Goal: Transaction & Acquisition: Purchase product/service

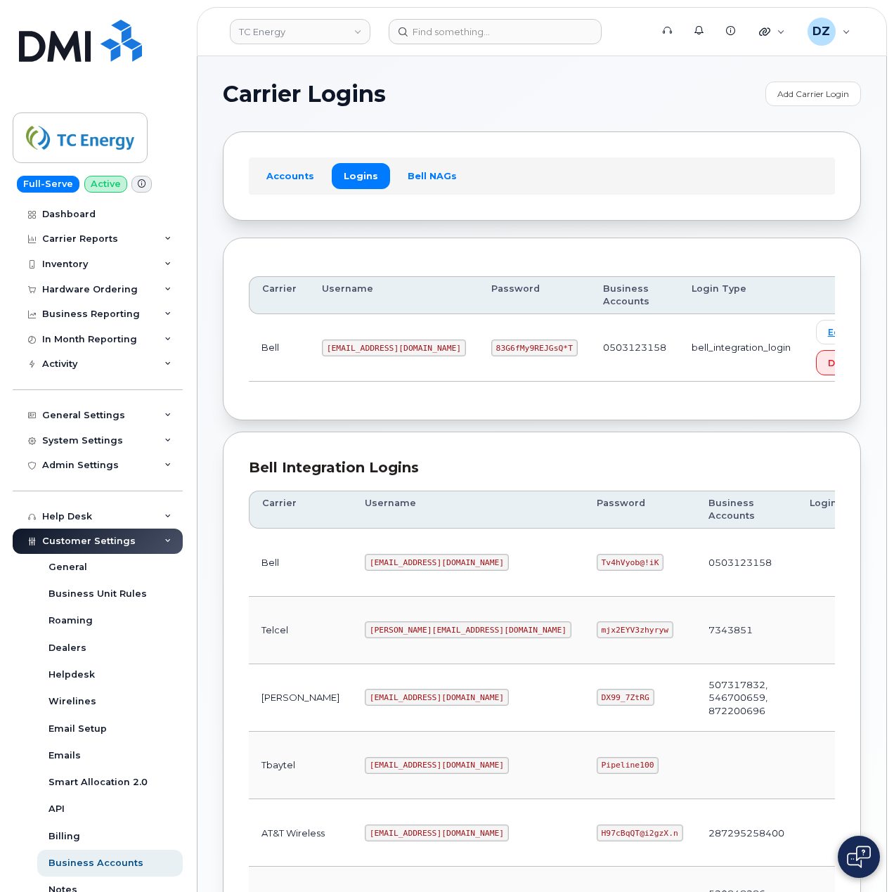
scroll to position [342, 0]
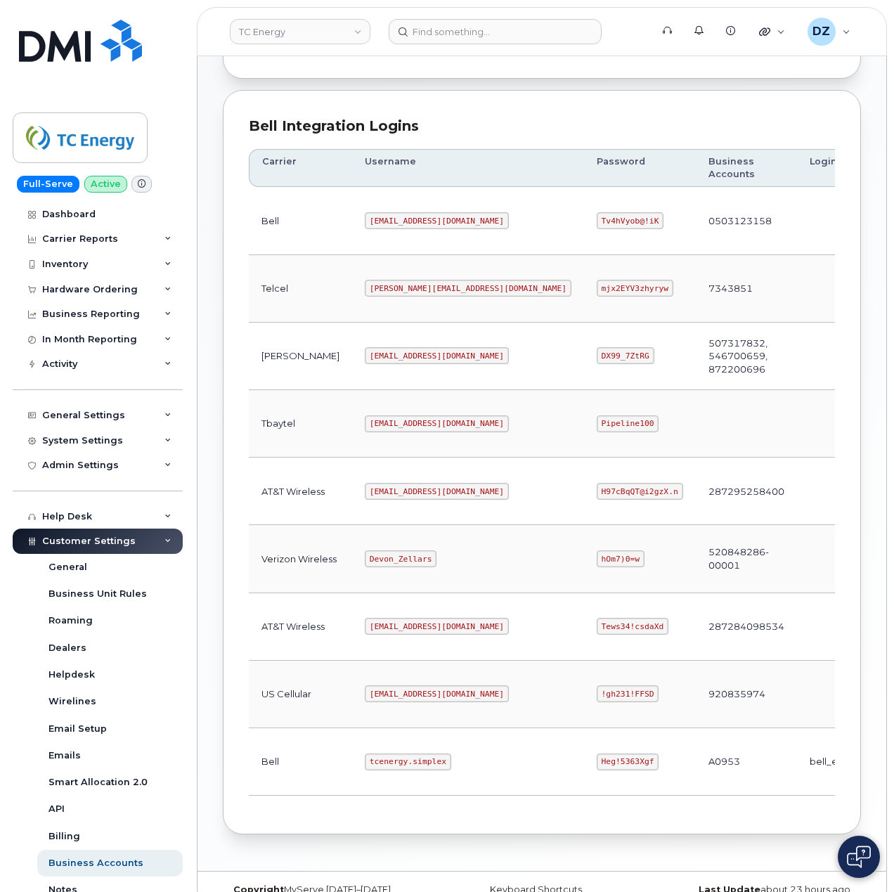
click at [365, 769] on code "tcenergy.simplex" at bounding box center [408, 762] width 86 height 17
click at [389, 770] on code "tcenergy.simplex" at bounding box center [408, 762] width 86 height 17
copy code "tcenergy.simplex"
click at [597, 770] on code "Heg!5363Xgf" at bounding box center [628, 762] width 63 height 17
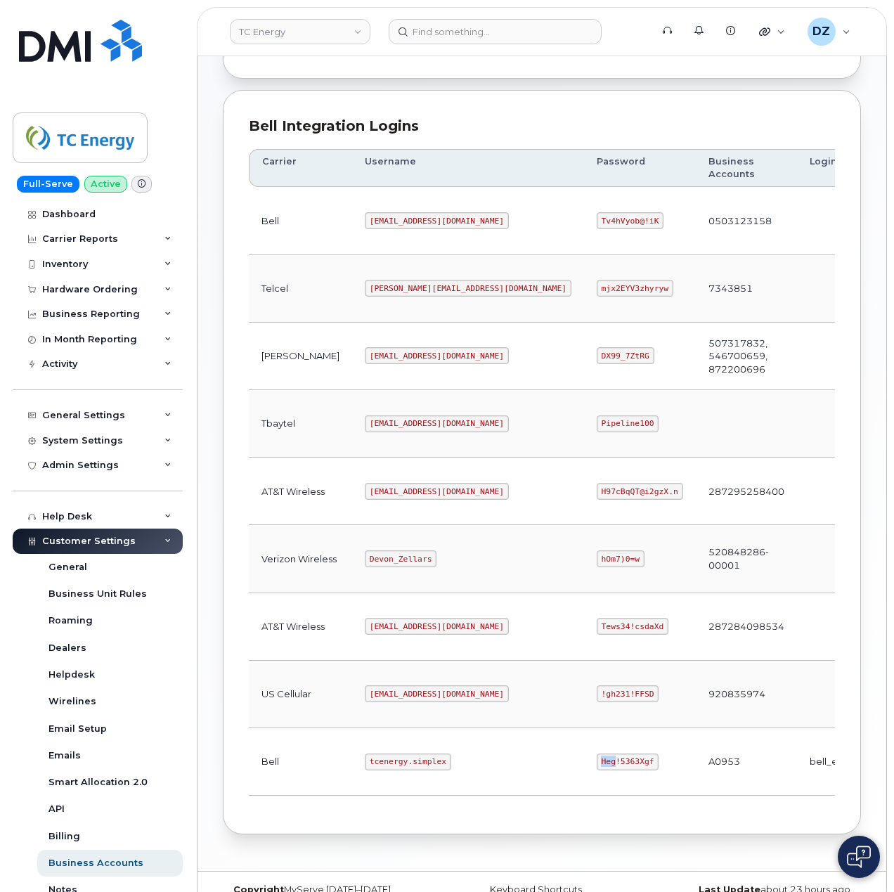
click at [597, 770] on code "Heg!5363Xgf" at bounding box center [628, 762] width 63 height 17
copy code "Heg!5363Xgf"
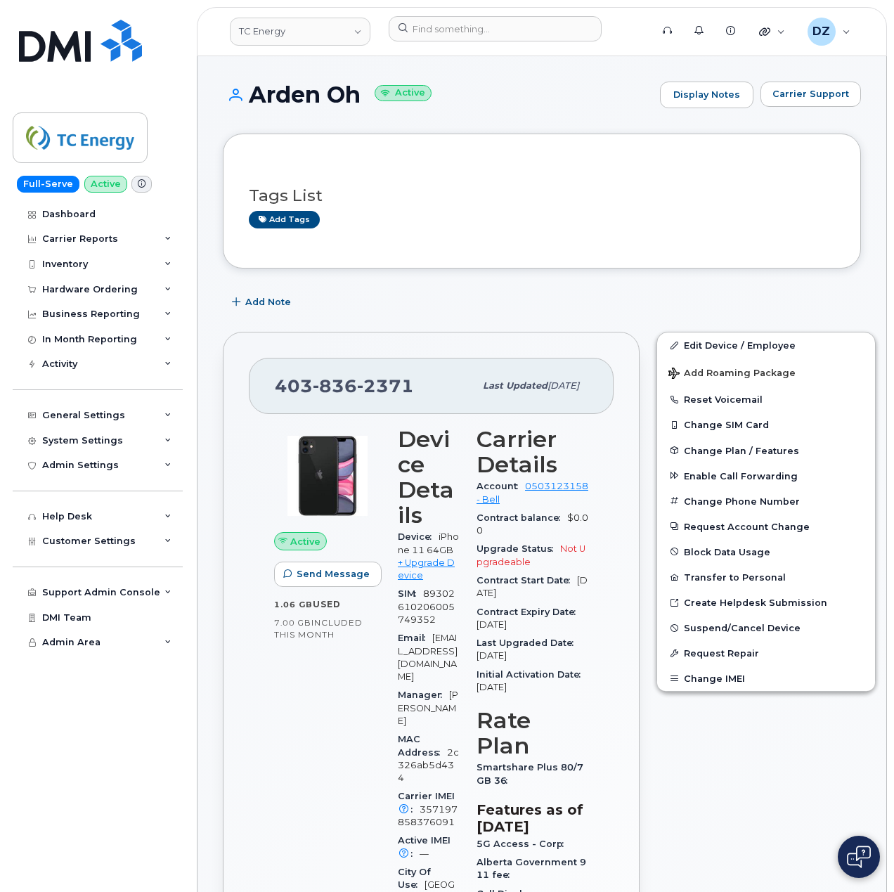
scroll to position [375, 0]
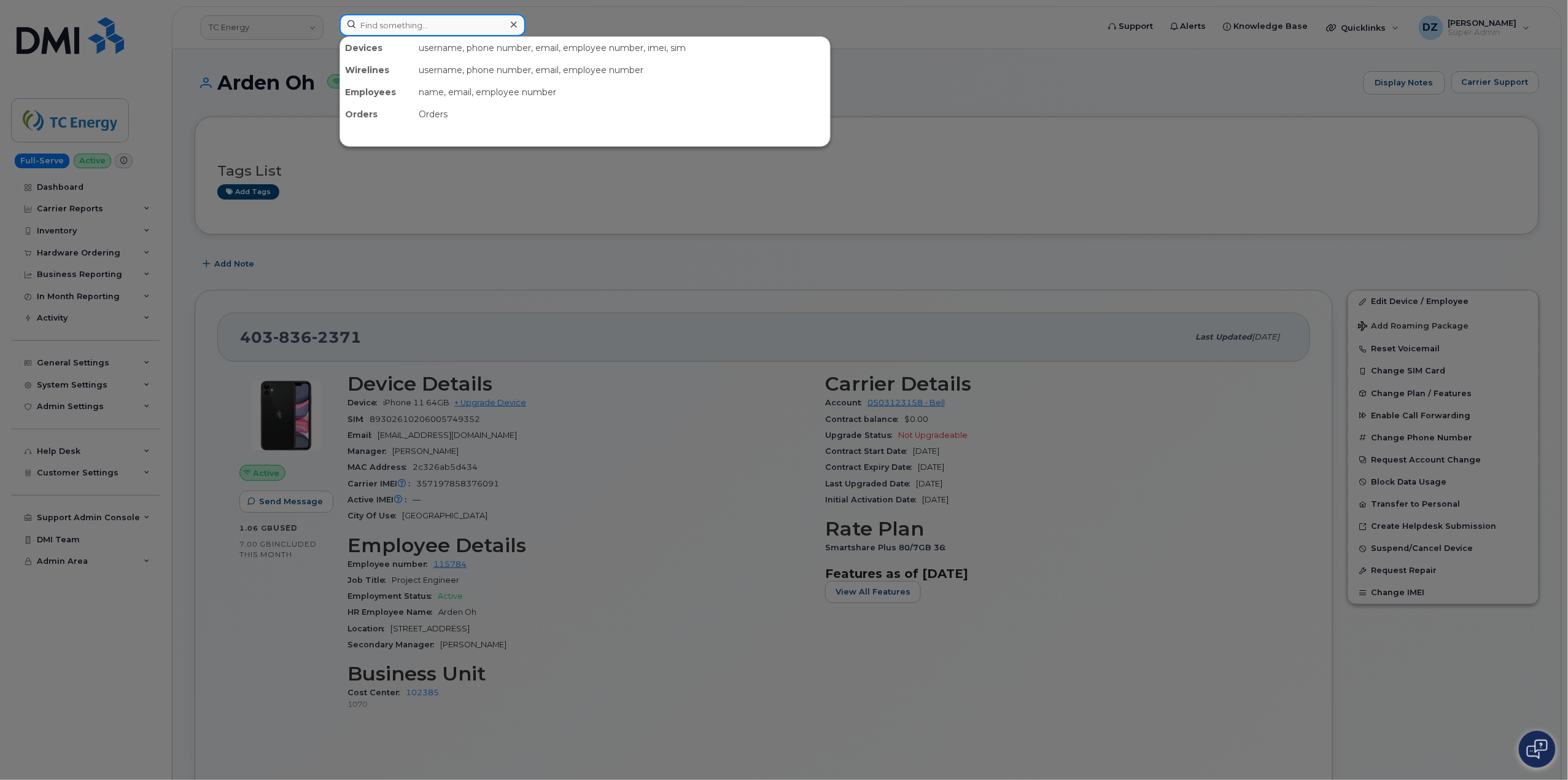
click at [414, 33] on input at bounding box center [432, 24] width 186 height 22
paste input "4034047643"
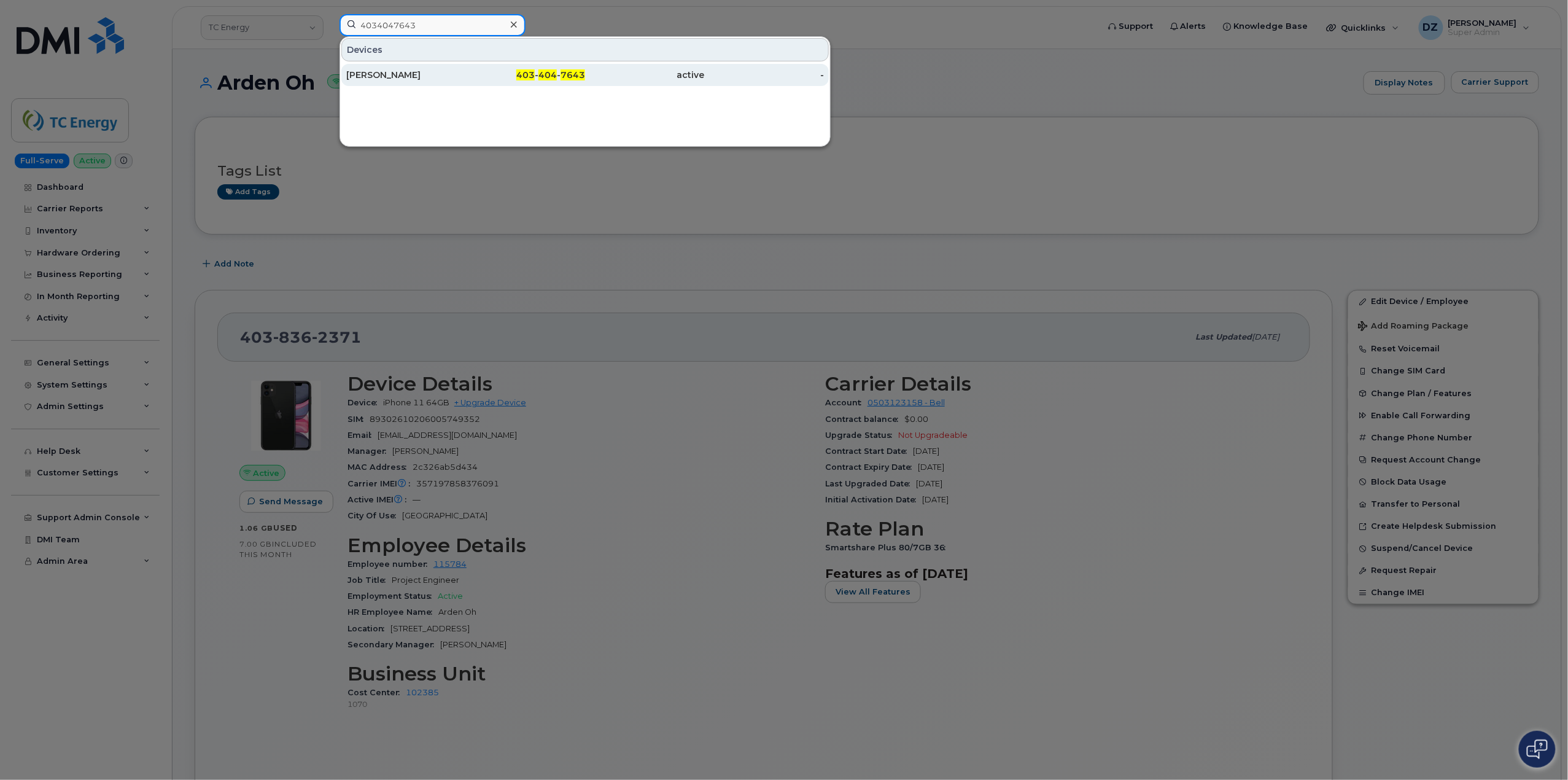
type input "4034047643"
click at [512, 79] on div "403 - 404 - 7643" at bounding box center [526, 75] width 120 height 12
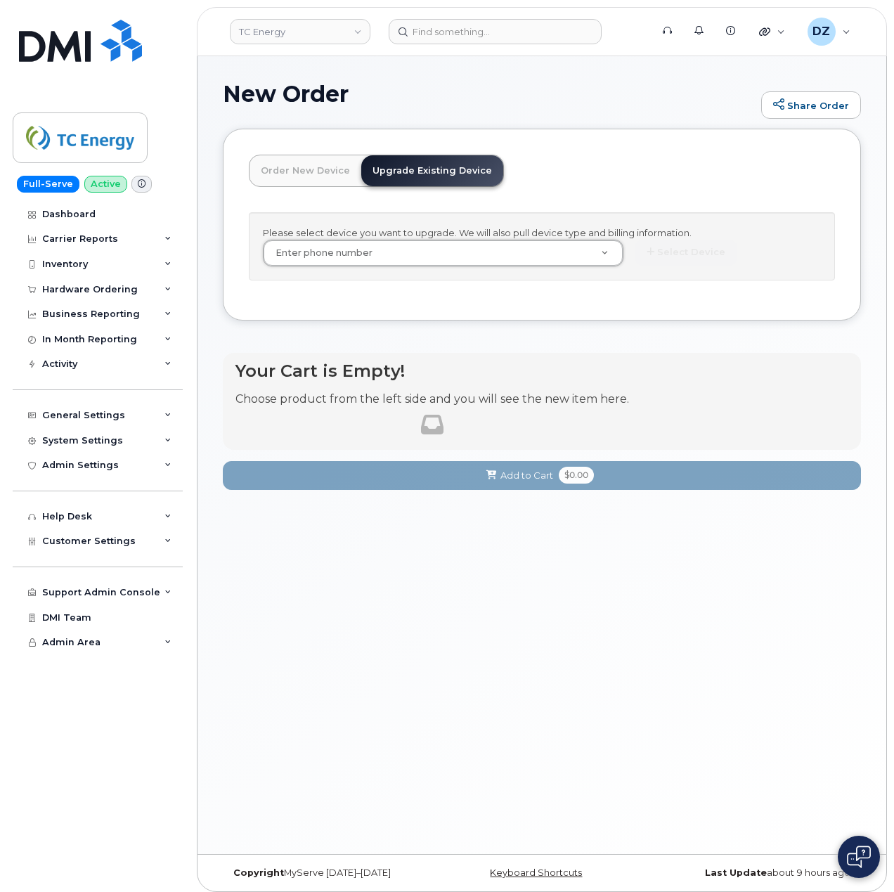
click at [119, 293] on div "Hardware Ordering" at bounding box center [90, 289] width 96 height 11
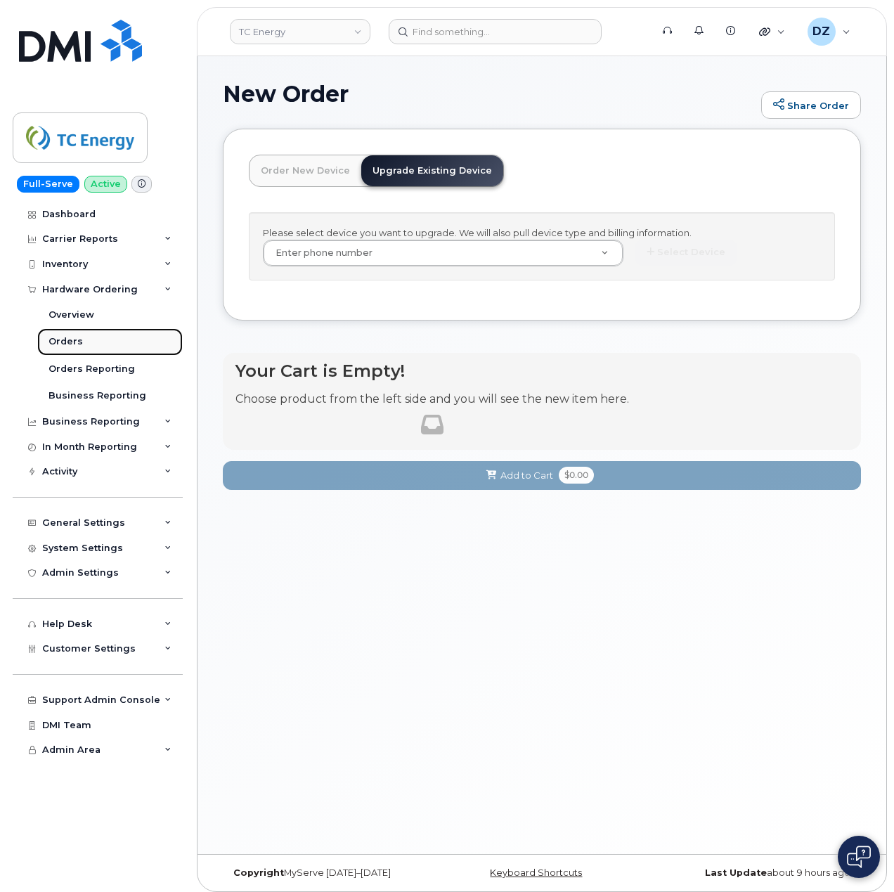
click at [108, 342] on link "Orders" at bounding box center [110, 341] width 146 height 27
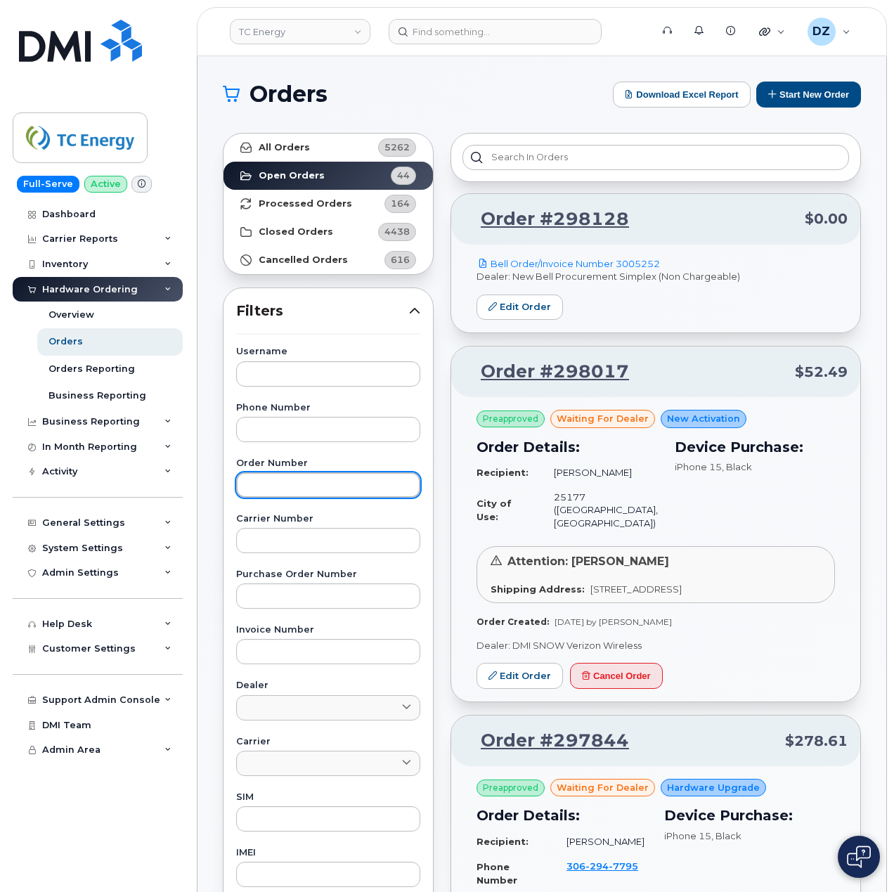
click at [324, 479] on input "text" at bounding box center [328, 484] width 184 height 25
paste input "298713"
type input "298713"
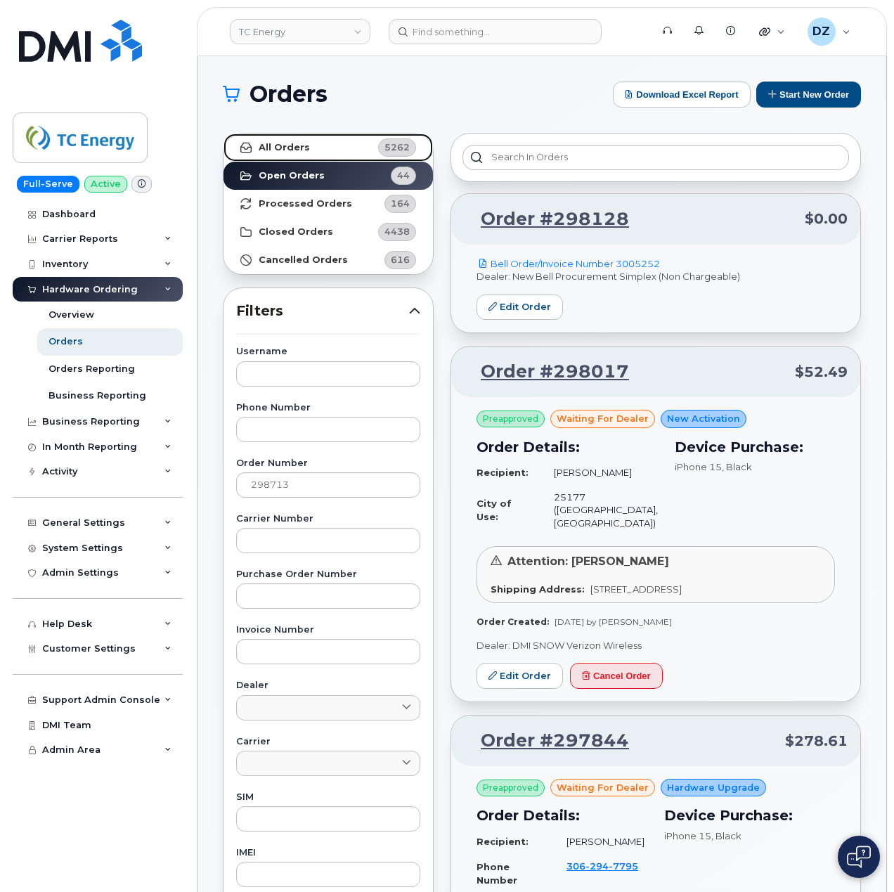
click at [308, 152] on link "All Orders 5262" at bounding box center [328, 148] width 209 height 28
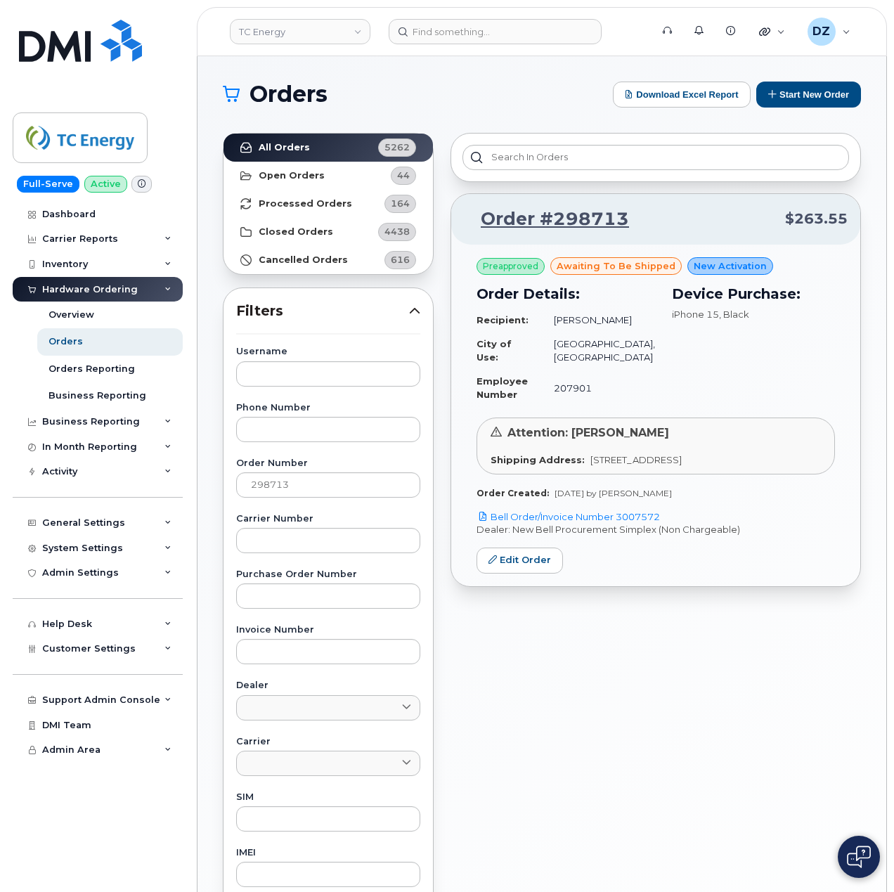
drag, startPoint x: 669, startPoint y: 524, endPoint x: 619, endPoint y: 536, distance: 52.0
click at [619, 524] on p "Bell Order/Invoice Number 3007572" at bounding box center [656, 516] width 359 height 13
copy link "3007572"
click at [271, 479] on input "298713" at bounding box center [328, 484] width 184 height 25
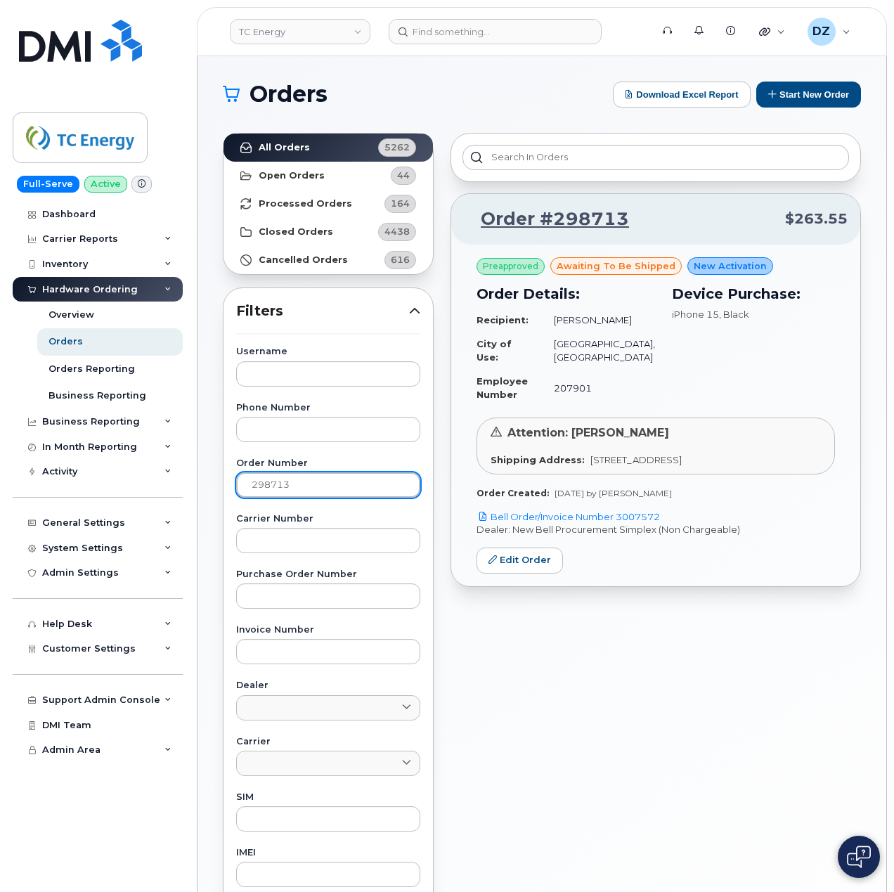
click at [271, 479] on input "298713" at bounding box center [328, 484] width 184 height 25
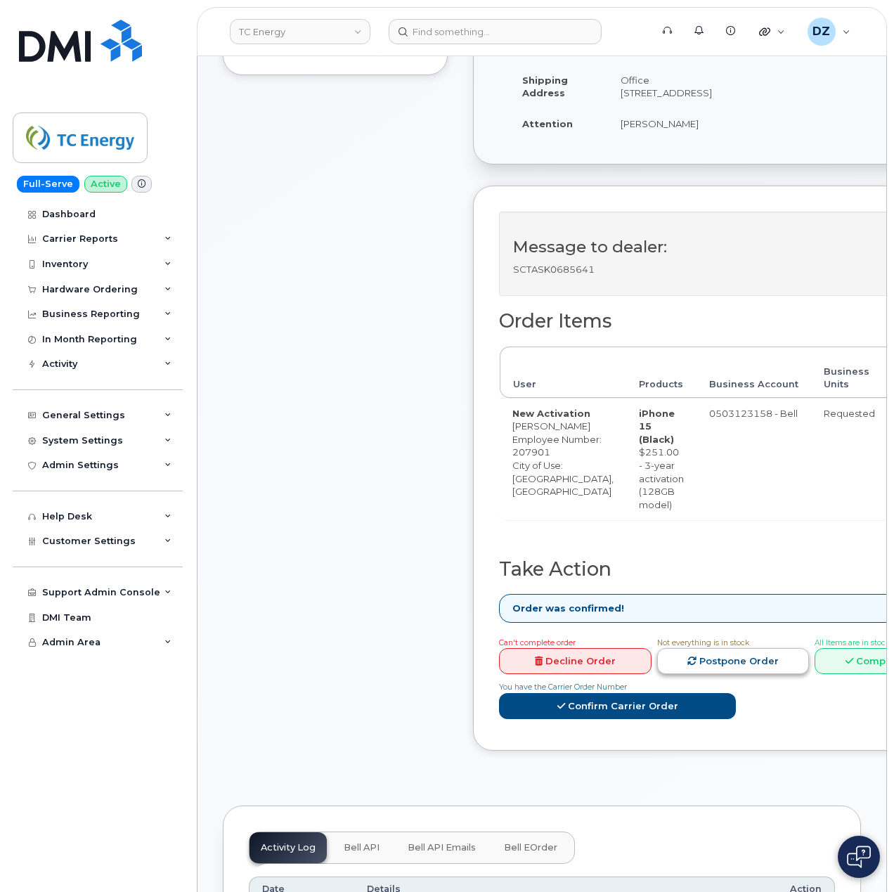
scroll to position [468, 0]
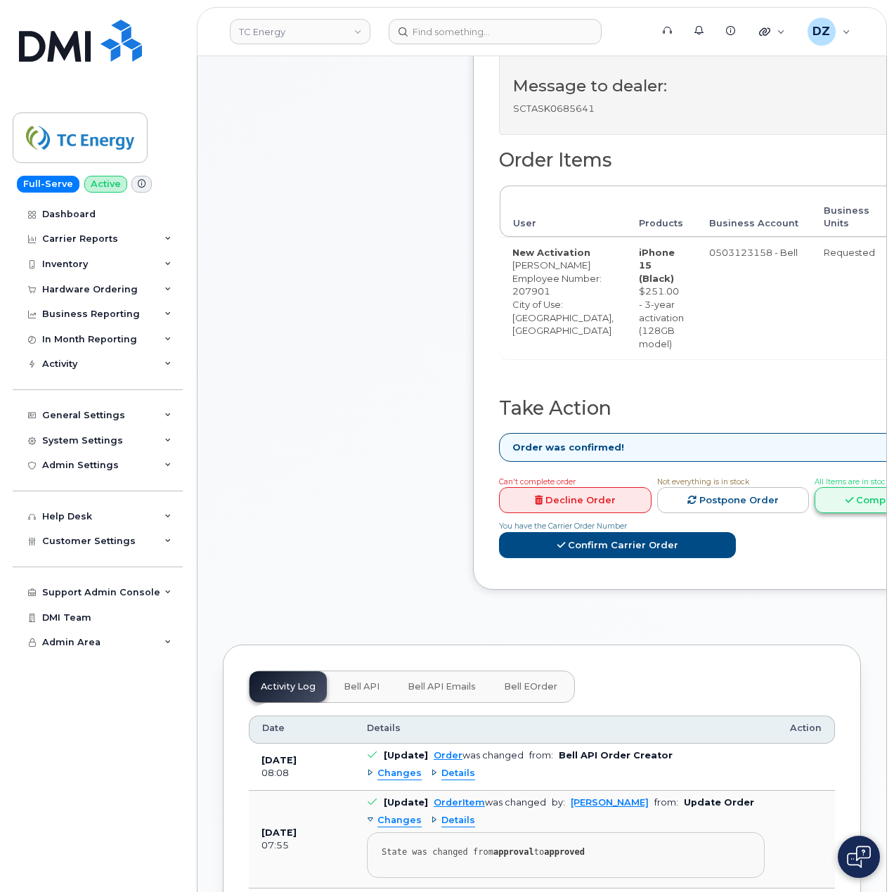
click at [842, 513] on link "Complete Order" at bounding box center [891, 500] width 153 height 26
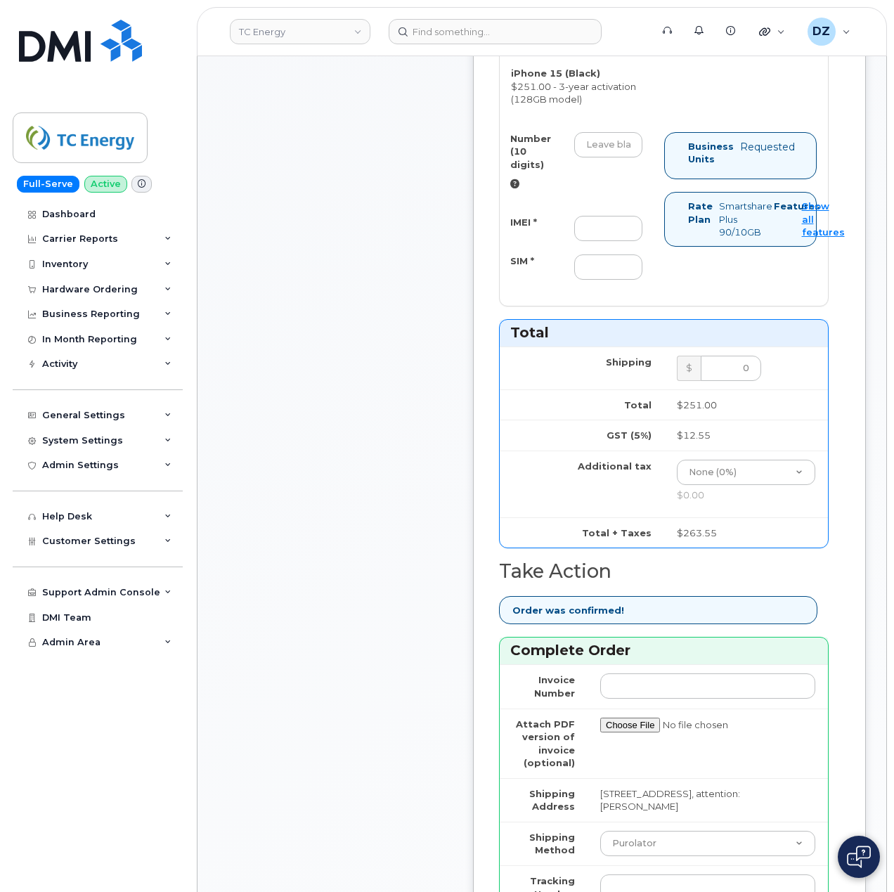
scroll to position [937, 0]
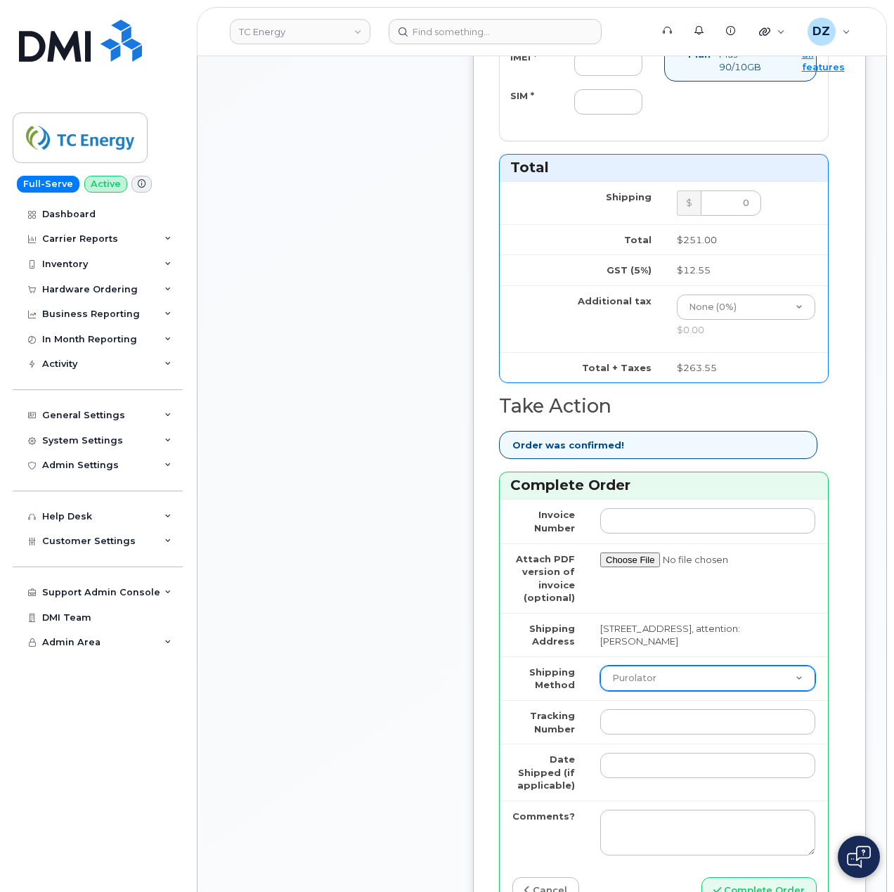
click at [683, 691] on select "Purolator UPS FedEx Canada Post Courier Other Drop Off Pick Up" at bounding box center [707, 678] width 215 height 25
select select "FedEx"
click at [600, 685] on select "Purolator UPS FedEx Canada Post Courier Other Drop Off Pick Up" at bounding box center [707, 678] width 215 height 25
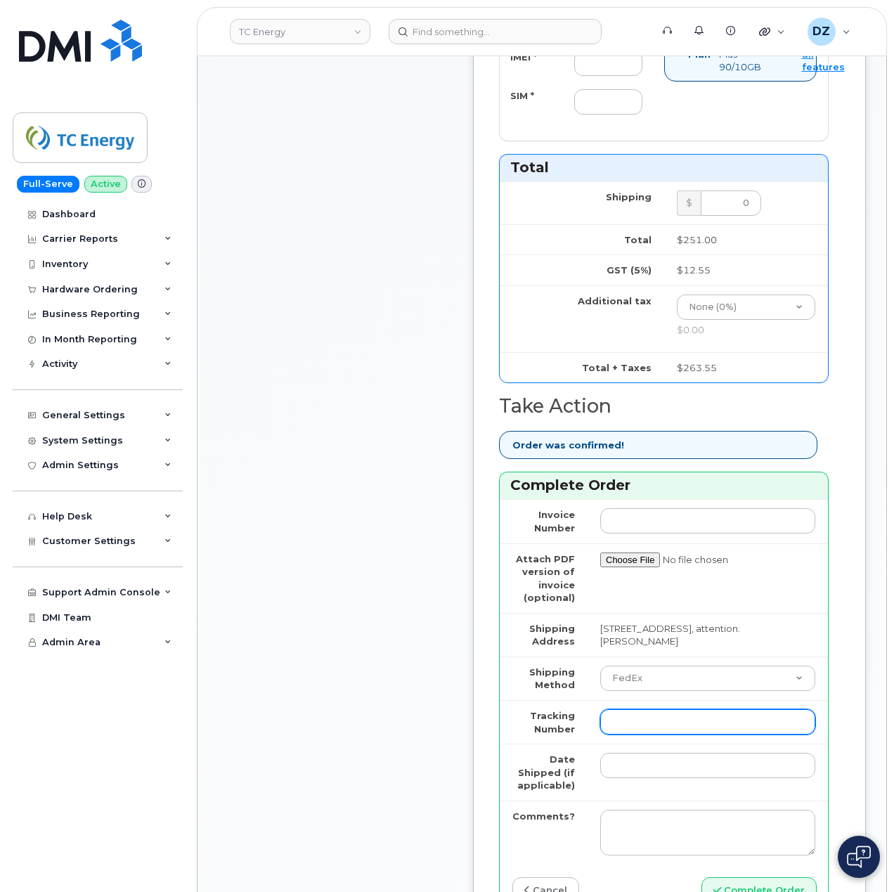
click at [676, 735] on input "Tracking Number" at bounding box center [707, 721] width 215 height 25
paste input "475744850519"
type input "475744850519"
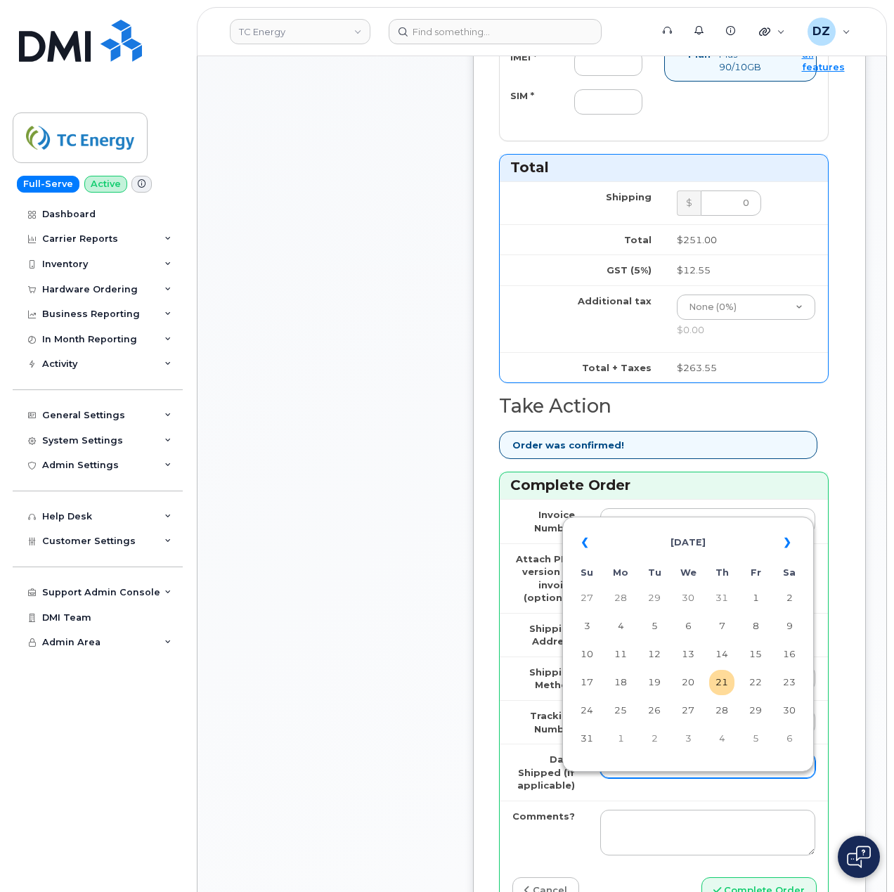
click at [637, 778] on input "Date Shipped (if applicable)" at bounding box center [707, 765] width 215 height 25
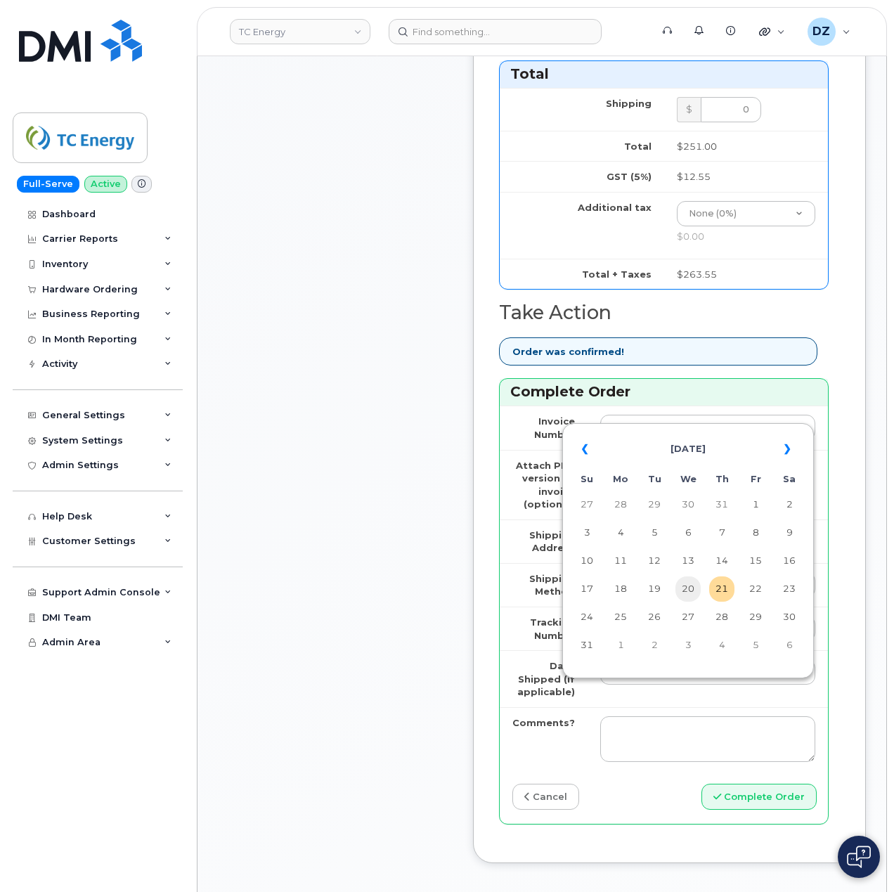
click at [692, 591] on td "20" at bounding box center [688, 588] width 25 height 25
type input "2025-08-20"
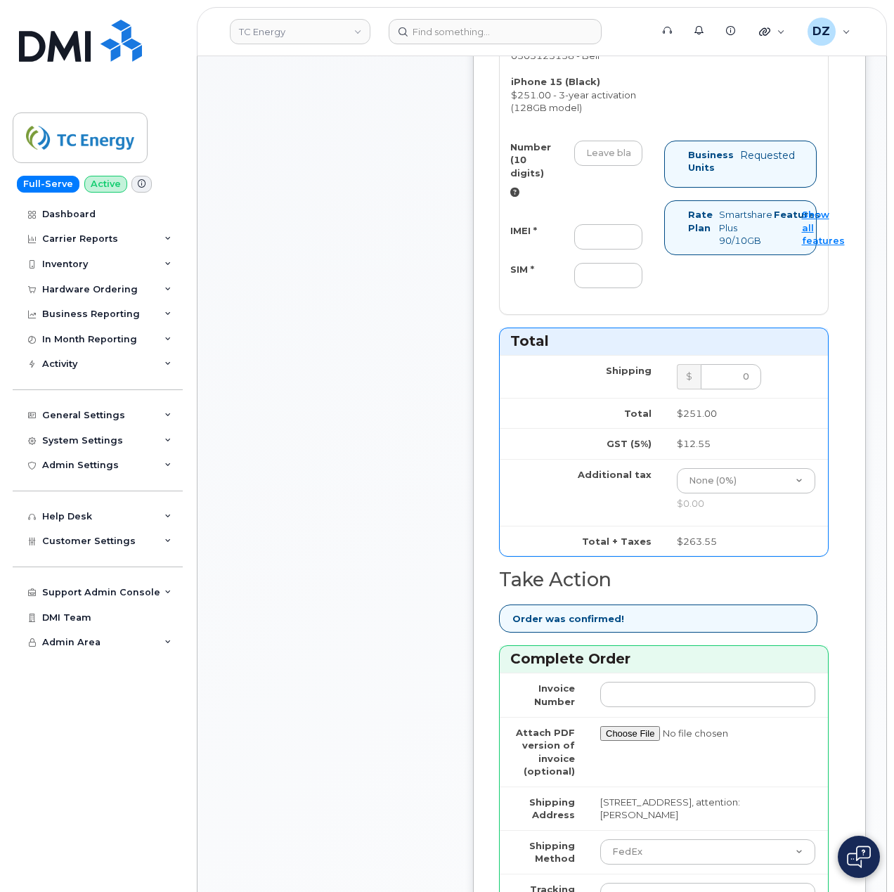
scroll to position [468, 0]
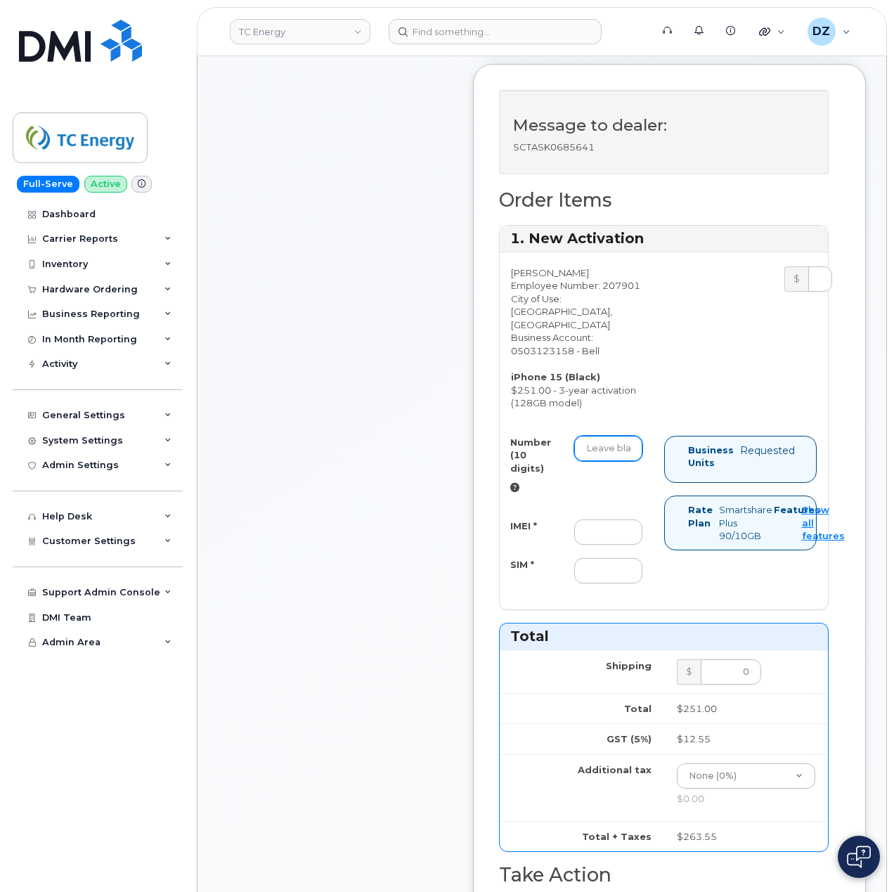
click at [620, 461] on input "Number (10 digits)" at bounding box center [608, 448] width 68 height 25
paste input "4034047643"
type input "4034047643"
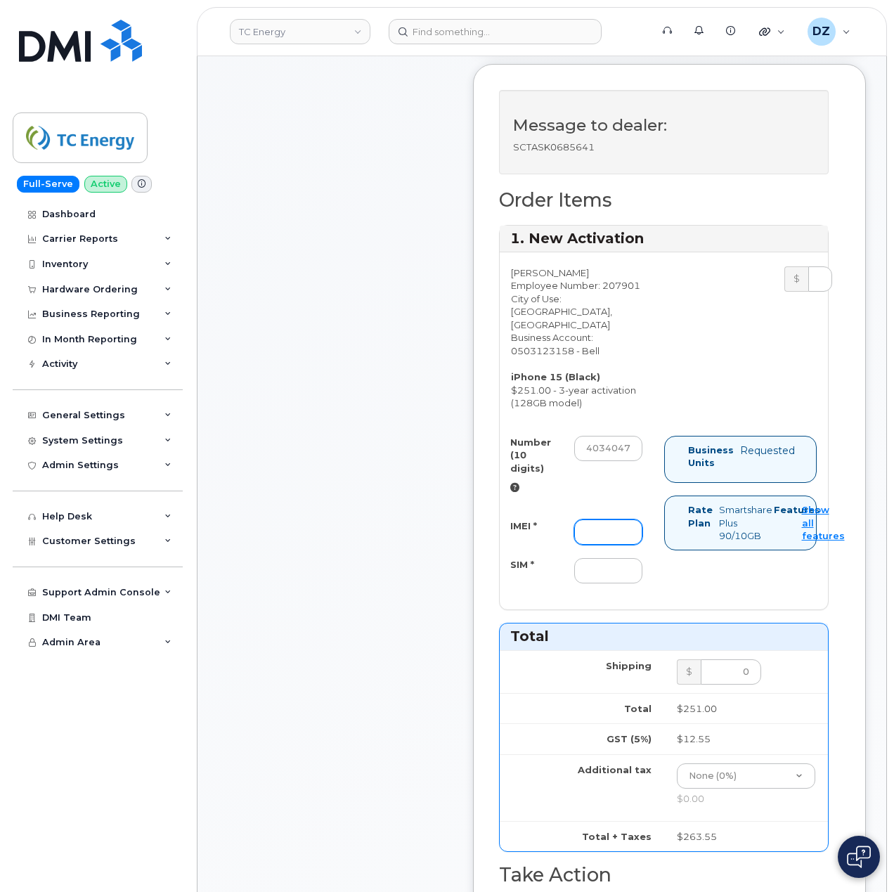
drag, startPoint x: 588, startPoint y: 546, endPoint x: 565, endPoint y: 551, distance: 23.7
click at [588, 545] on input "IMEI *" at bounding box center [608, 532] width 68 height 25
paste input "351522606274478"
type input "351522606274478"
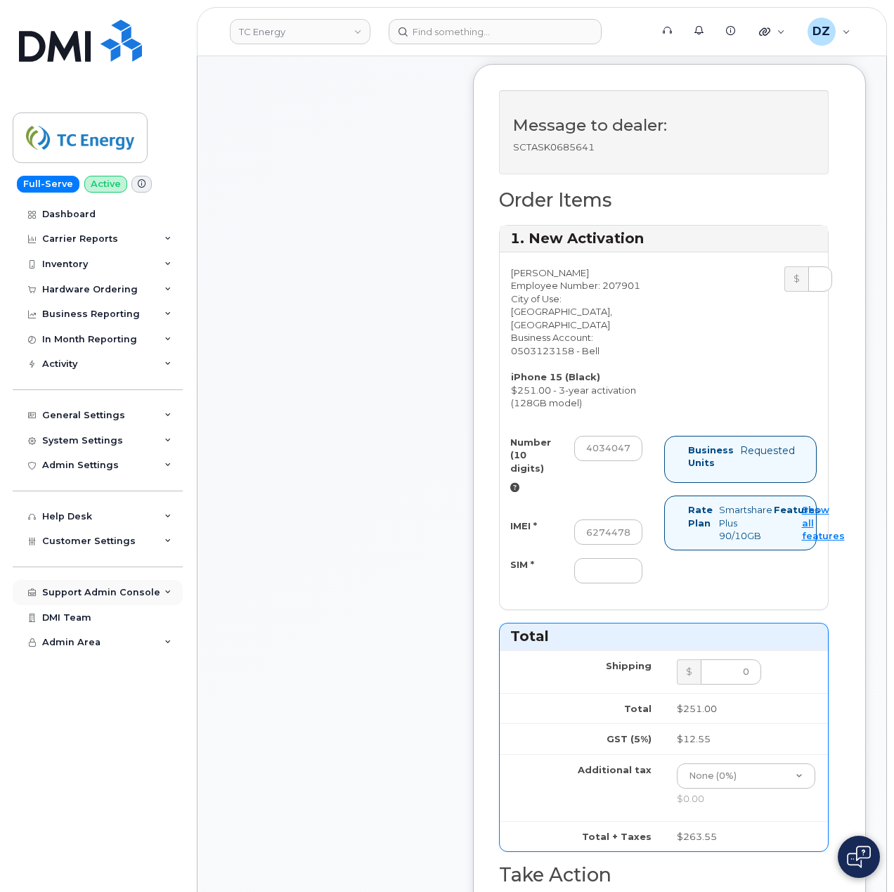
scroll to position [0, 0]
click at [614, 597] on div "Number (10 digits) 4034047643 IMEI * 351522606274478 SIM *" at bounding box center [582, 516] width 165 height 161
click at [614, 583] on input "SIM *" at bounding box center [608, 570] width 68 height 25
paste input "89302610207725813445"
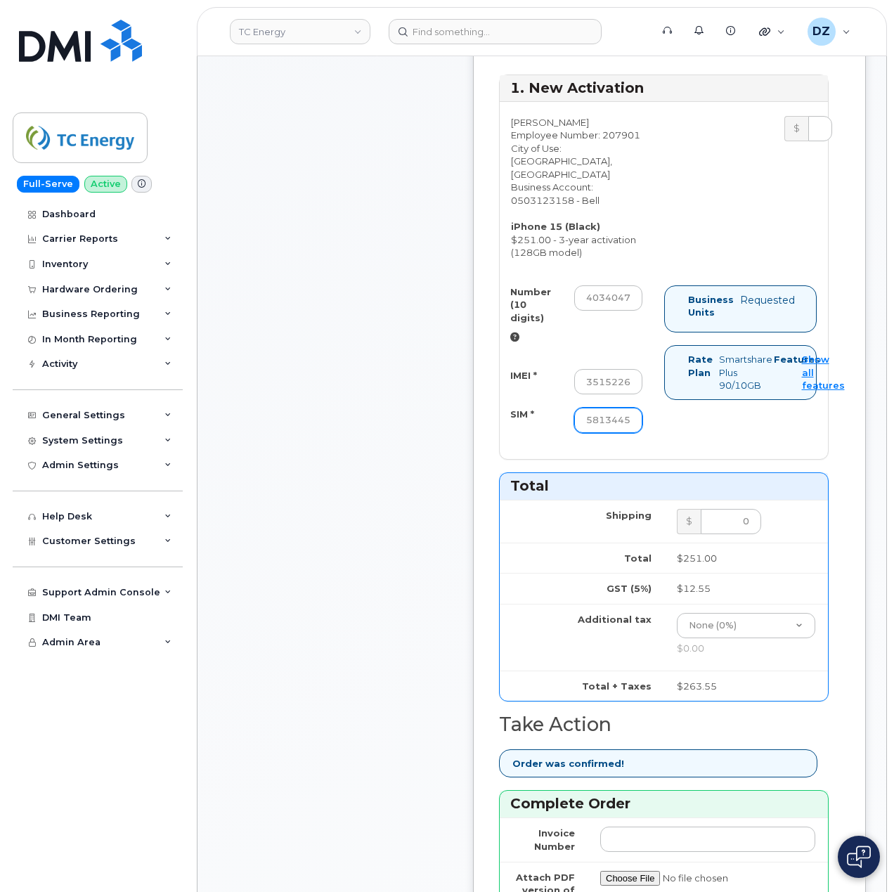
scroll to position [844, 0]
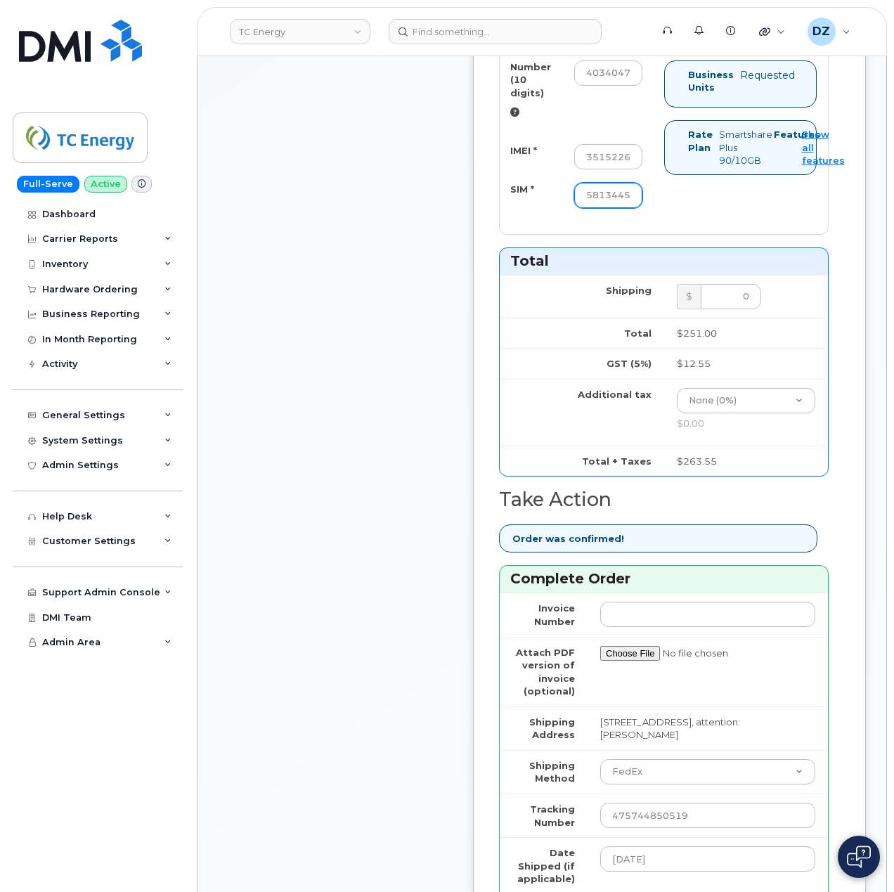
type input "89302610207725813445"
click at [374, 557] on div "Comments Leave Comment" at bounding box center [335, 221] width 225 height 1701
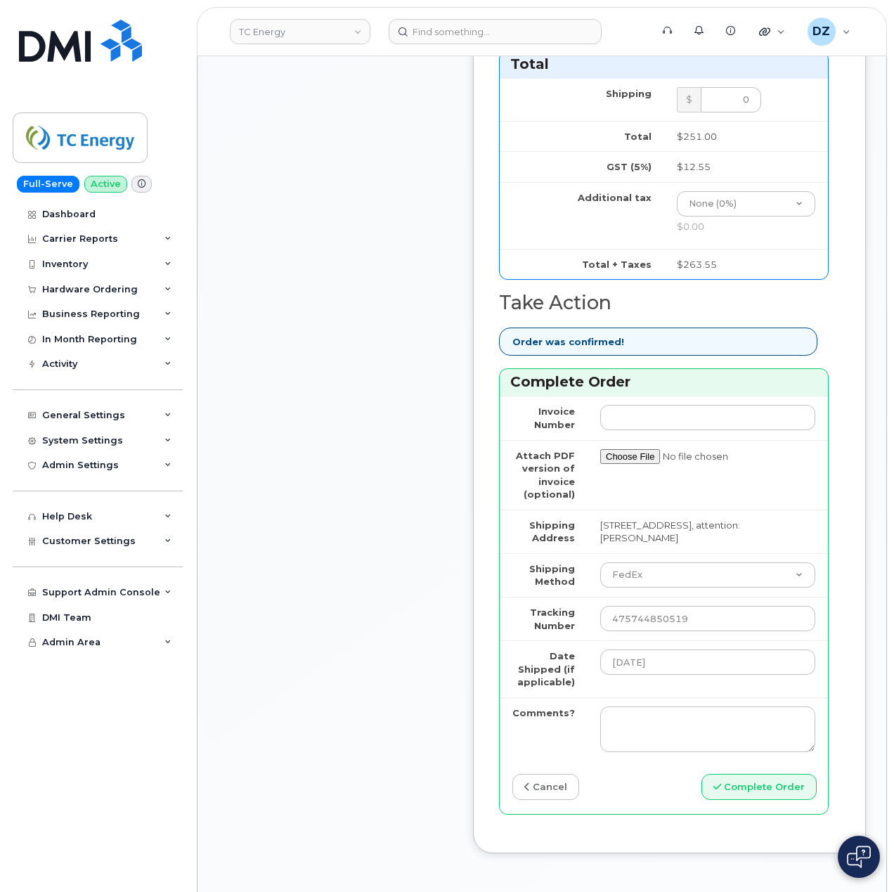
scroll to position [1312, 0]
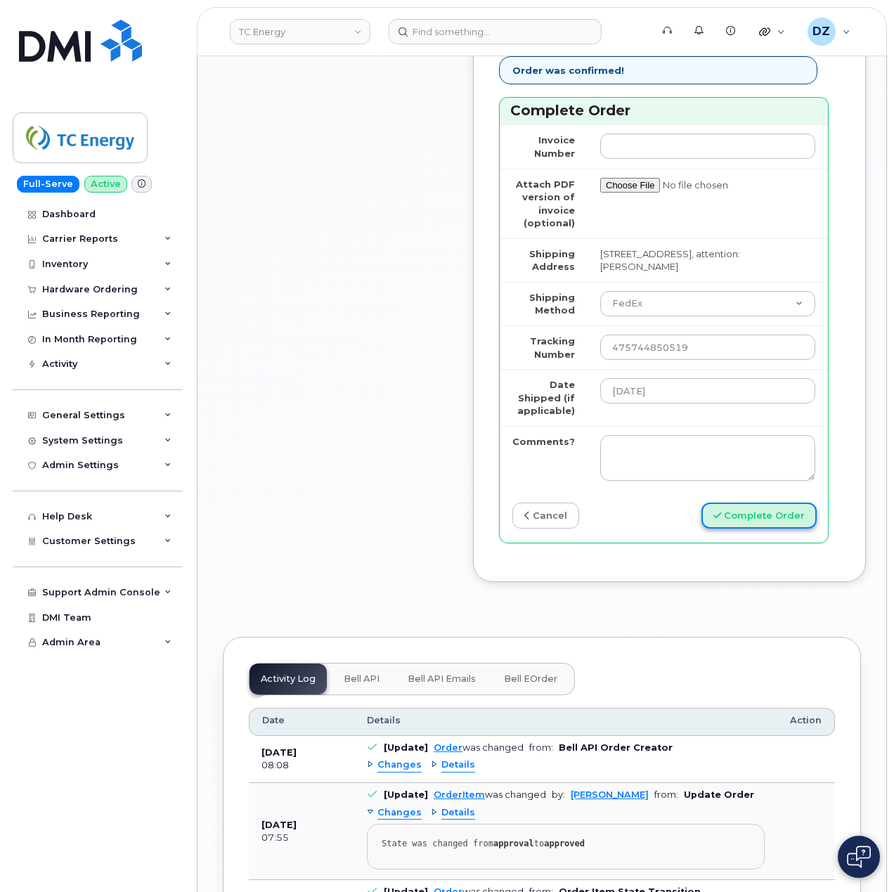
click at [778, 529] on button "Complete Order" at bounding box center [759, 516] width 115 height 26
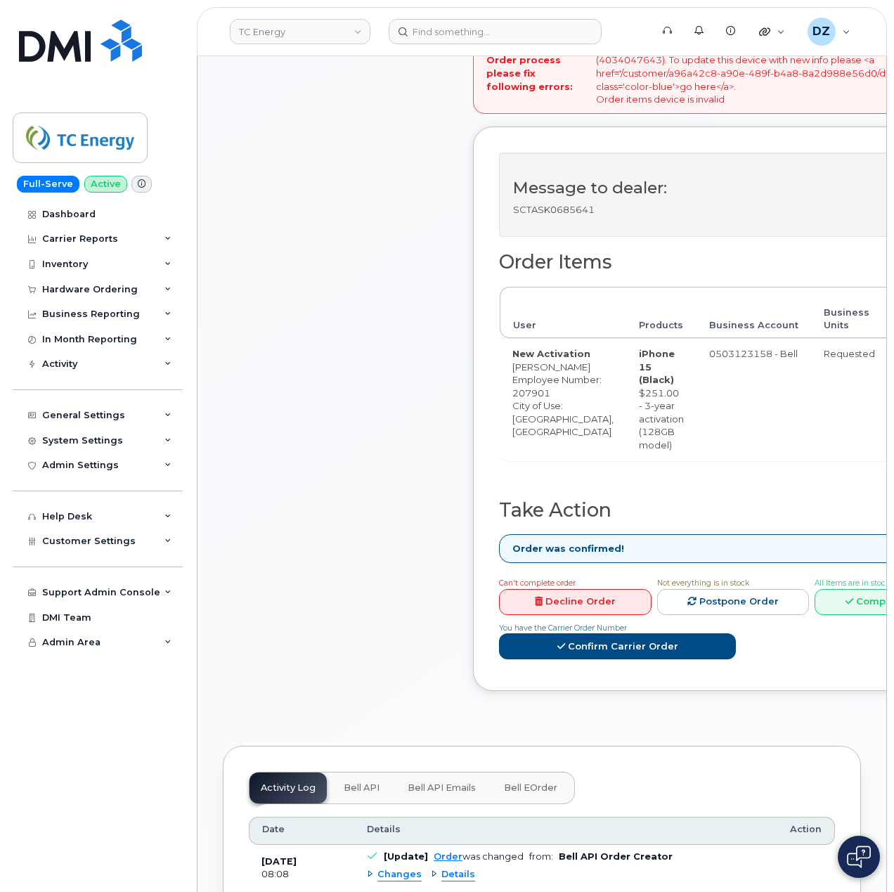
scroll to position [468, 0]
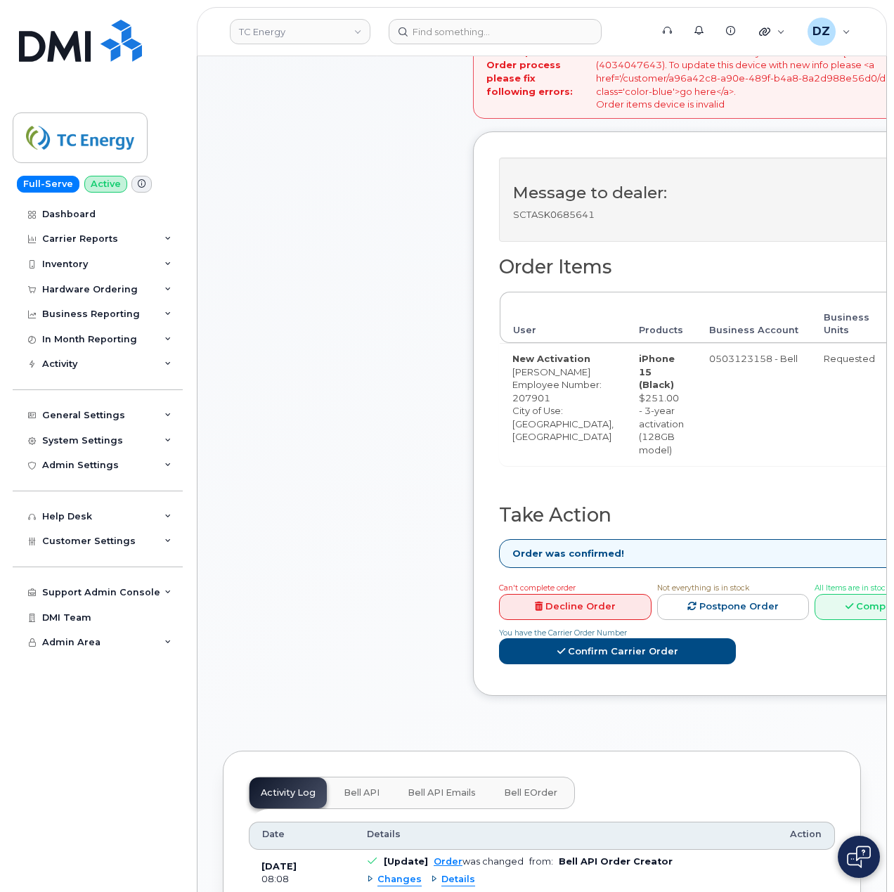
click at [316, 588] on div "Comments Leave Comment" at bounding box center [335, 231] width 225 height 971
click at [411, 471] on div "Comments Leave Comment" at bounding box center [335, 231] width 225 height 971
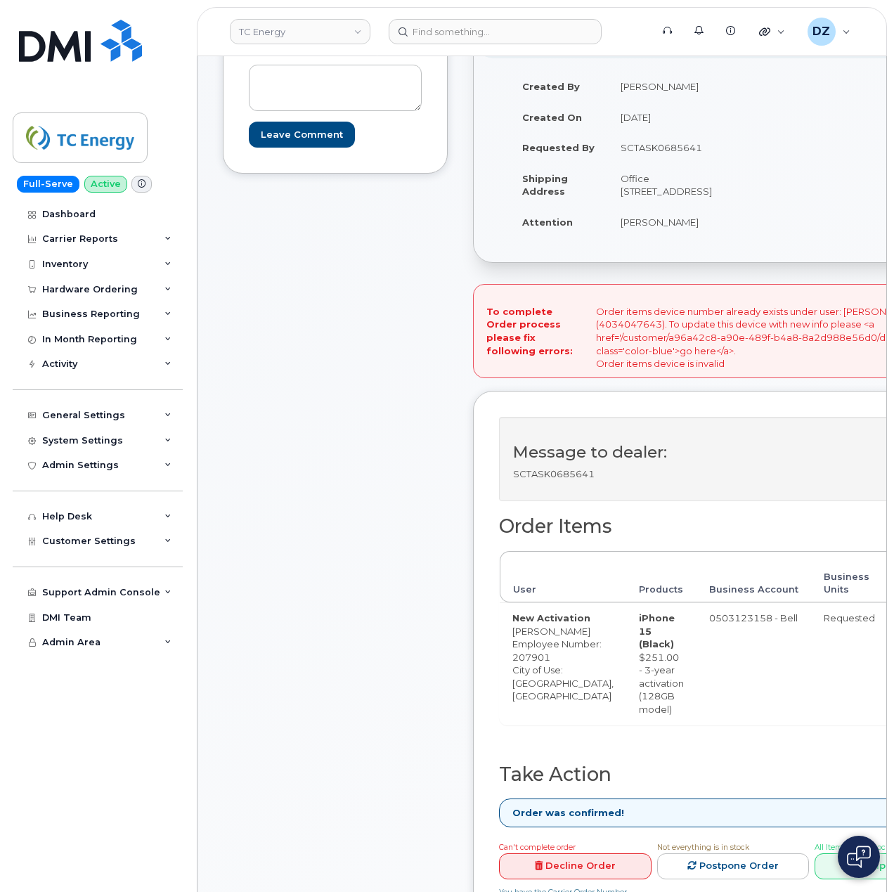
scroll to position [187, 0]
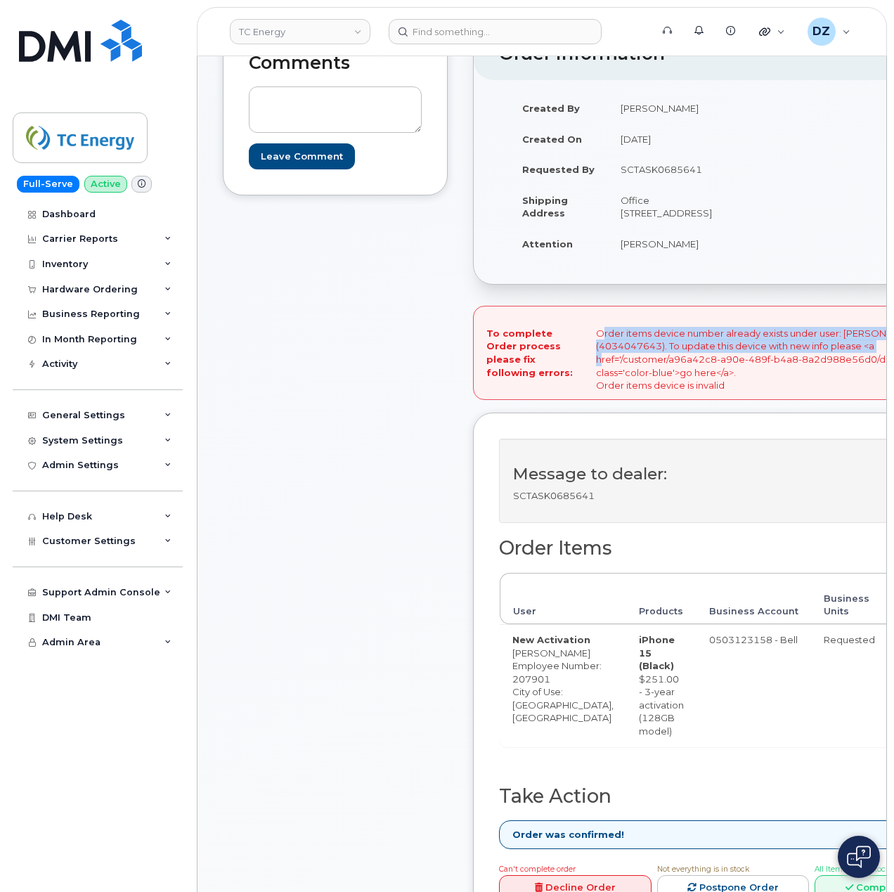
drag, startPoint x: 575, startPoint y: 388, endPoint x: 844, endPoint y: 404, distance: 269.0
click at [844, 399] on div "To complete Order process please fix following errors: Order items device numbe…" at bounding box center [738, 353] width 531 height 94
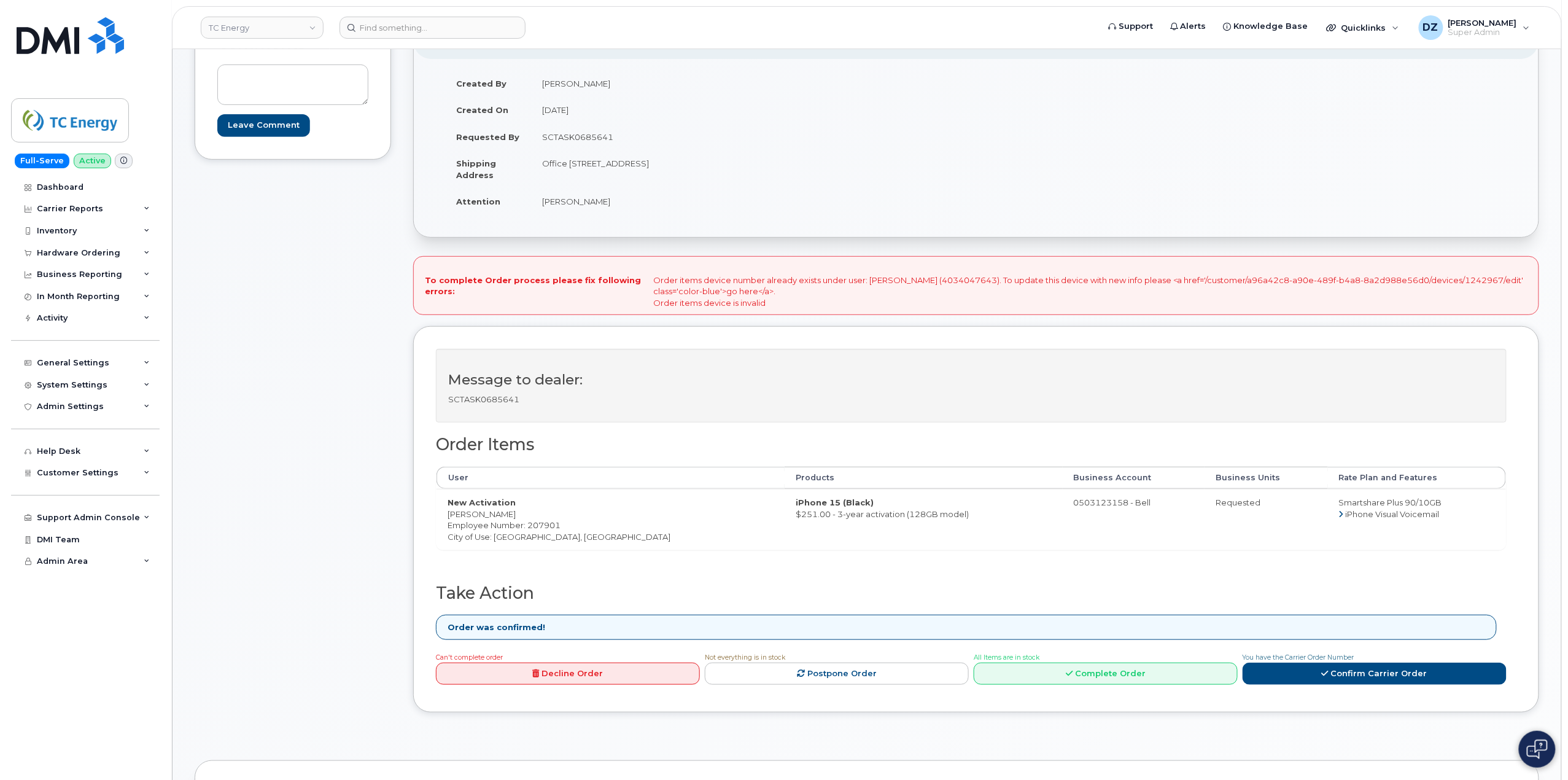
click at [781, 339] on div "Message to dealer: SCTASK0685641 Order Items User Products Business Account Bus…" at bounding box center [976, 519] width 1126 height 386
drag, startPoint x: 640, startPoint y: 284, endPoint x: 816, endPoint y: 281, distance: 176.0
click at [781, 281] on div "To complete Order process please fix following errors: Order items device numbe…" at bounding box center [976, 285] width 1126 height 59
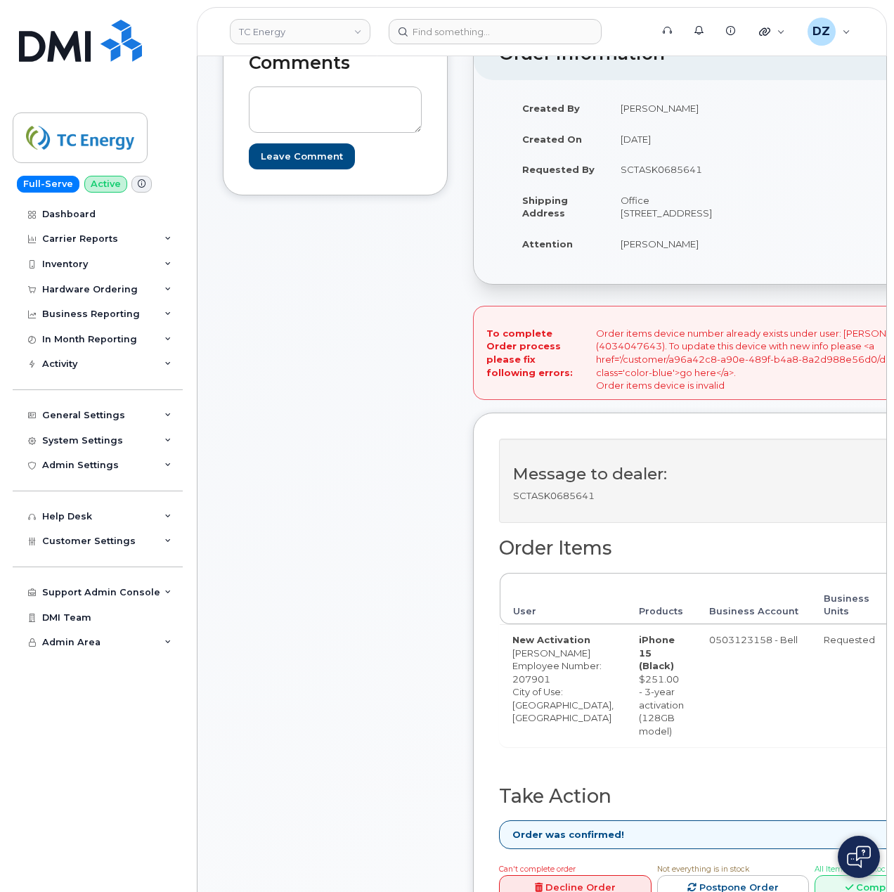
click at [637, 399] on div "To complete Order process please fix following errors: Order items device numbe…" at bounding box center [738, 353] width 531 height 94
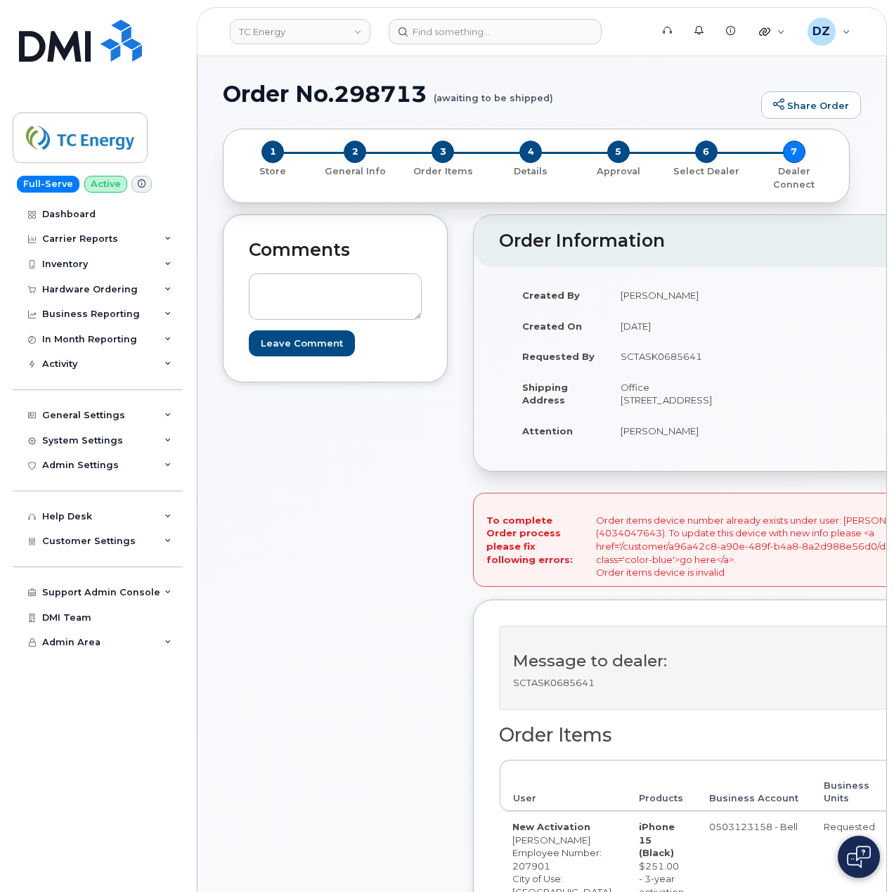
click at [246, 96] on h1 "Order No.298713 (awaiting to be shipped)" at bounding box center [488, 94] width 531 height 25
click at [372, 94] on h1 "Order No.298713 (awaiting to be shipped)" at bounding box center [488, 94] width 531 height 25
copy h1 "Order No.298713"
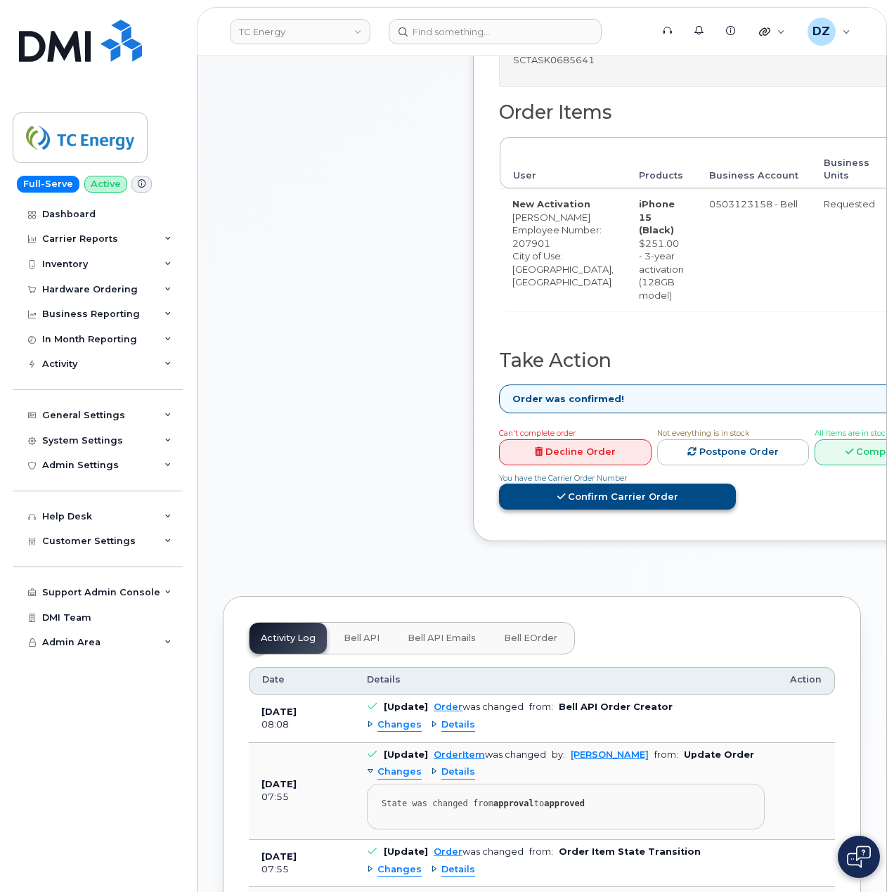
scroll to position [656, 0]
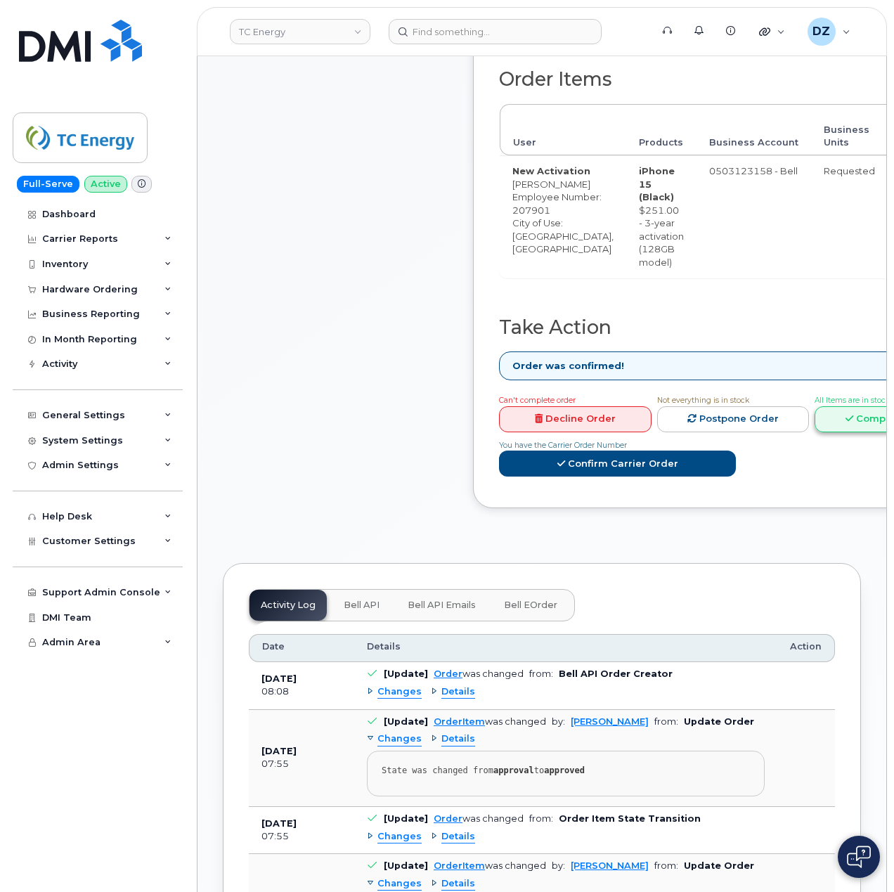
click at [844, 432] on link "Complete Order" at bounding box center [891, 419] width 153 height 26
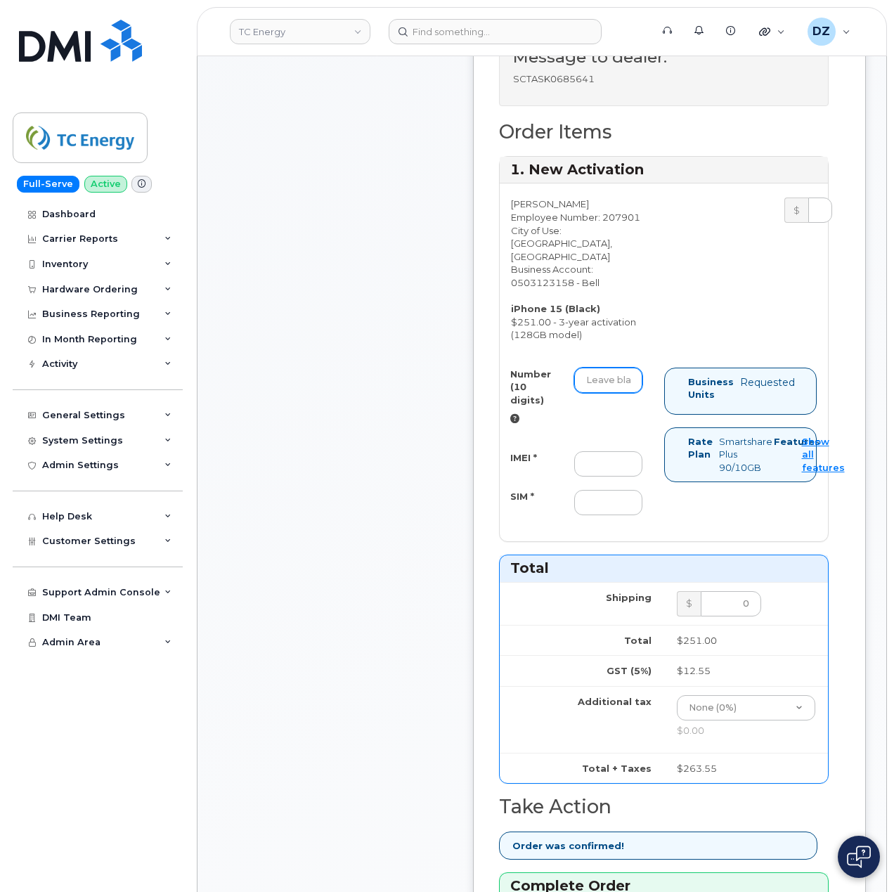
click at [598, 392] on input "Number (10 digits)" at bounding box center [608, 380] width 68 height 25
paste input "4034047643"
type input "4034047643"
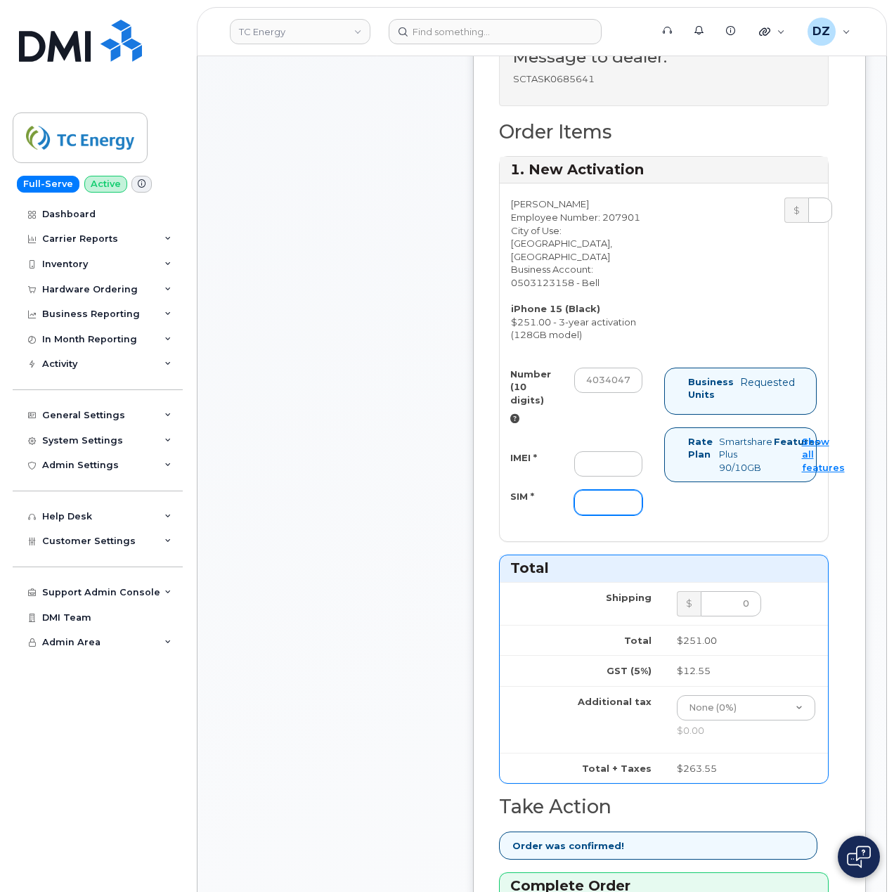
click at [619, 515] on input "SIM *" at bounding box center [608, 502] width 68 height 25
paste input "89302610207725813445"
type input "89302610207725813445"
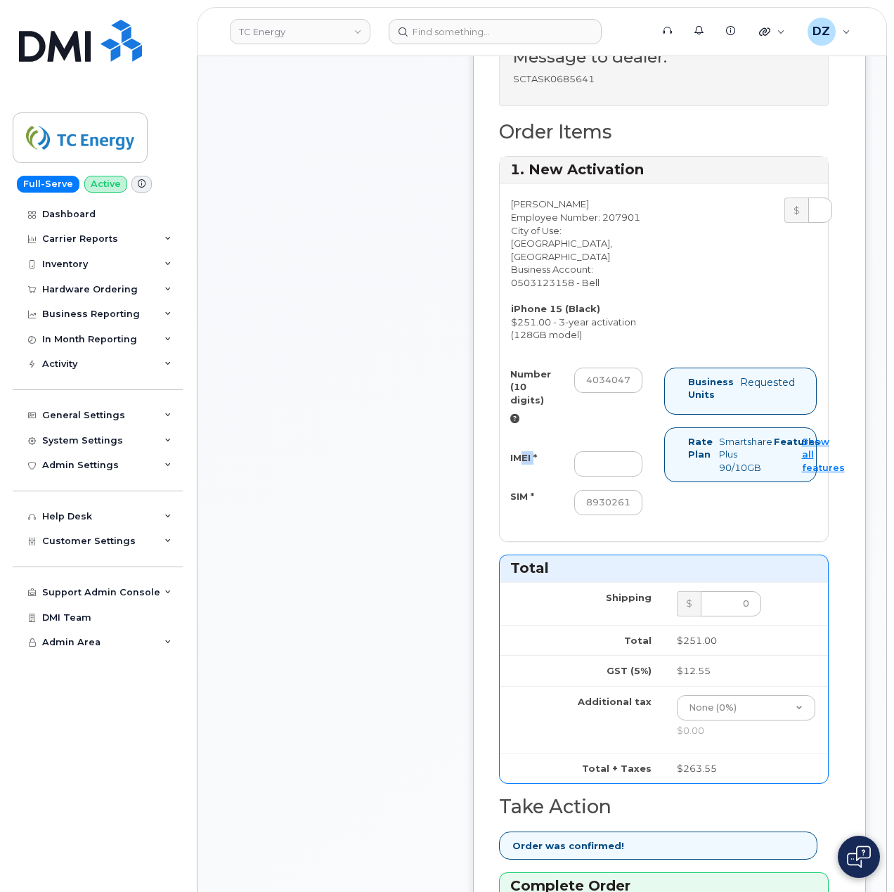
drag, startPoint x: 536, startPoint y: 473, endPoint x: 519, endPoint y: 473, distance: 16.9
click at [519, 465] on label "IMEI *" at bounding box center [523, 457] width 27 height 13
click at [536, 465] on label "IMEI *" at bounding box center [523, 457] width 27 height 13
click at [574, 473] on input "IMEI *" at bounding box center [608, 463] width 68 height 25
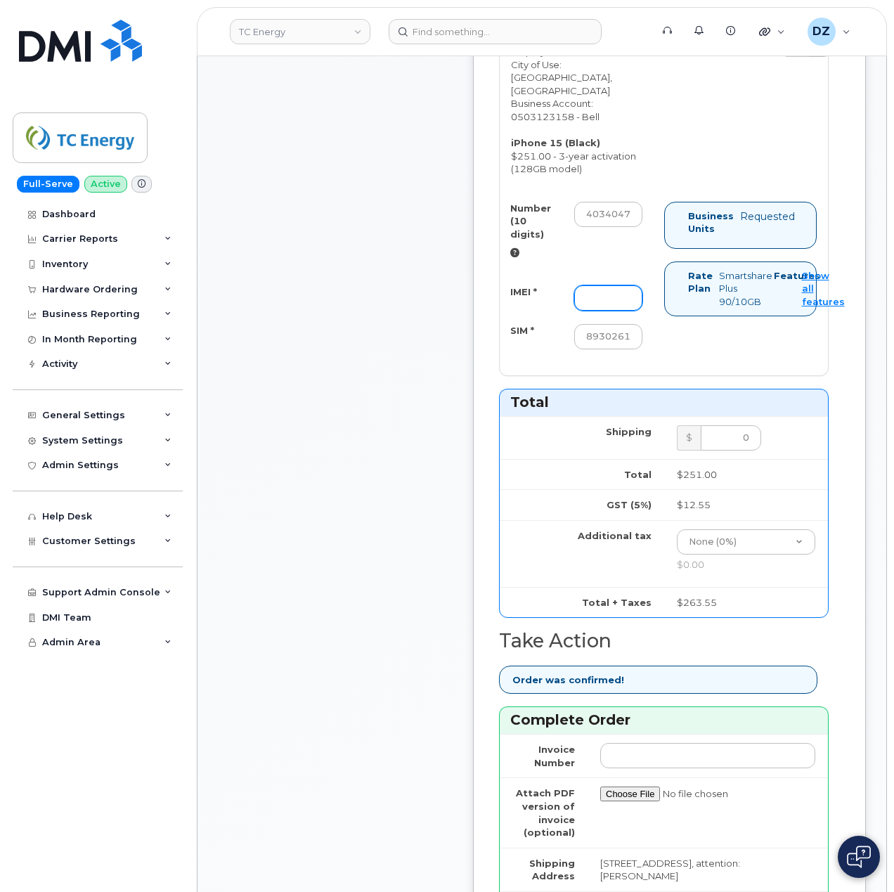
scroll to position [844, 0]
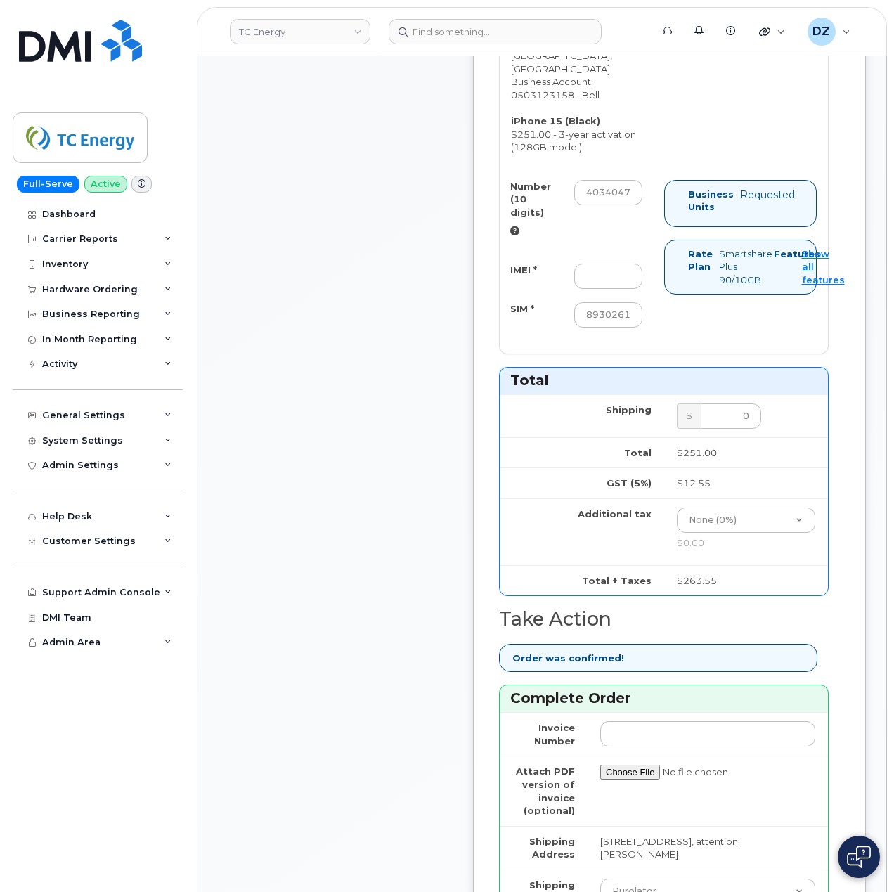
click at [411, 467] on div "Comments Leave Comment" at bounding box center [335, 281] width 225 height 1820
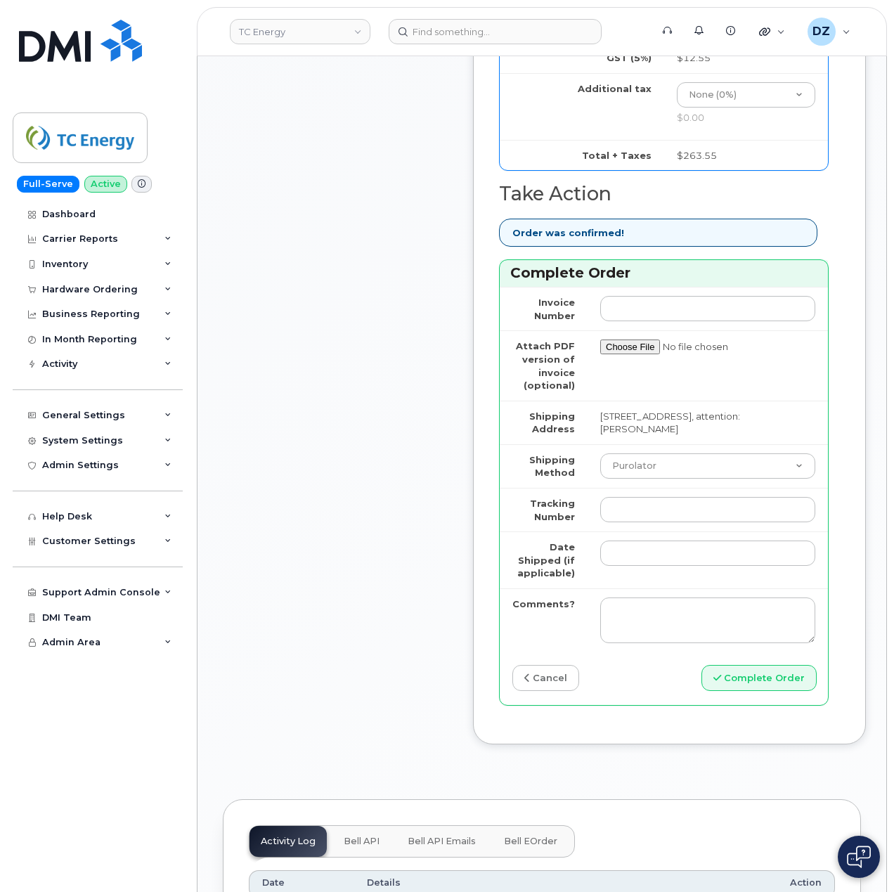
scroll to position [1312, 0]
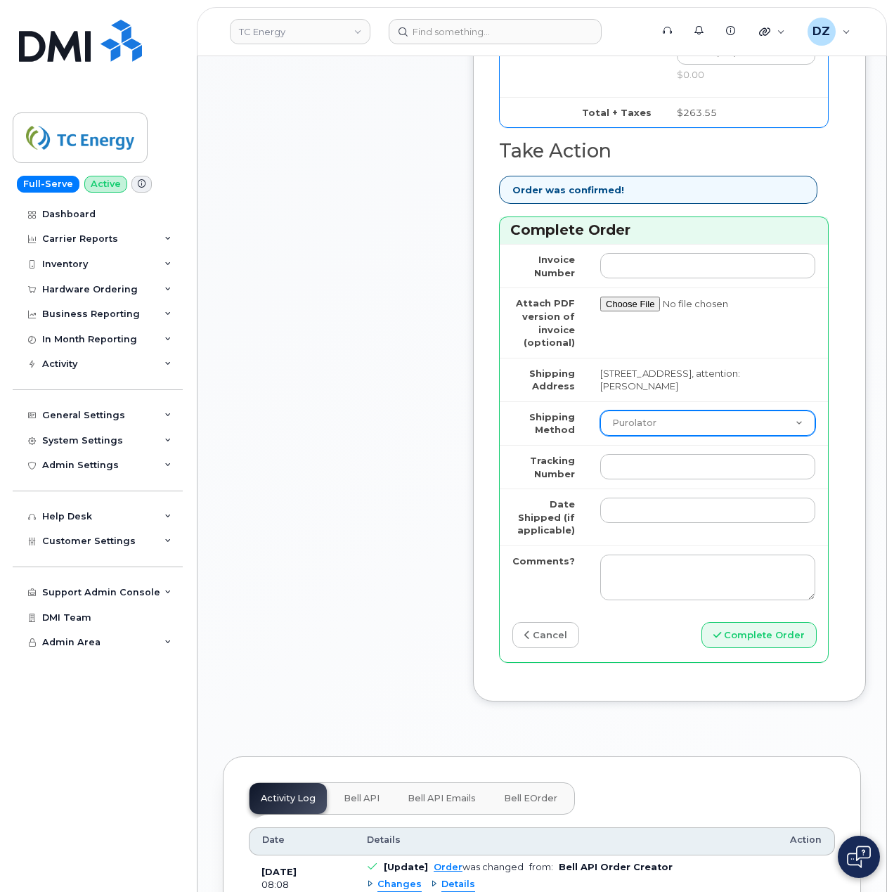
click at [647, 436] on select "Purolator UPS FedEx Canada Post Courier Other Drop Off Pick Up" at bounding box center [707, 423] width 215 height 25
select select "FedEx"
click at [600, 431] on select "Purolator UPS FedEx Canada Post Courier Other Drop Off Pick Up" at bounding box center [707, 423] width 215 height 25
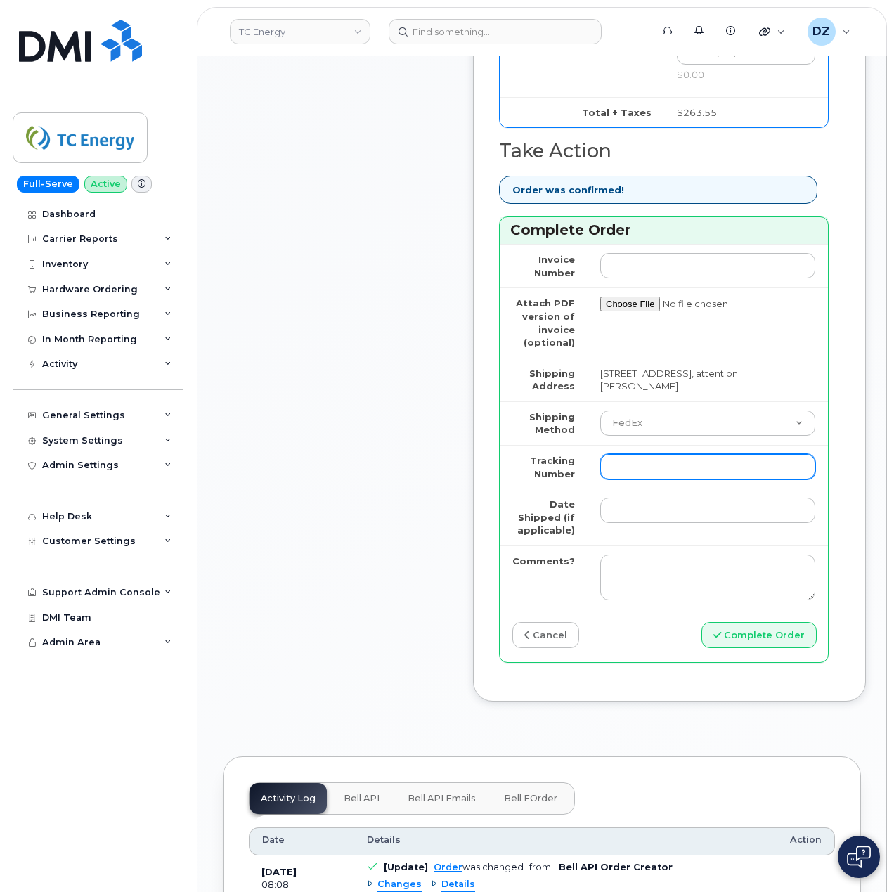
drag, startPoint x: 647, startPoint y: 481, endPoint x: 647, endPoint y: 501, distance: 20.4
click at [647, 479] on input "Tracking Number" at bounding box center [707, 466] width 215 height 25
paste input "475744850519"
type input "475744850519"
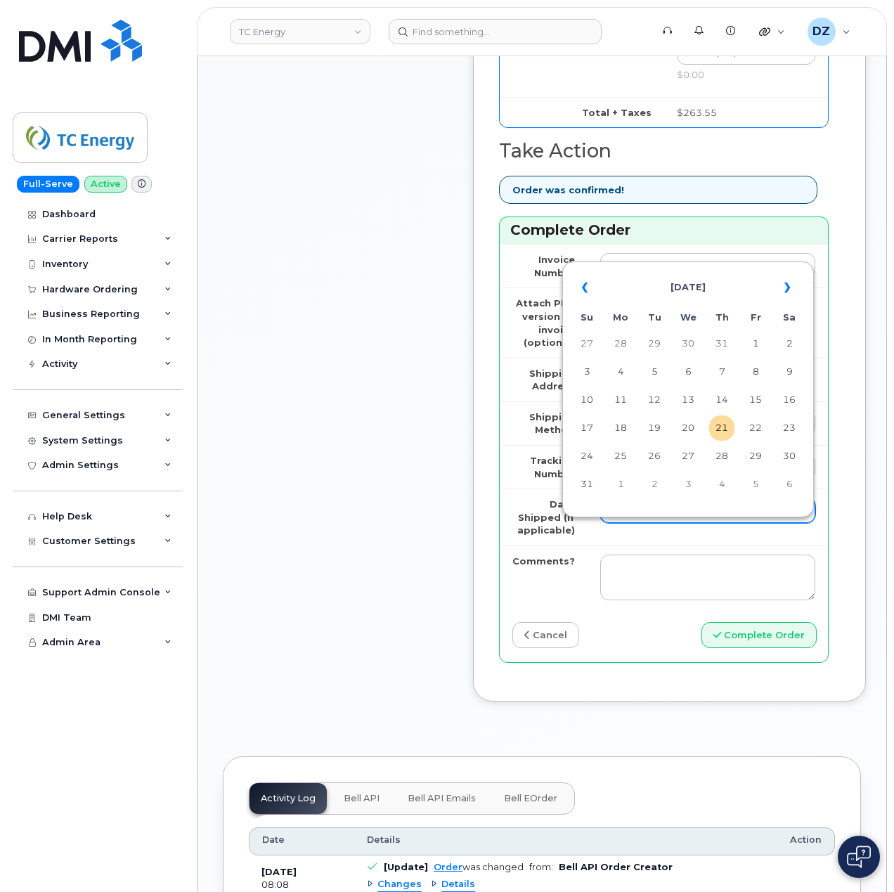
click at [633, 523] on input "Date Shipped (if applicable)" at bounding box center [707, 510] width 215 height 25
click at [688, 431] on td "20" at bounding box center [688, 427] width 25 height 25
type input "2025-08-20"
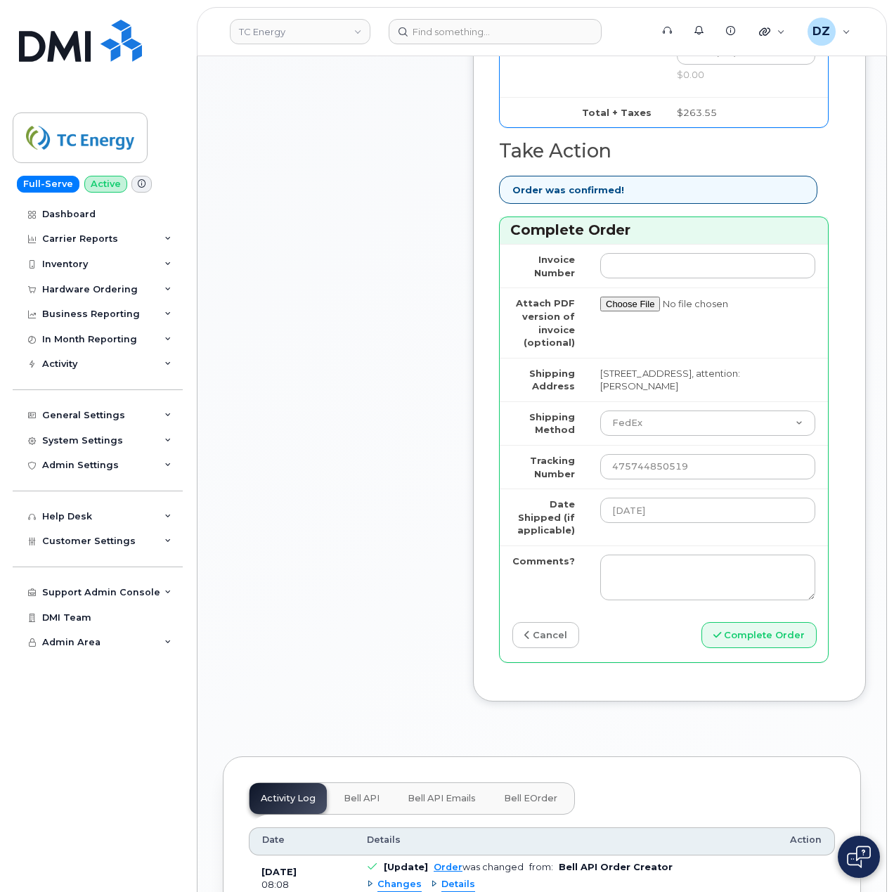
drag, startPoint x: 378, startPoint y: 582, endPoint x: 498, endPoint y: 533, distance: 130.5
click at [627, 479] on input "475744850519" at bounding box center [707, 466] width 215 height 25
type input "475744850519"
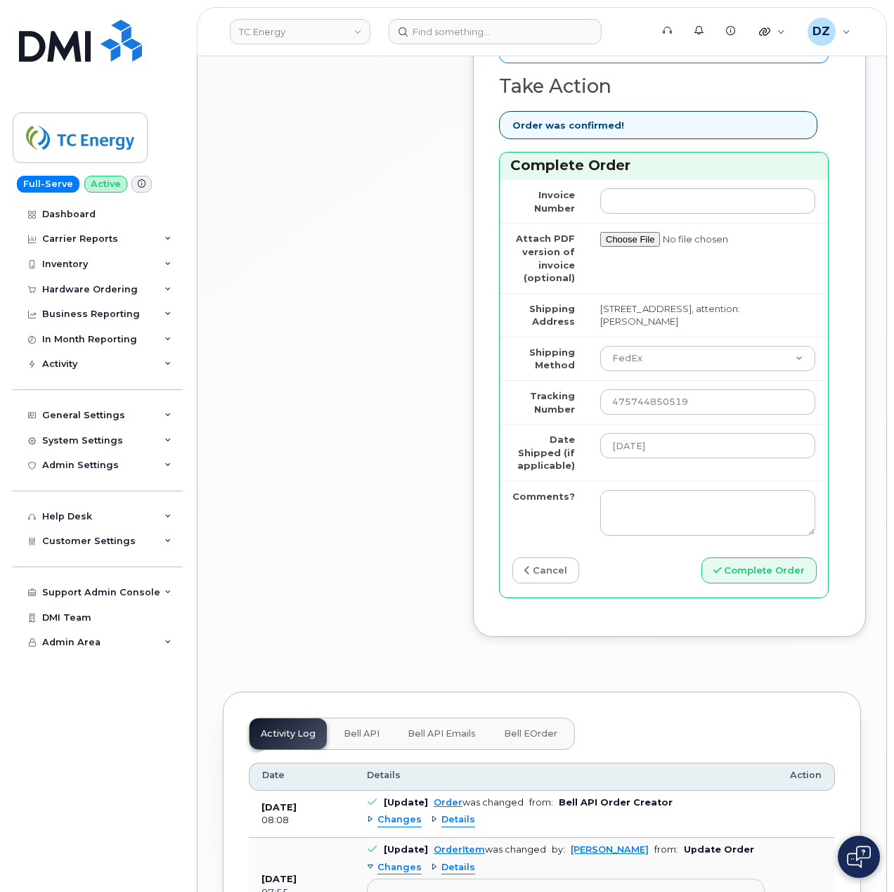
scroll to position [1406, 0]
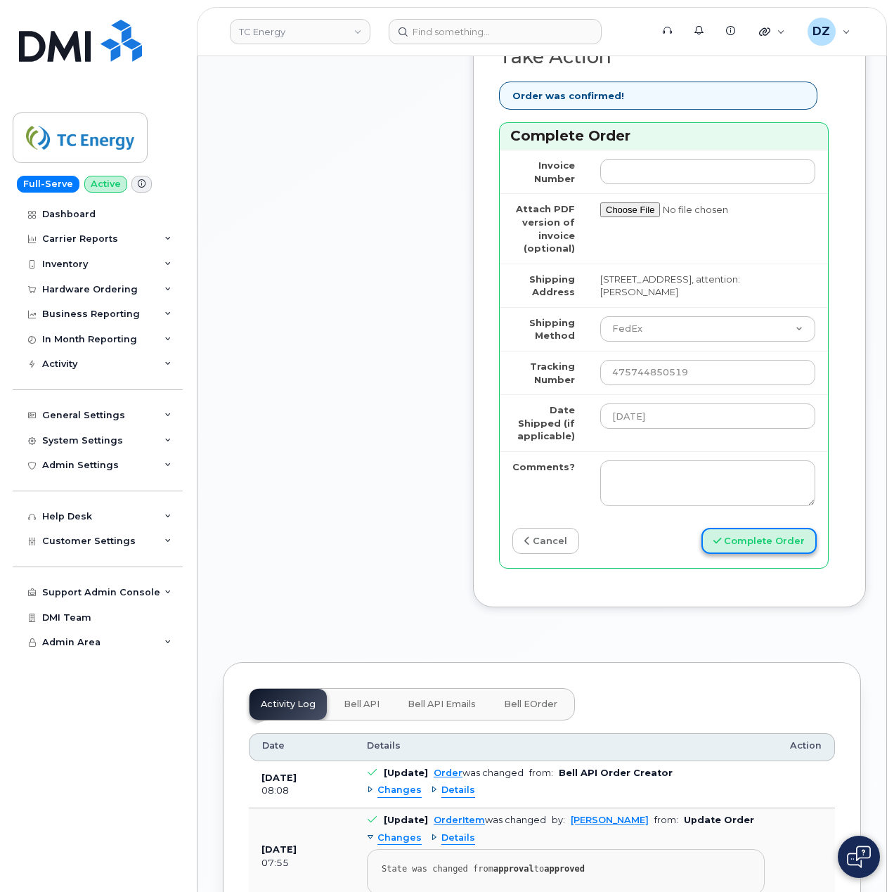
click at [748, 554] on button "Complete Order" at bounding box center [759, 541] width 115 height 26
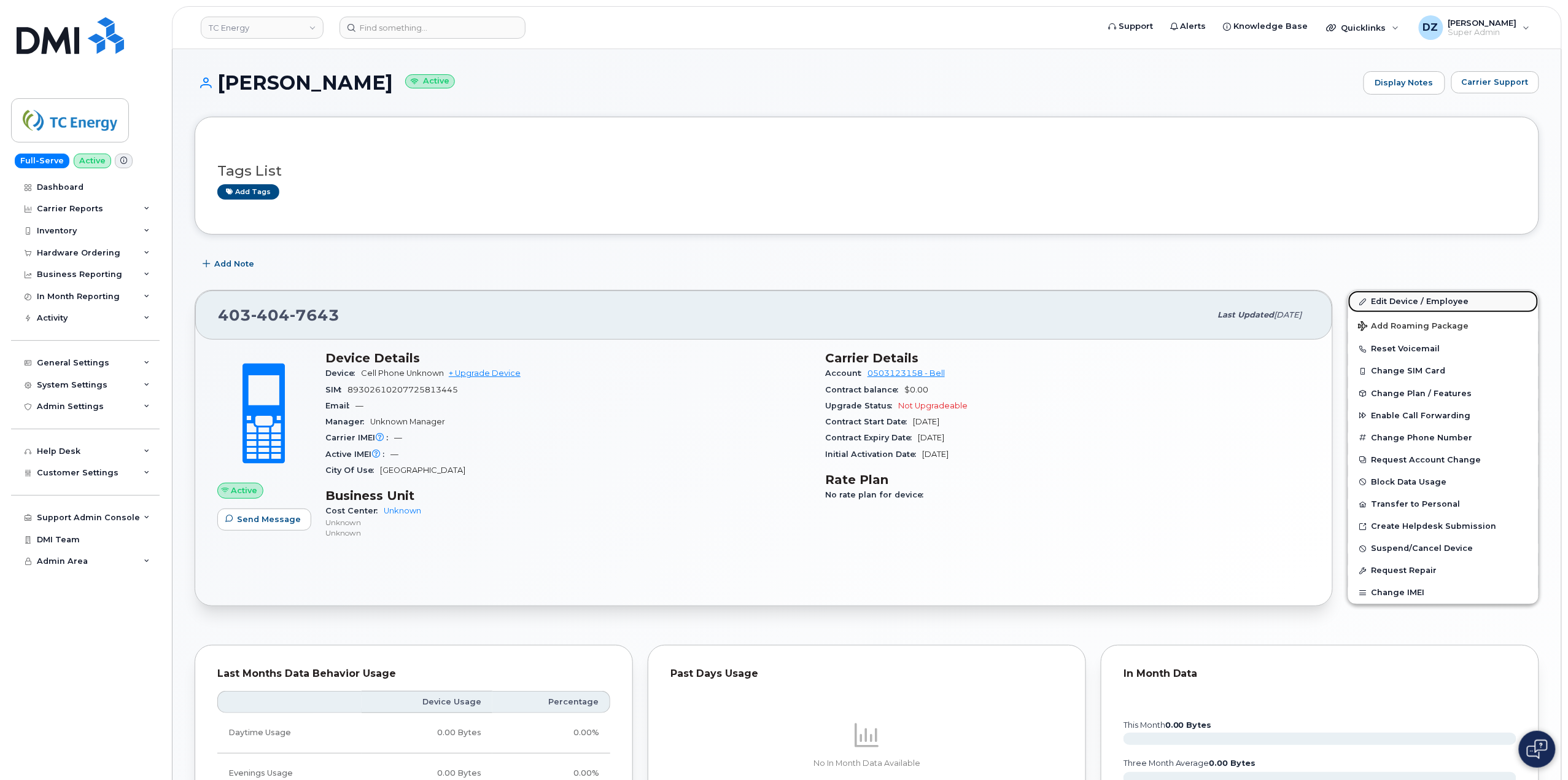
click at [1432, 305] on link "Edit Device / Employee" at bounding box center [1444, 301] width 190 height 22
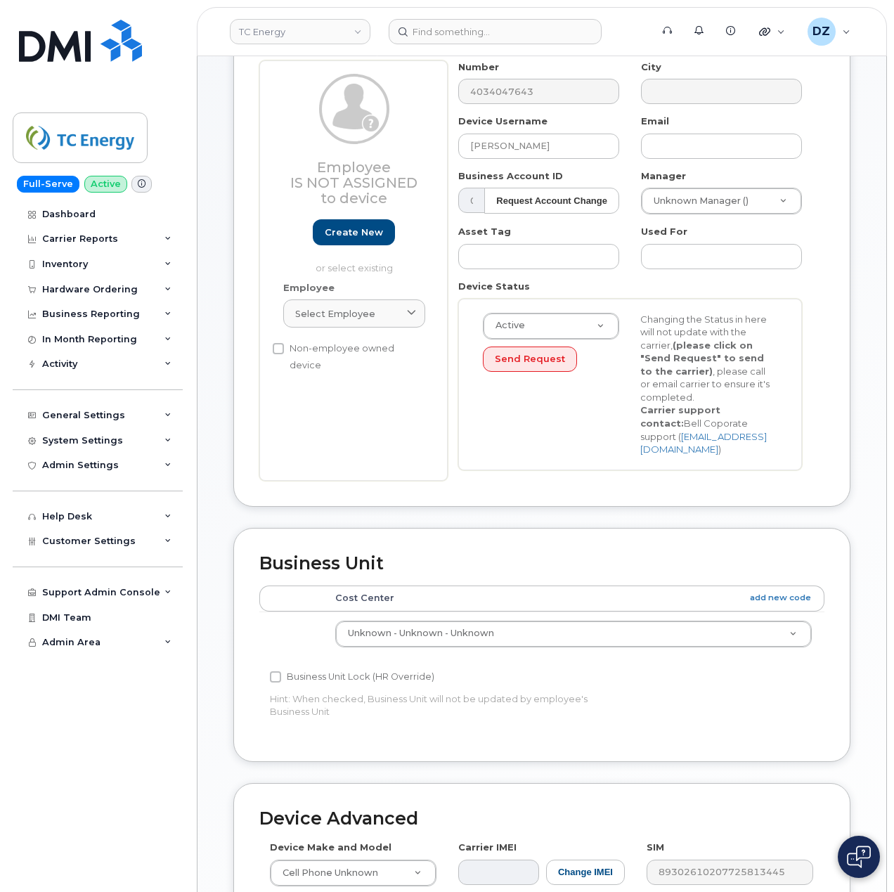
scroll to position [94, 0]
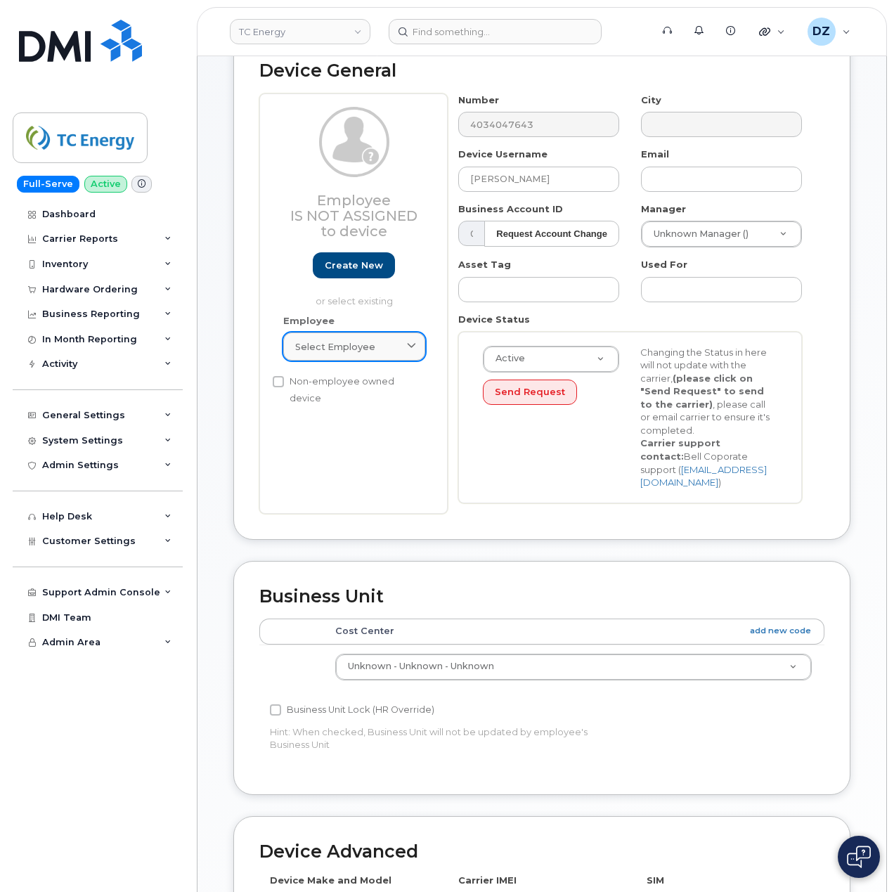
click at [366, 347] on span "Select employee" at bounding box center [335, 346] width 80 height 13
paste input "4034047643"
type input "4034047643"
click at [353, 382] on input "text" at bounding box center [354, 381] width 124 height 22
paste input "[PERSON_NAME]"
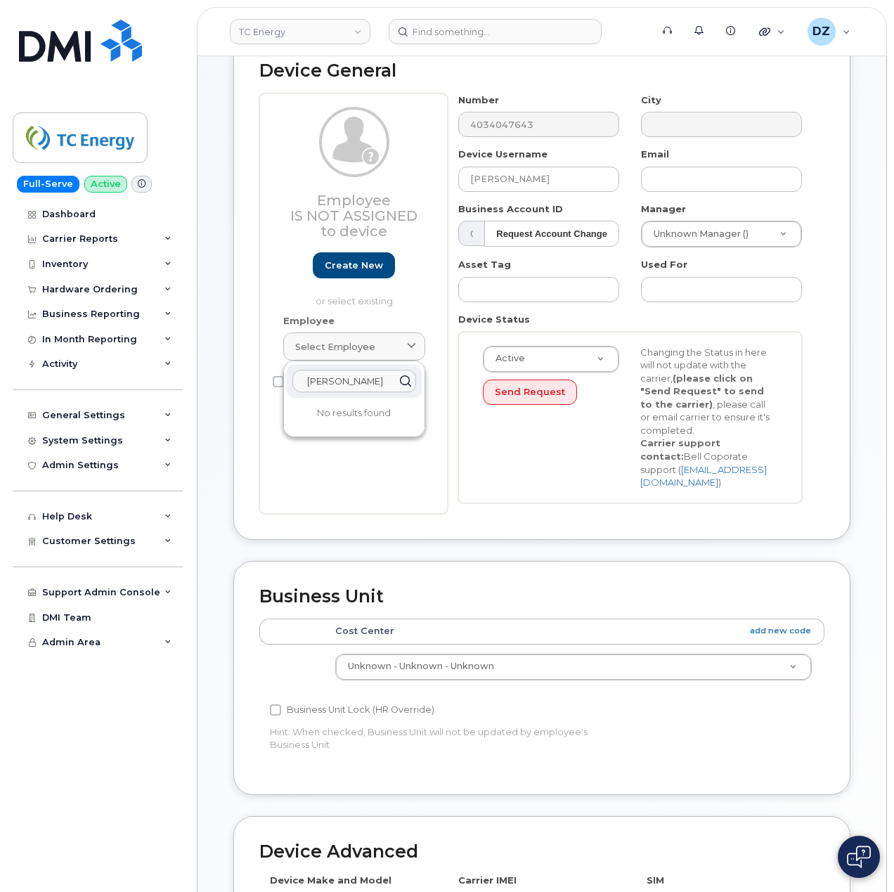
type input "[PERSON_NAME]"
click at [464, 523] on div "Device General Employee Is not assigned to device Create new or select existing…" at bounding box center [541, 287] width 617 height 505
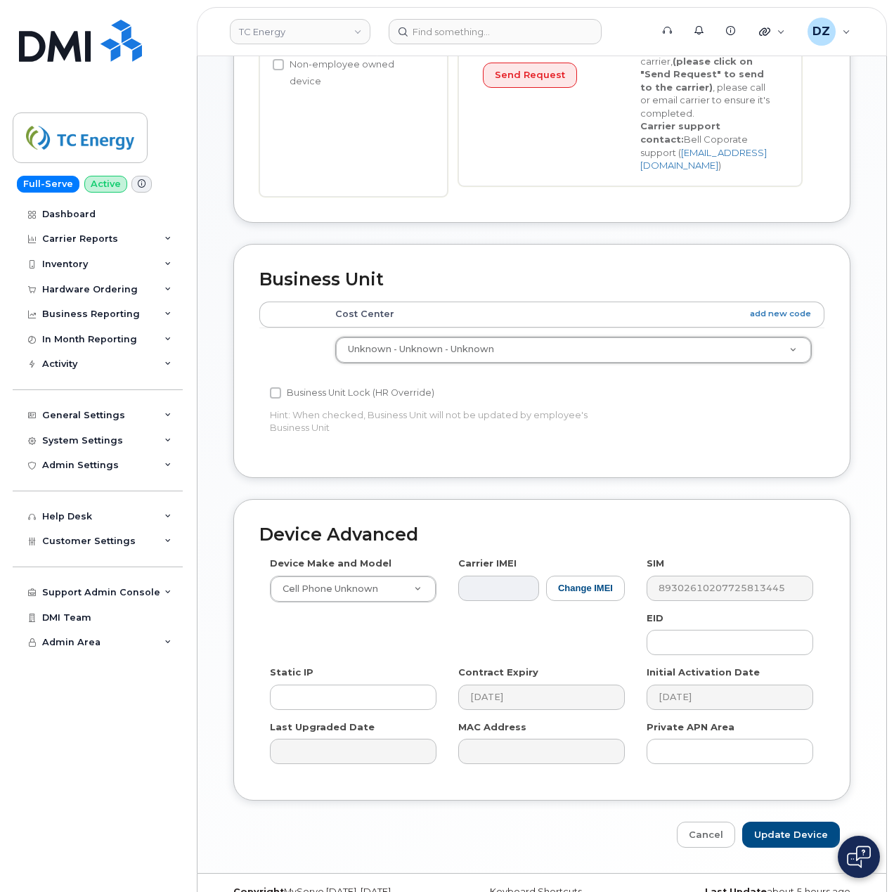
scroll to position [427, 0]
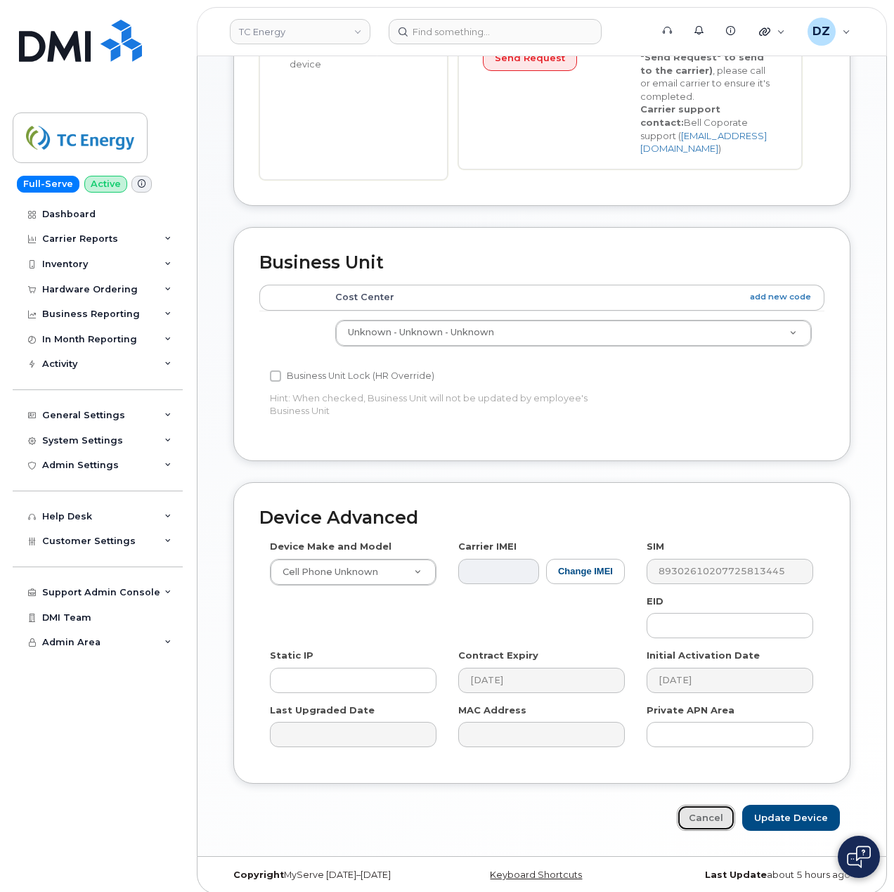
click at [707, 808] on link "Cancel" at bounding box center [706, 818] width 58 height 26
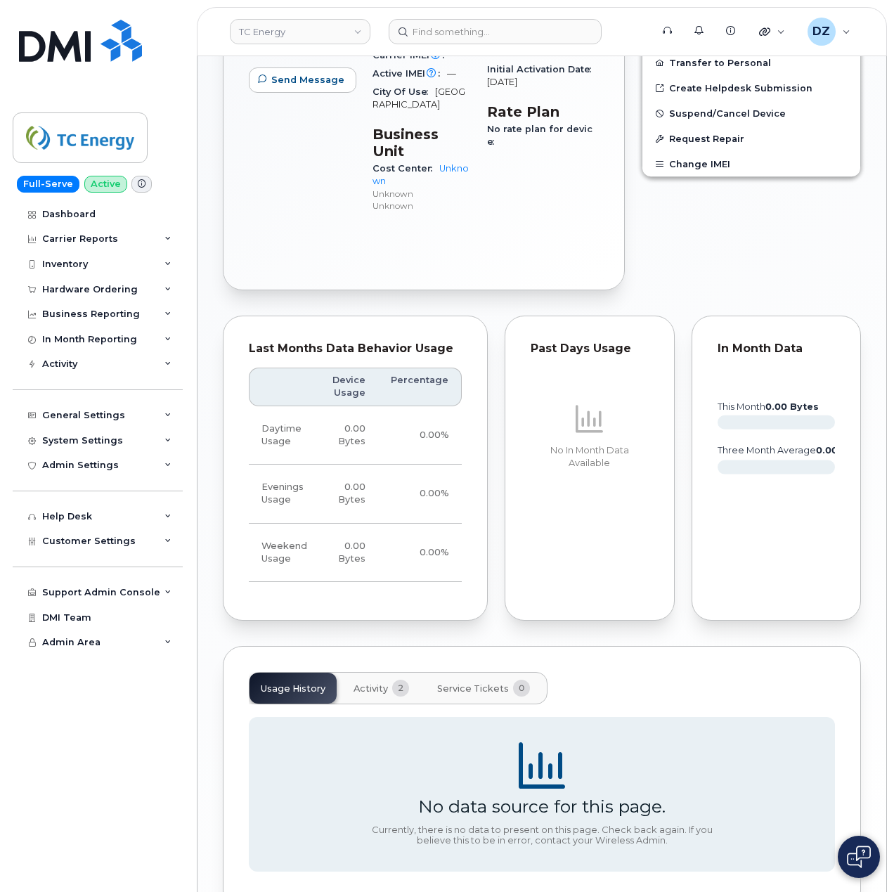
scroll to position [578, 0]
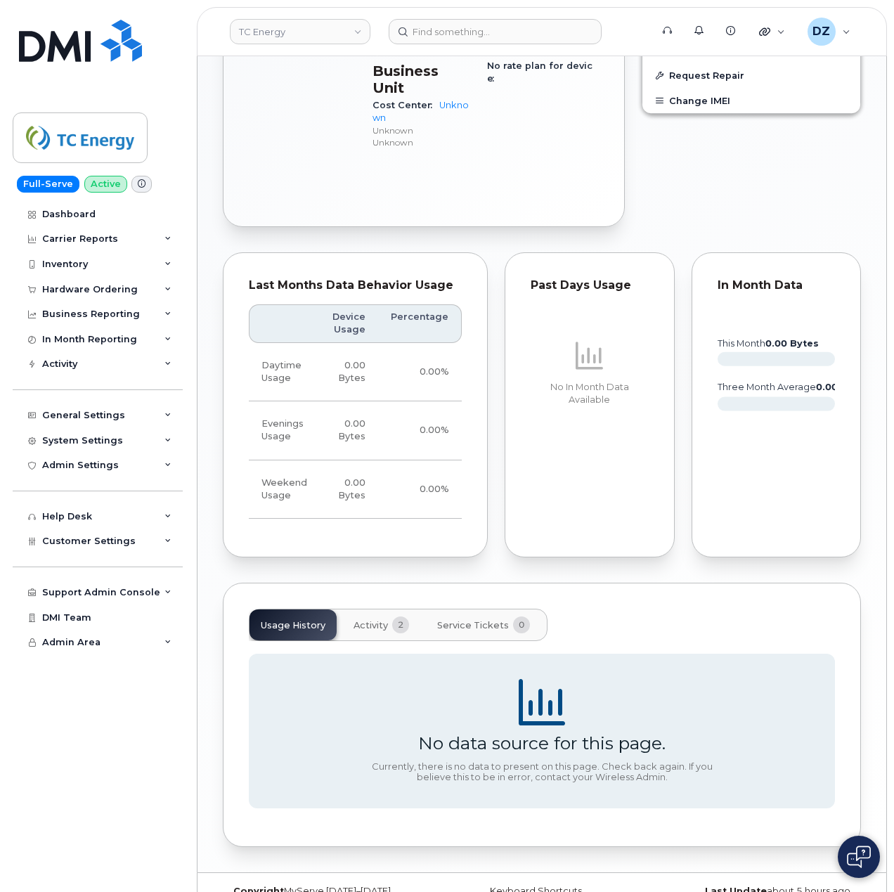
click at [375, 610] on button "Activity 2" at bounding box center [381, 625] width 78 height 31
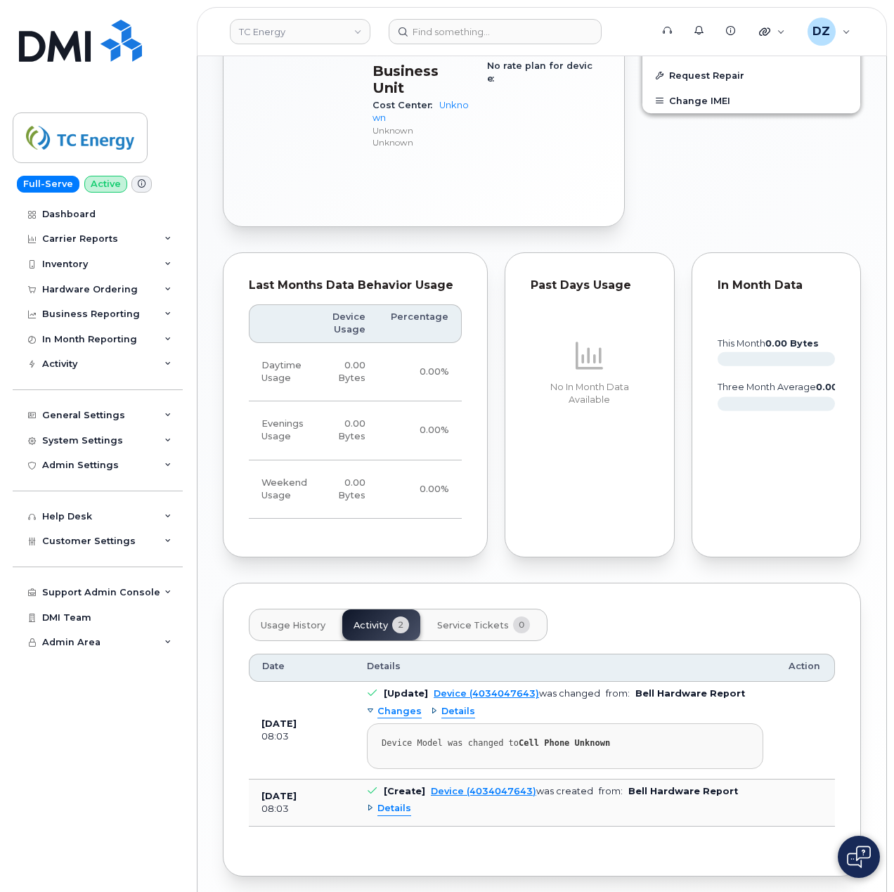
click at [293, 620] on span "Usage History" at bounding box center [293, 625] width 65 height 11
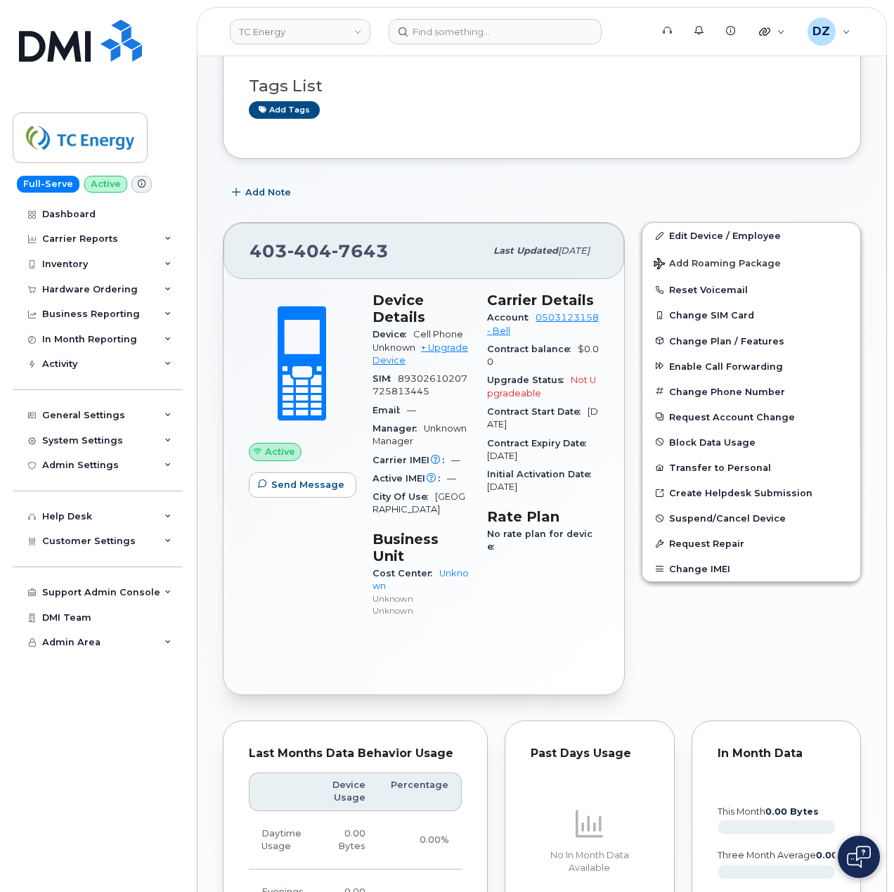
scroll to position [0, 0]
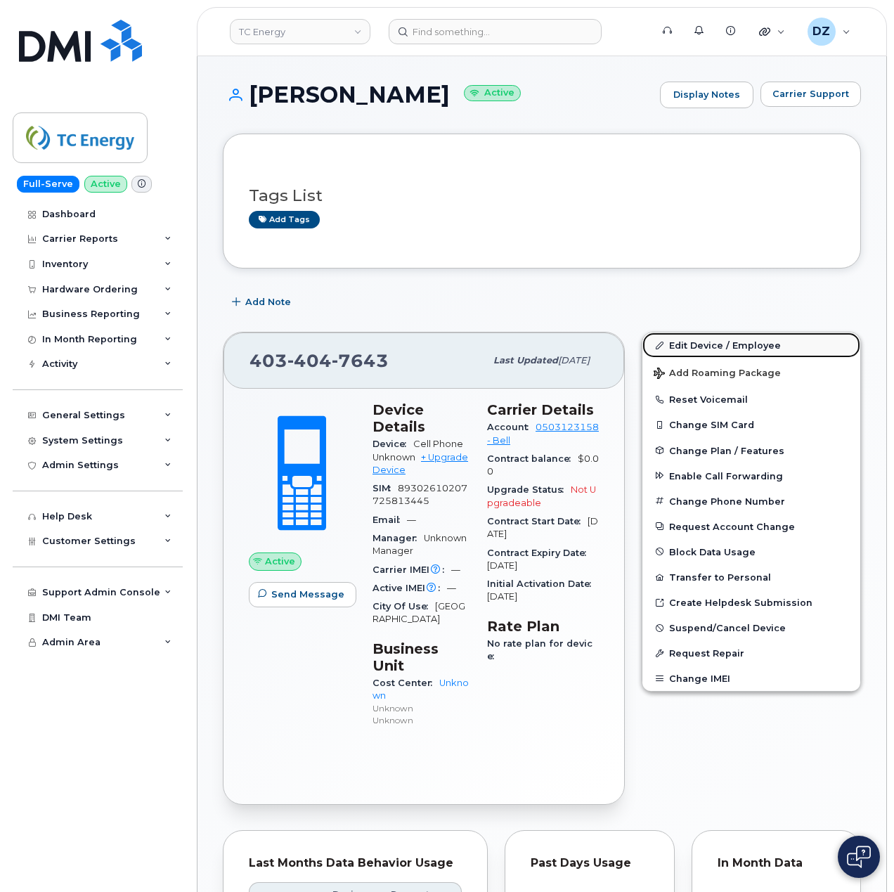
click at [772, 344] on link "Edit Device / Employee" at bounding box center [752, 345] width 218 height 25
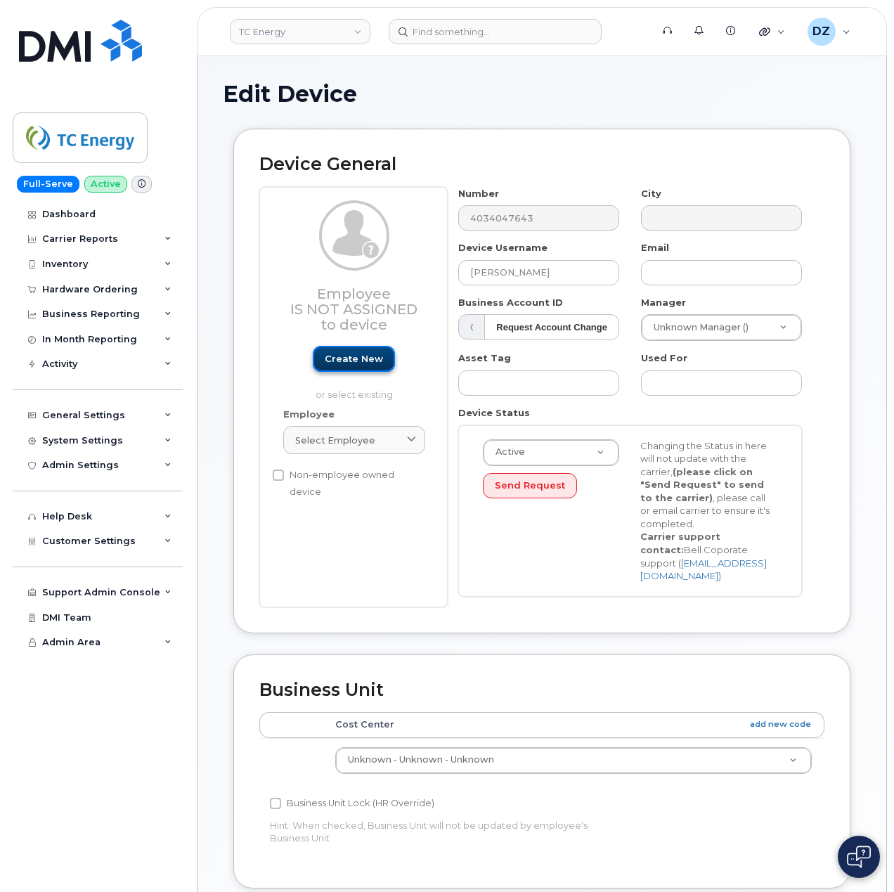
click at [366, 359] on link "Create new" at bounding box center [354, 359] width 82 height 26
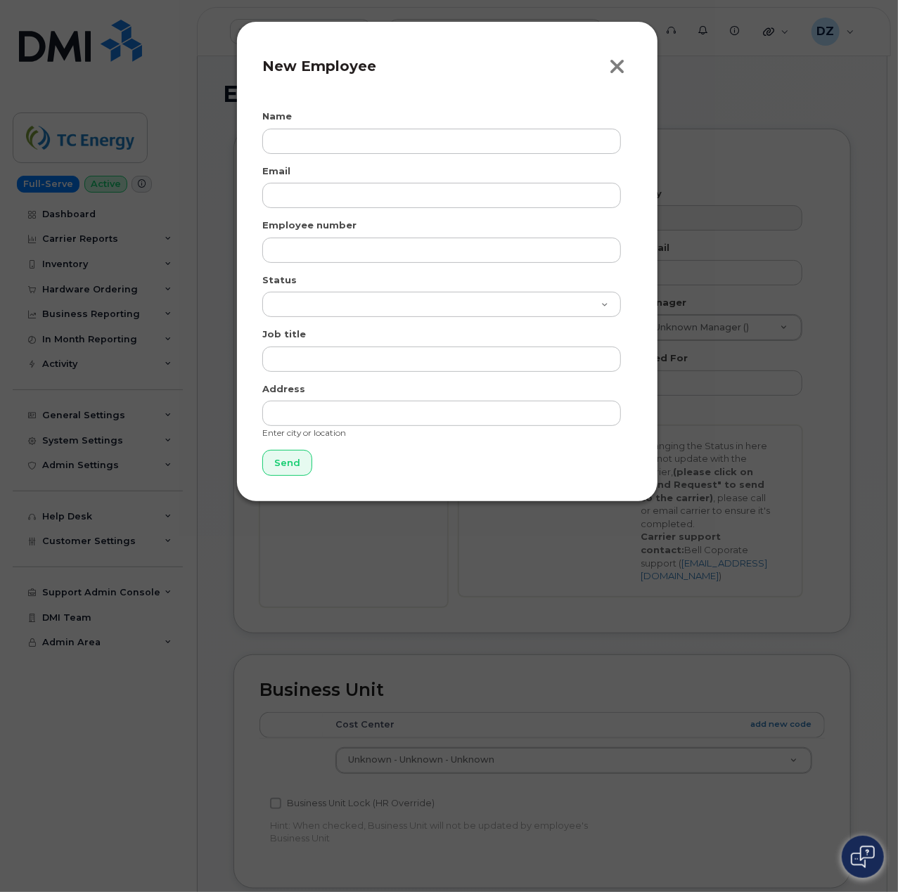
click at [619, 63] on icon "button" at bounding box center [617, 66] width 16 height 21
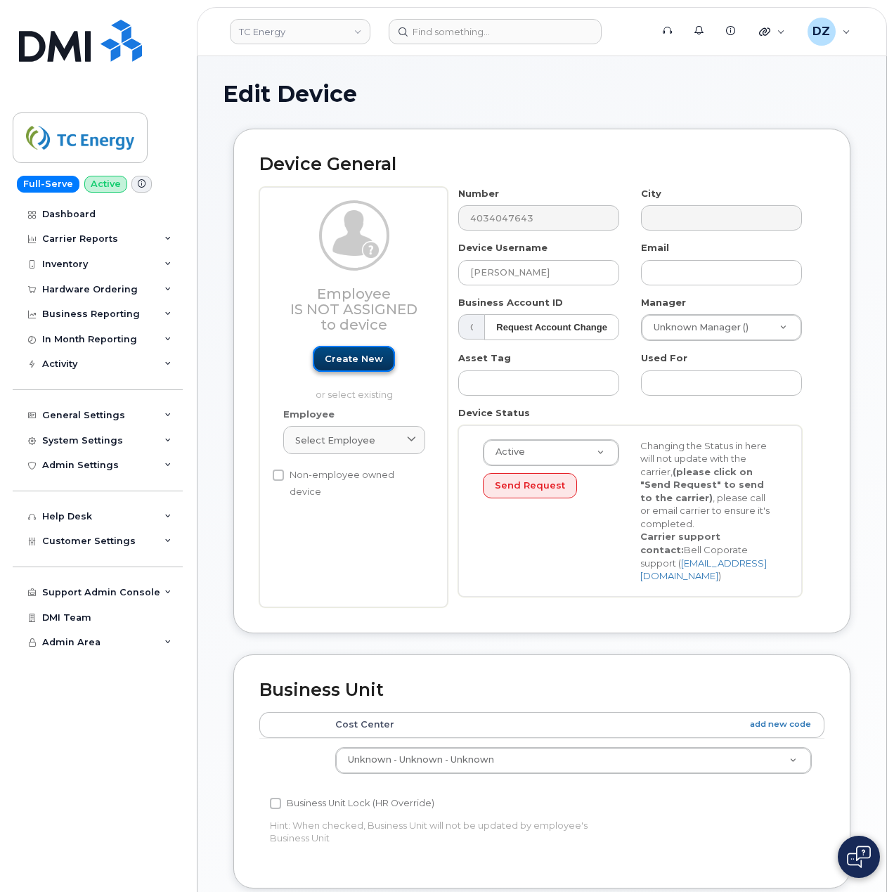
click at [364, 357] on link "Create new" at bounding box center [354, 359] width 82 height 26
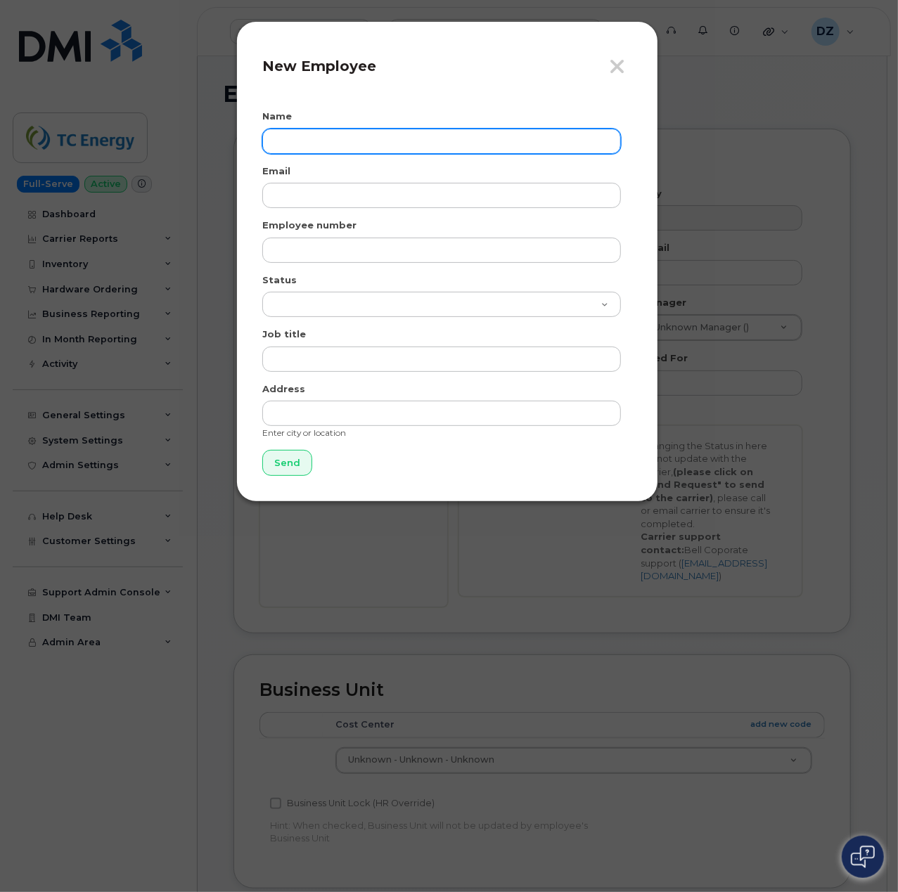
click at [356, 138] on input "text" at bounding box center [441, 141] width 359 height 25
paste input "[PERSON_NAME]"
type input "[PERSON_NAME]"
click at [296, 136] on input "[PERSON_NAME]" at bounding box center [441, 141] width 359 height 25
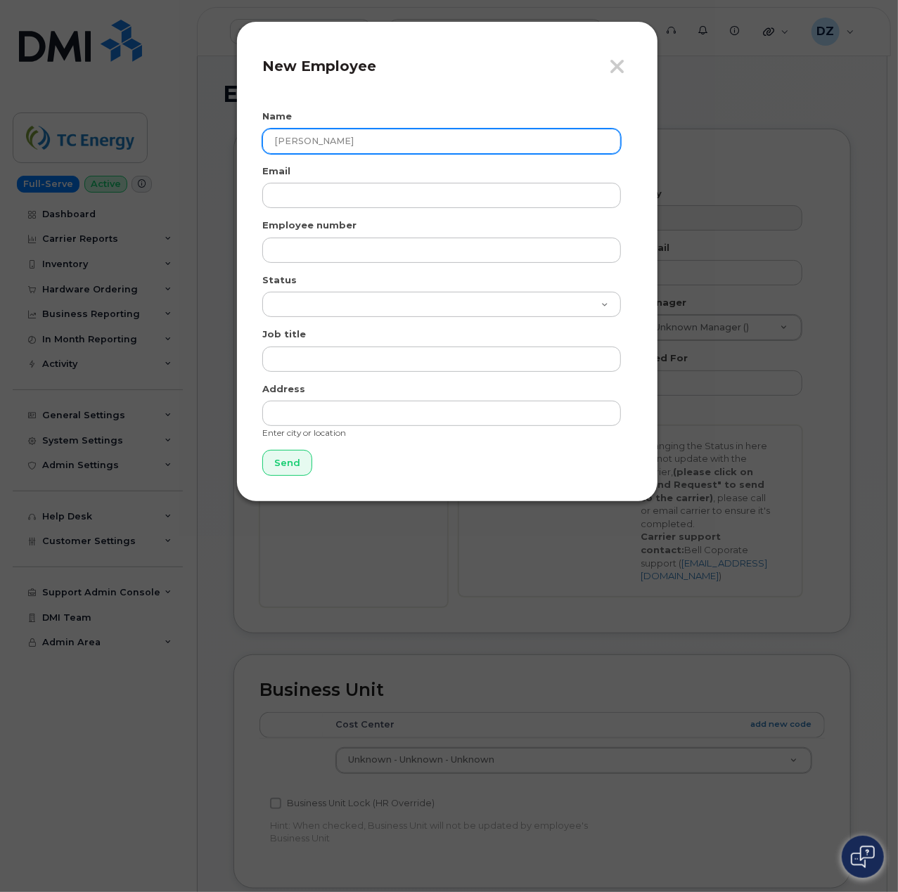
click at [335, 135] on input "[PERSON_NAME]" at bounding box center [441, 141] width 359 height 25
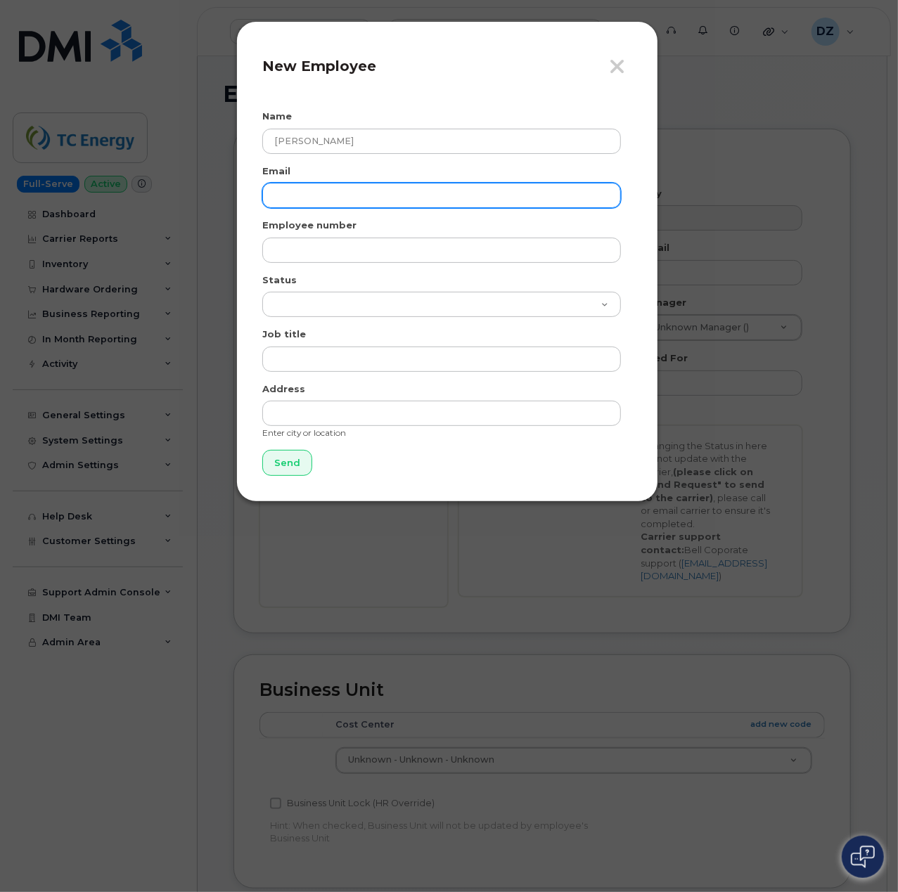
click at [340, 187] on input "email" at bounding box center [441, 195] width 359 height 25
paste input "yoshimi_takahashi@tcenergy.com"
type input "yoshimi_takahashi@tcenergy.com"
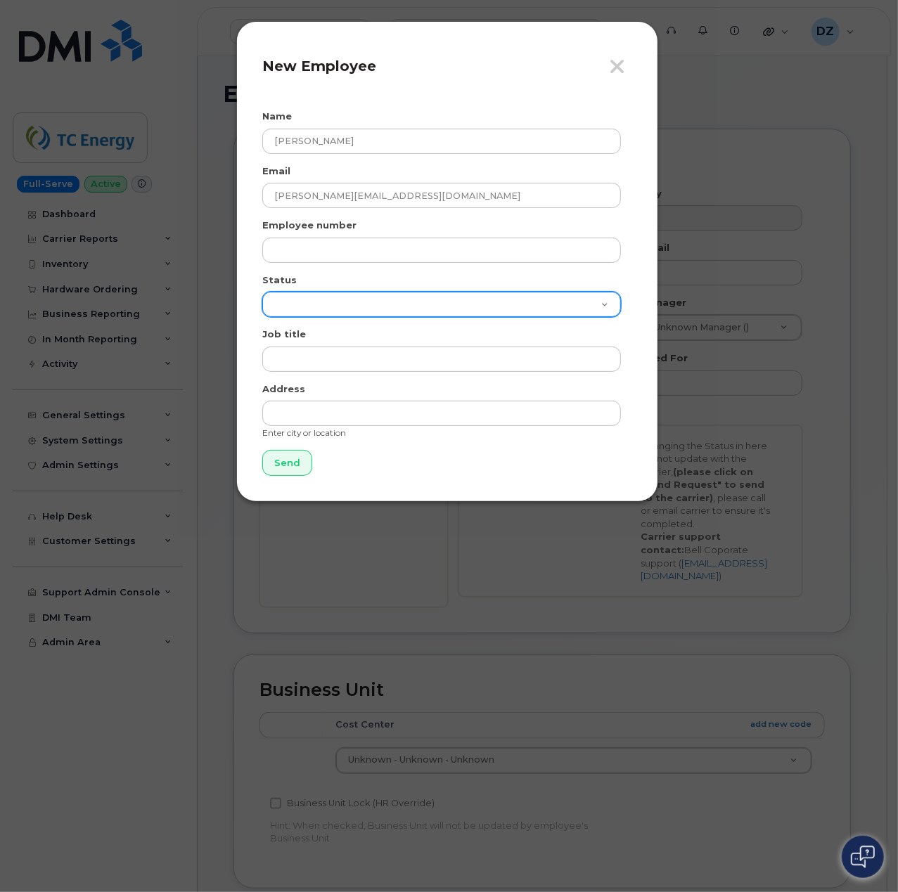
click at [391, 296] on select "Active On-Leave Long Term Short Term Maternity Leave Temp Layoff Inactive" at bounding box center [441, 304] width 359 height 25
select select "active"
click at [262, 292] on select "Active On-Leave Long Term Short Term Maternity Leave Temp Layoff Inactive" at bounding box center [441, 304] width 359 height 25
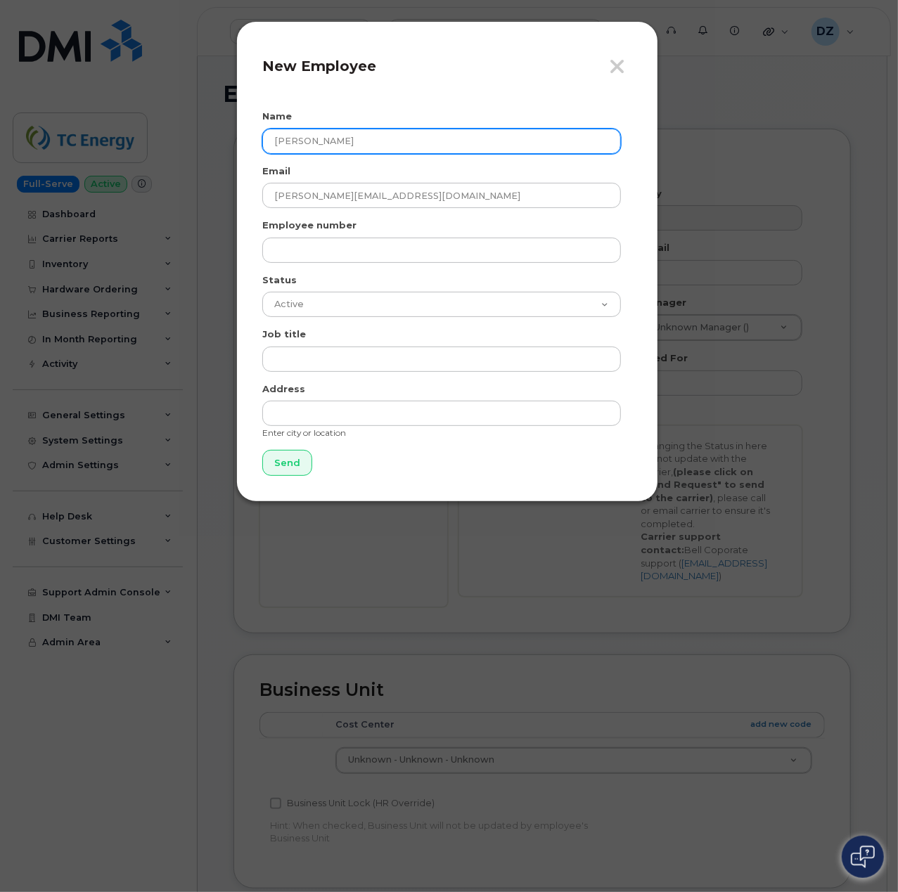
drag, startPoint x: 372, startPoint y: 145, endPoint x: 231, endPoint y: 152, distance: 141.5
click at [231, 152] on div "Close New Employee Name Yoshimi Takahashi Email yoshimi_takahashi@tcenergy.com …" at bounding box center [449, 446] width 898 height 892
click at [614, 68] on icon "button" at bounding box center [617, 66] width 16 height 21
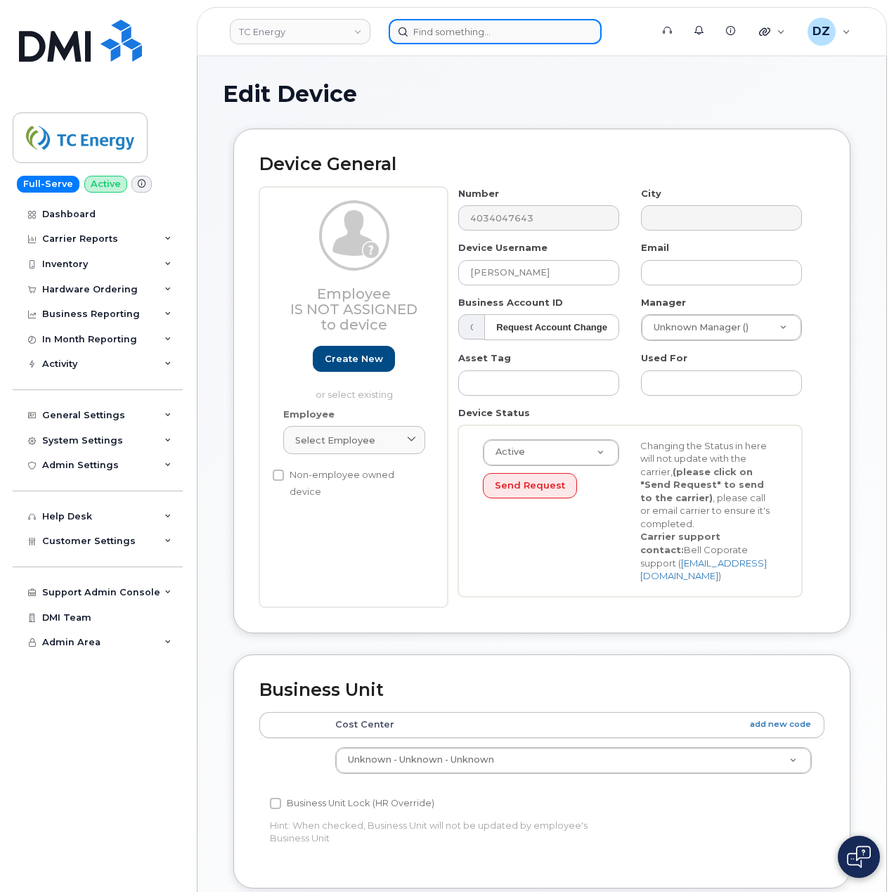
click at [460, 31] on input at bounding box center [495, 31] width 213 height 25
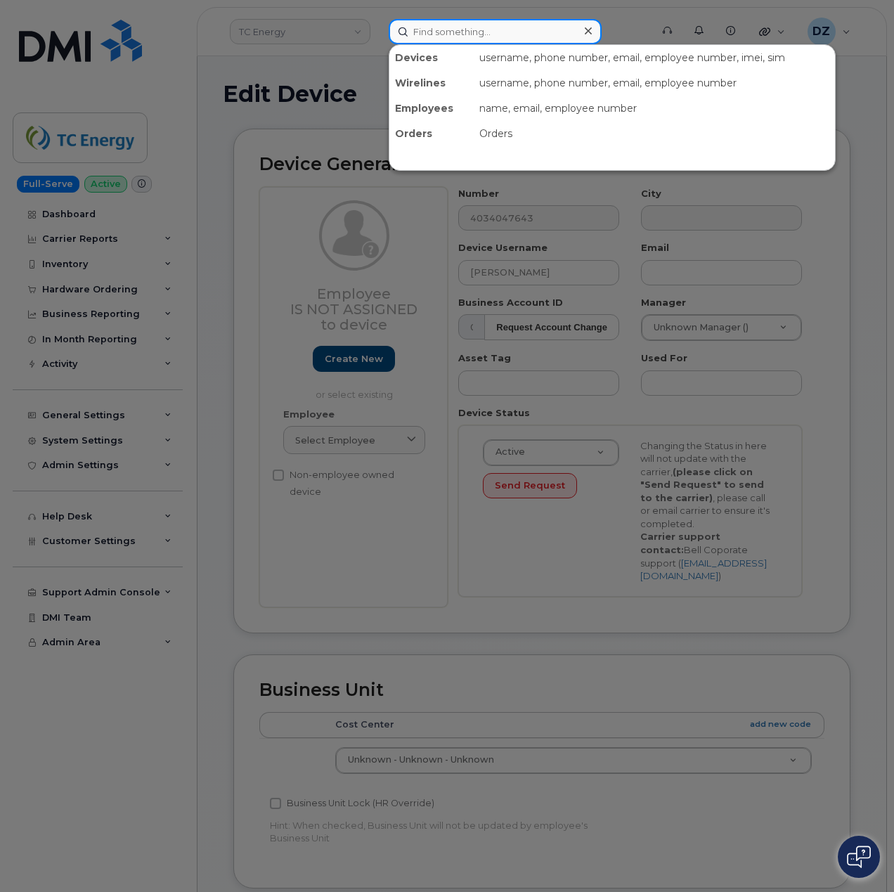
paste input "[PERSON_NAME]"
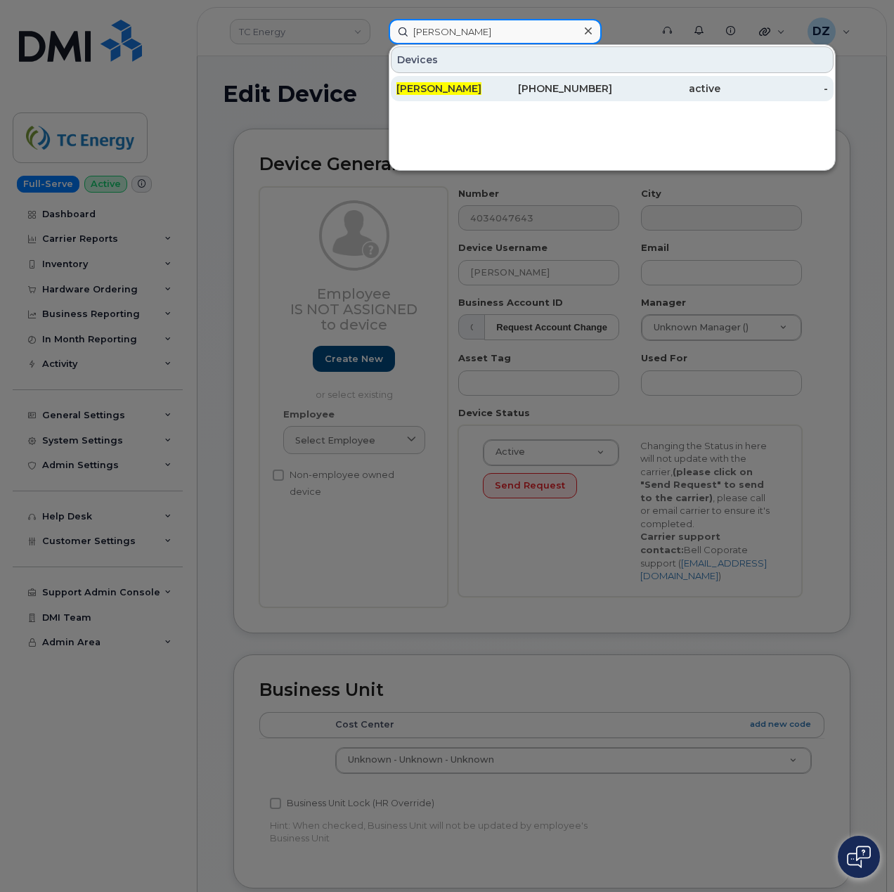
type input "[PERSON_NAME]"
click at [492, 90] on div "[PERSON_NAME]" at bounding box center [450, 89] width 108 height 14
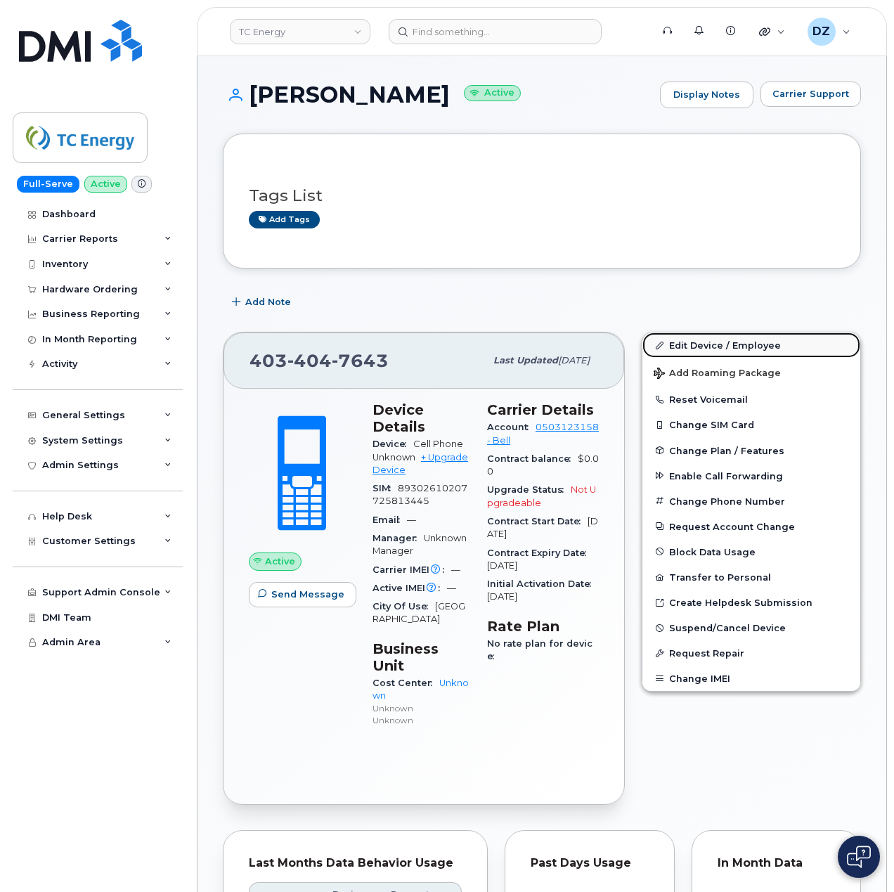
click at [700, 357] on link "Edit Device / Employee" at bounding box center [752, 345] width 218 height 25
click at [735, 347] on link "Edit Device / Employee" at bounding box center [752, 345] width 218 height 25
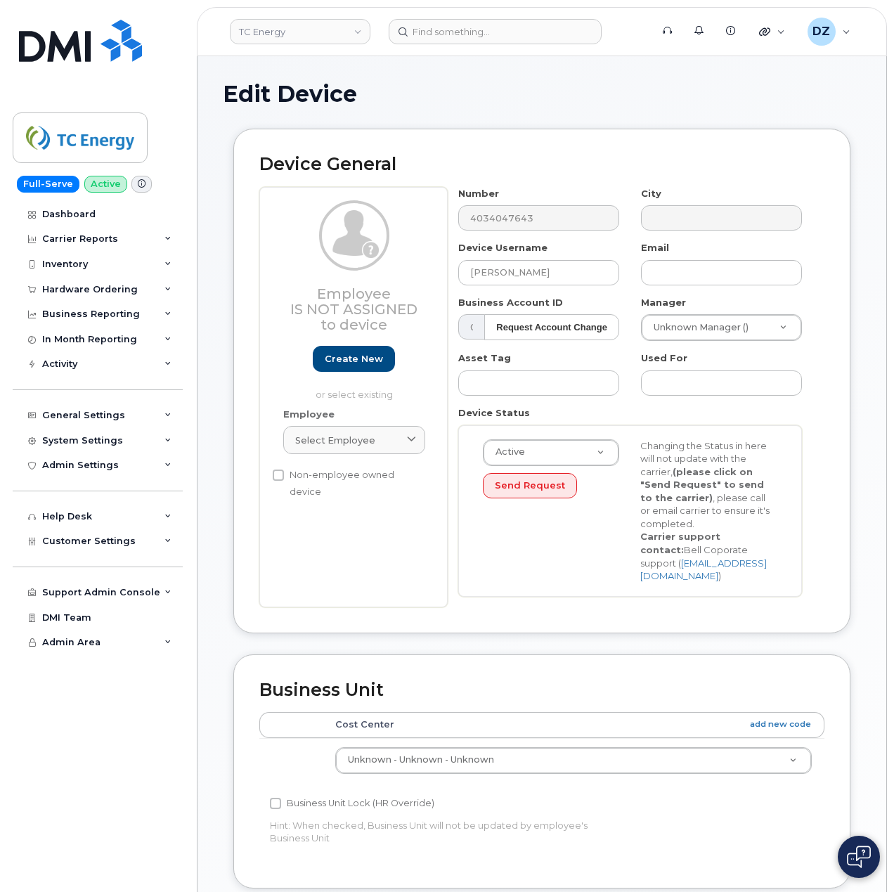
click at [470, 94] on h1 "Edit Device" at bounding box center [542, 94] width 638 height 25
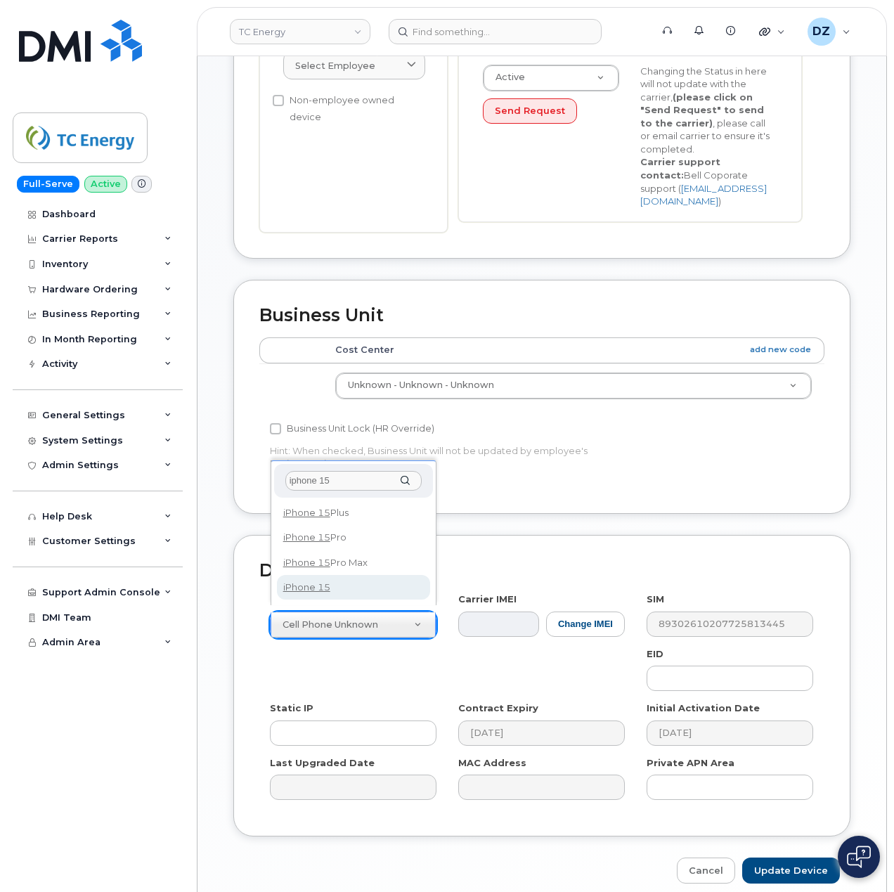
type input "iphone 15"
select select "3031"
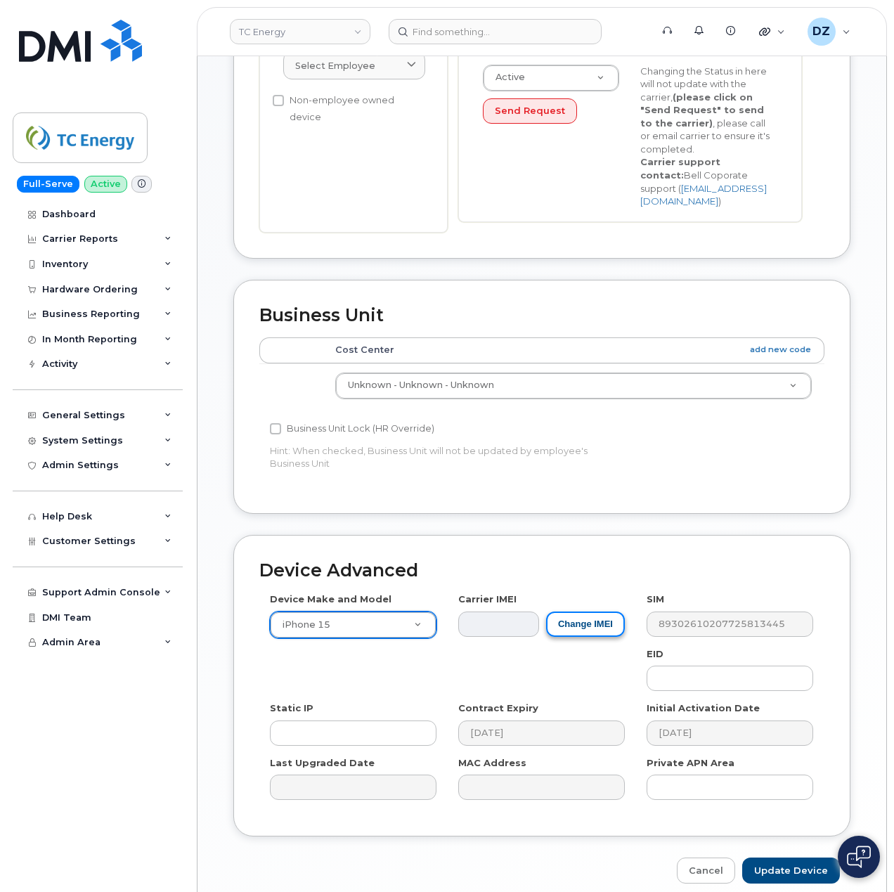
click at [596, 620] on button "Change IMEI" at bounding box center [585, 625] width 79 height 26
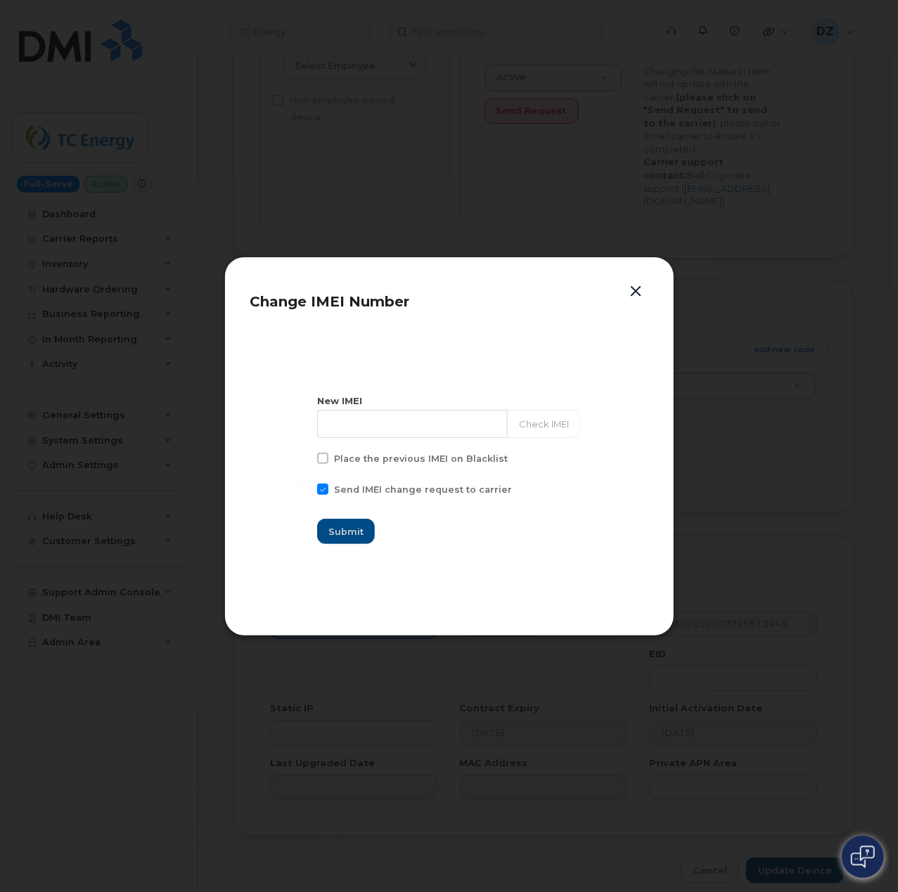
click at [328, 488] on span at bounding box center [322, 489] width 11 height 11
click at [307, 488] on input "Send IMEI change request to carrier" at bounding box center [303, 487] width 7 height 7
checkbox input "false"
click at [641, 290] on button "button" at bounding box center [636, 292] width 21 height 20
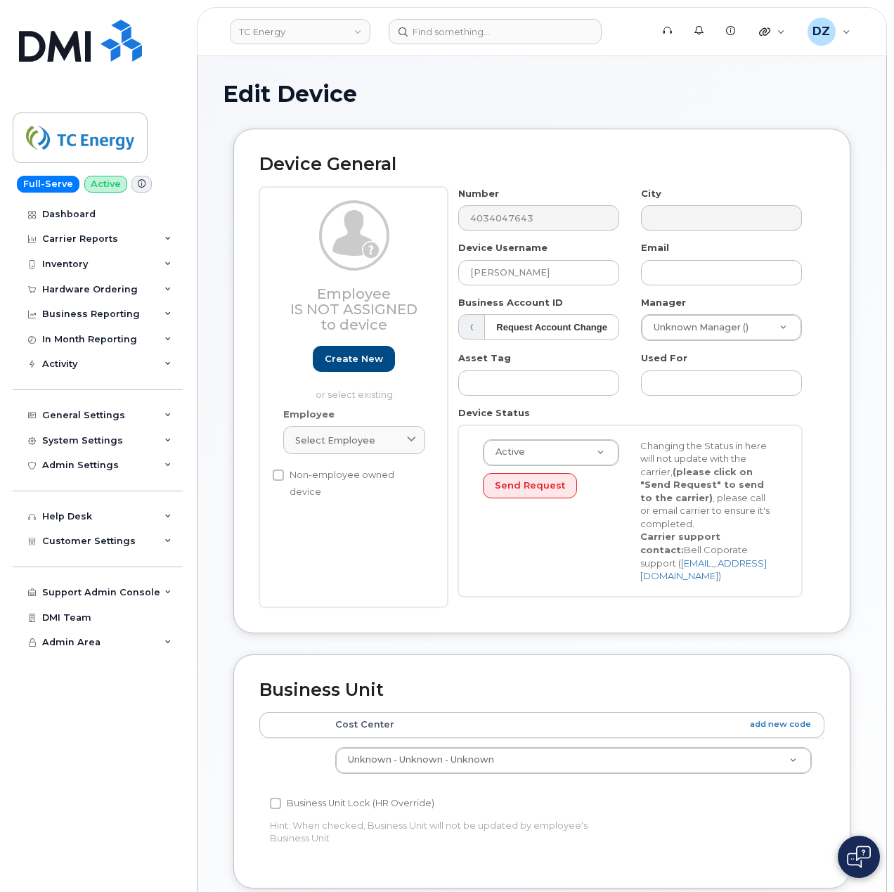
scroll to position [427, 0]
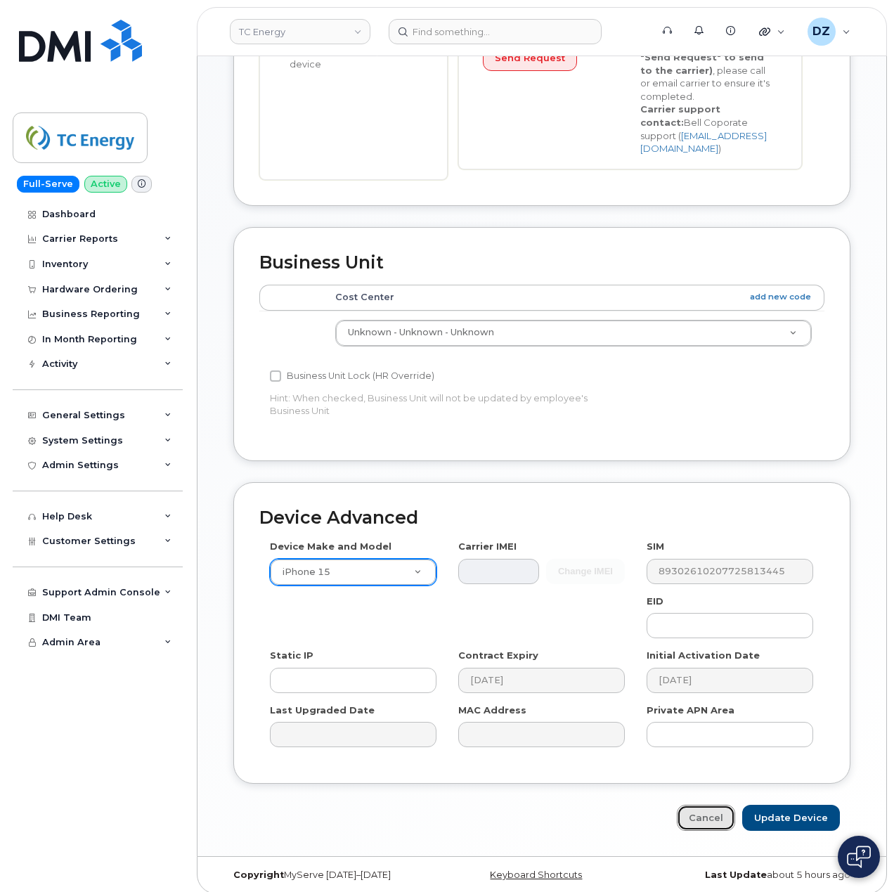
drag, startPoint x: 700, startPoint y: 808, endPoint x: 666, endPoint y: 802, distance: 34.2
click at [700, 808] on link "Cancel" at bounding box center [706, 818] width 58 height 26
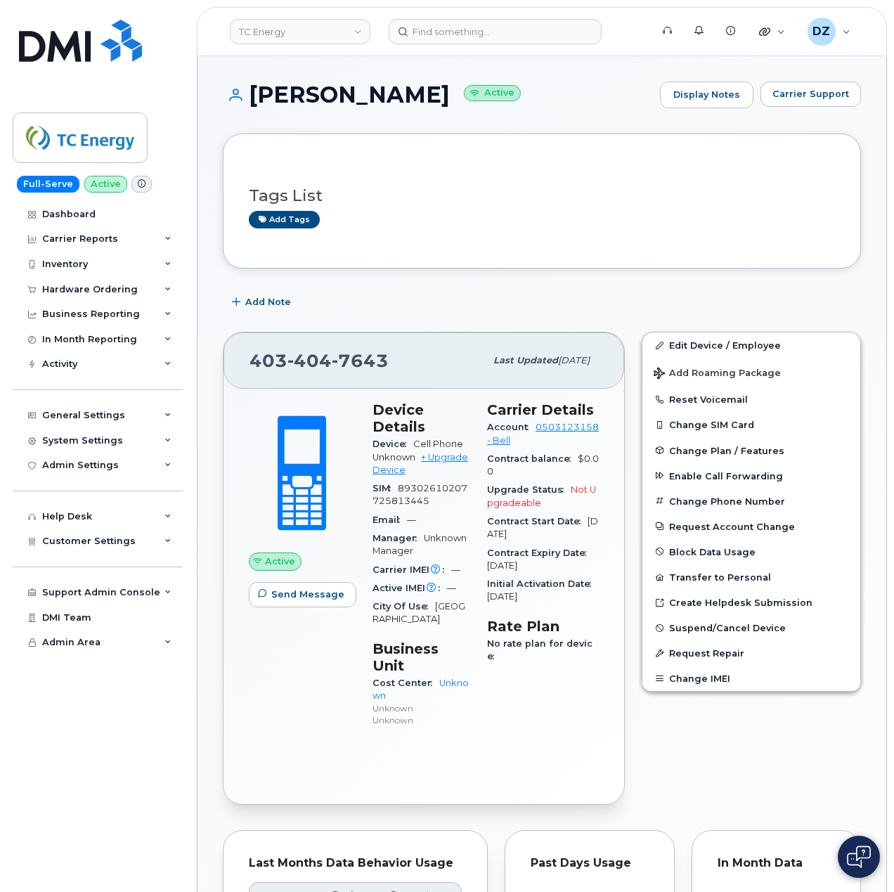
click at [273, 359] on span "403 404 7643" at bounding box center [319, 360] width 139 height 21
copy span "403 404 7643"
click at [382, 363] on span "7643" at bounding box center [360, 360] width 57 height 21
drag, startPoint x: 401, startPoint y: 488, endPoint x: 426, endPoint y: 501, distance: 28.3
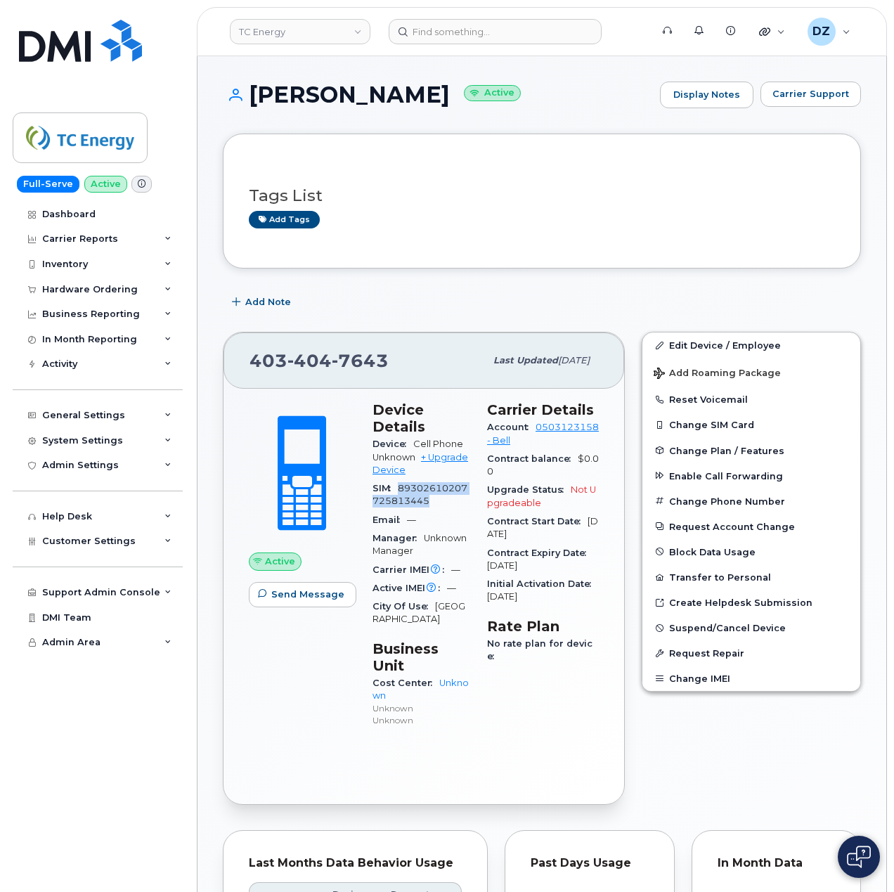
click at [426, 501] on div "SIM 89302610207725813445" at bounding box center [422, 495] width 98 height 32
drag, startPoint x: 276, startPoint y: 361, endPoint x: 354, endPoint y: 369, distance: 78.4
click at [354, 369] on span "403 404 7643" at bounding box center [319, 360] width 139 height 21
drag, startPoint x: 264, startPoint y: 94, endPoint x: 461, endPoint y: 87, distance: 197.0
click at [461, 87] on h1 "Yoshimi Takahashi Active" at bounding box center [438, 94] width 430 height 25
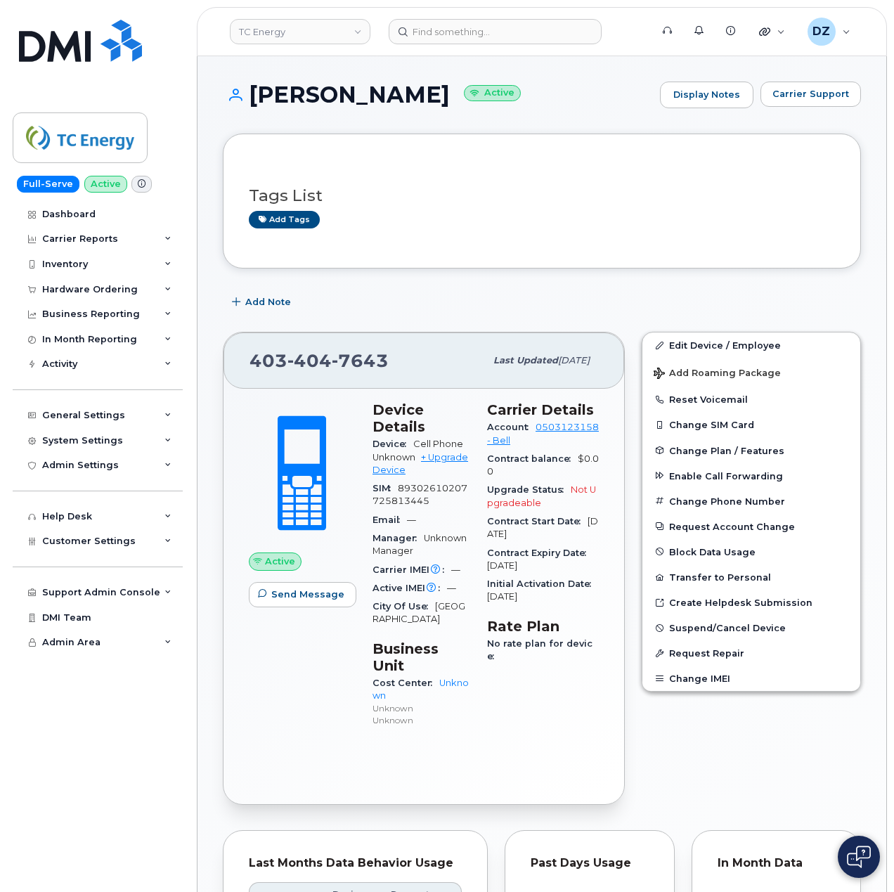
click at [785, 302] on div "Add Note" at bounding box center [542, 302] width 638 height 25
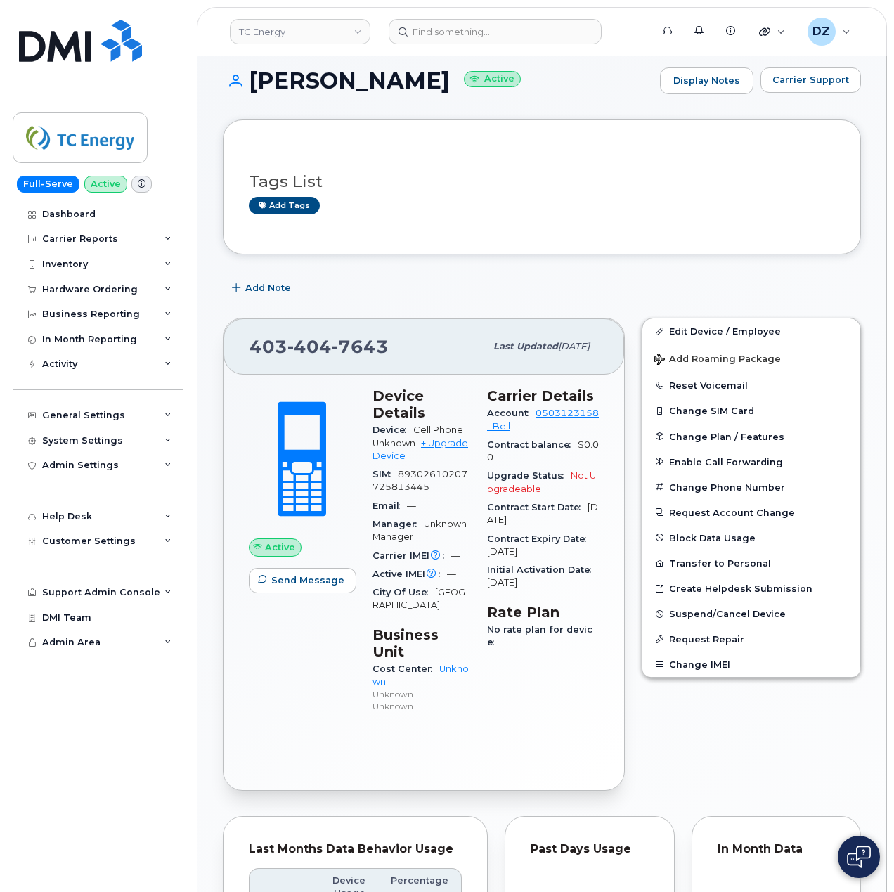
scroll to position [94, 0]
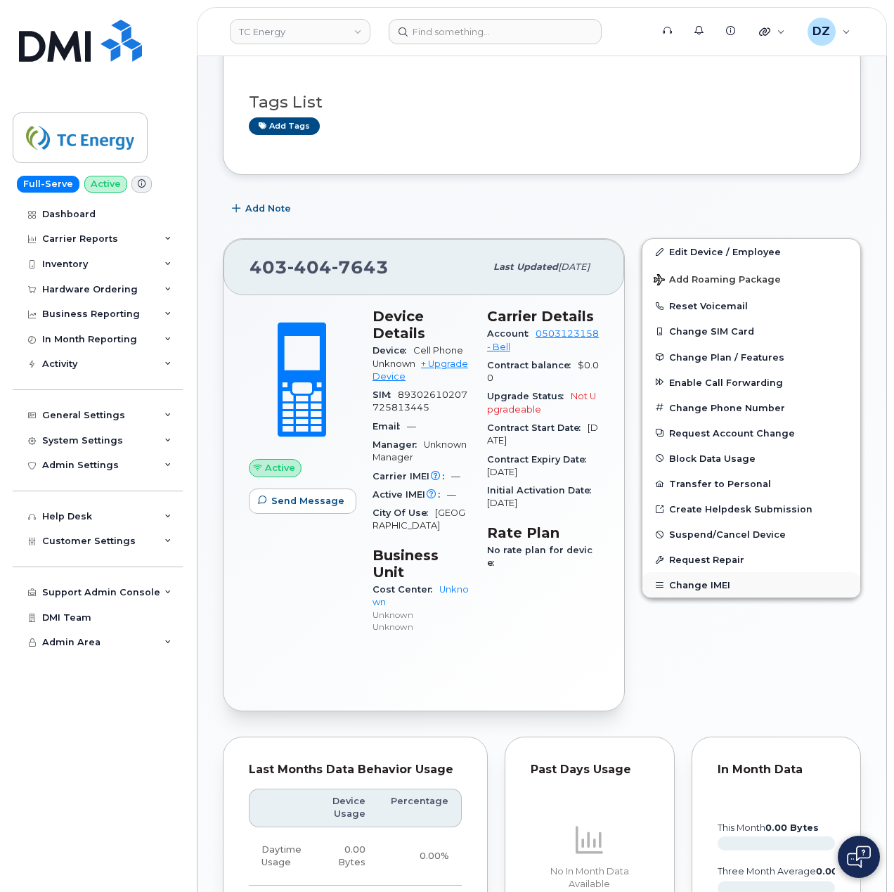
click at [697, 591] on button "Change IMEI" at bounding box center [752, 584] width 218 height 25
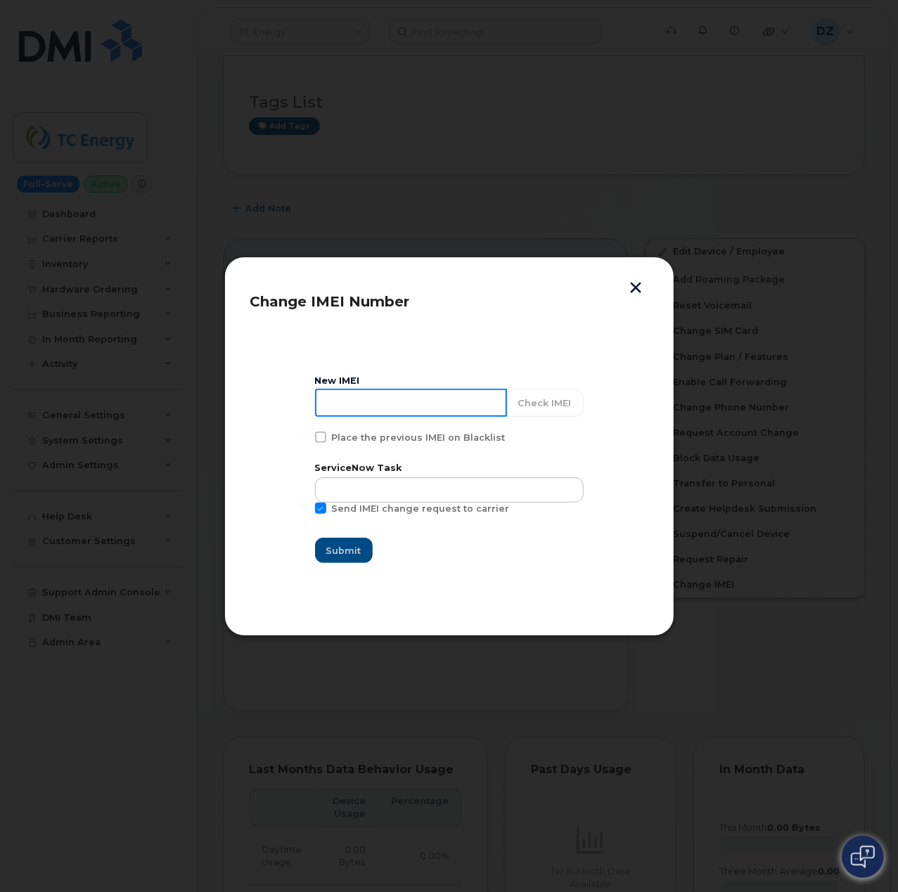
click at [420, 412] on input at bounding box center [411, 403] width 192 height 28
paste input "351522606274478"
type input "351522606274478"
click at [325, 510] on span at bounding box center [321, 508] width 11 height 11
click at [306, 510] on input "Send IMEI change request to carrier" at bounding box center [302, 506] width 7 height 7
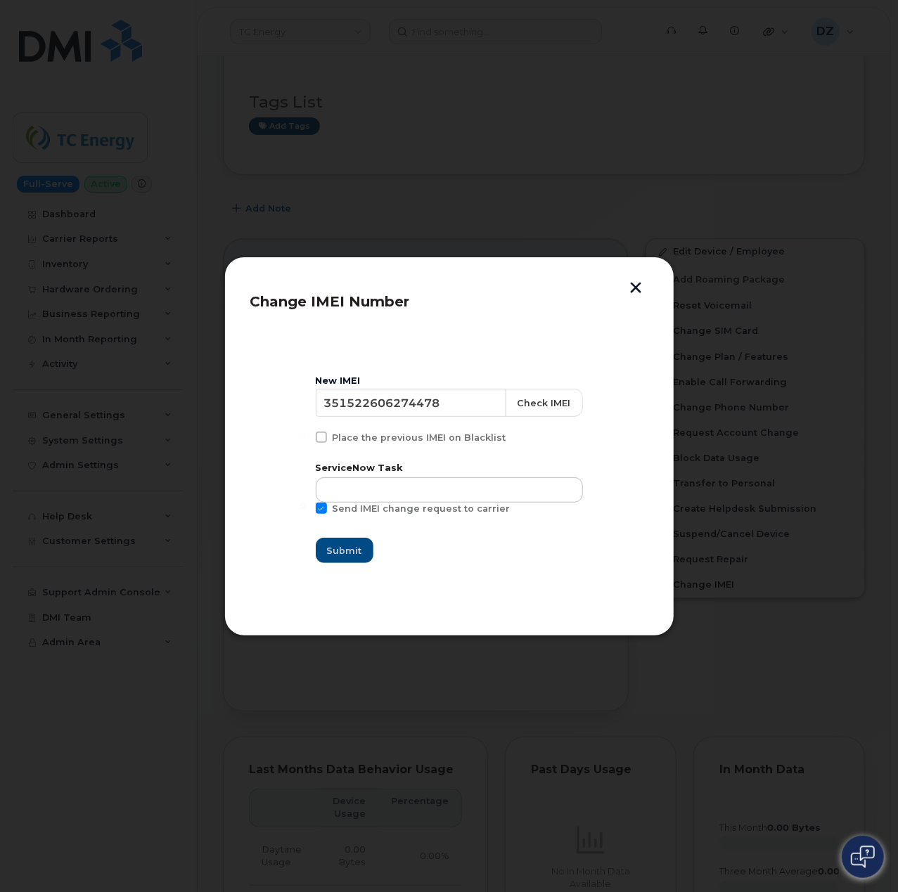
checkbox input "false"
click at [433, 491] on input "text" at bounding box center [449, 489] width 267 height 25
paste input "SCTASK0685641"
type input "SCTASK0685641"
click at [357, 557] on span "Submit" at bounding box center [344, 550] width 35 height 13
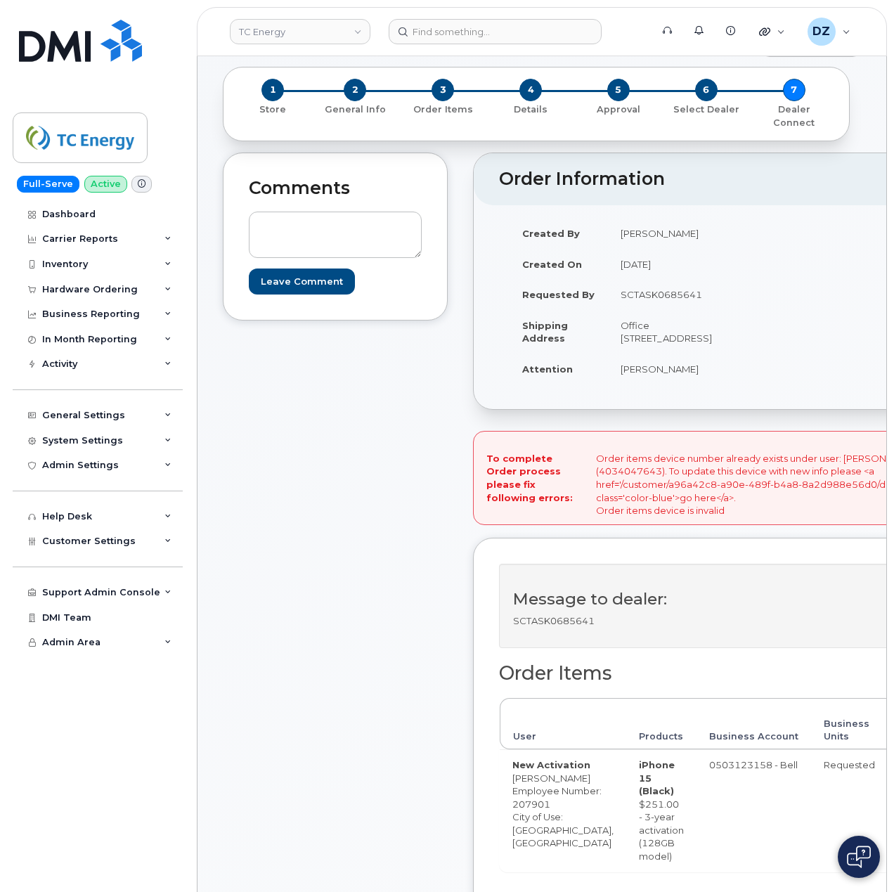
scroll to position [94, 0]
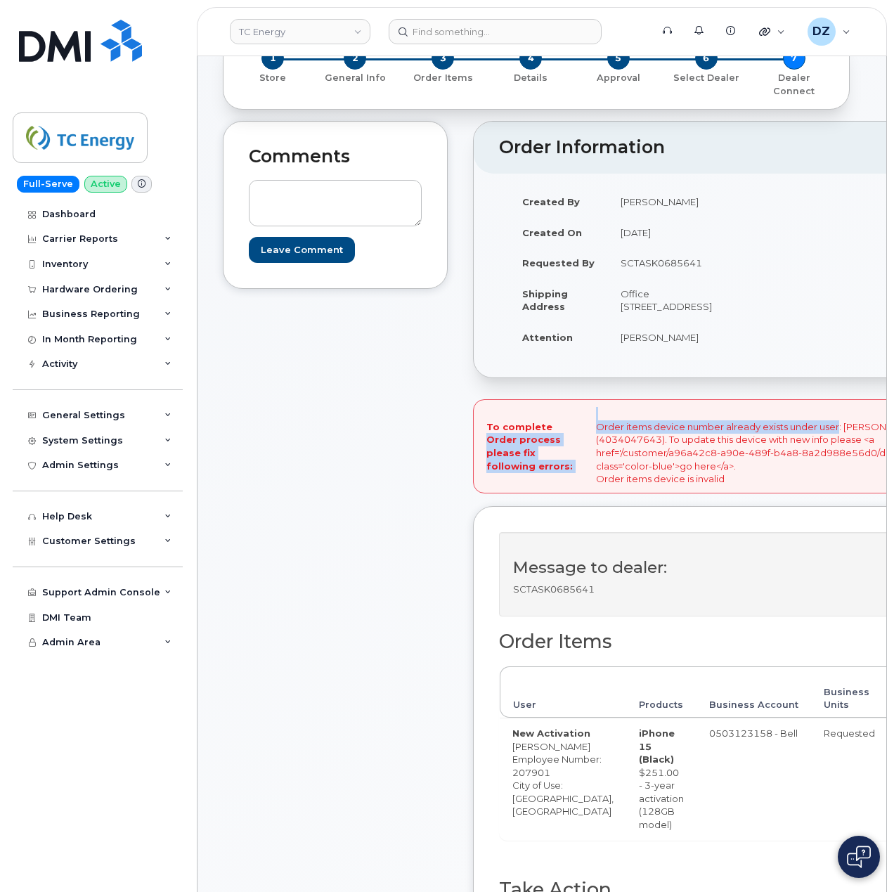
drag, startPoint x: 567, startPoint y: 485, endPoint x: 817, endPoint y: 481, distance: 250.3
click at [817, 481] on div "To complete Order process please fix following errors: Order items device numbe…" at bounding box center [738, 446] width 531 height 94
click at [387, 474] on div "Comments Leave Comment" at bounding box center [335, 606] width 225 height 971
drag, startPoint x: 586, startPoint y: 496, endPoint x: 638, endPoint y: 496, distance: 52.7
click at [638, 493] on div "To complete Order process please fix following errors: Order items device numbe…" at bounding box center [738, 446] width 531 height 94
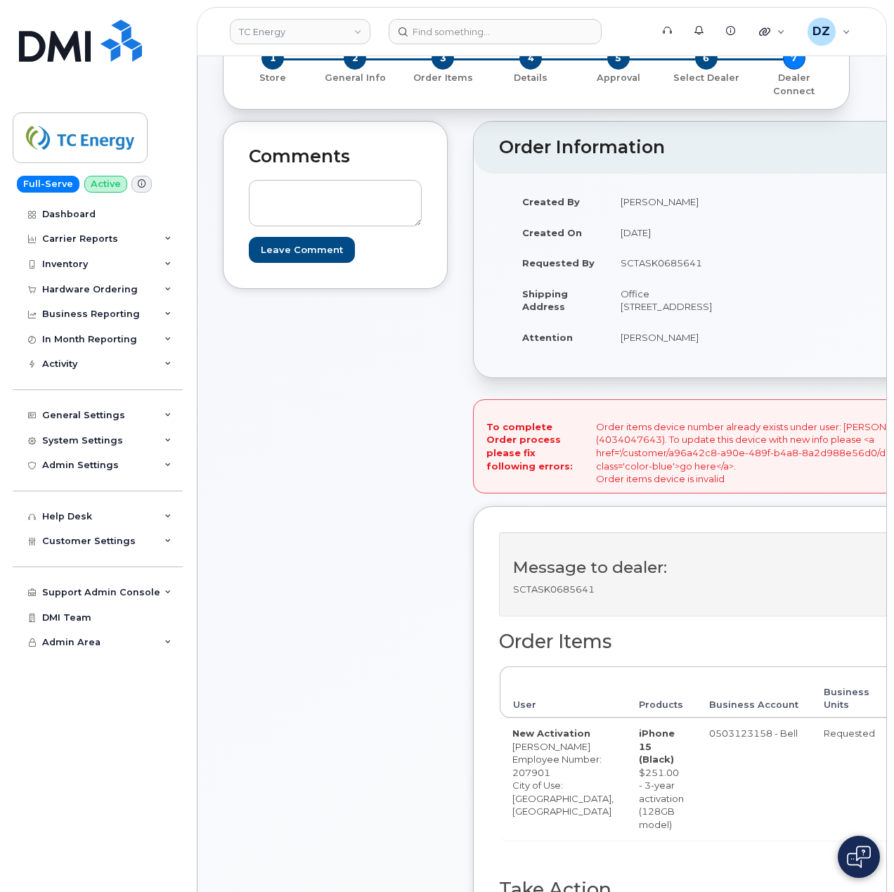
click at [375, 512] on div "Comments Leave Comment" at bounding box center [335, 606] width 225 height 971
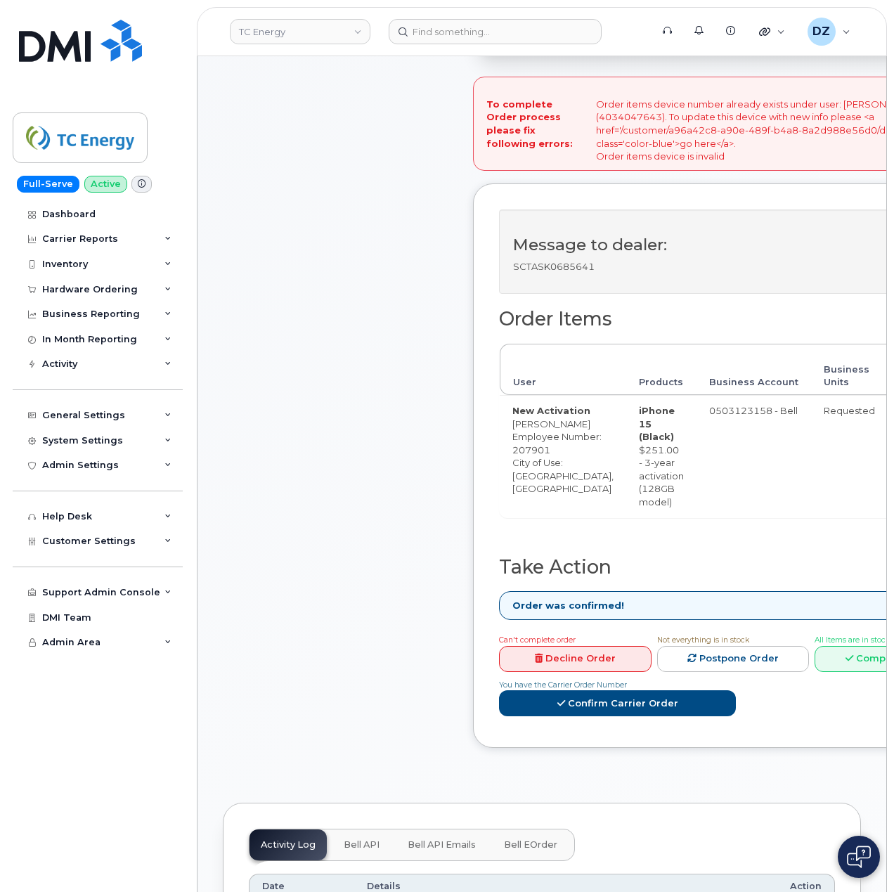
scroll to position [656, 0]
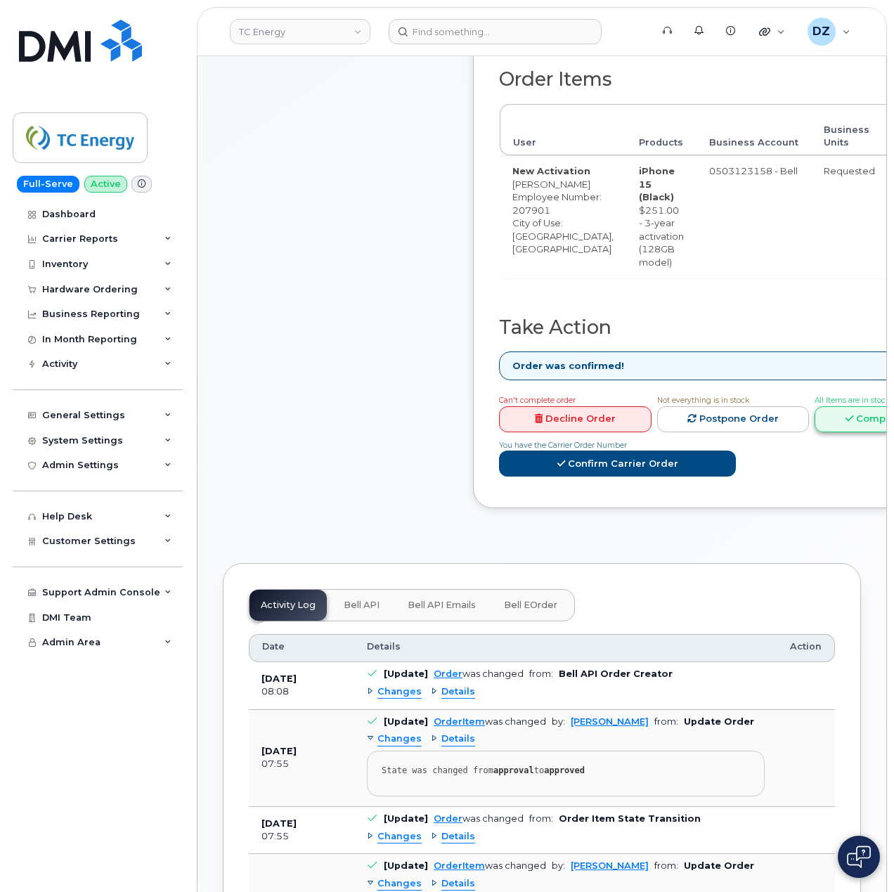
click at [815, 432] on link "Complete Order" at bounding box center [891, 419] width 153 height 26
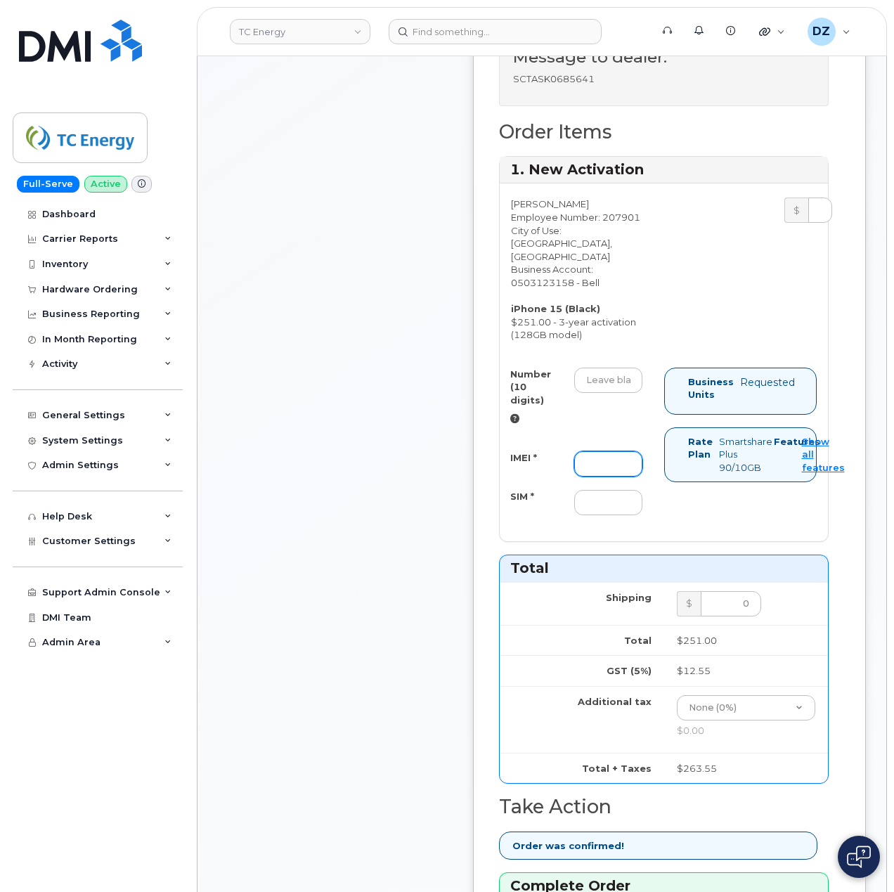
click at [605, 477] on input "IMEI *" at bounding box center [608, 463] width 68 height 25
paste input "SCTASK0685641"
type input "SCTASK0685641"
paste input "351522606274478"
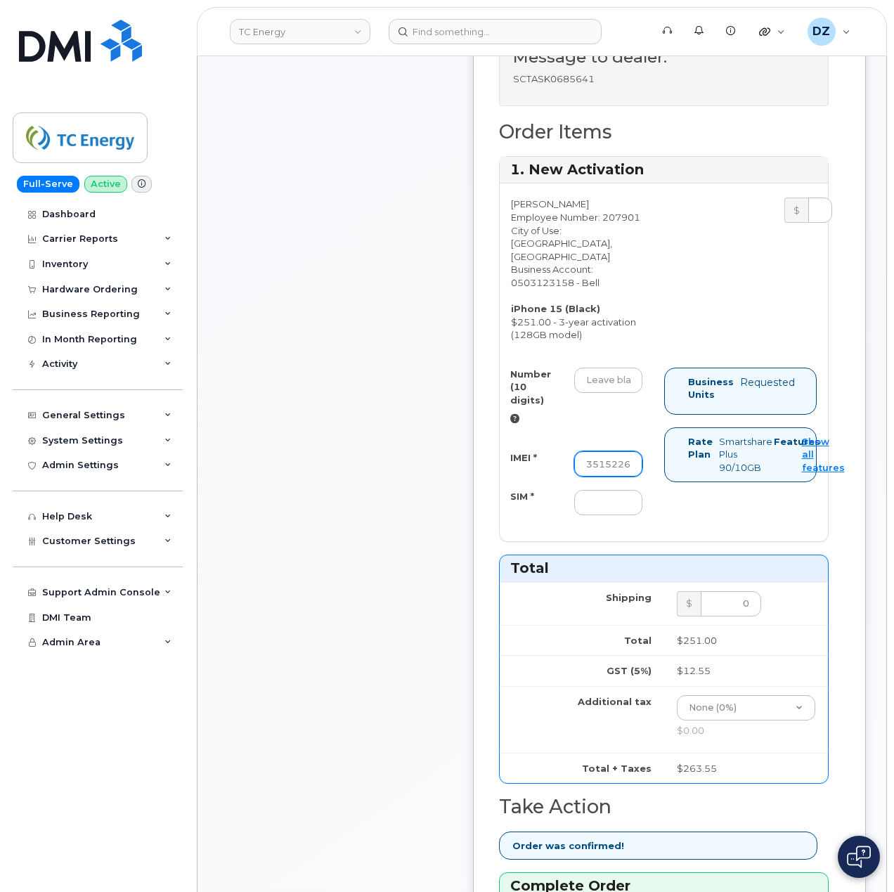
scroll to position [0, 51]
type input "351522606274478"
click at [592, 393] on input "Number (10 digits)" at bounding box center [608, 380] width 68 height 25
paste input "4034047643"
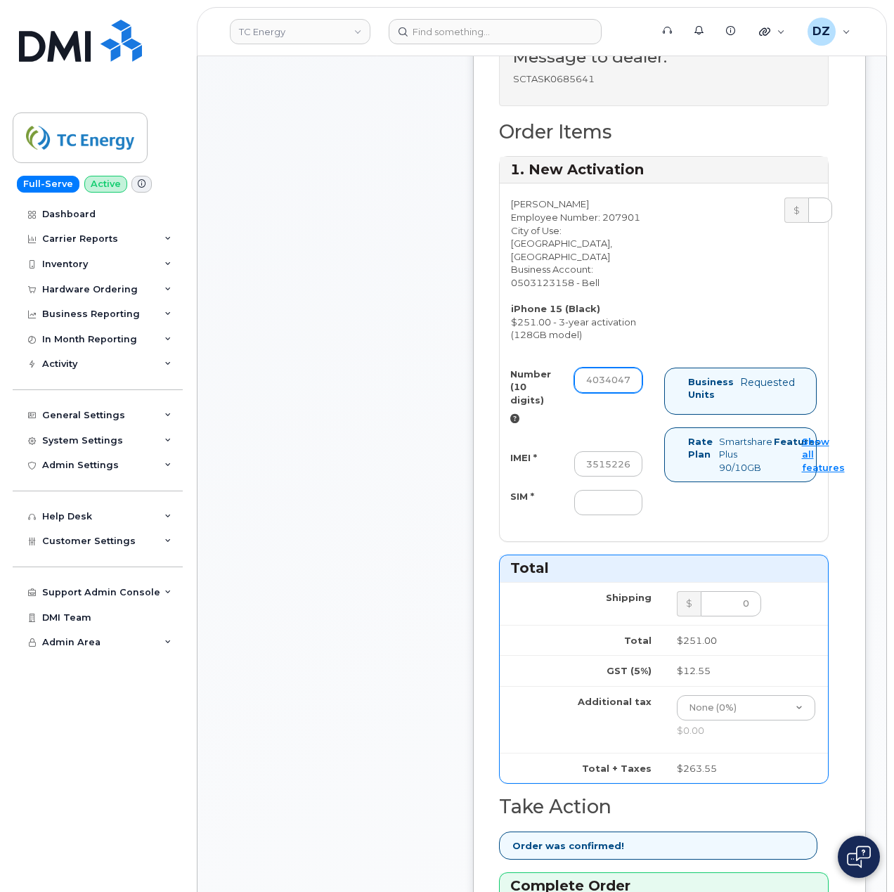
scroll to position [0, 20]
type input "4034047643"
click at [593, 515] on input "SIM *" at bounding box center [608, 502] width 68 height 25
paste input "89302610207725813445"
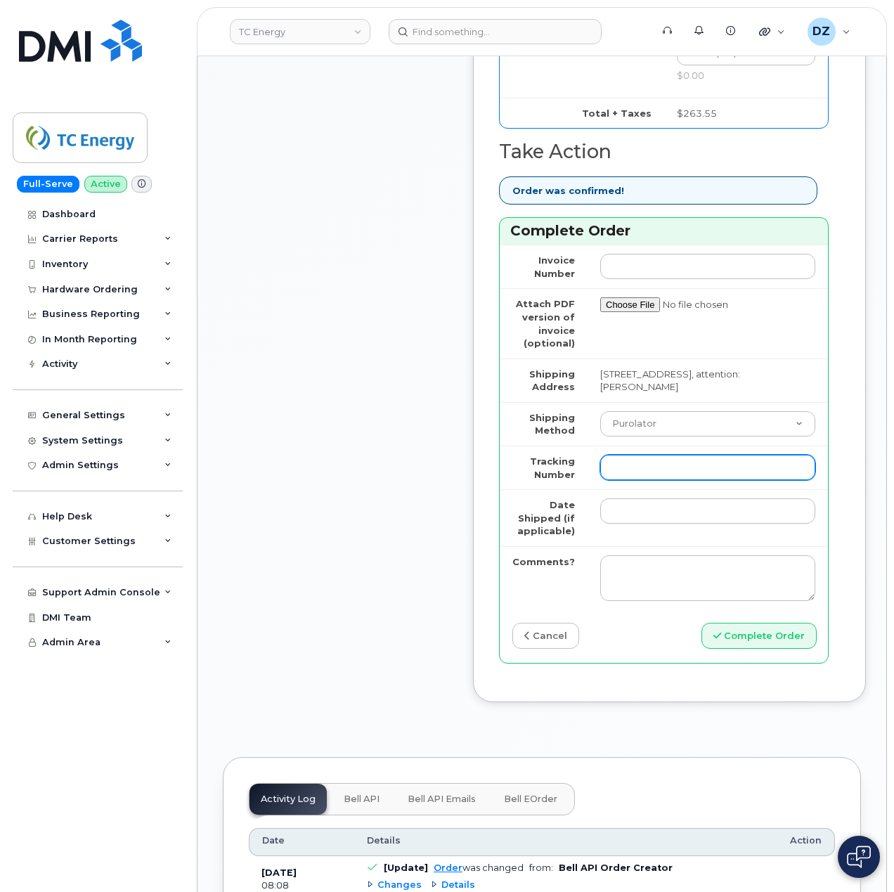
scroll to position [1312, 0]
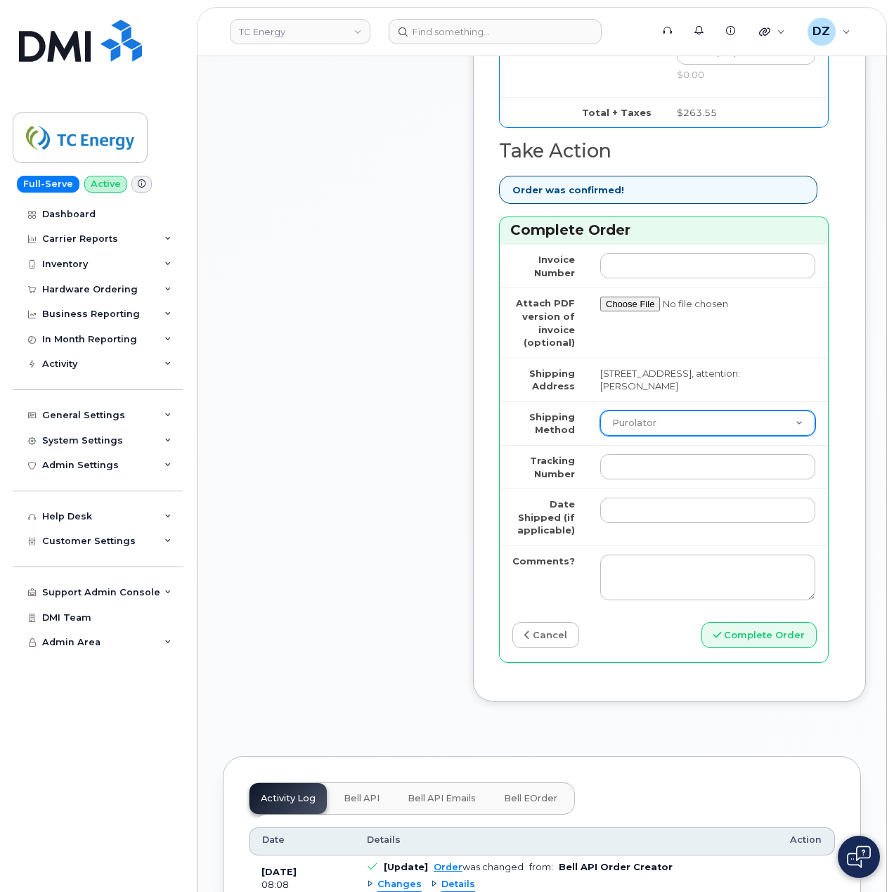
type input "89302610207725813445"
click at [657, 436] on select "Purolator UPS FedEx Canada Post Courier Other Drop Off Pick Up" at bounding box center [707, 423] width 215 height 25
select select "FedEx"
click at [600, 431] on select "Purolator UPS FedEx Canada Post Courier Other Drop Off Pick Up" at bounding box center [707, 423] width 215 height 25
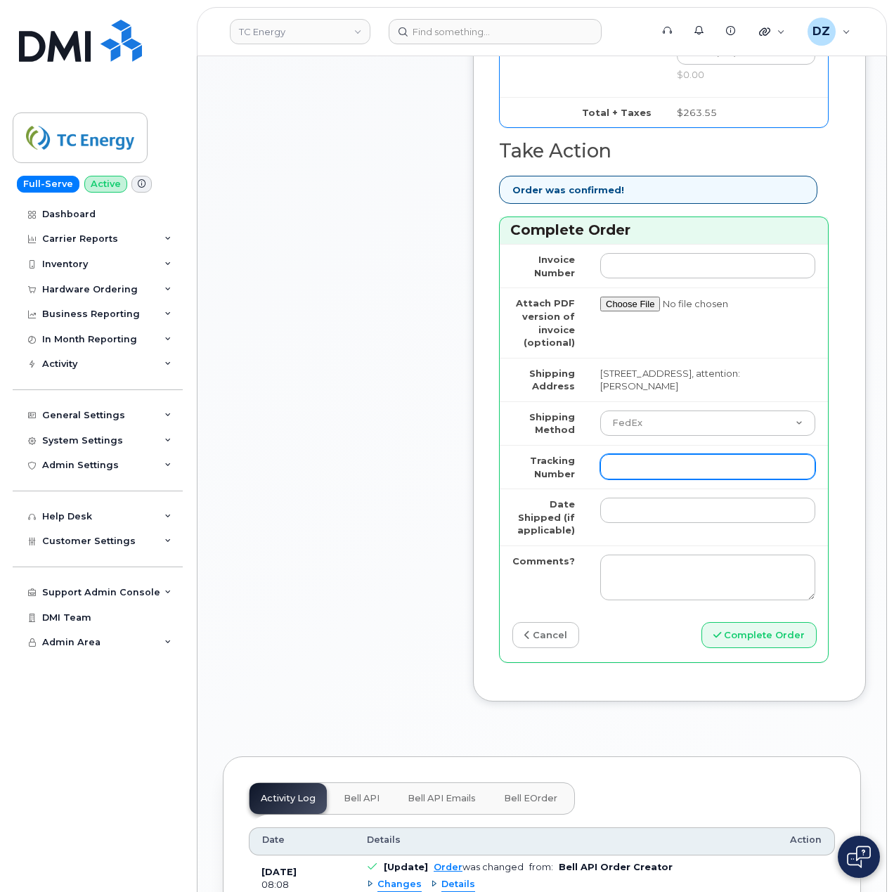
click at [698, 479] on input "Tracking Number" at bounding box center [707, 466] width 215 height 25
paste input "475744850519"
type input "475744850519"
drag, startPoint x: 625, startPoint y: 533, endPoint x: 643, endPoint y: 536, distance: 17.8
click at [625, 523] on input "Date Shipped (if applicable)" at bounding box center [707, 510] width 215 height 25
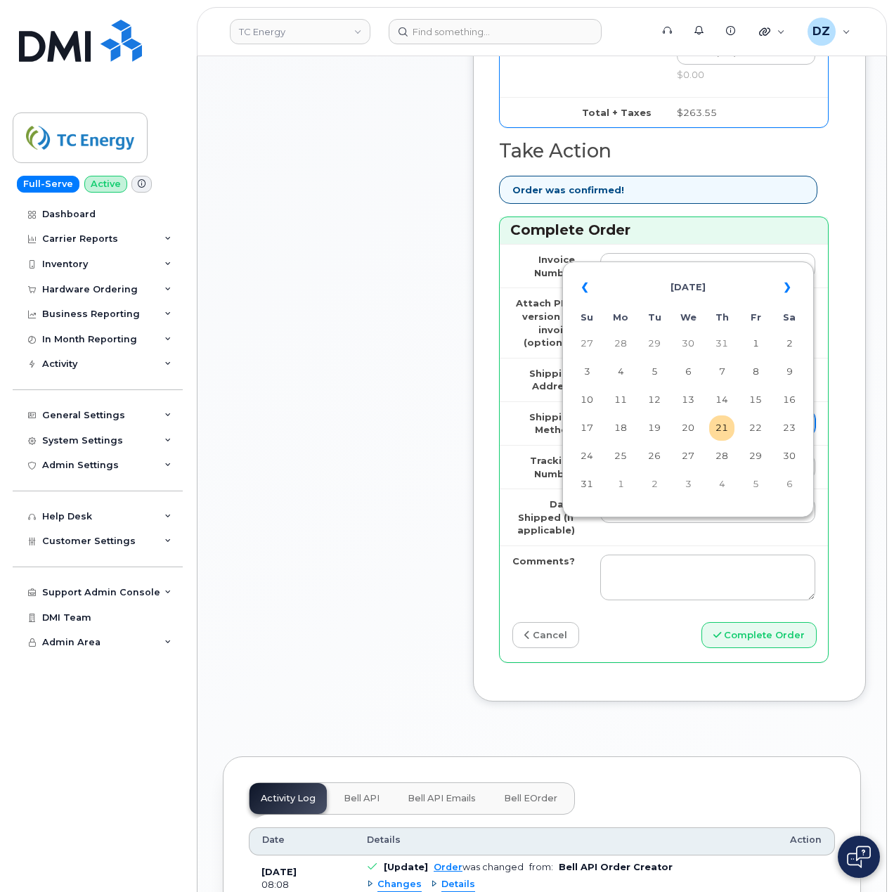
click at [684, 426] on td "20" at bounding box center [688, 427] width 25 height 25
type input "2025-08-20"
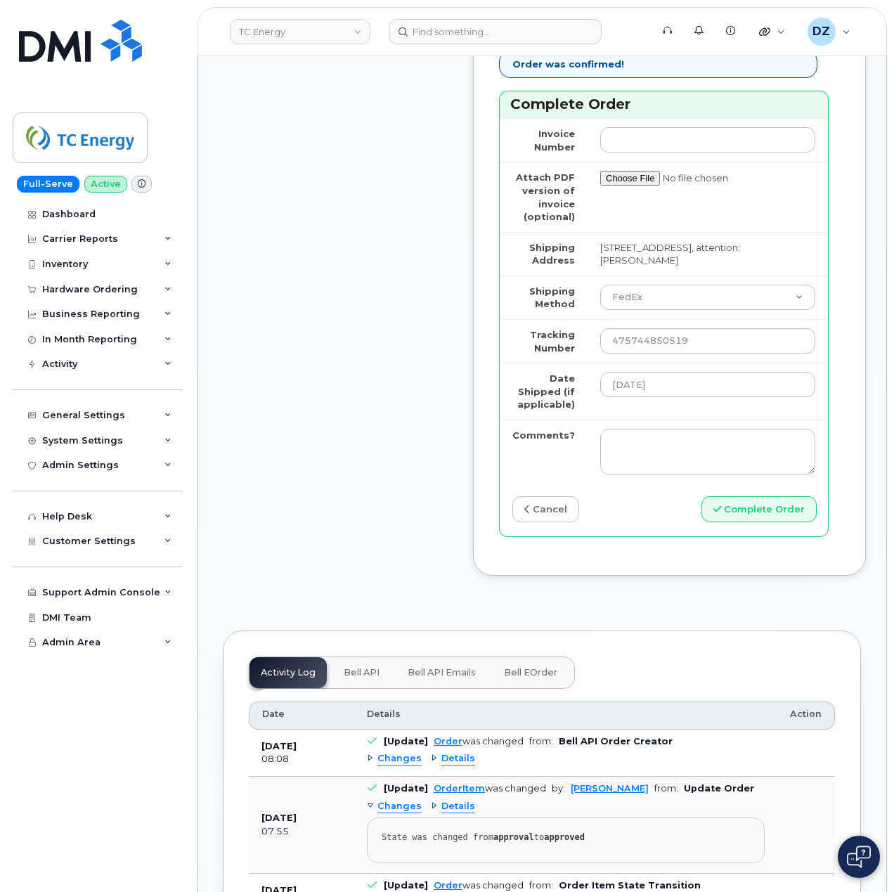
scroll to position [1687, 0]
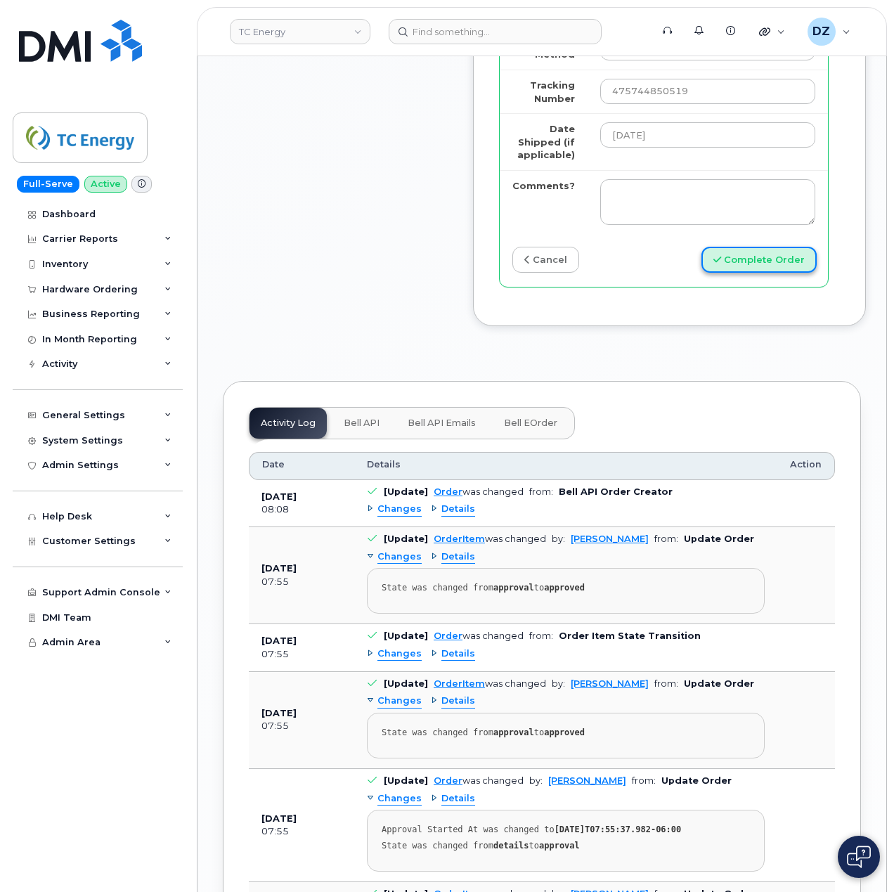
click at [752, 273] on button "Complete Order" at bounding box center [759, 260] width 115 height 26
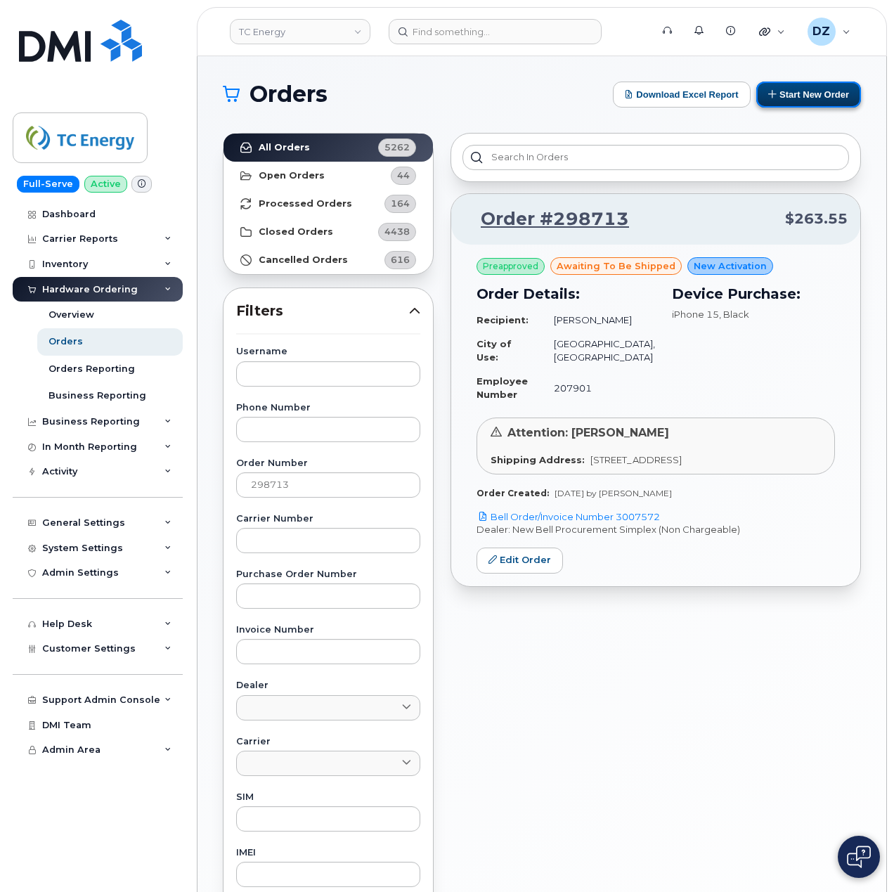
click at [835, 94] on button "Start New Order" at bounding box center [808, 95] width 105 height 26
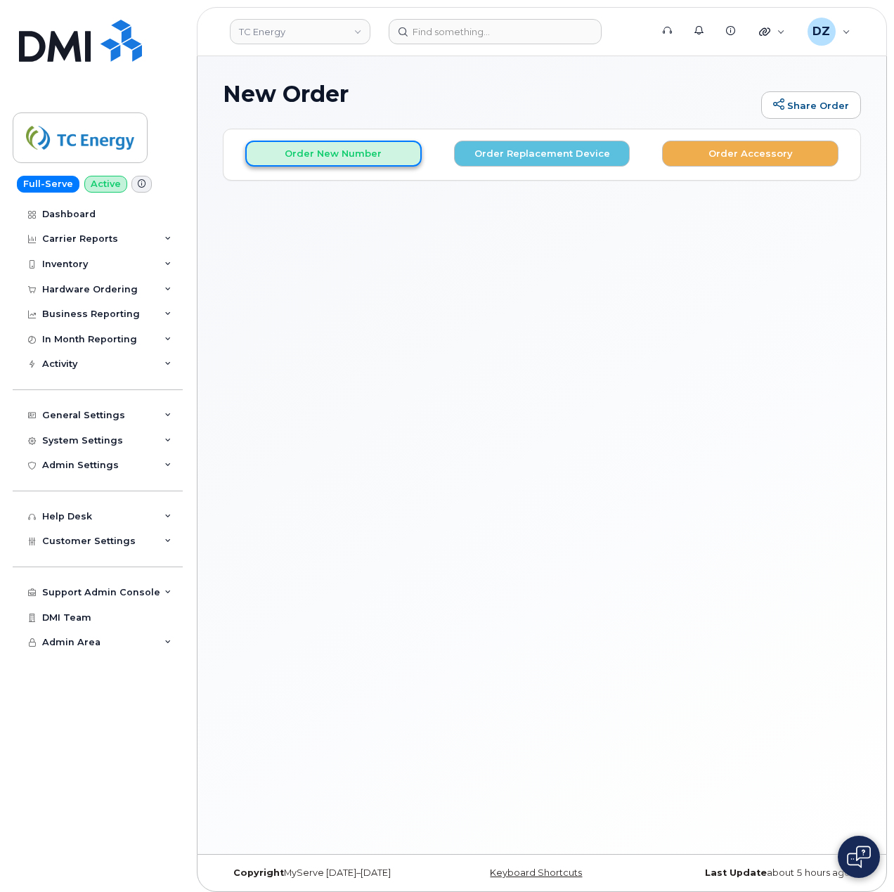
click at [333, 158] on button "Order New Number" at bounding box center [333, 154] width 176 height 26
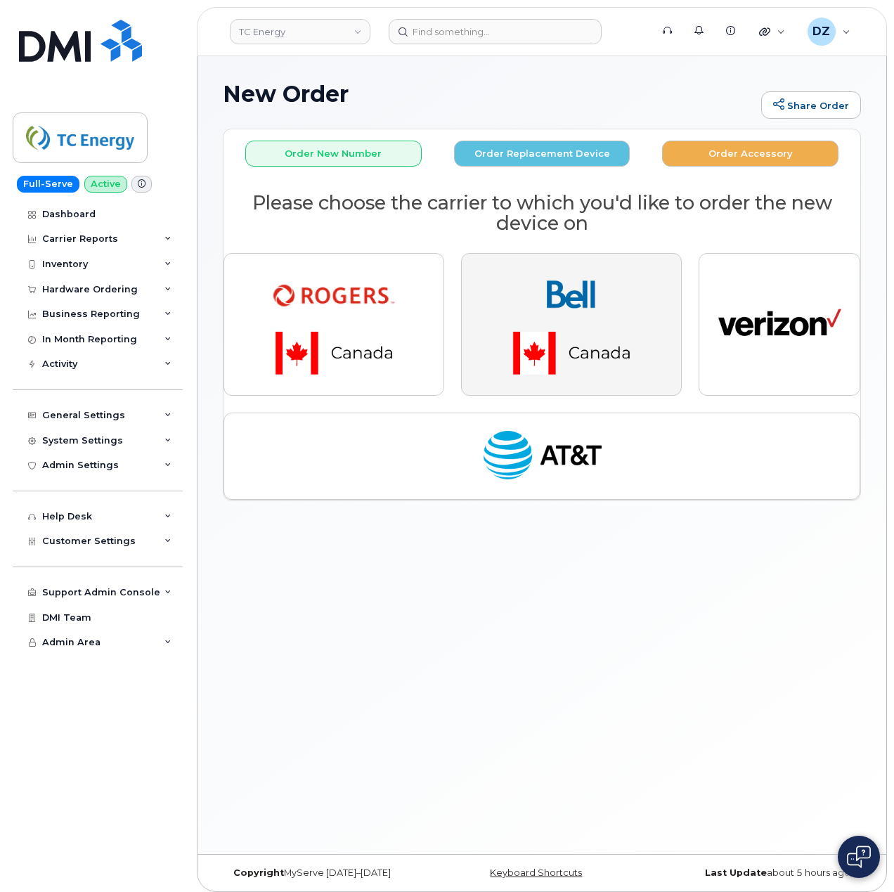
click at [581, 318] on img "button" at bounding box center [571, 324] width 197 height 118
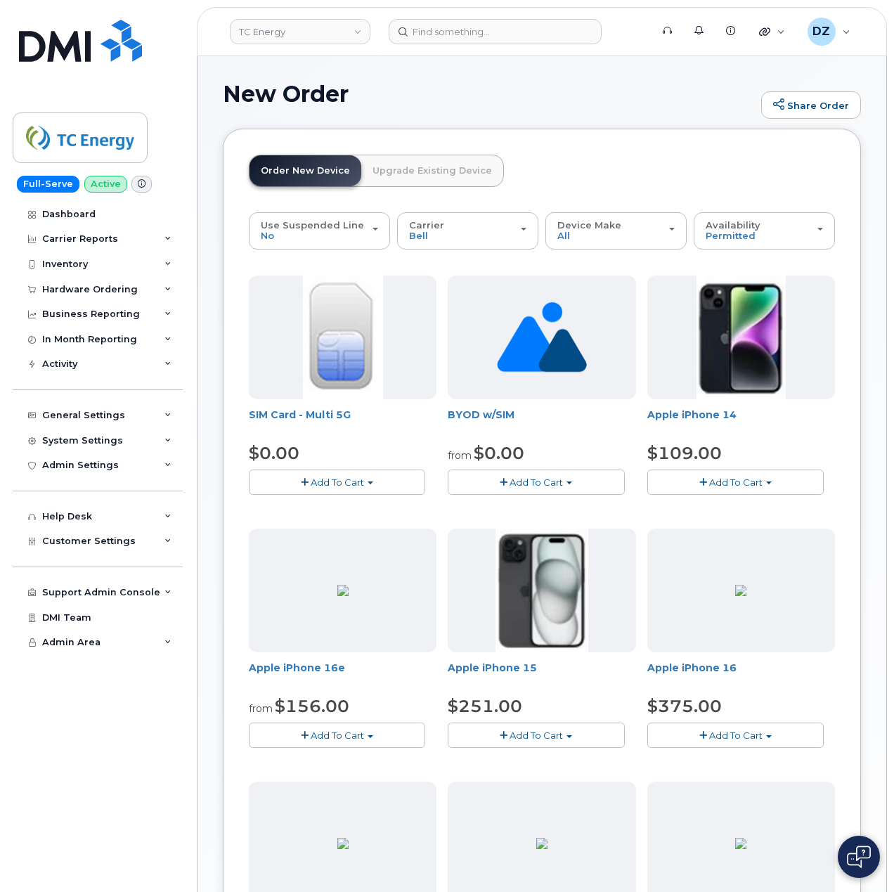
click at [531, 734] on span "Add To Cart" at bounding box center [536, 735] width 53 height 11
click at [555, 782] on link "$251.00 - 3-year activation (128GB model)" at bounding box center [564, 779] width 226 height 18
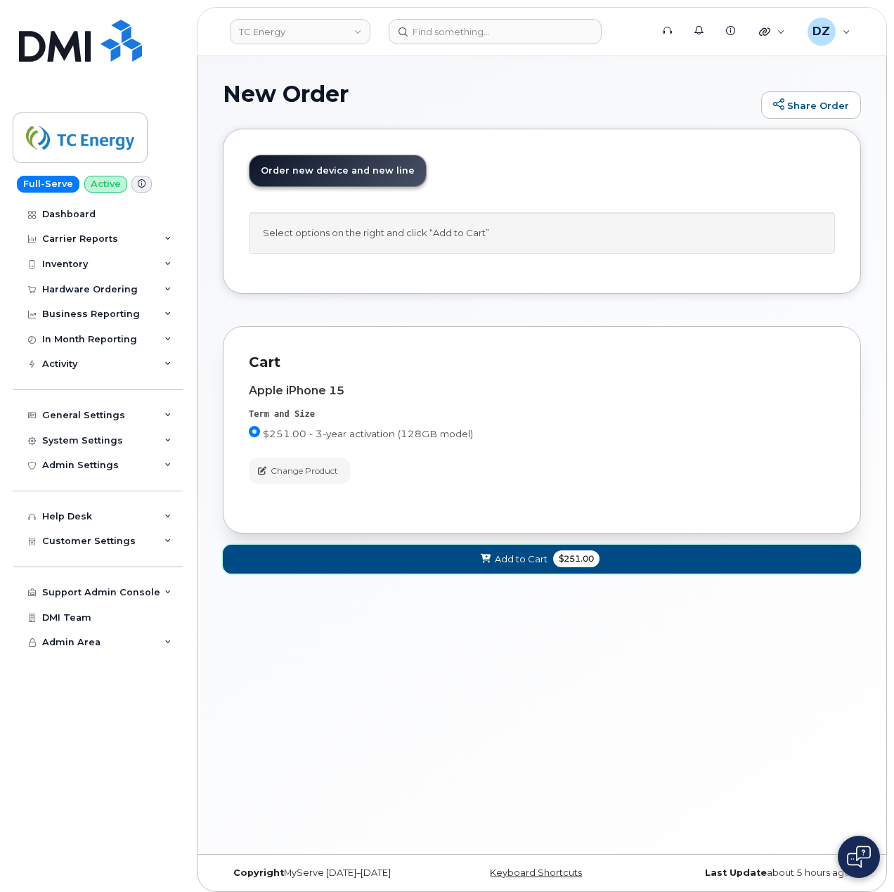
click at [529, 560] on span "Add to Cart" at bounding box center [521, 559] width 53 height 13
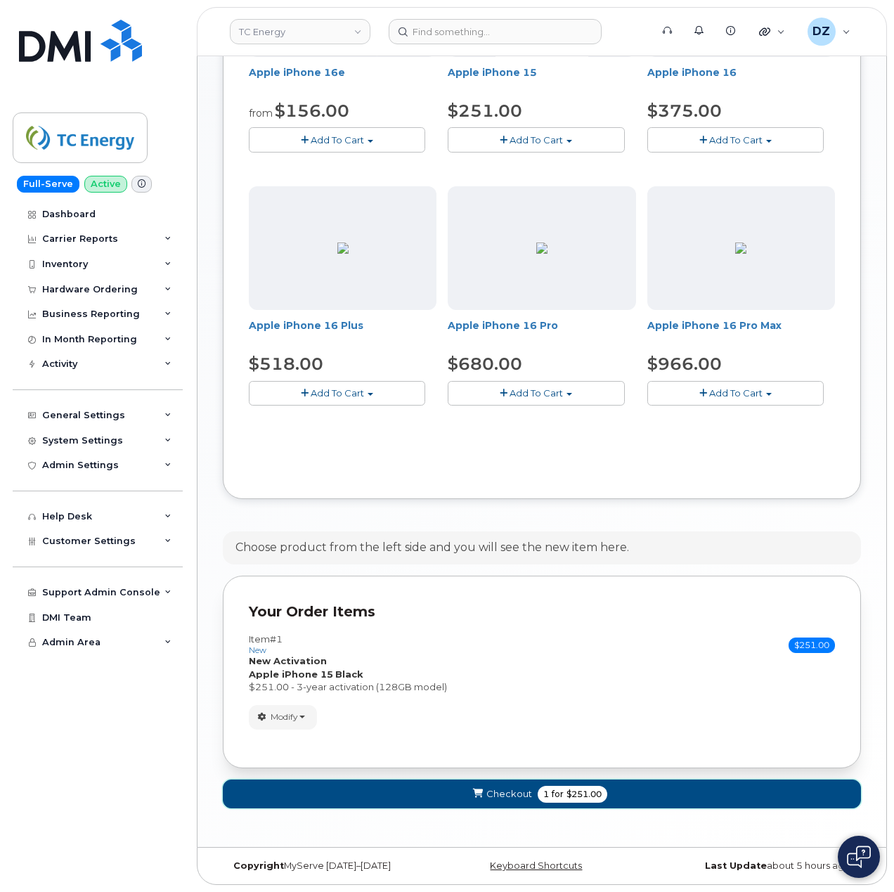
click at [576, 793] on span "$251.00" at bounding box center [584, 794] width 35 height 13
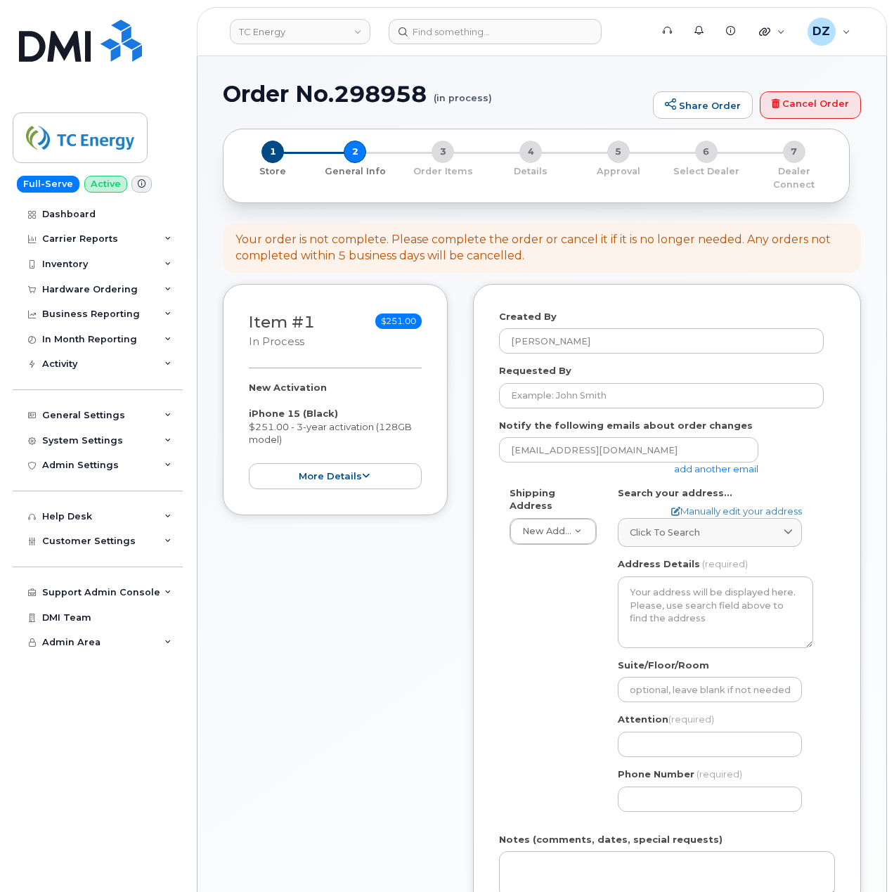
select select
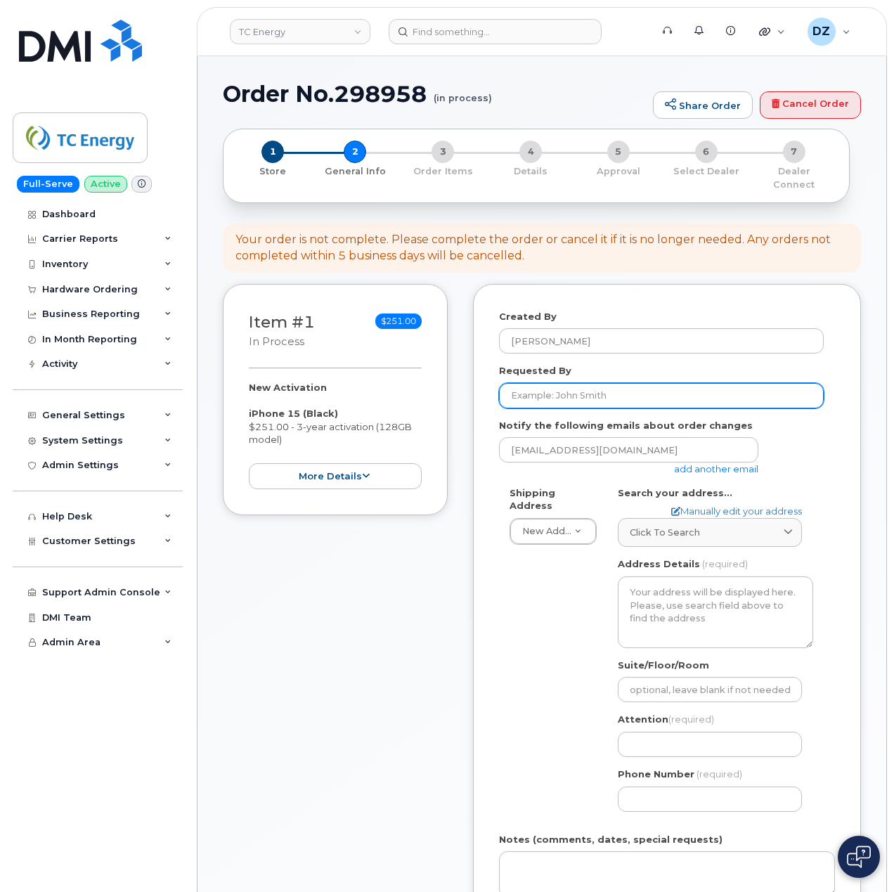
click at [540, 383] on input "Requested By" at bounding box center [661, 395] width 325 height 25
paste input "SCTASK0685838"
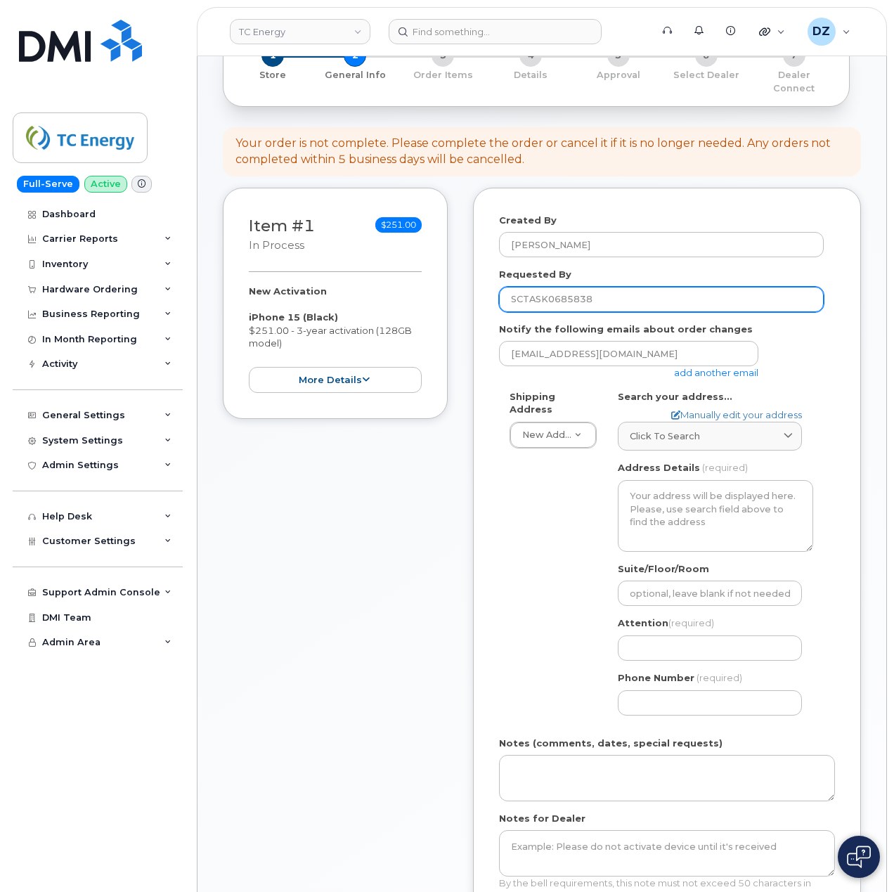
scroll to position [187, 0]
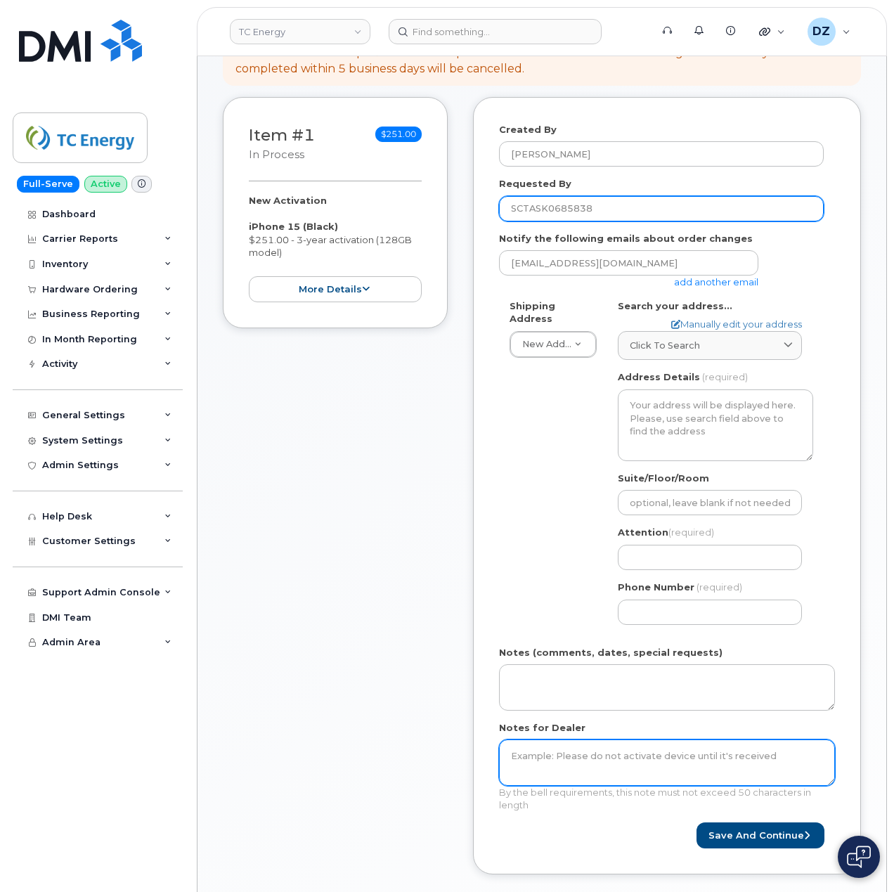
type input "SCTASK0685838"
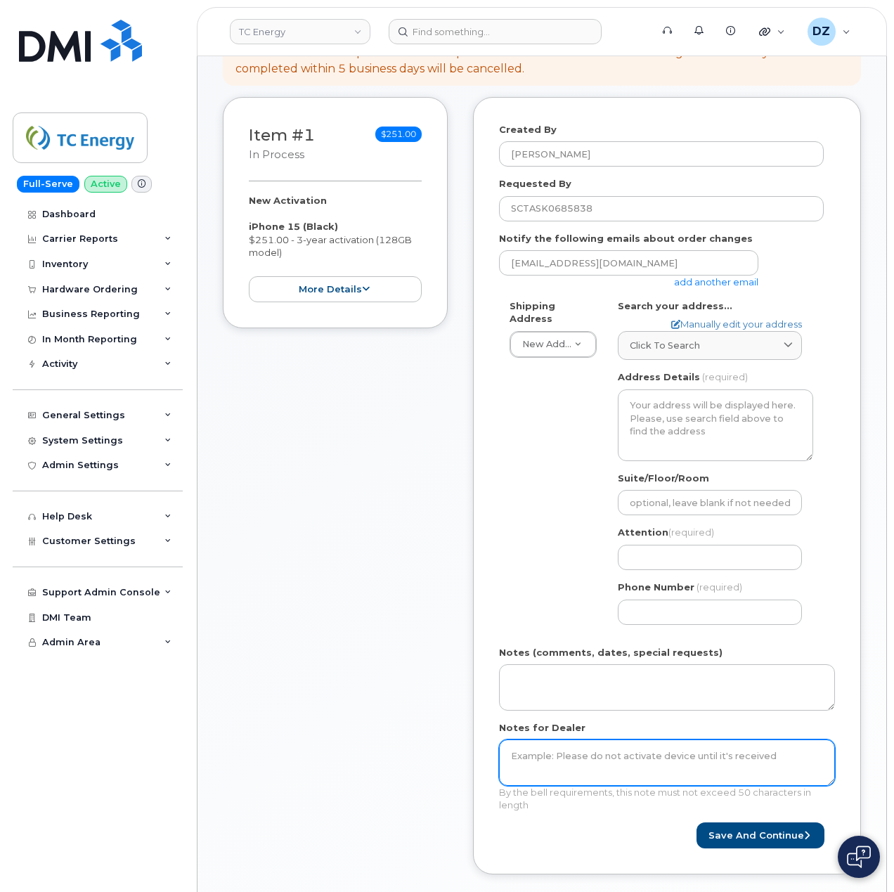
click at [551, 758] on textarea "Notes for Dealer" at bounding box center [667, 763] width 336 height 46
paste textarea "SCTASK0685838"
type textarea "SCTASK0685838"
click at [699, 276] on link "add another email" at bounding box center [716, 281] width 84 height 11
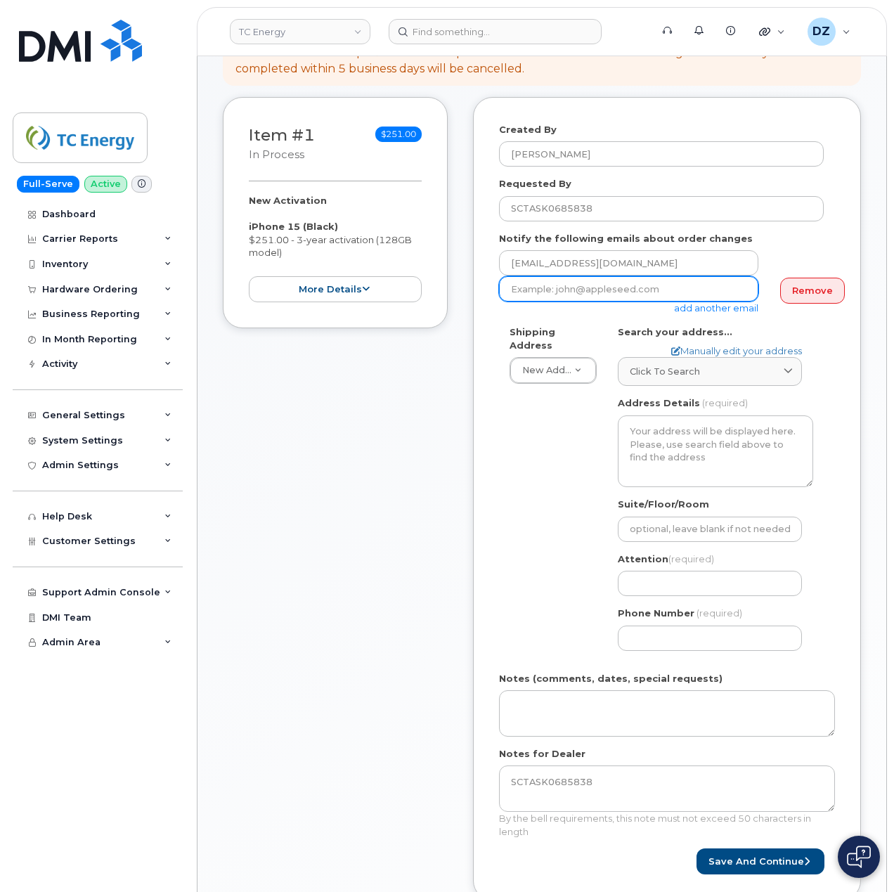
click at [565, 280] on input "email" at bounding box center [628, 288] width 259 height 25
paste input "taylor_labreche@tcenergy.com"
type input "taylor_labreche@tcenergy.com"
click at [683, 370] on link "Click to search" at bounding box center [710, 371] width 184 height 29
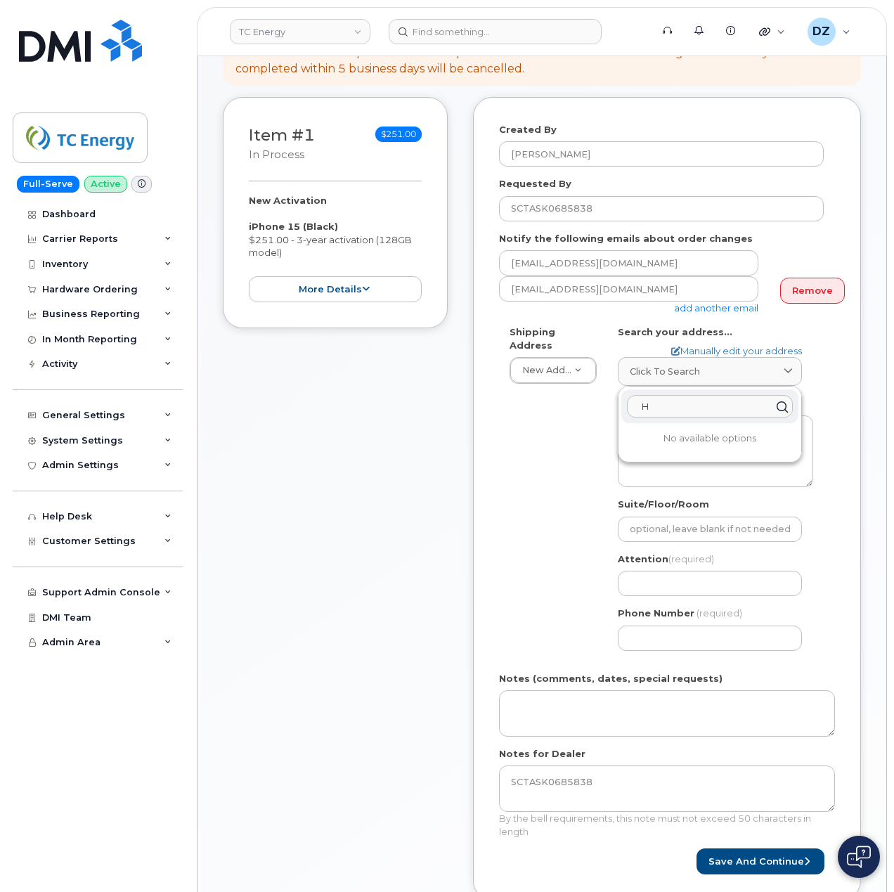
paste input "wy 11 N, Conc. 5 & 6, Tunis, ON, P0N 1J0"
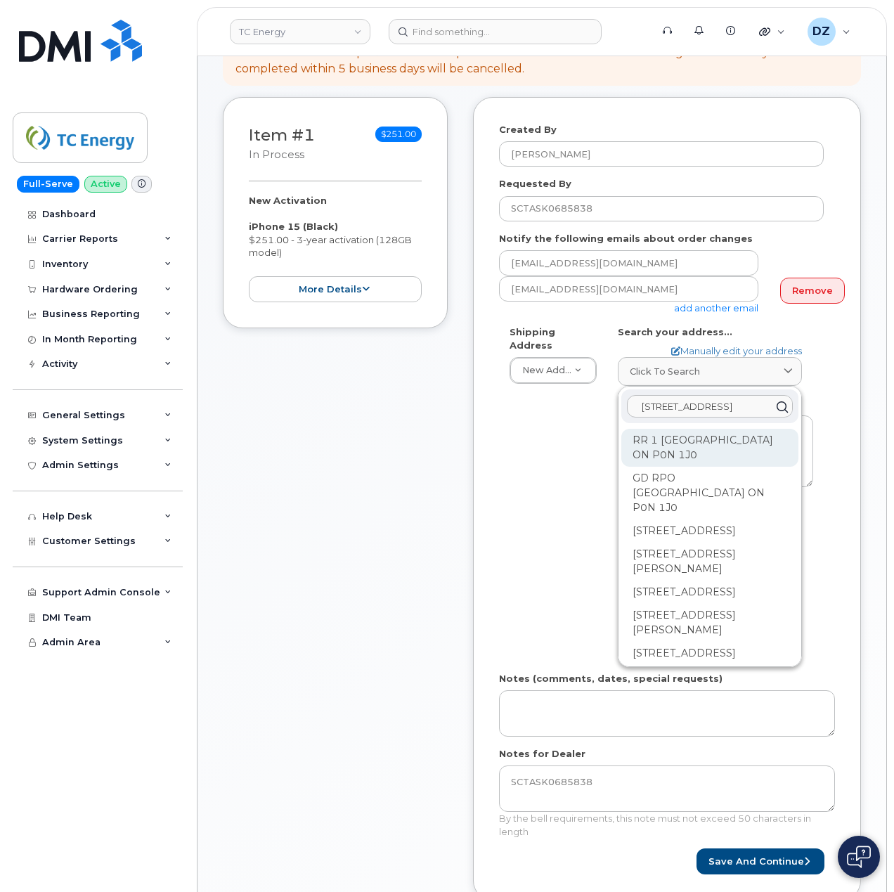
type input "Hwy 11 N, Conc. 5 & 6, Tunis, ON, P0N 1J0"
click at [706, 520] on div "RR 1 Tunis ON P0N 1J0" at bounding box center [709, 531] width 177 height 23
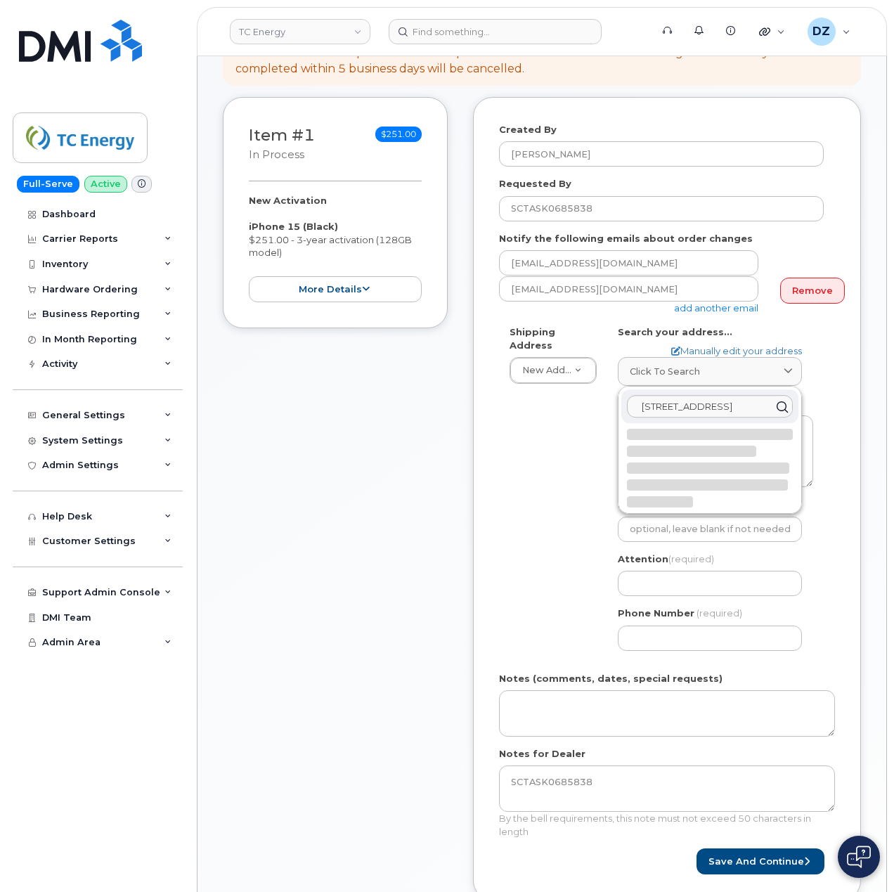
select select
type textarea "RR 1 TUNIS ON P0N 1J0 CANADA"
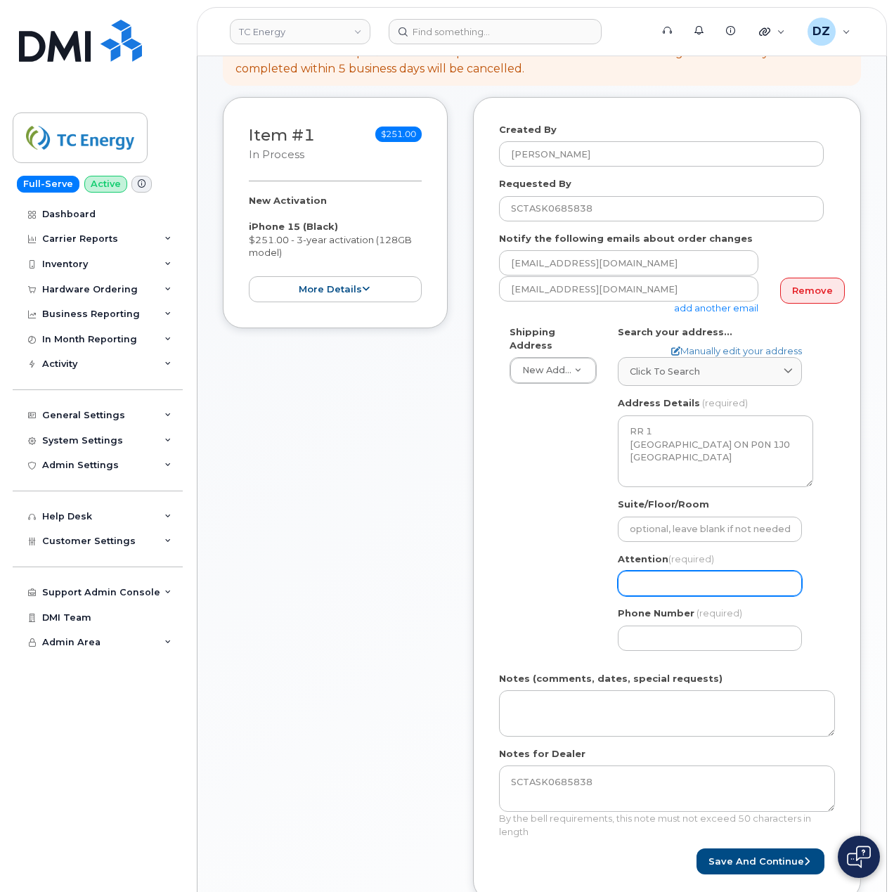
drag, startPoint x: 675, startPoint y: 575, endPoint x: 675, endPoint y: 592, distance: 16.9
click at [675, 575] on input "Attention (required)" at bounding box center [710, 583] width 184 height 25
paste input "Taylor Labreche"
select select
type input "Taylor Labreche"
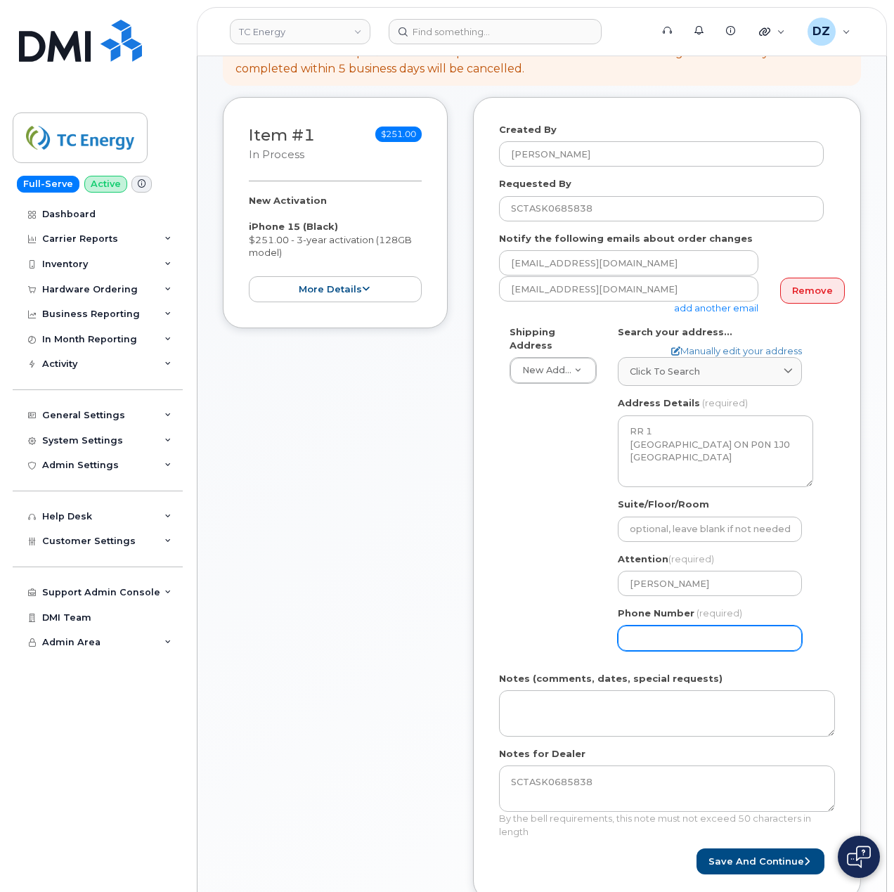
click at [671, 628] on input "Phone Number" at bounding box center [710, 638] width 184 height 25
paste input "7052729654"
select select
type input "7052729654"
click at [451, 616] on div "Item #1 in process $251.00 New Activation iPhone 15 (Black) $251.00 - 3-year ac…" at bounding box center [542, 509] width 638 height 825
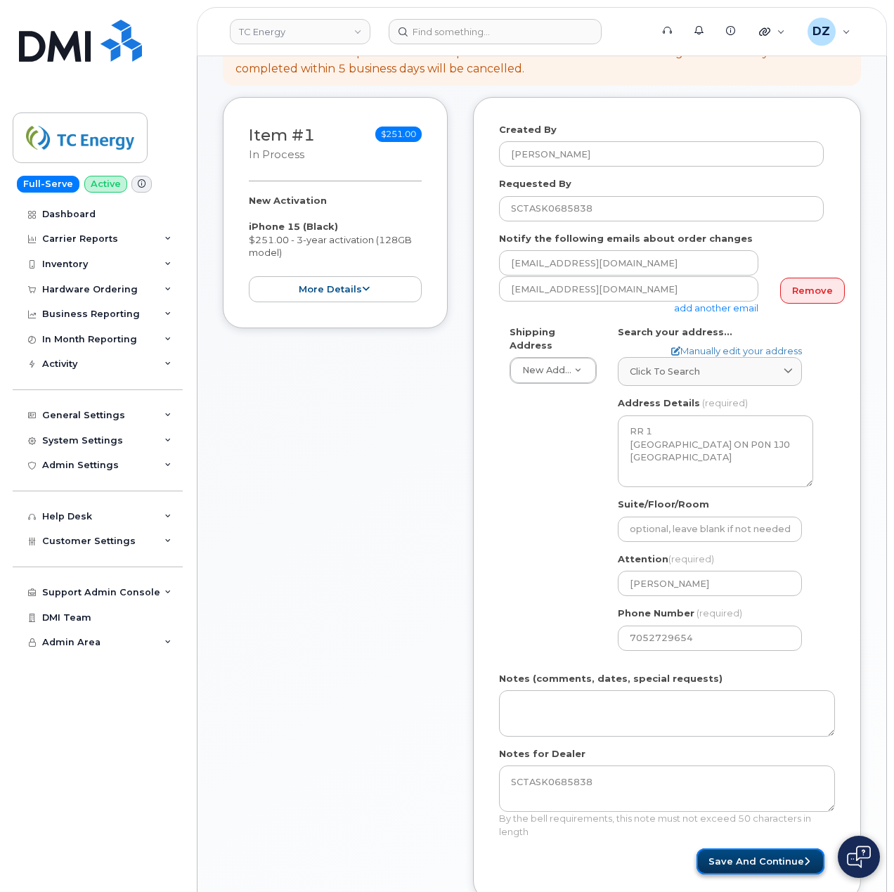
click at [756, 853] on button "Save and Continue" at bounding box center [761, 862] width 128 height 26
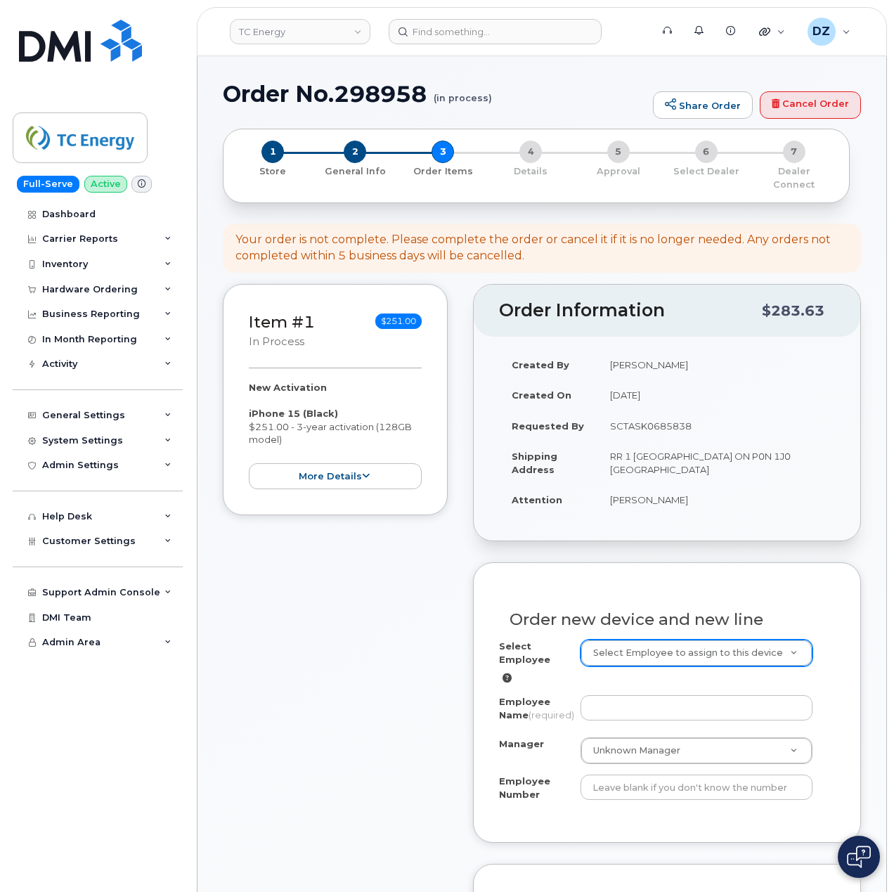
paste input "207940"
type input "207940"
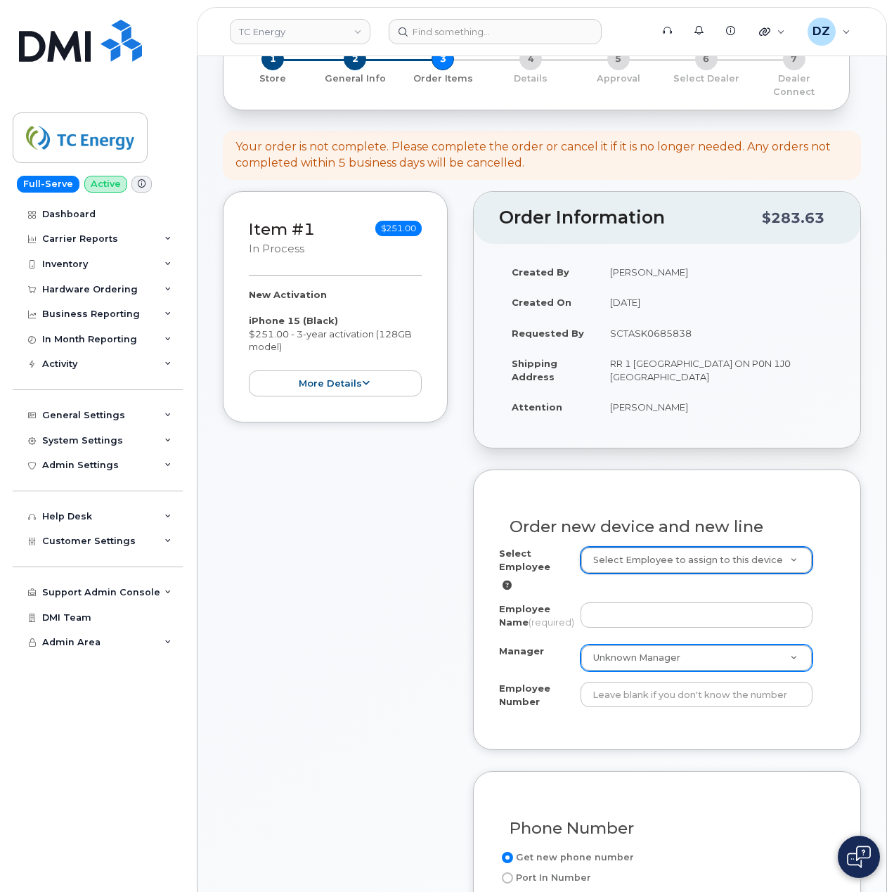
scroll to position [94, 0]
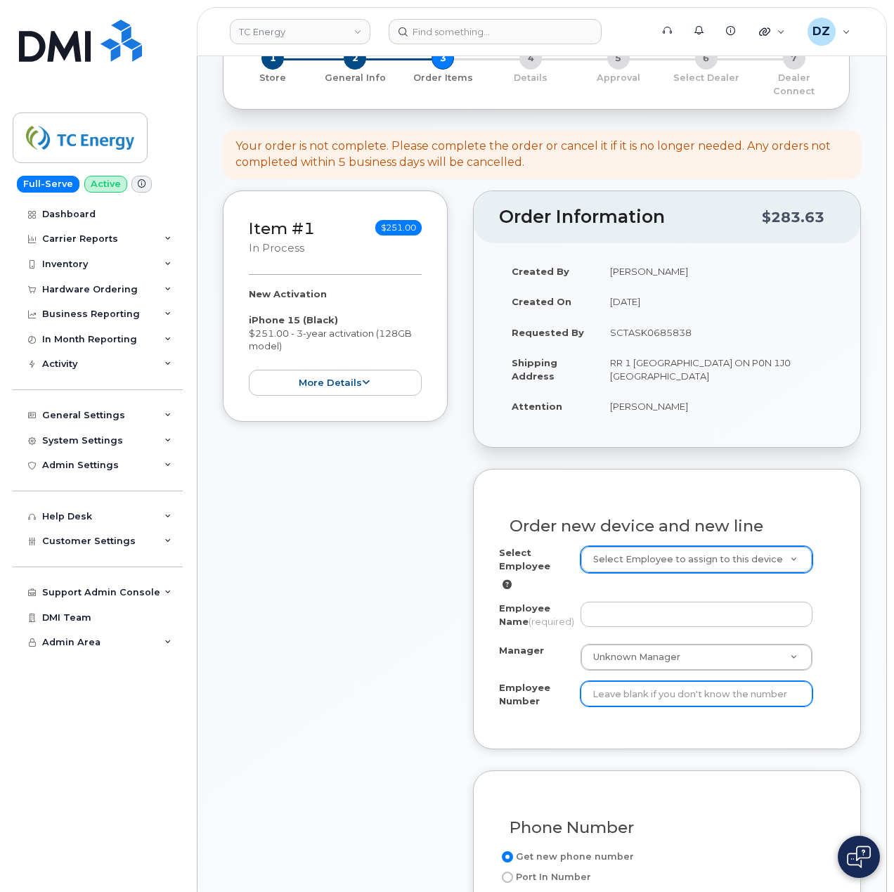
click at [624, 683] on input "Employee Number" at bounding box center [697, 693] width 233 height 25
paste input "207940"
type input "207940"
paste input "Howard Vachon"
type input "[PERSON_NAME]"
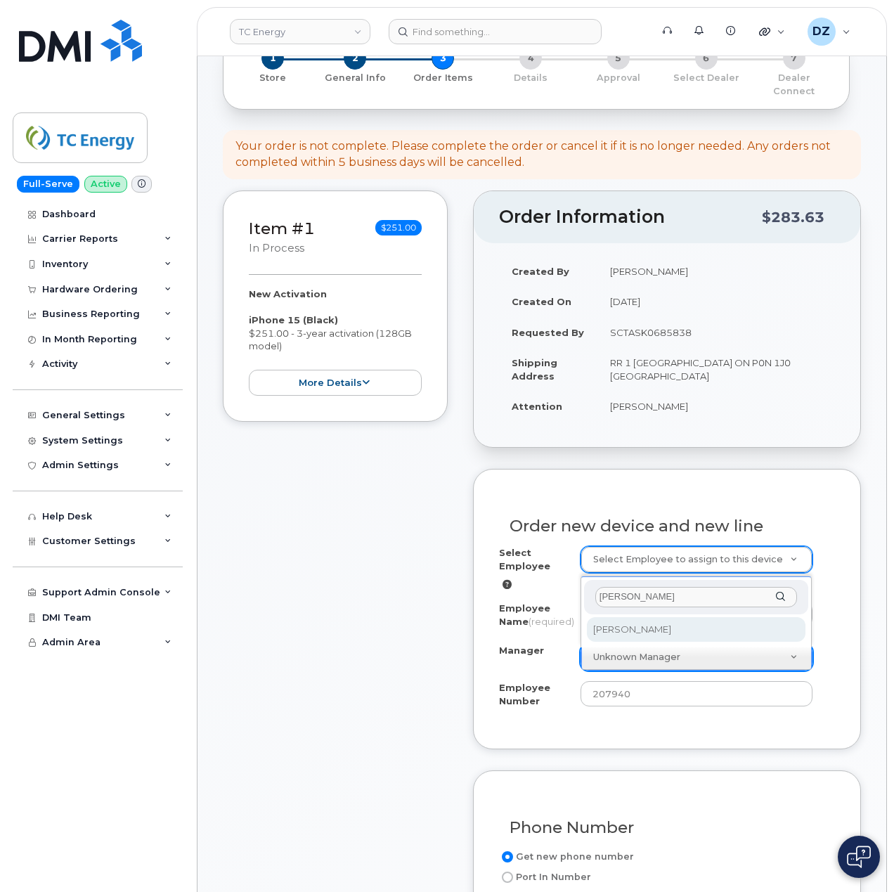
type input "[PERSON_NAME]"
select select "2417453"
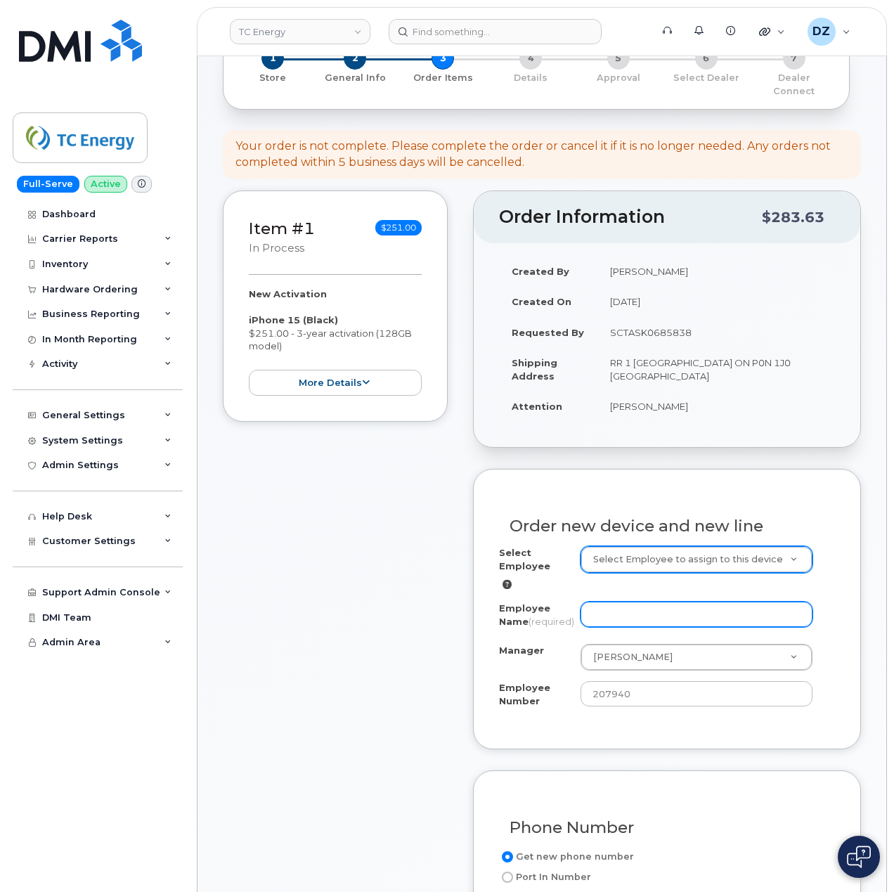
click at [643, 602] on input "Employee Name (required)" at bounding box center [697, 614] width 233 height 25
paste input "Taylor Labreche"
type input "Taylor Labreche"
click at [403, 591] on div "Item #1 in process $251.00 New Activation iPhone 15 (Black) $251.00 - 3-year ac…" at bounding box center [335, 831] width 225 height 1281
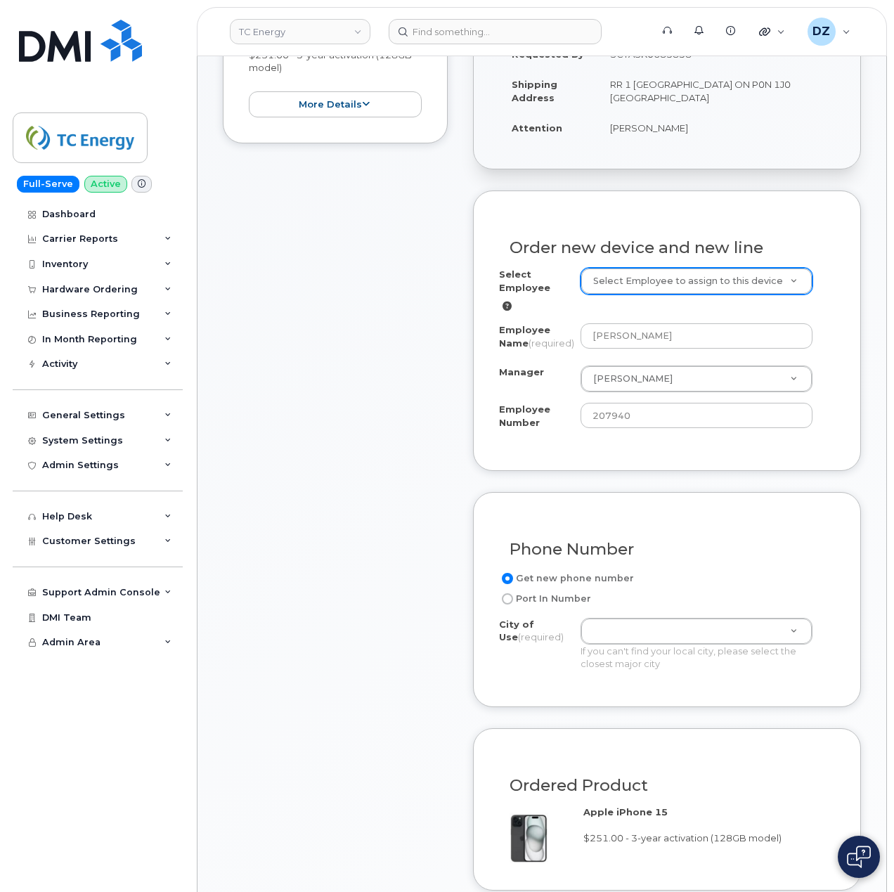
scroll to position [281, 0]
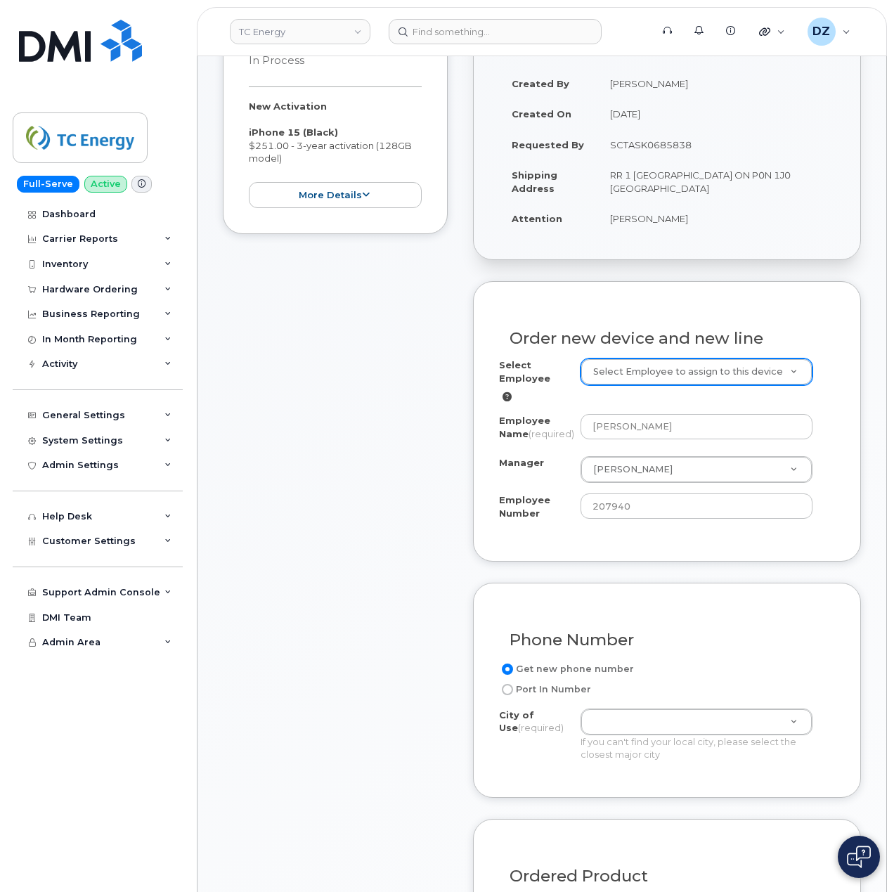
click at [650, 160] on td "RR 1 TUNIS ON P0N 1J0 CANADA" at bounding box center [717, 182] width 238 height 44
copy td "TUNIS"
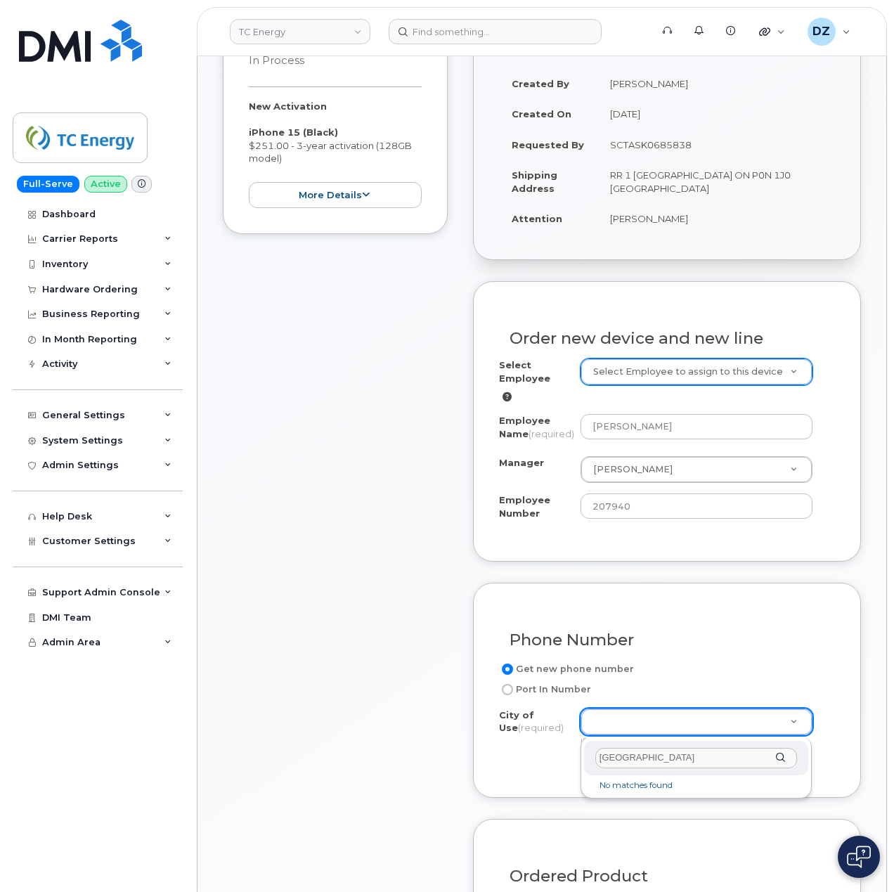
click at [671, 751] on input "TUNIS" at bounding box center [696, 758] width 202 height 20
click at [669, 752] on input "TUNIS" at bounding box center [696, 758] width 202 height 20
paste input "Cochrane"
type input "Cochrane"
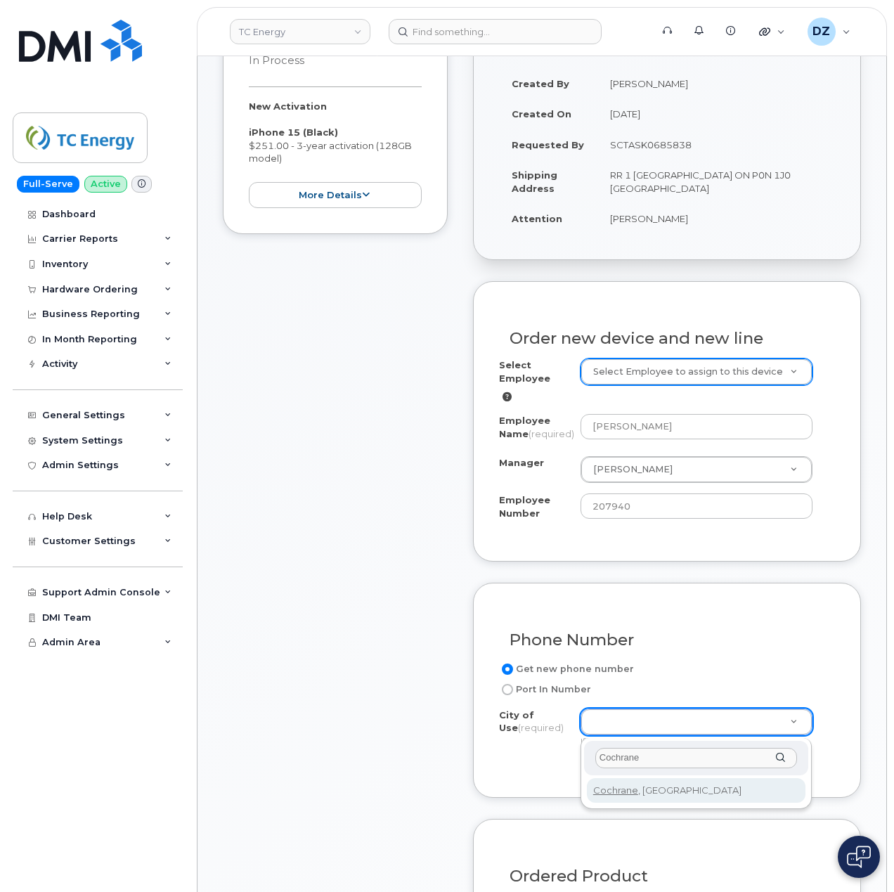
type input "3869"
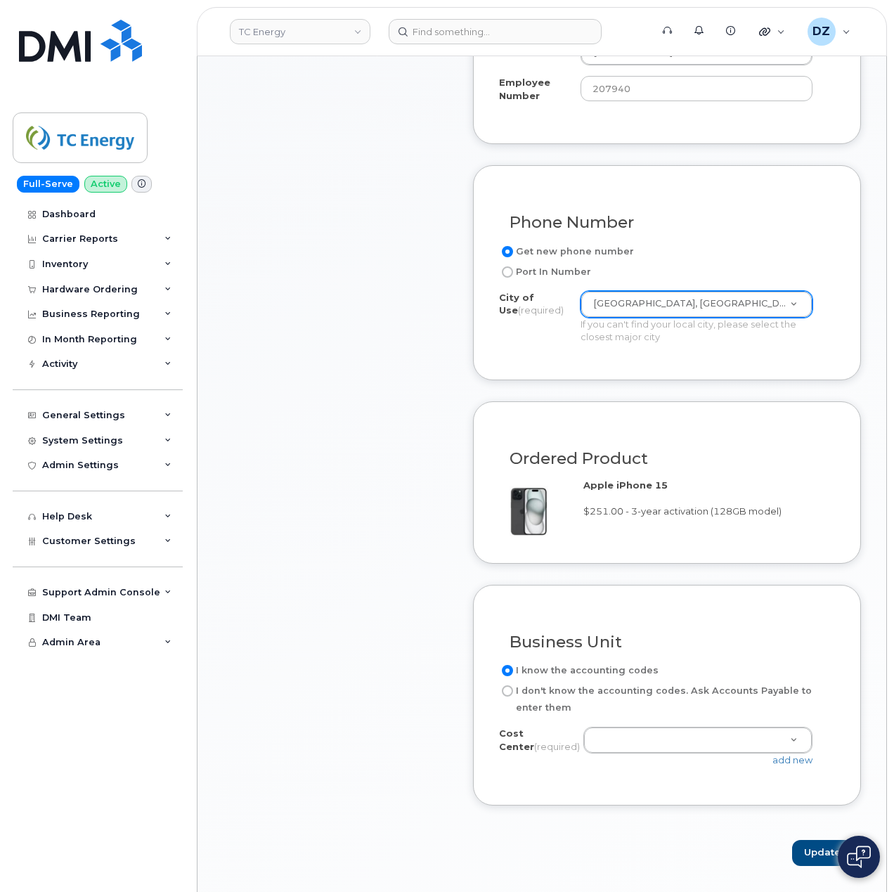
scroll to position [749, 0]
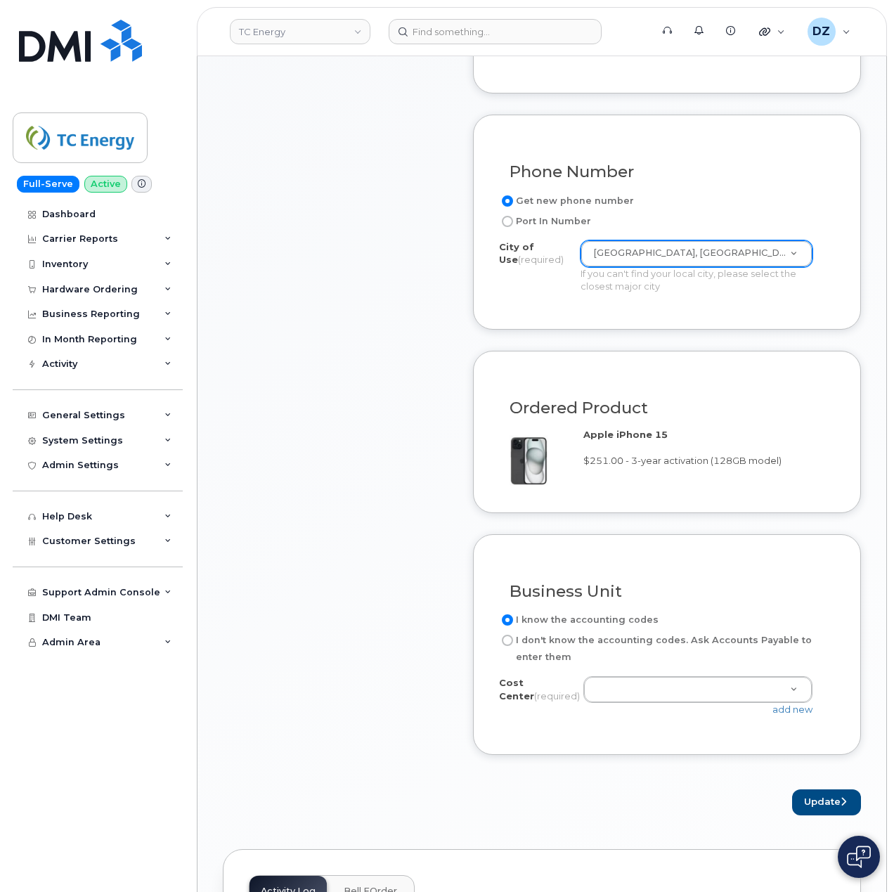
click at [527, 650] on label "I don't know the accounting codes. Ask Accounts Payable to enter them" at bounding box center [661, 649] width 325 height 34
click at [513, 646] on input "I don't know the accounting codes. Ask Accounts Payable to enter them" at bounding box center [507, 640] width 11 height 11
radio input "true"
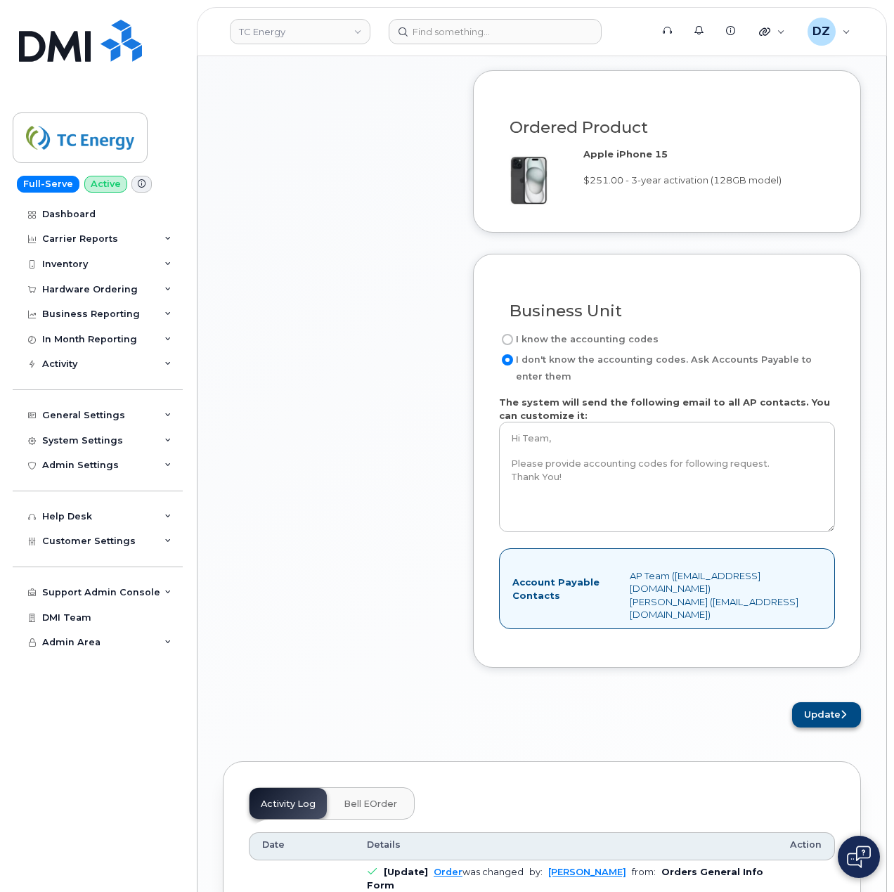
scroll to position [1031, 0]
click at [830, 716] on button "Update" at bounding box center [826, 715] width 69 height 26
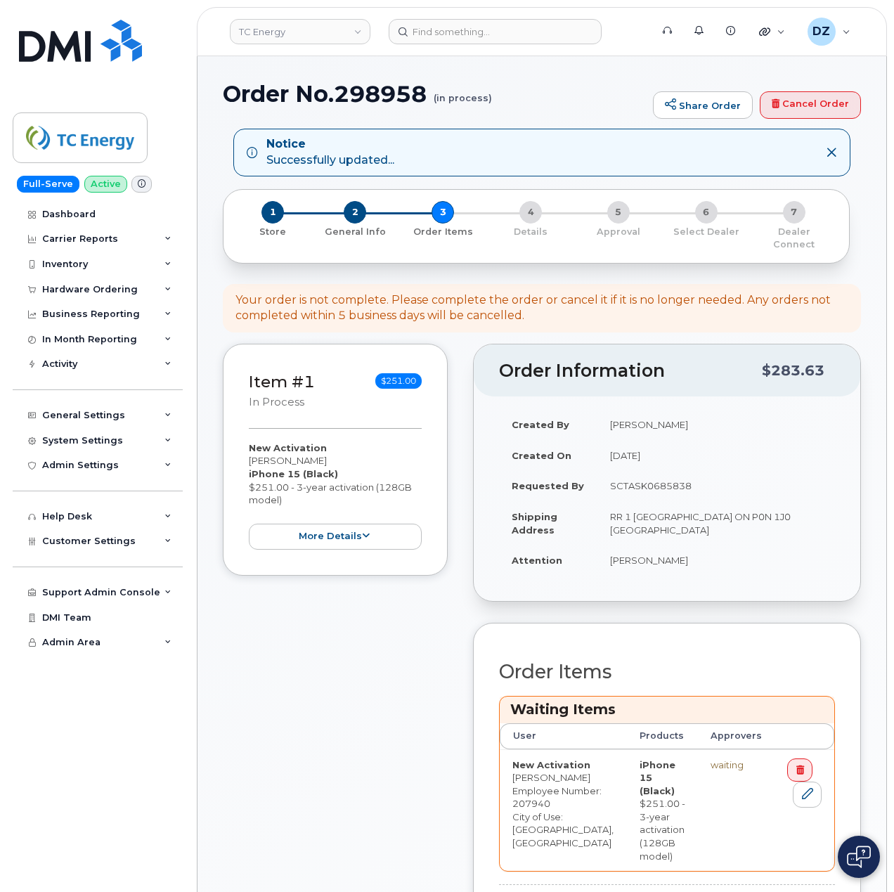
scroll to position [375, 0]
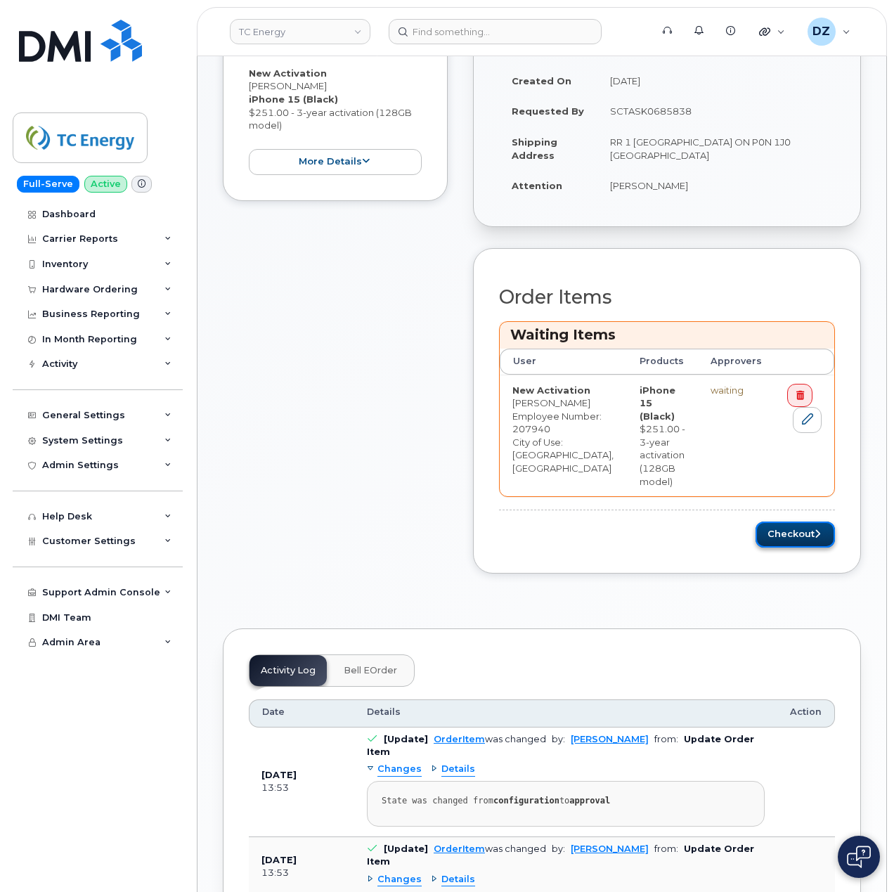
click at [810, 548] on button "Checkout" at bounding box center [795, 535] width 79 height 26
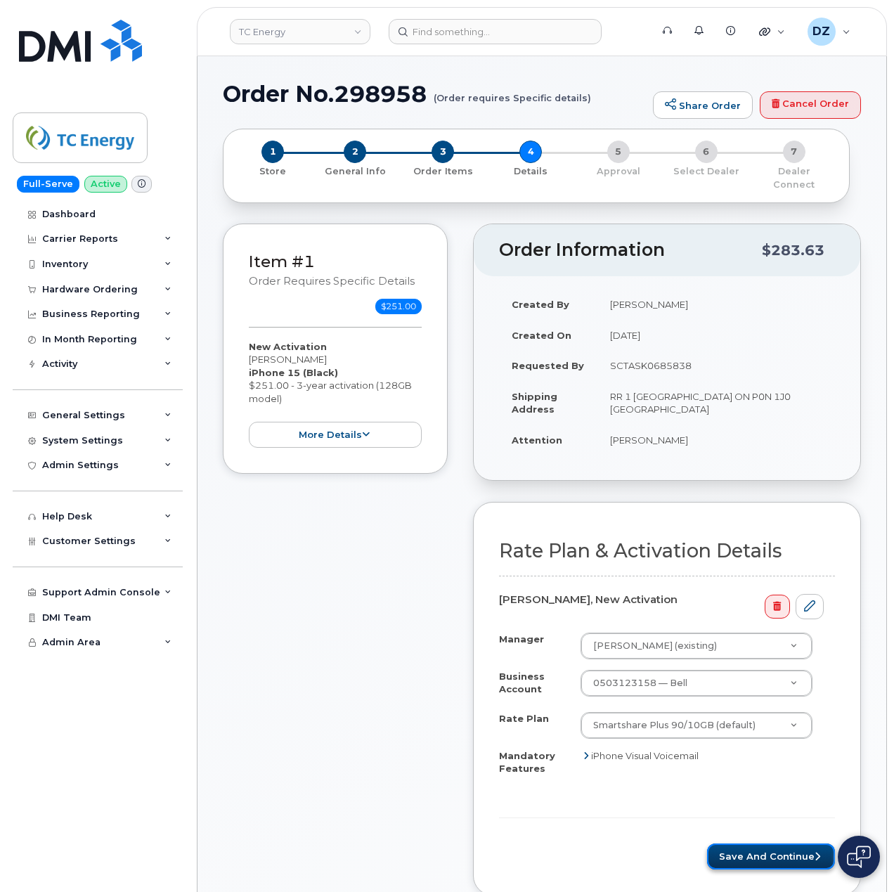
click at [747, 846] on button "Save and Continue" at bounding box center [771, 857] width 128 height 26
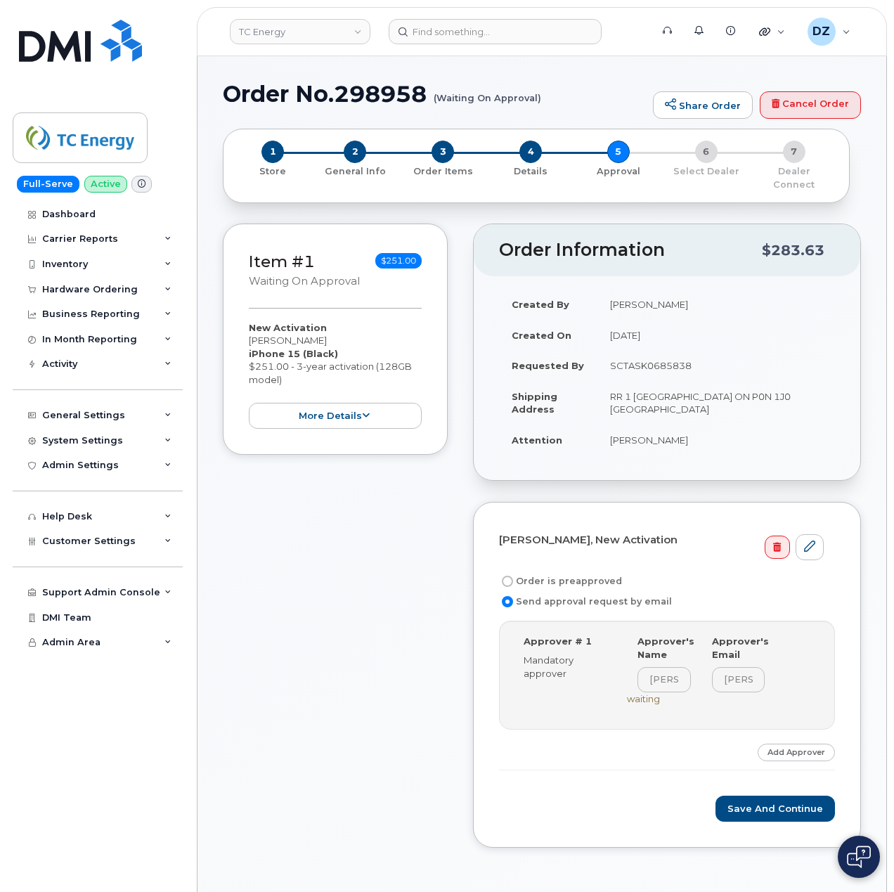
click at [562, 573] on label "Order is preapproved" at bounding box center [560, 581] width 123 height 17
click at [513, 576] on input "Order is preapproved" at bounding box center [507, 581] width 11 height 11
radio input "true"
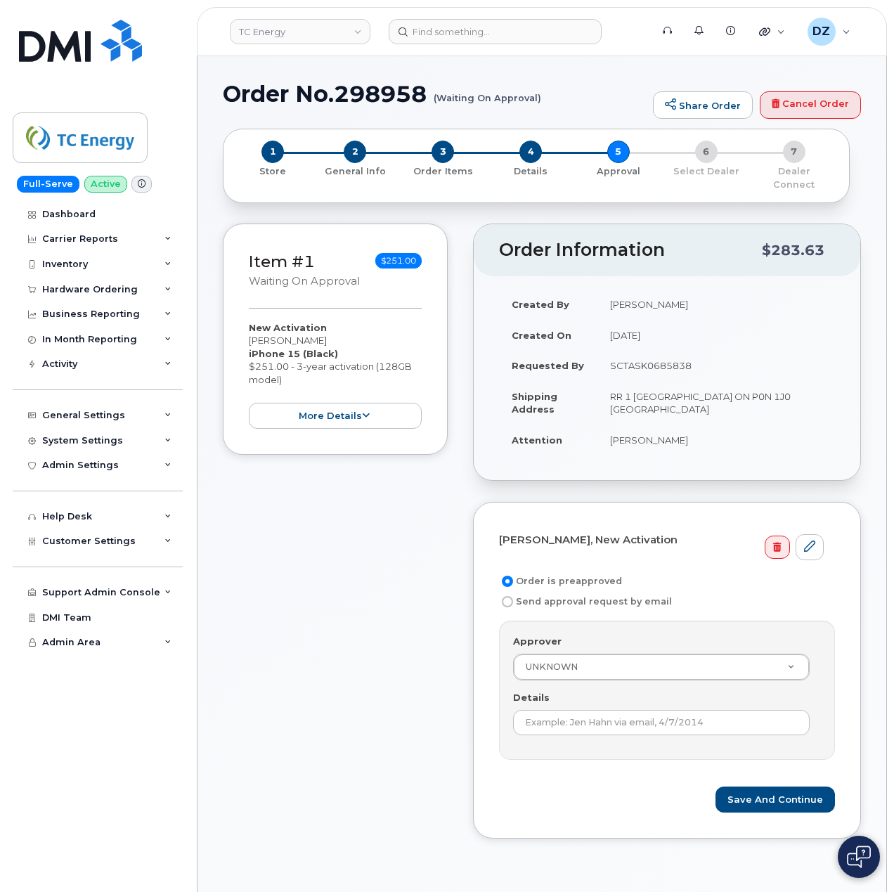
click at [662, 353] on td "SCTASK0685838" at bounding box center [717, 365] width 238 height 31
copy td "SCTASK0685838"
click at [648, 710] on input "Details" at bounding box center [661, 722] width 297 height 25
paste input "SCTASK0685838"
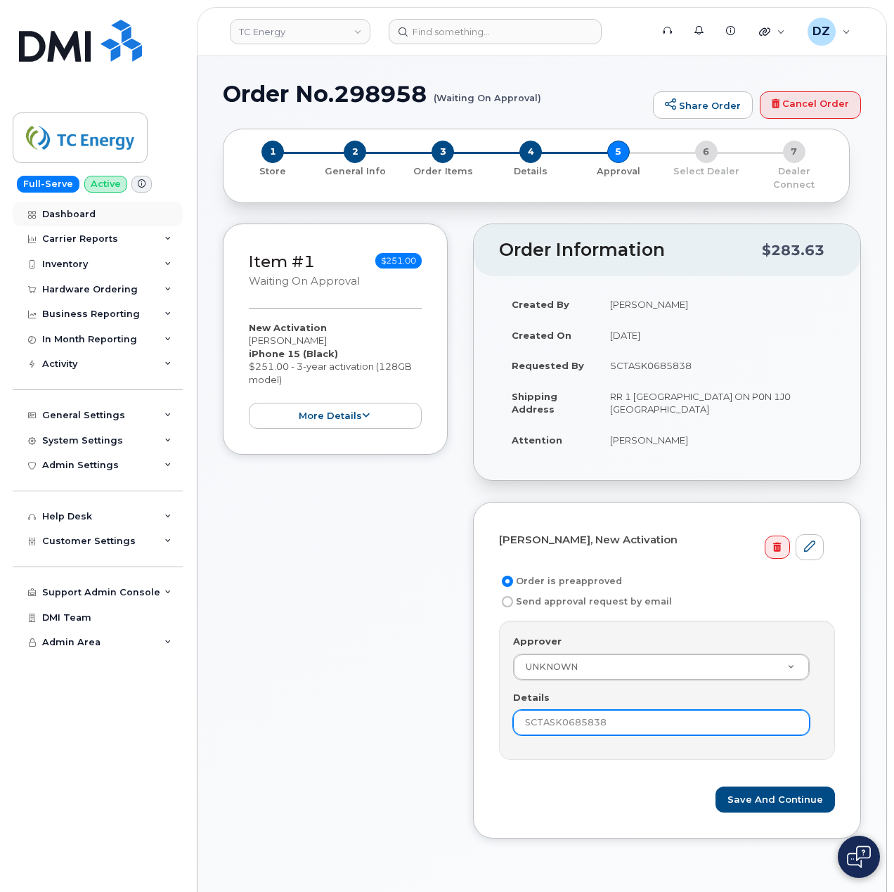
type input "SCTASK0685838"
click at [271, 97] on h1 "Order No.298958 (Waiting On Approval)" at bounding box center [434, 94] width 423 height 25
drag, startPoint x: 271, startPoint y: 97, endPoint x: 387, endPoint y: 101, distance: 115.4
click at [271, 97] on h1 "Order No.298958 (Waiting On Approval)" at bounding box center [434, 94] width 423 height 25
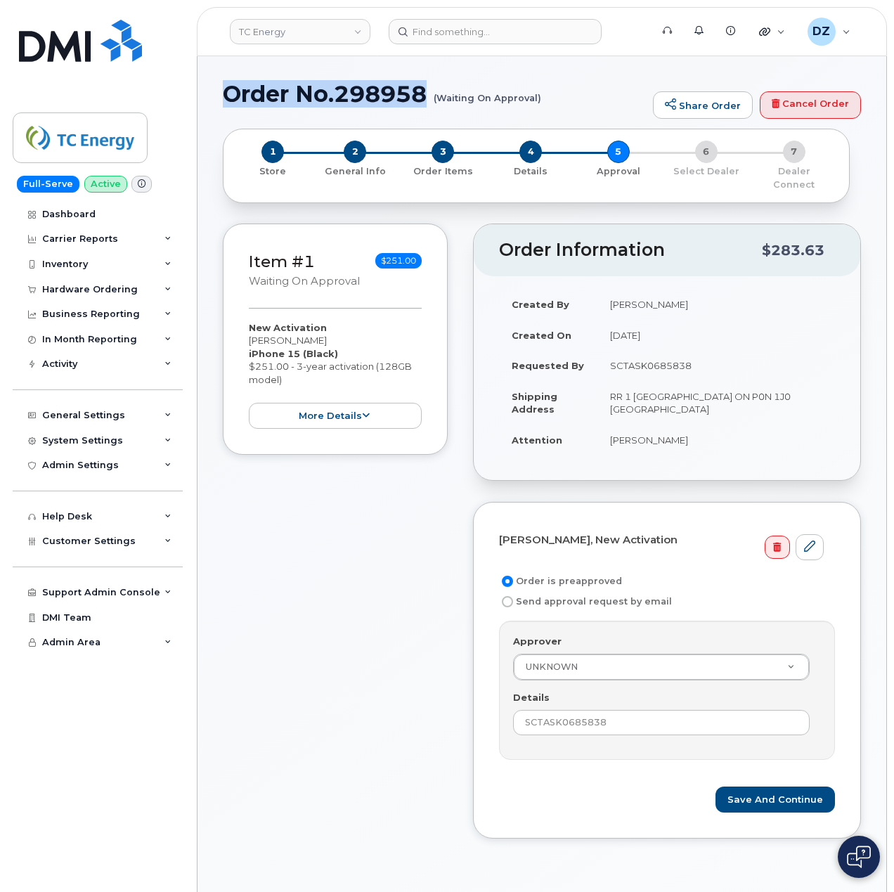
click at [412, 94] on h1 "Order No.298958 (Waiting On Approval)" at bounding box center [434, 94] width 423 height 25
copy h1 "Order No.298958"
click at [779, 787] on button "Save and Continue" at bounding box center [776, 800] width 120 height 26
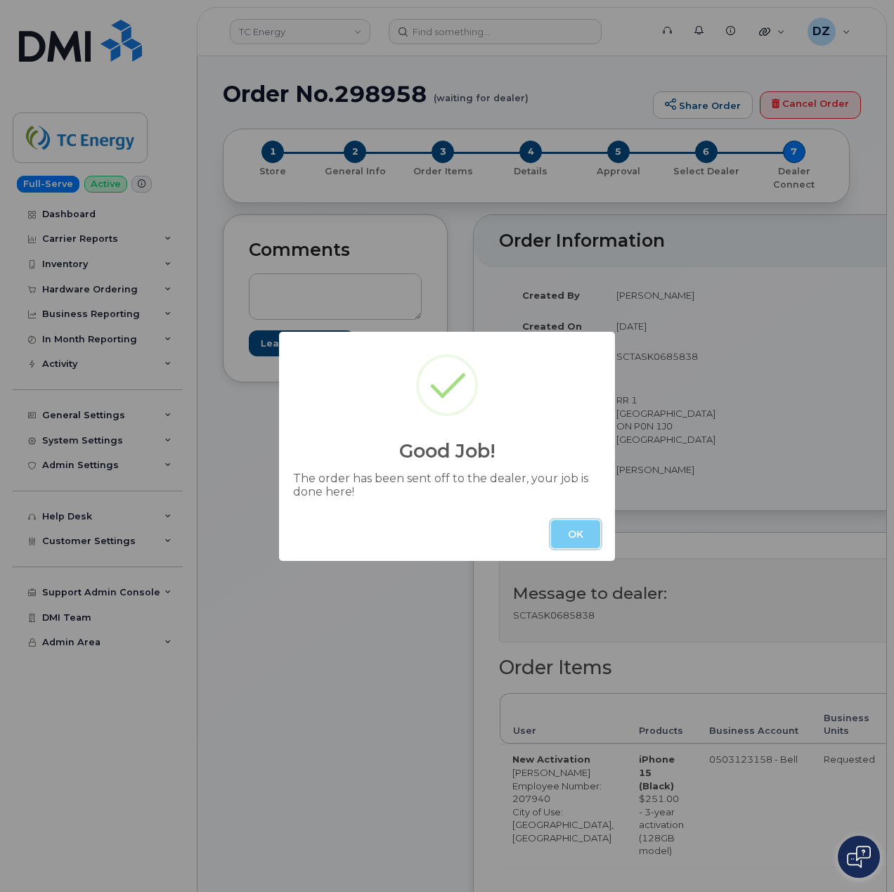
click at [576, 524] on button "OK" at bounding box center [575, 534] width 49 height 28
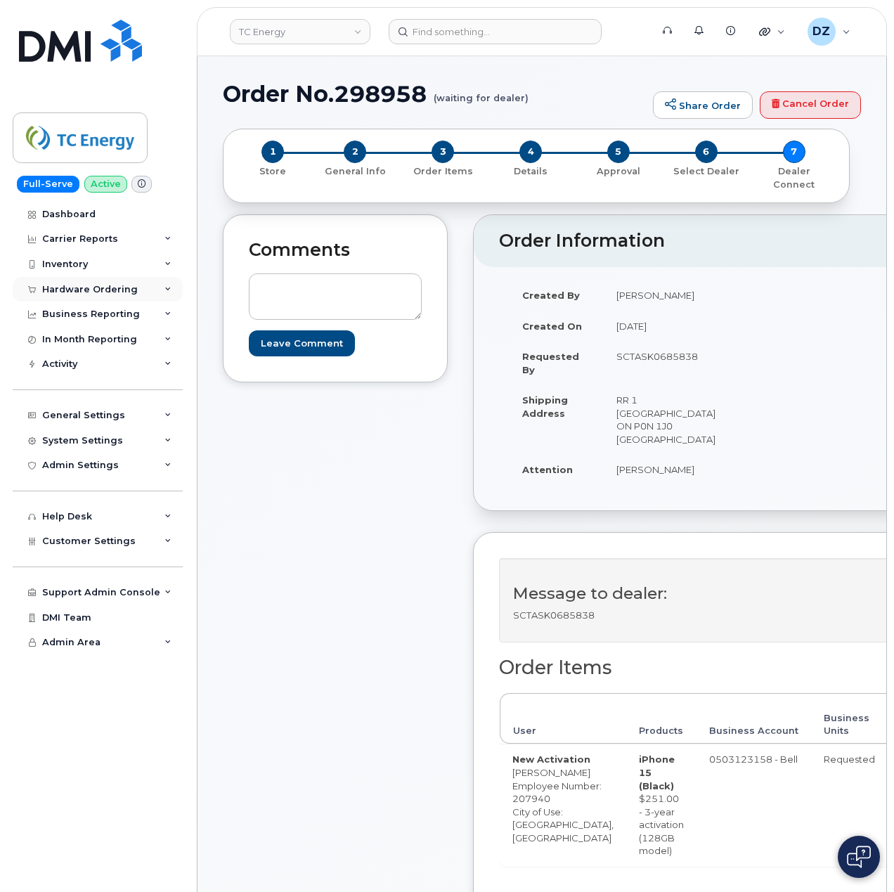
click at [131, 297] on div "Hardware Ordering" at bounding box center [98, 289] width 170 height 25
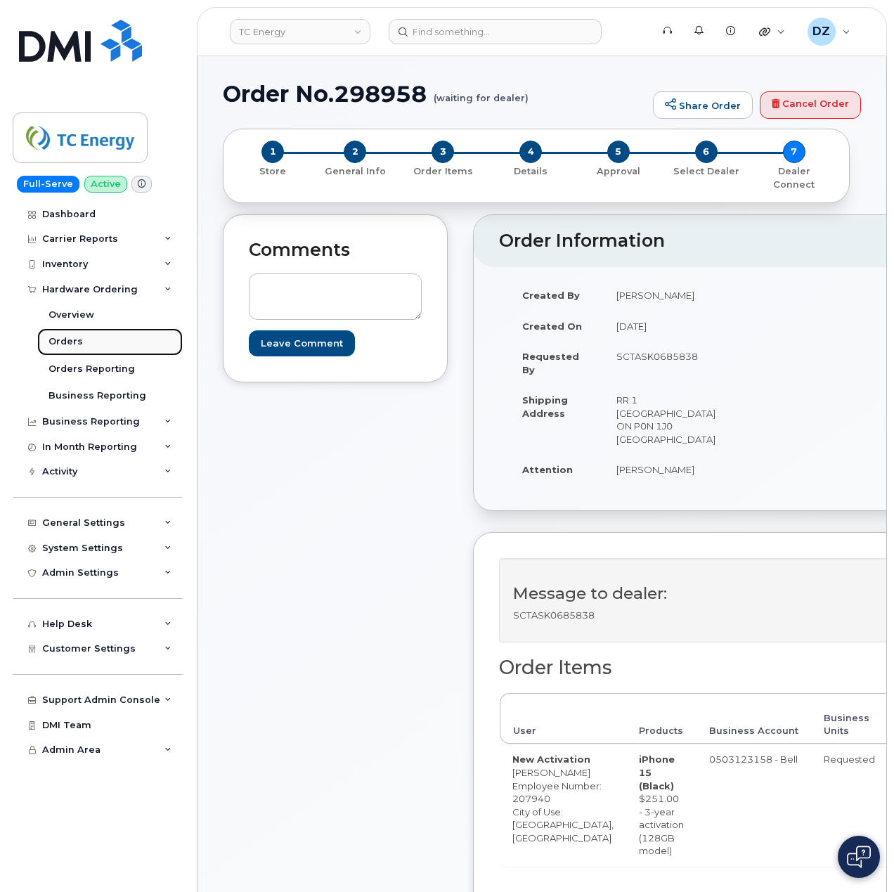
click at [93, 346] on link "Orders" at bounding box center [110, 341] width 146 height 27
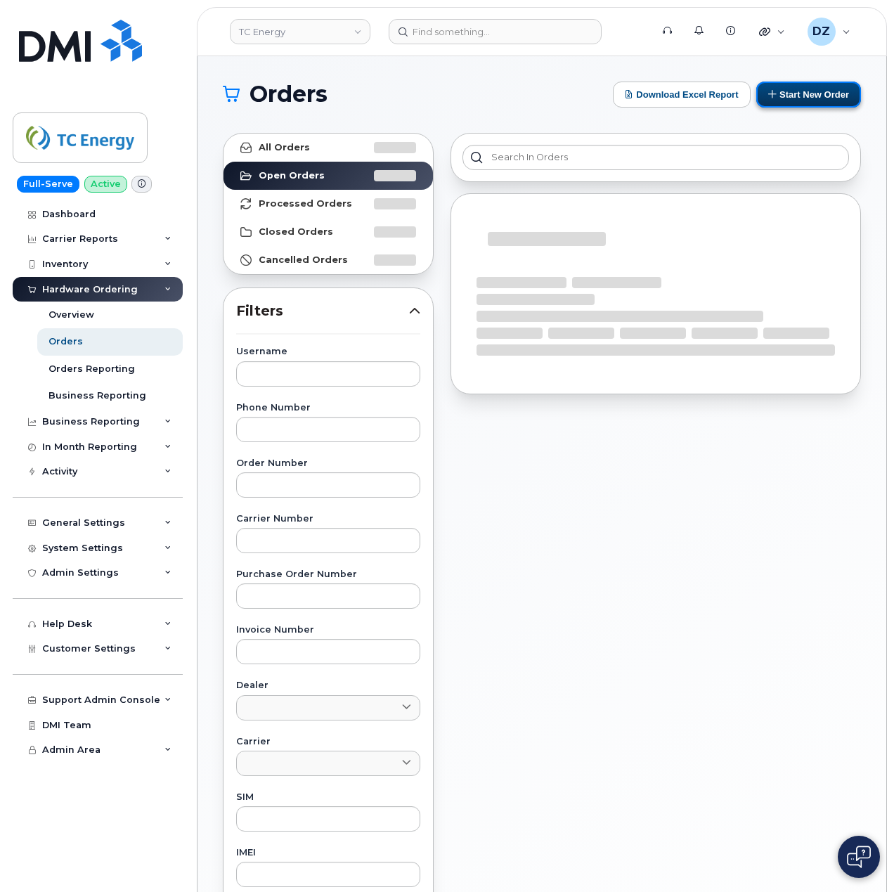
click at [824, 96] on button "Start New Order" at bounding box center [808, 95] width 105 height 26
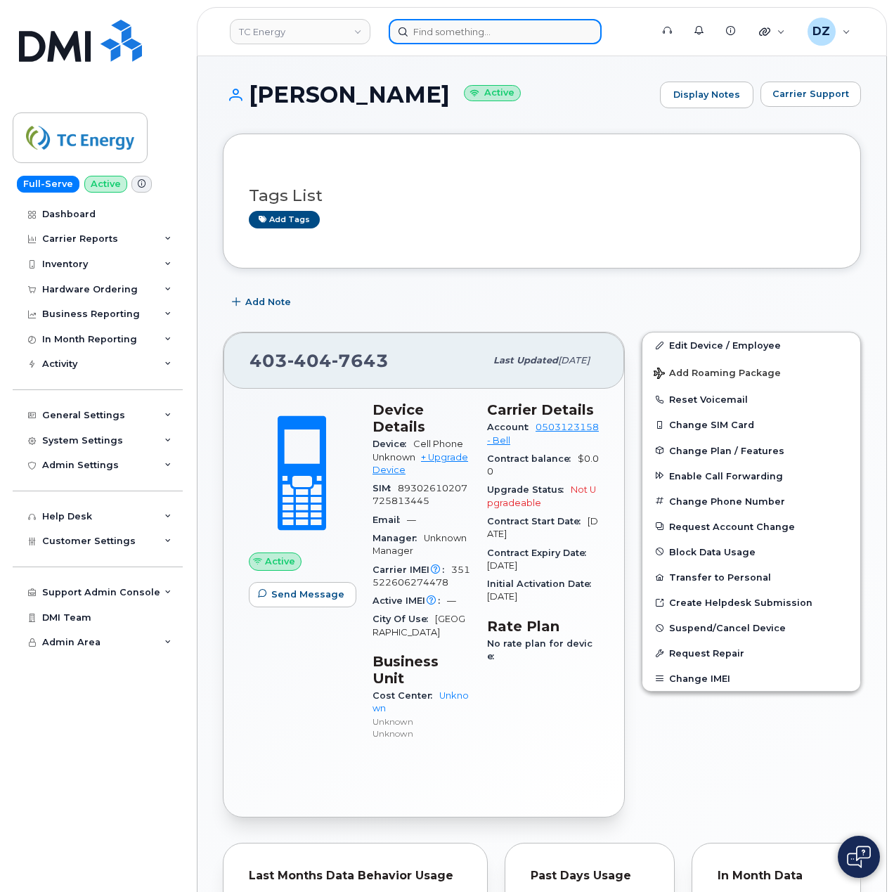
click at [475, 28] on input at bounding box center [495, 31] width 213 height 25
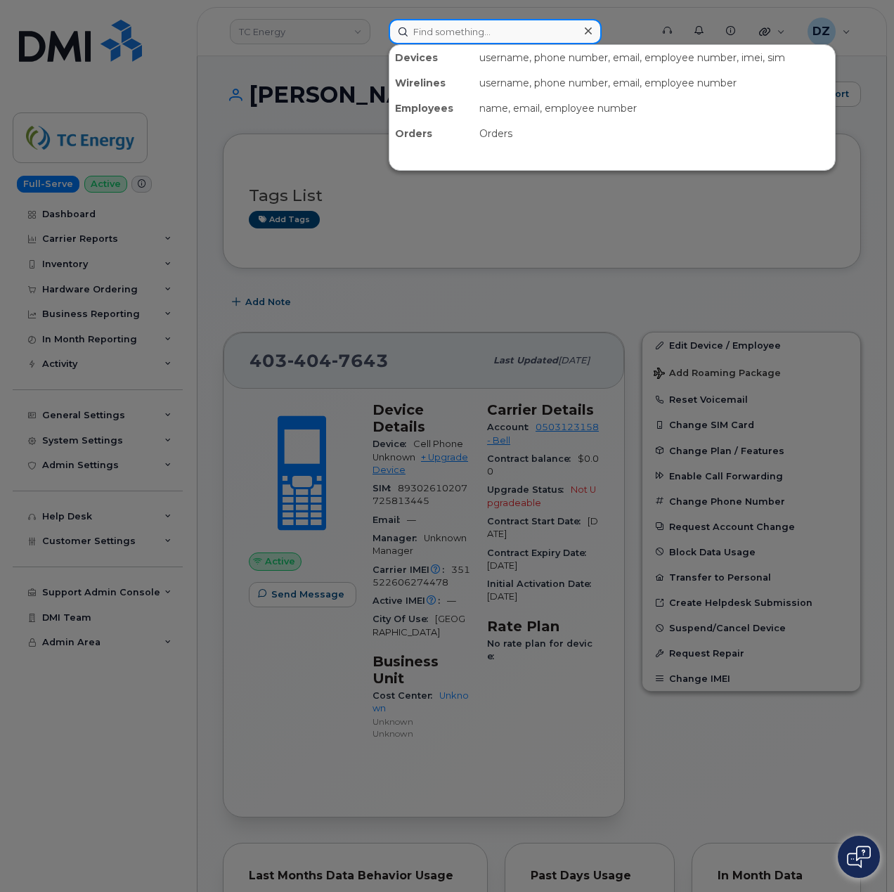
paste input "[PHONE_NUMBER]"
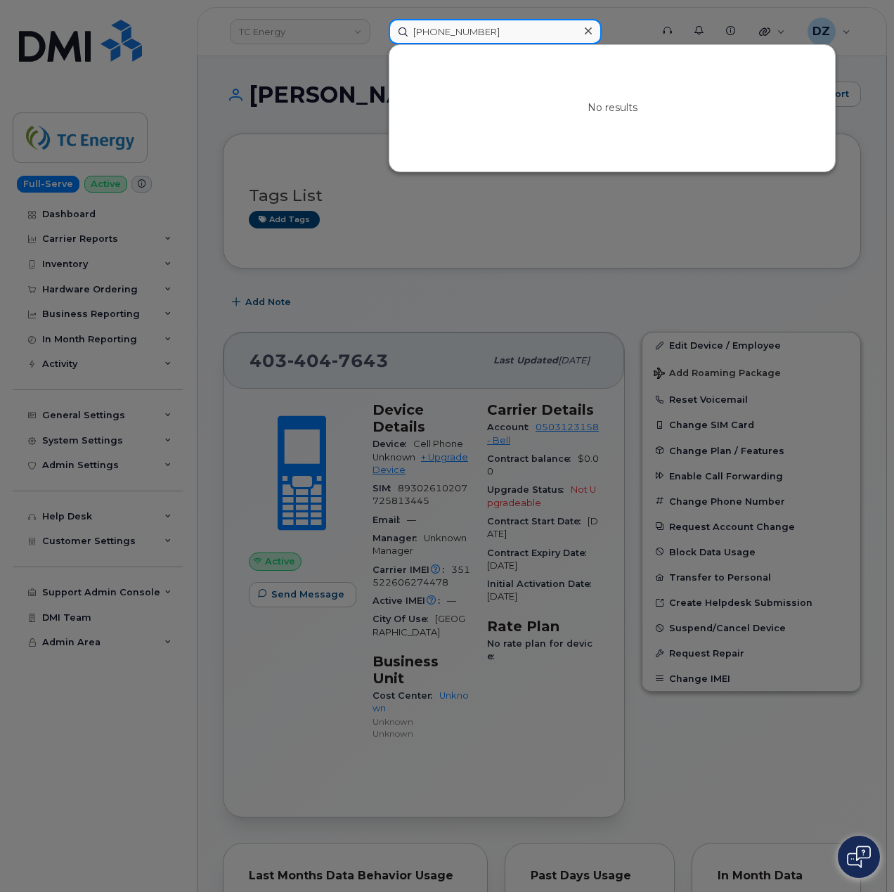
click at [487, 24] on input "[PHONE_NUMBER]" at bounding box center [495, 31] width 213 height 25
paste input "[PERSON_NAME]"
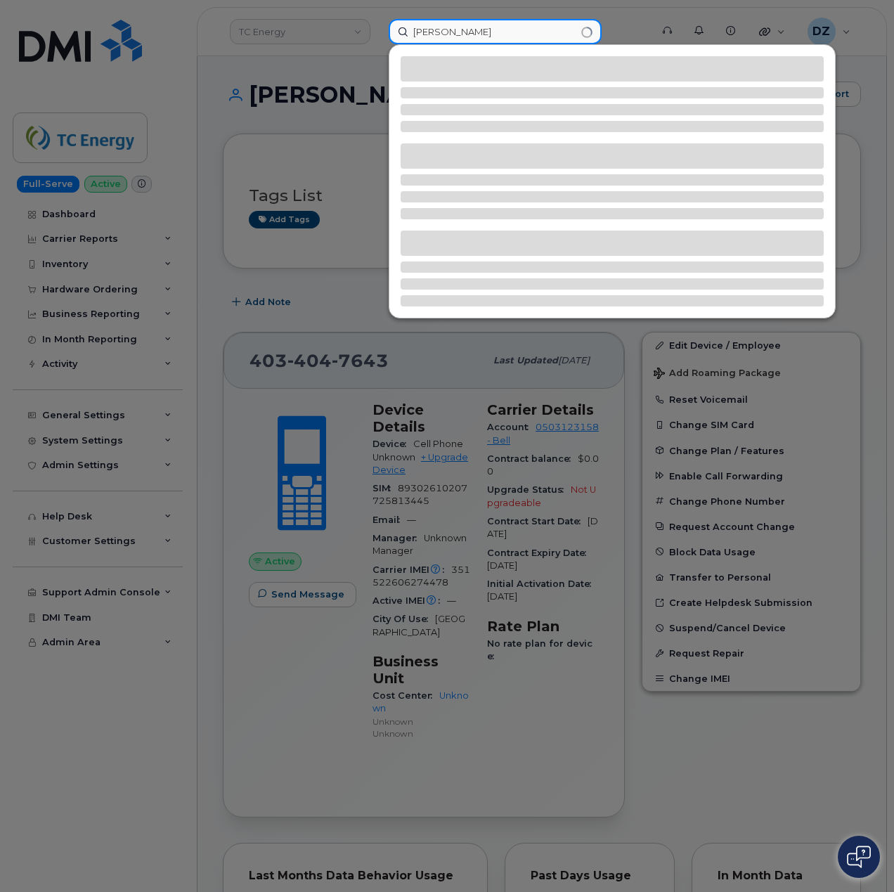
type input "[PERSON_NAME]"
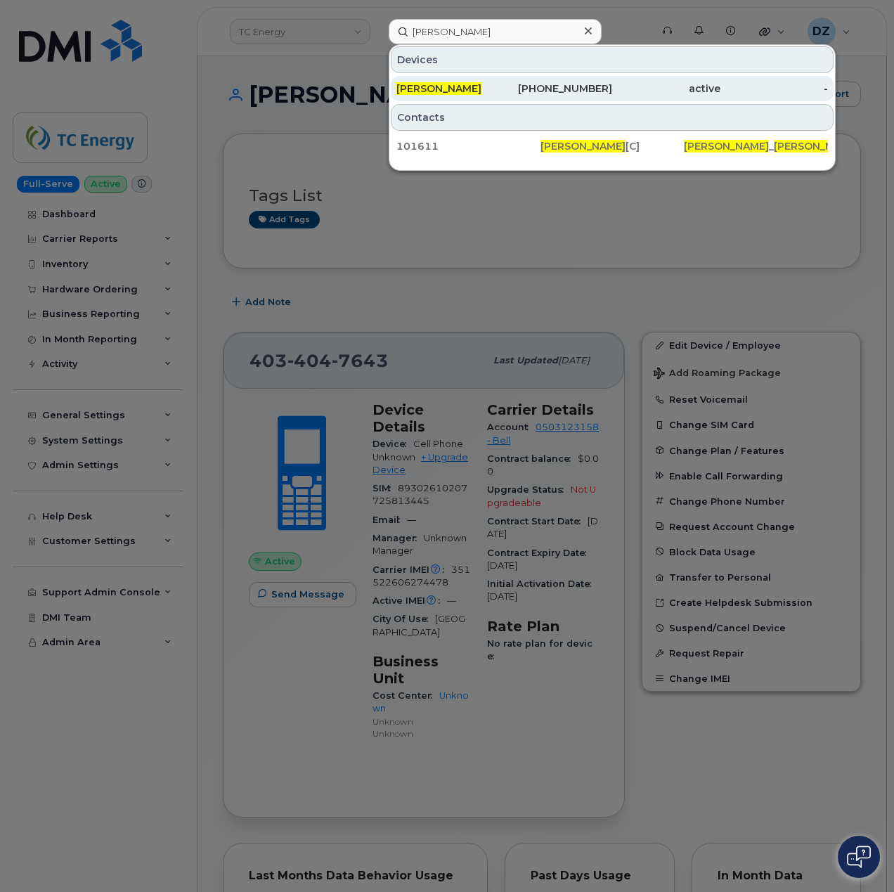
click at [507, 91] on div "[PHONE_NUMBER]" at bounding box center [559, 89] width 108 height 14
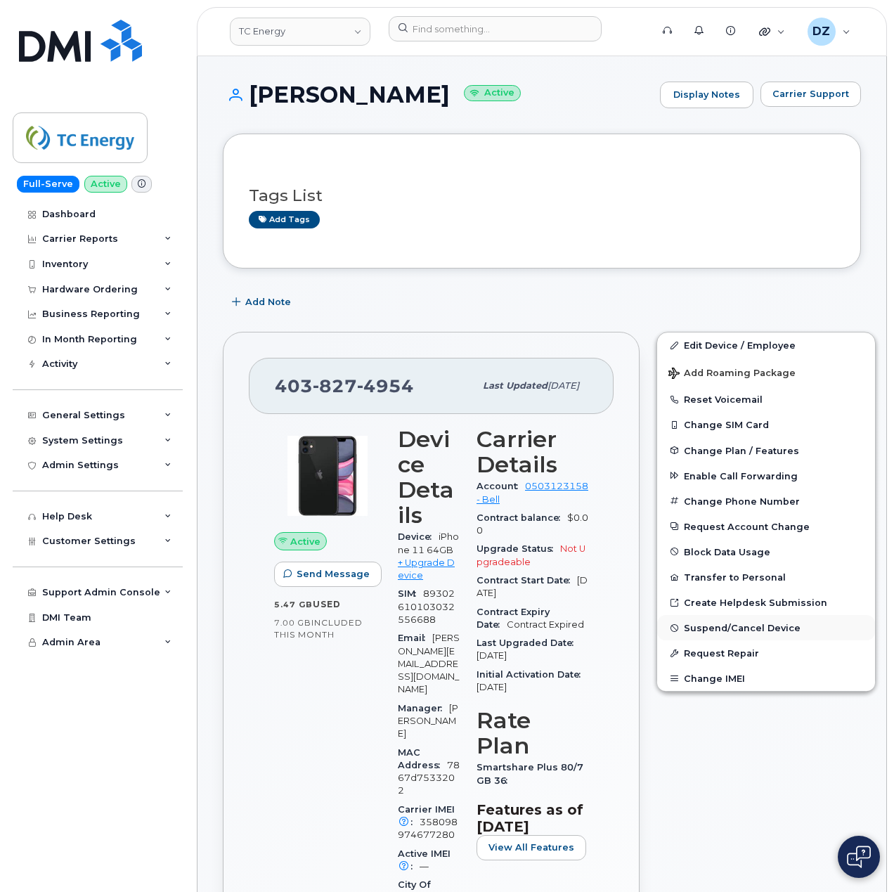
click at [773, 631] on span "Suspend/Cancel Device" at bounding box center [742, 628] width 117 height 11
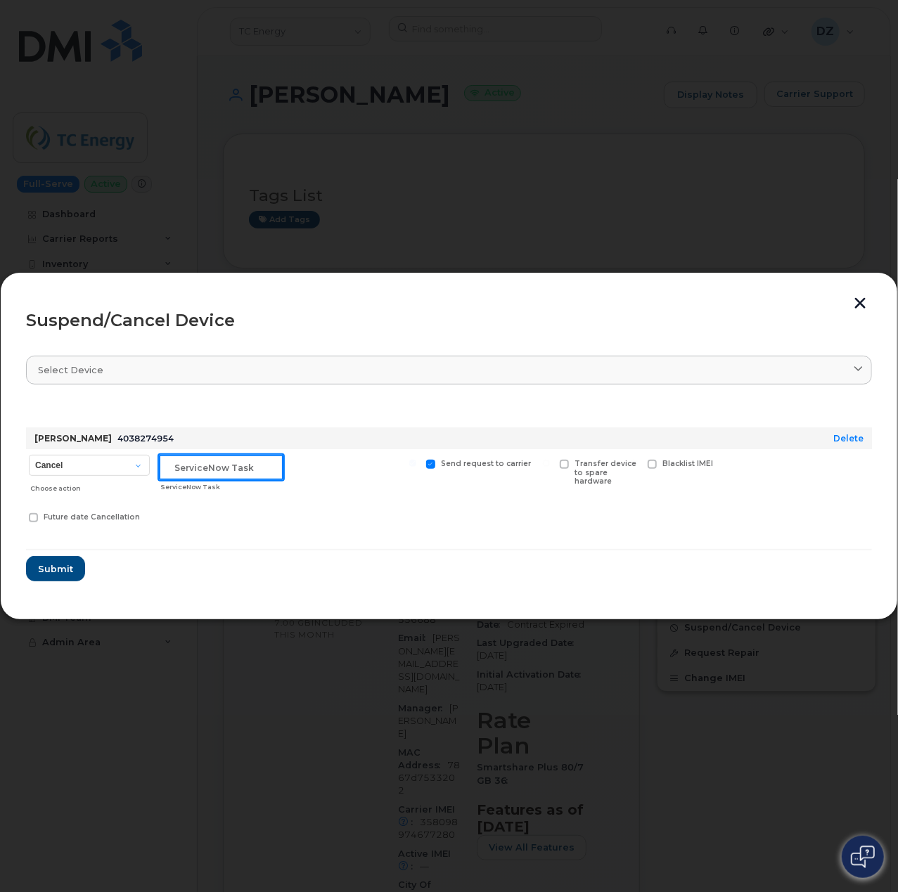
drag, startPoint x: 226, startPoint y: 468, endPoint x: 237, endPoint y: 470, distance: 10.9
click at [226, 468] on input "text" at bounding box center [221, 467] width 124 height 25
paste input "SCTASK0685848"
type input "SCTASK0685848"
click at [63, 572] on span "Submit" at bounding box center [54, 568] width 35 height 13
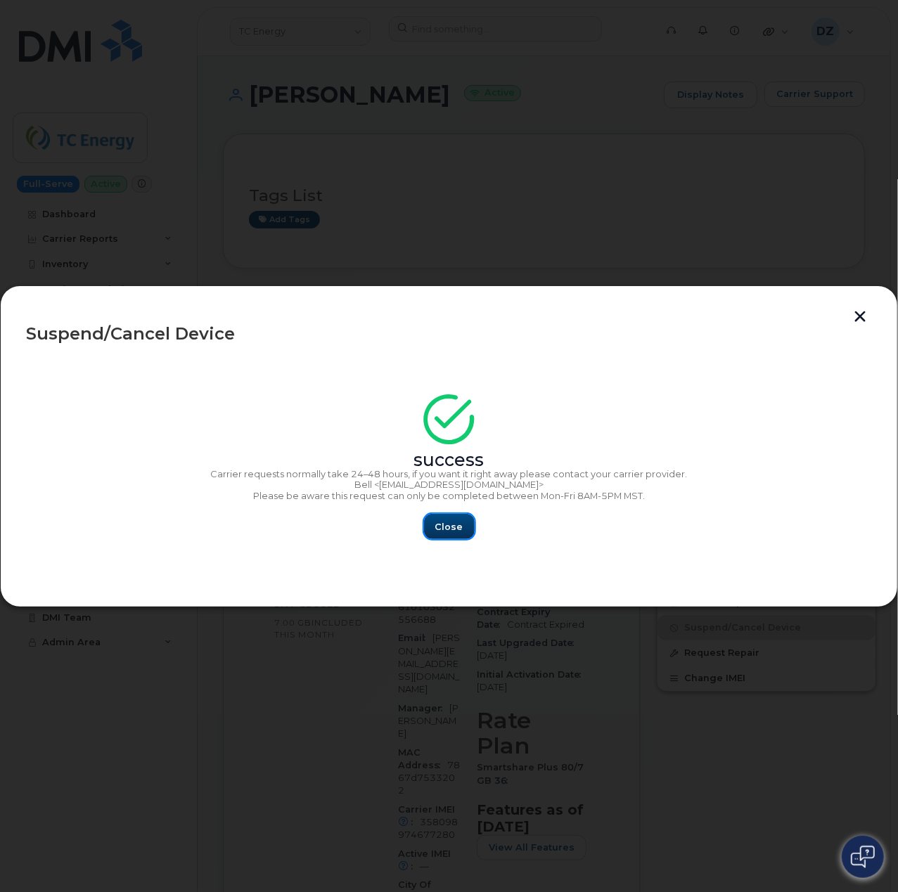
click at [454, 527] on span "Close" at bounding box center [449, 526] width 28 height 13
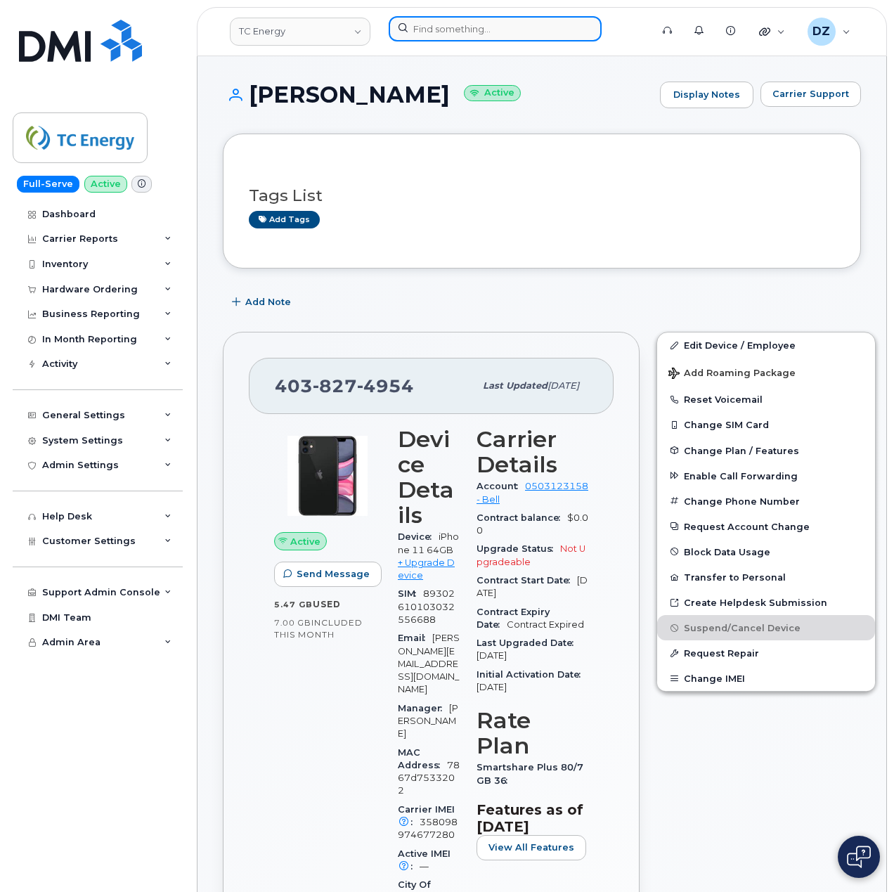
click at [512, 35] on input at bounding box center [495, 28] width 213 height 25
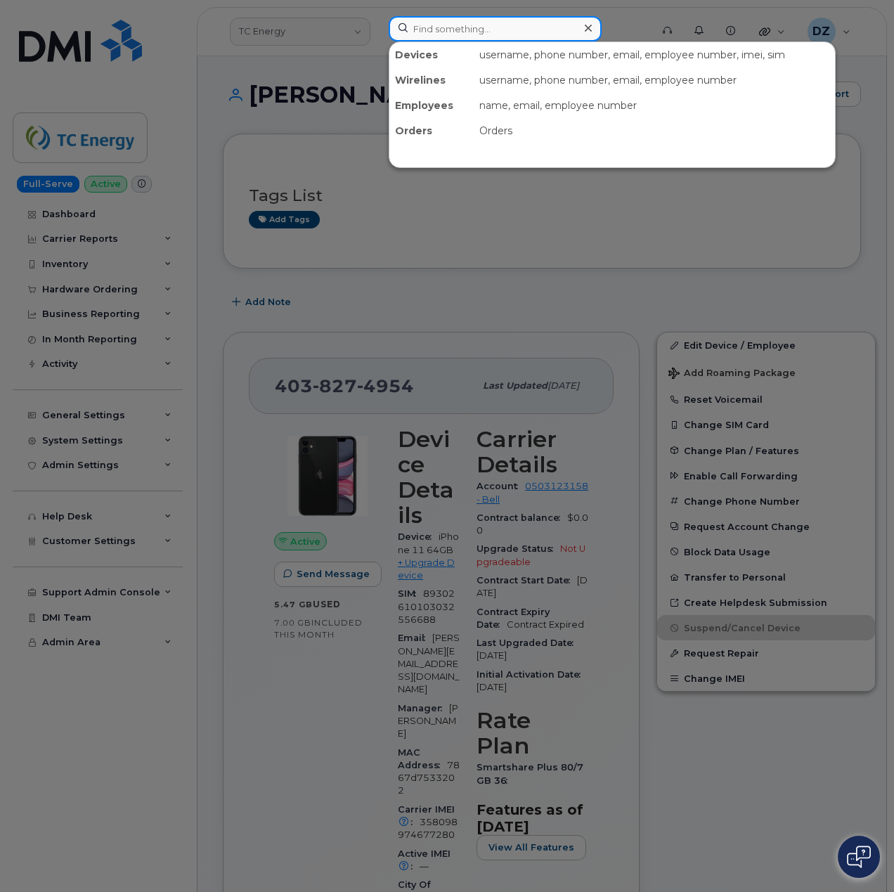
paste input "Clifton Sweet"
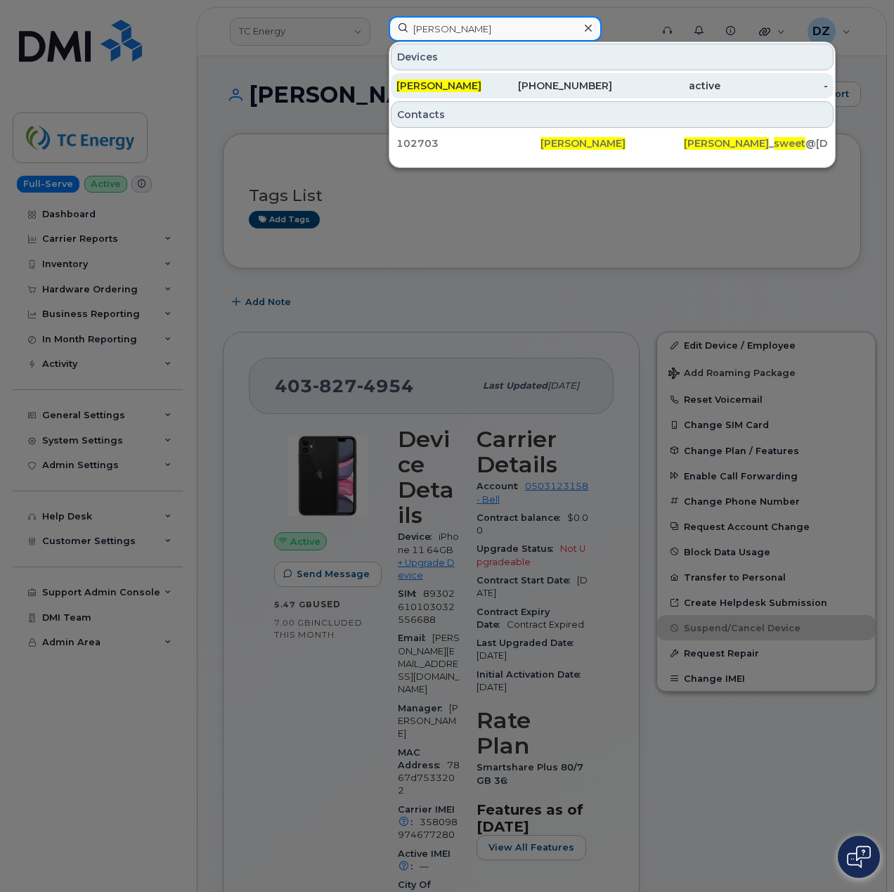
type input "Clifton Sweet"
click at [493, 85] on div "Clifton Sweet" at bounding box center [450, 86] width 108 height 14
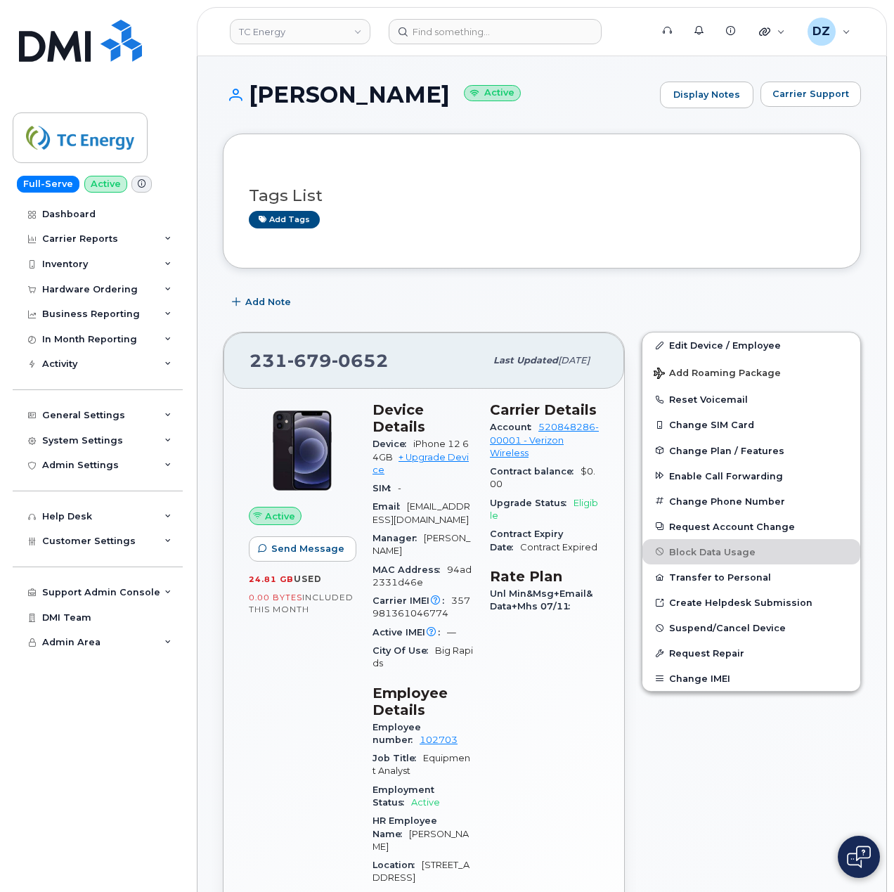
click at [332, 363] on span "679" at bounding box center [360, 360] width 57 height 21
copy span "231 679 0652"
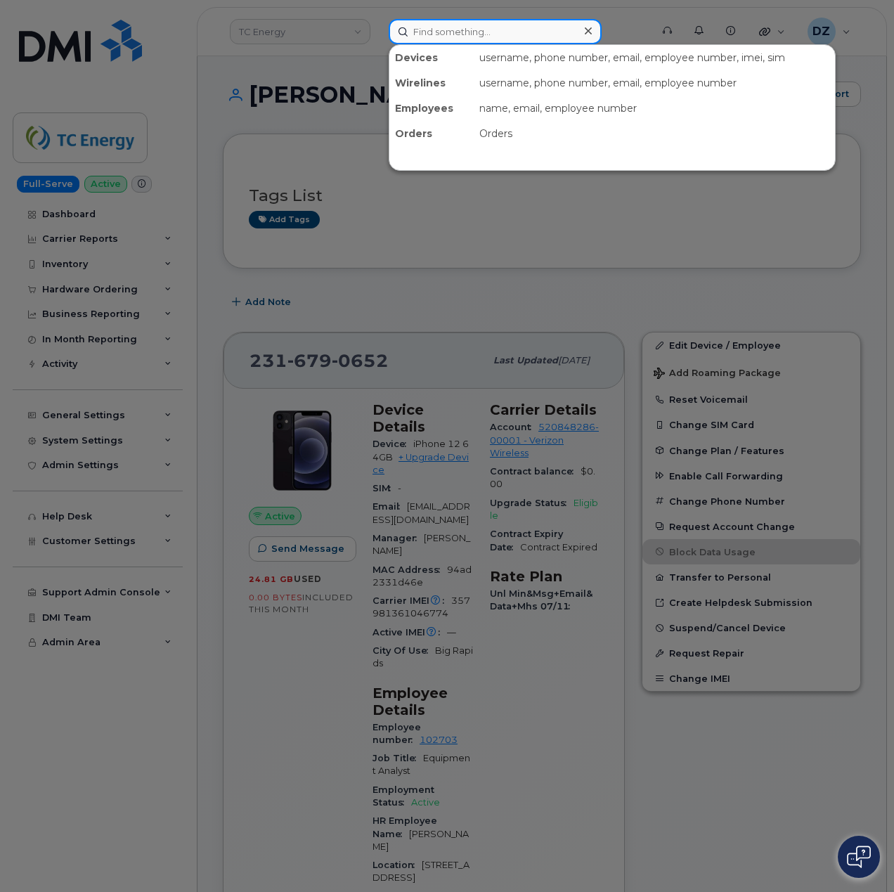
click at [485, 37] on input at bounding box center [495, 31] width 213 height 25
paste input "Kerri Ogilvie"
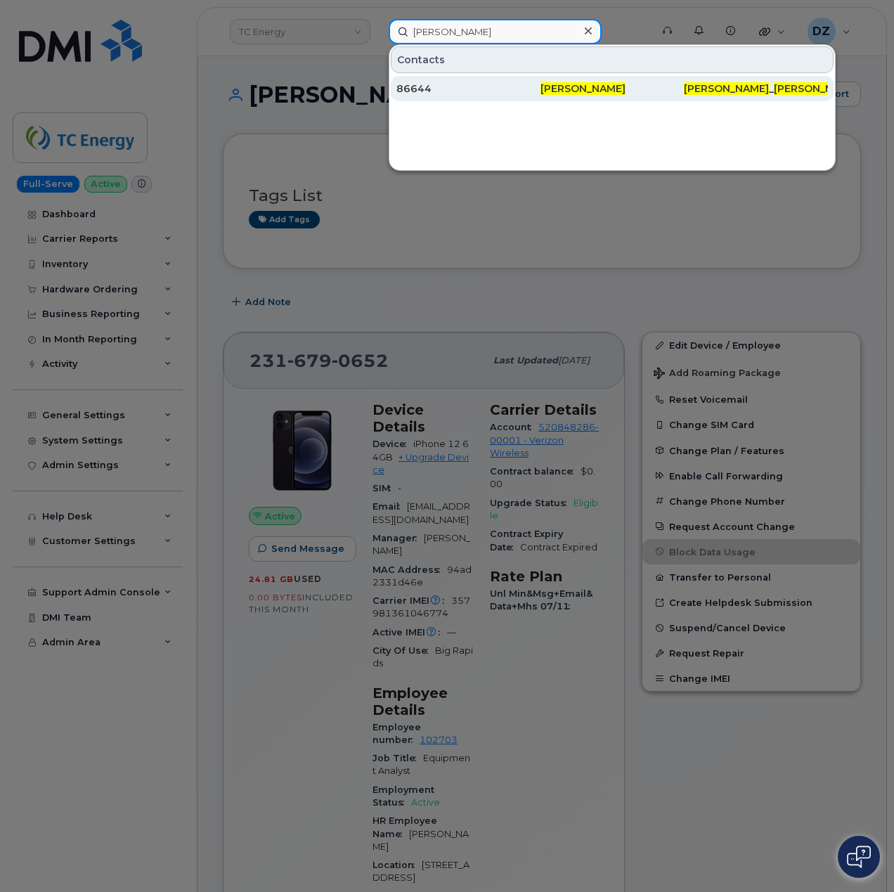
type input "Kerri Ogilvie"
click at [512, 94] on div "86644" at bounding box center [468, 89] width 144 height 14
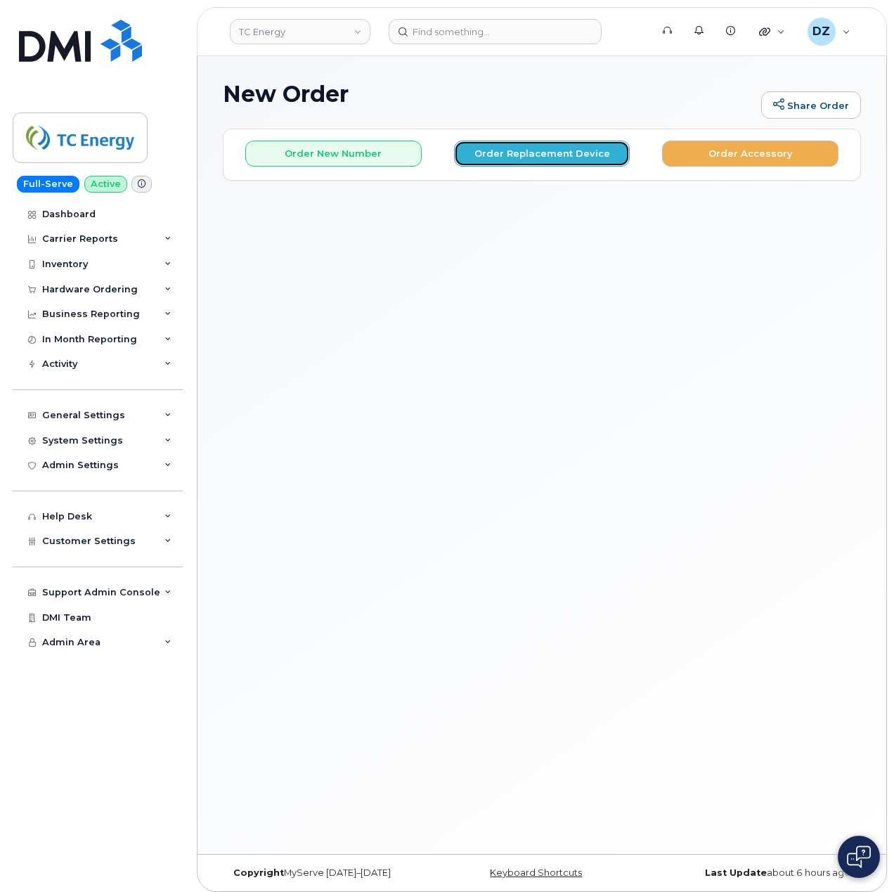
click at [557, 153] on button "Order Replacement Device" at bounding box center [542, 154] width 176 height 26
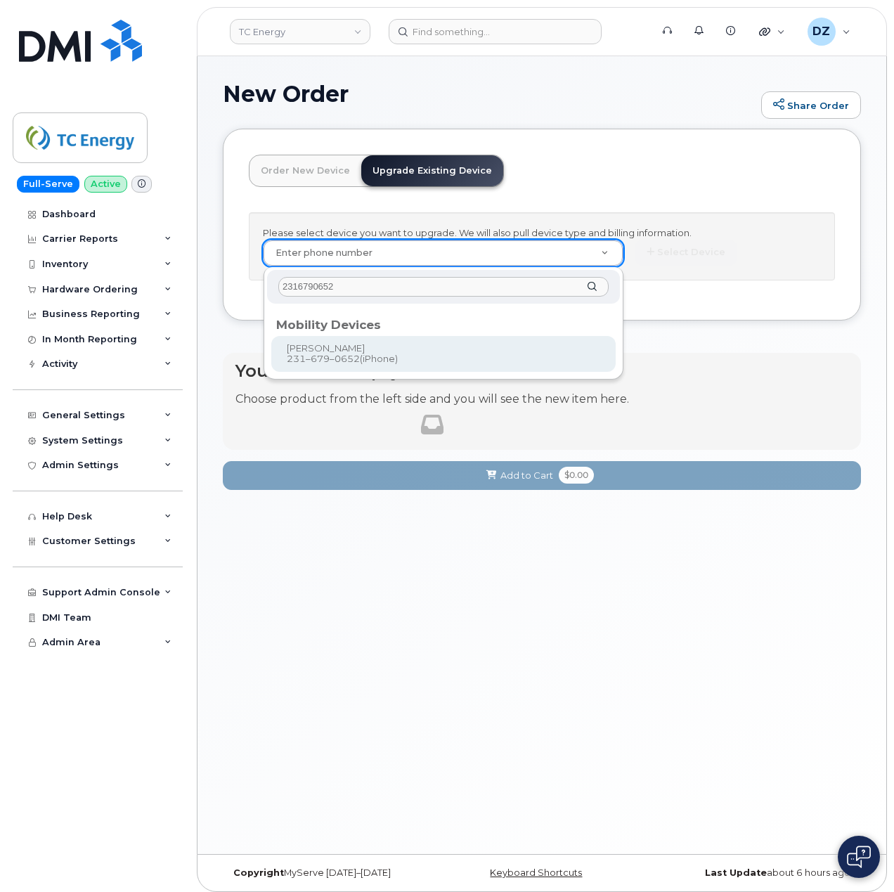
type input "2316790652"
type input "561266"
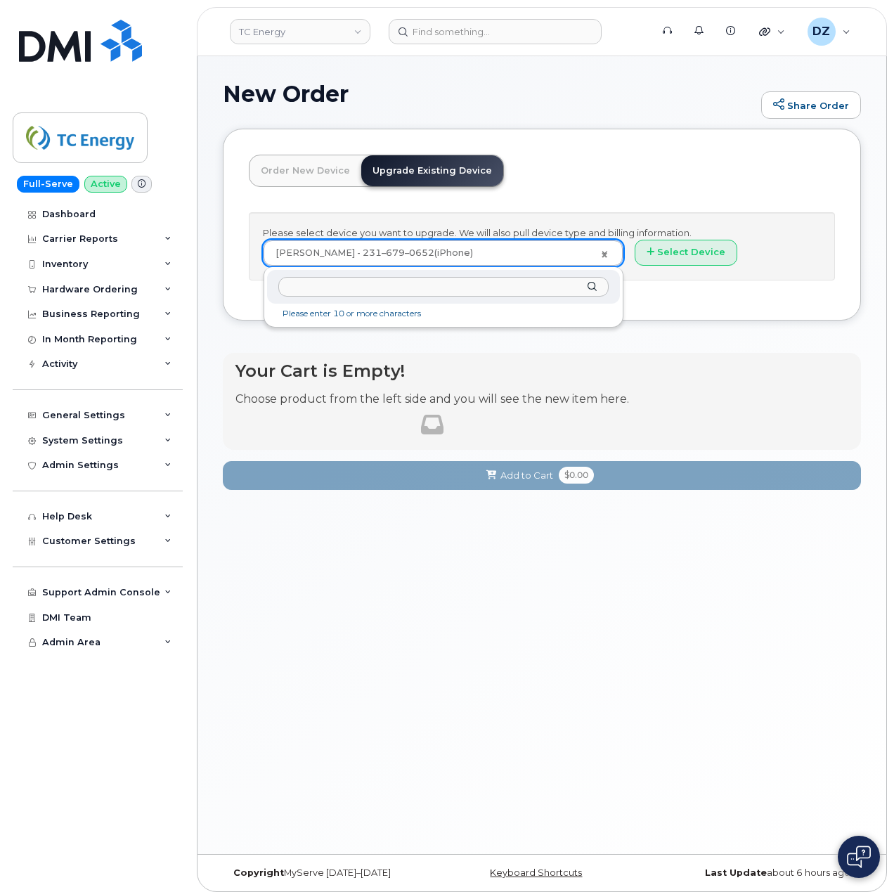
paste input "8325817106"
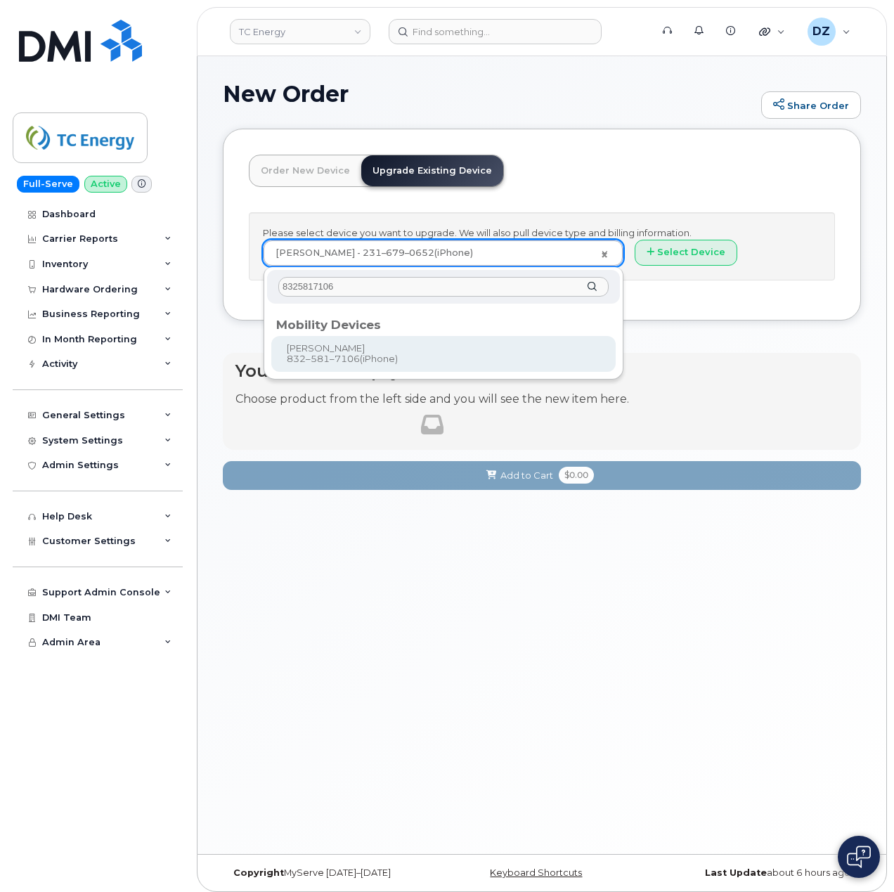
type input "8325817106"
type input "670278"
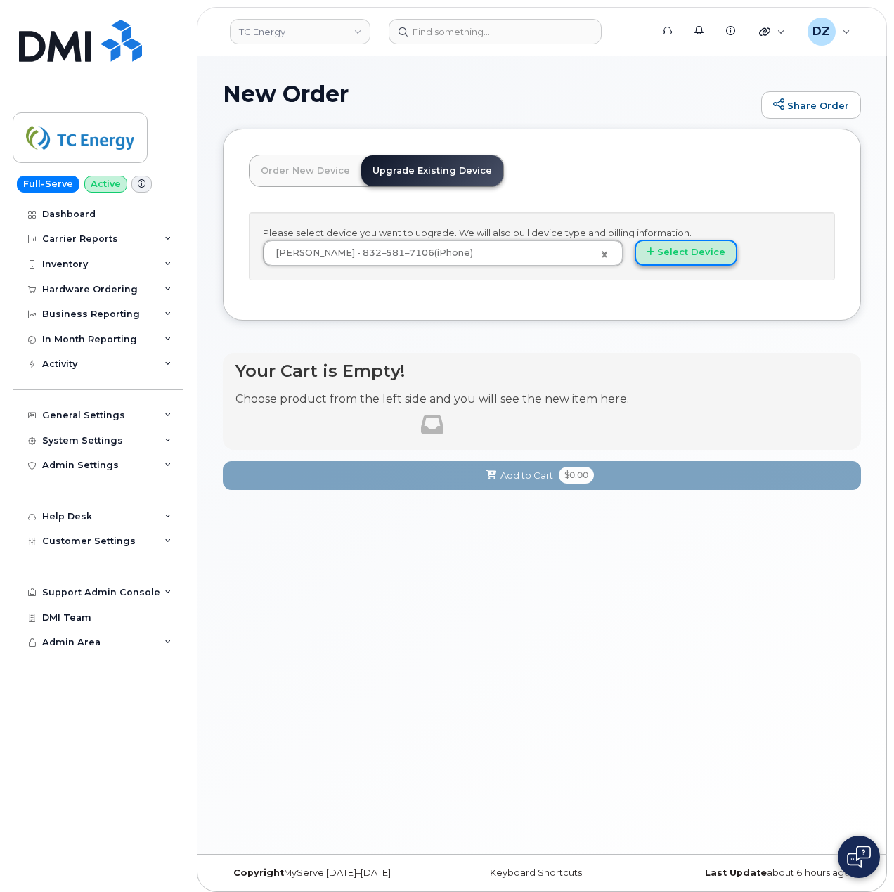
click at [692, 253] on button "Select Device" at bounding box center [686, 253] width 103 height 26
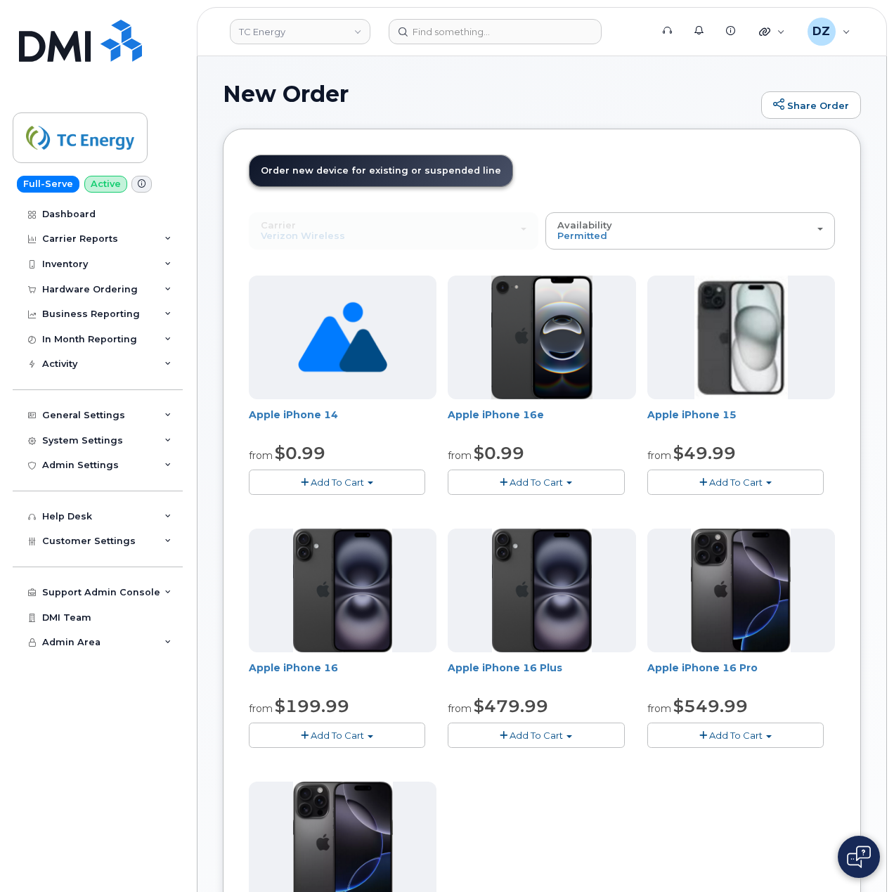
click at [772, 490] on button "Add To Cart" at bounding box center [735, 482] width 176 height 25
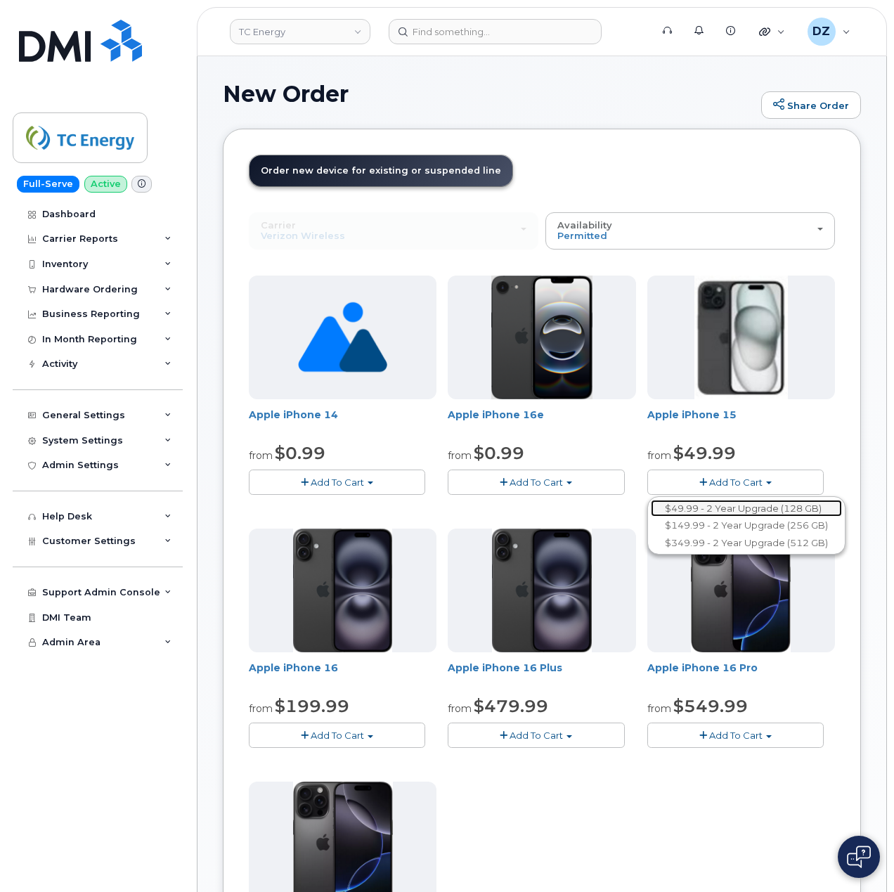
click at [737, 508] on link "$49.99 - 2 Year Upgrade (128 GB)" at bounding box center [746, 509] width 191 height 18
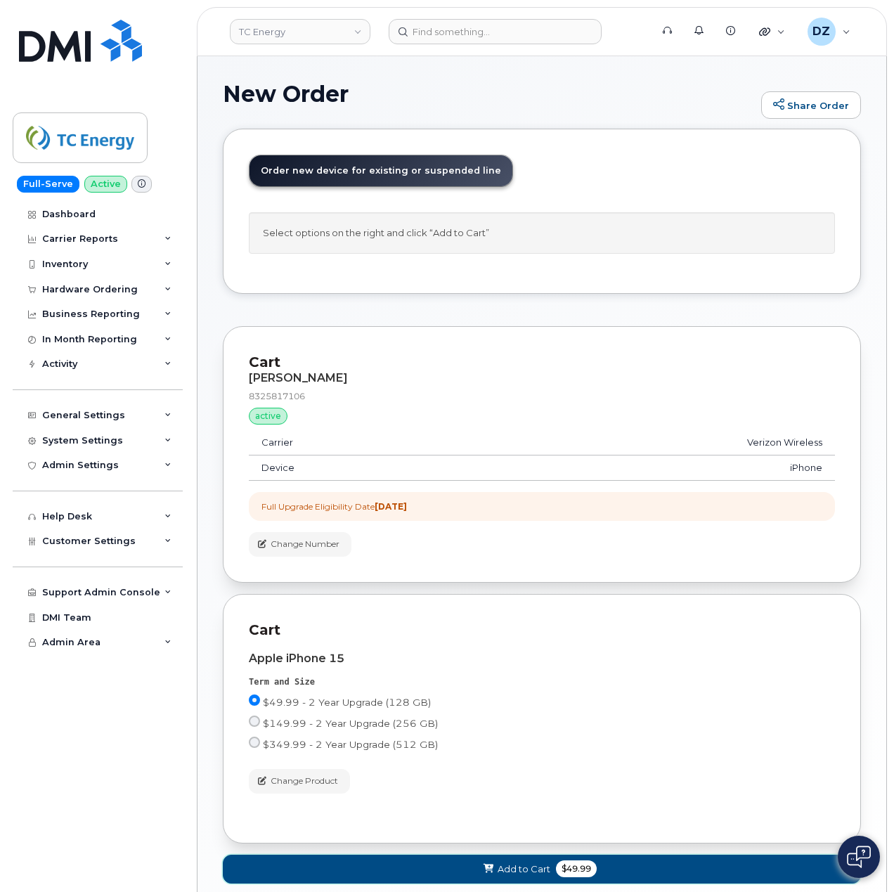
click at [548, 876] on span "Add to Cart" at bounding box center [524, 869] width 53 height 13
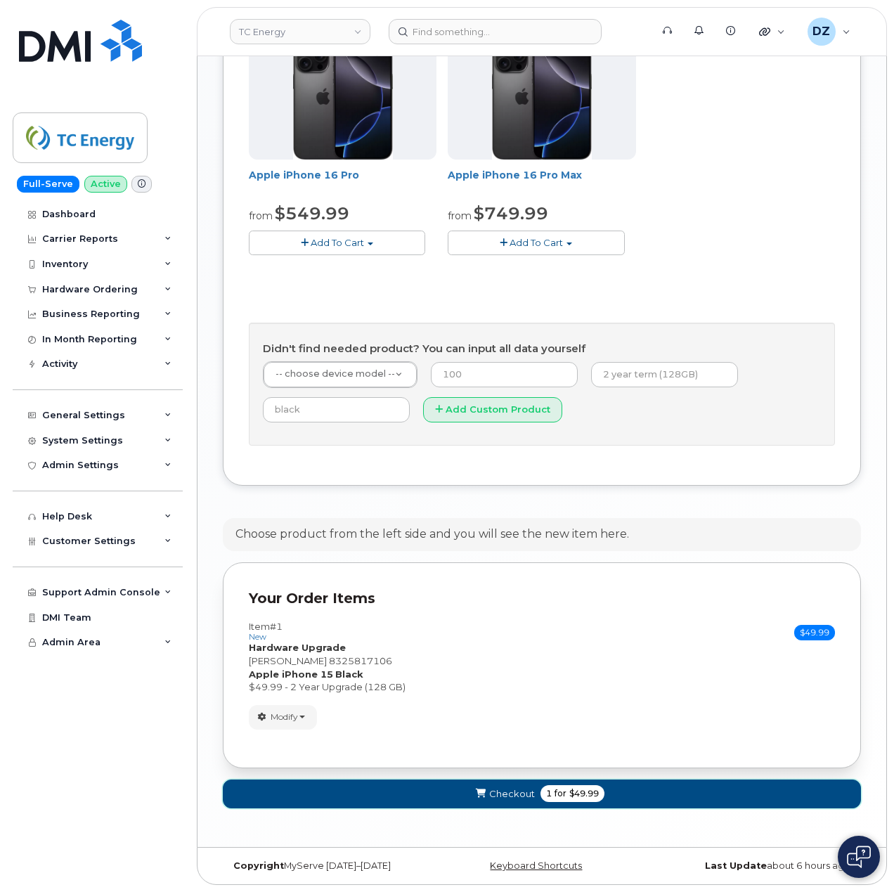
click at [561, 789] on span "for" at bounding box center [561, 793] width 18 height 13
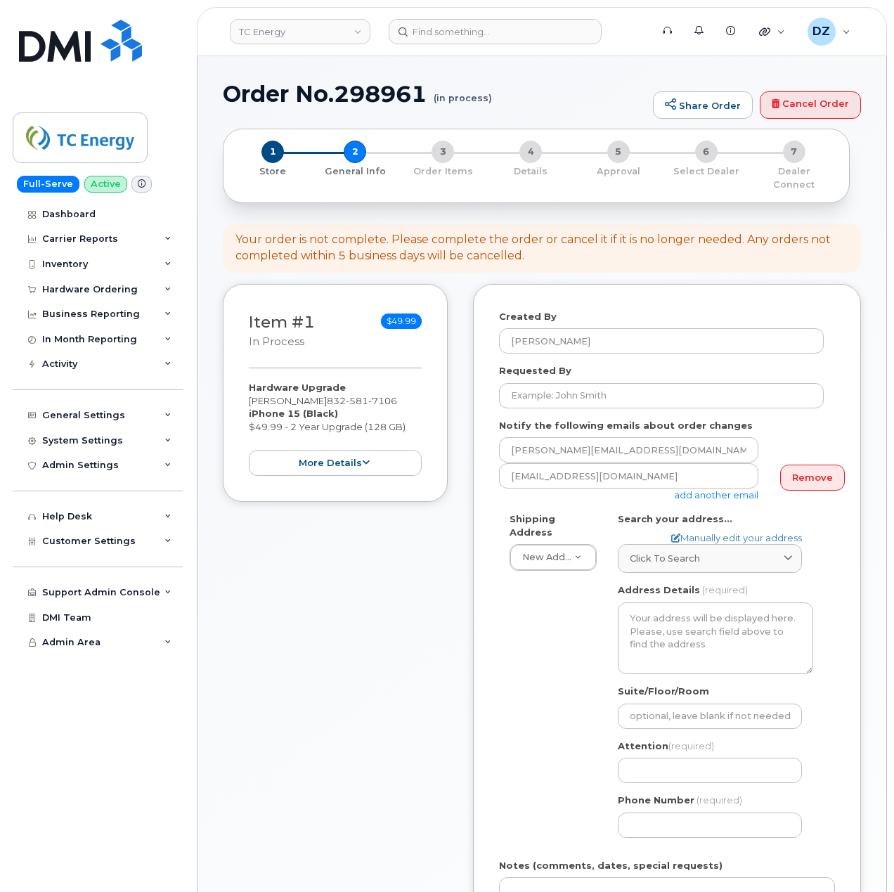
select select
click at [727, 544] on link "Click to search" at bounding box center [710, 558] width 184 height 29
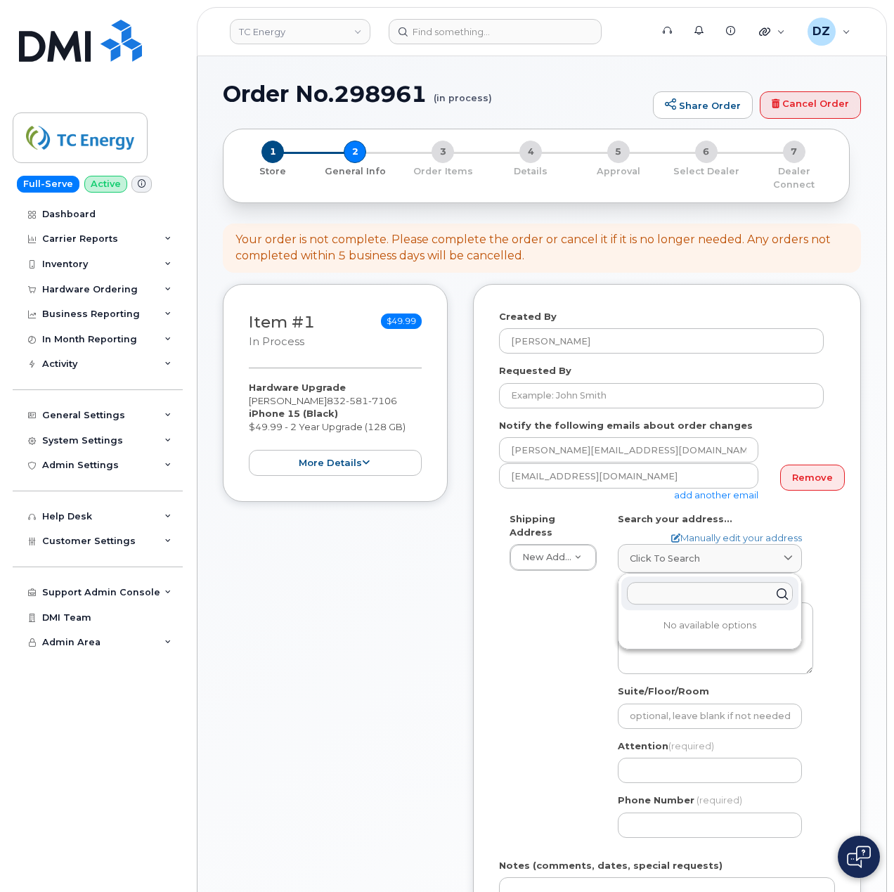
paste input "[STREET_ADDRESS][US_STATE]"
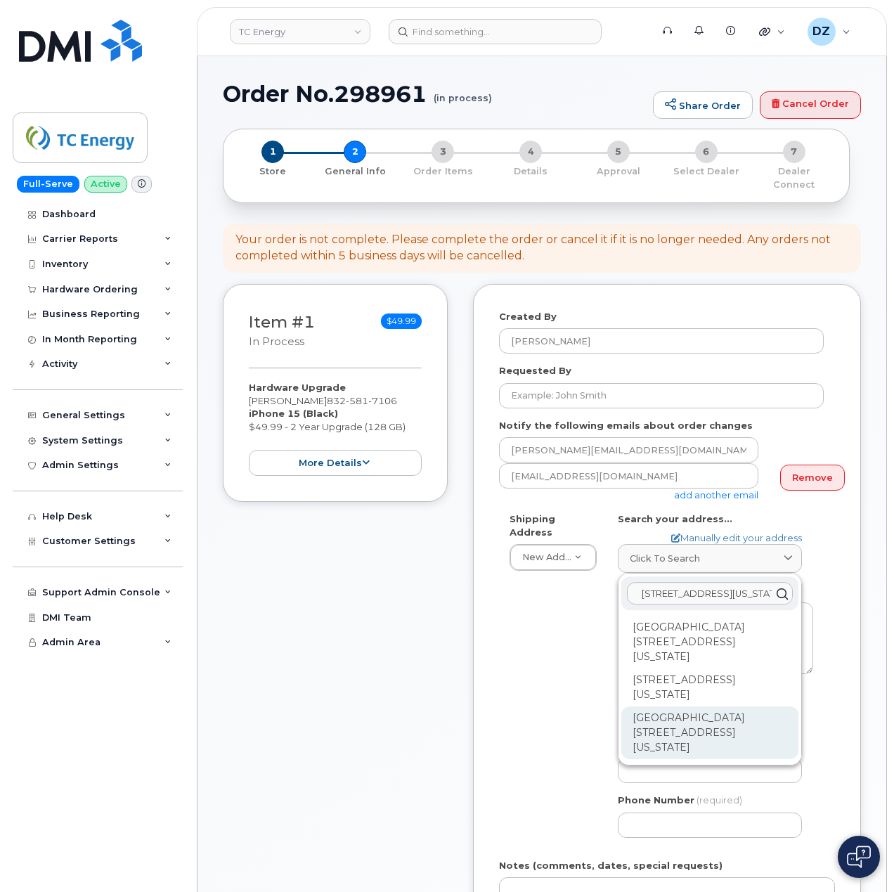
type input "[STREET_ADDRESS][US_STATE]"
click at [679, 707] on div "[GEOGRAPHIC_DATA][STREET_ADDRESS][US_STATE]" at bounding box center [709, 733] width 177 height 53
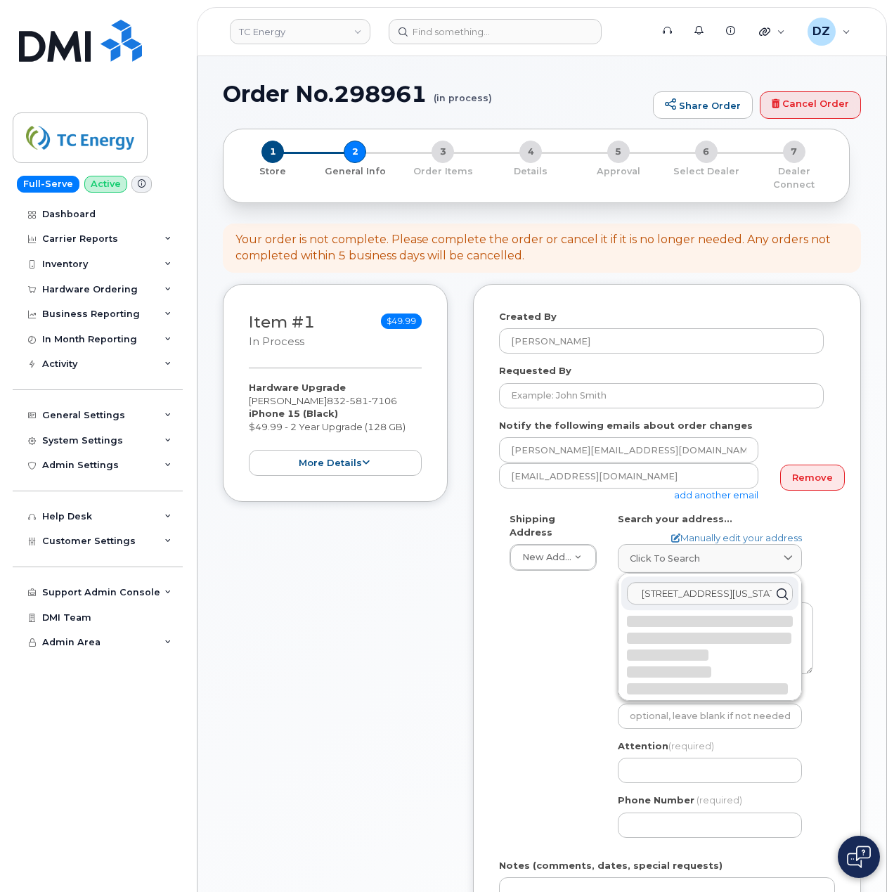
select select
type textarea "Ncnb Center [STREET_ADDRESS][US_STATE]"
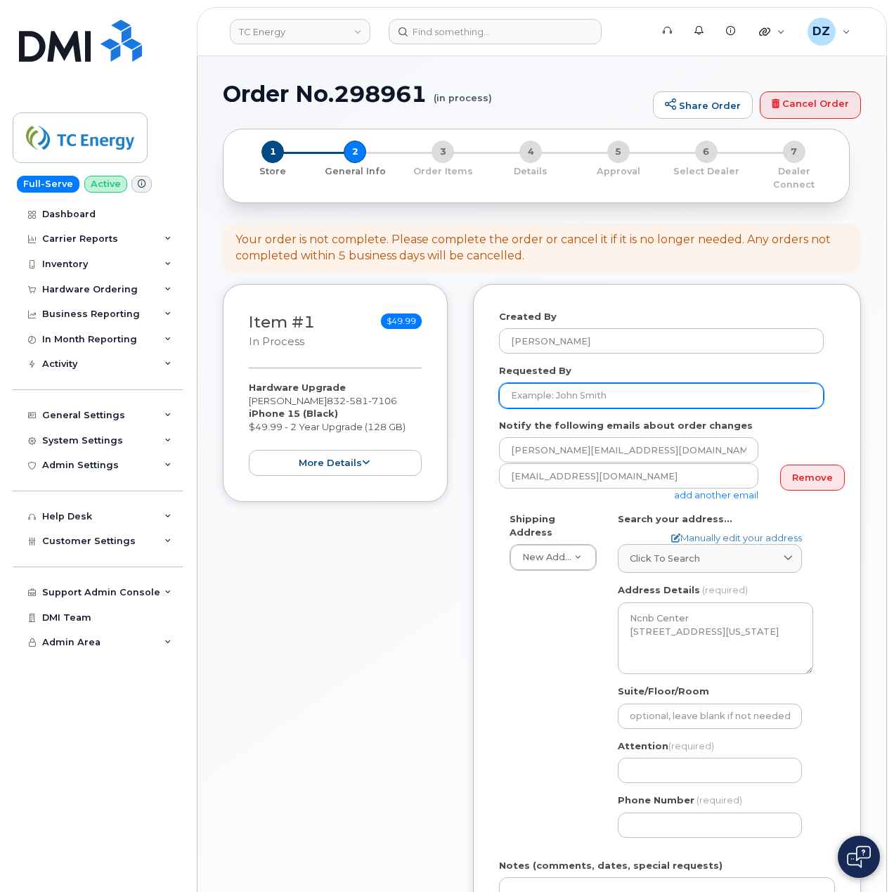
click at [572, 389] on input "Requested By" at bounding box center [661, 395] width 325 height 25
paste input "SCTASK0686097"
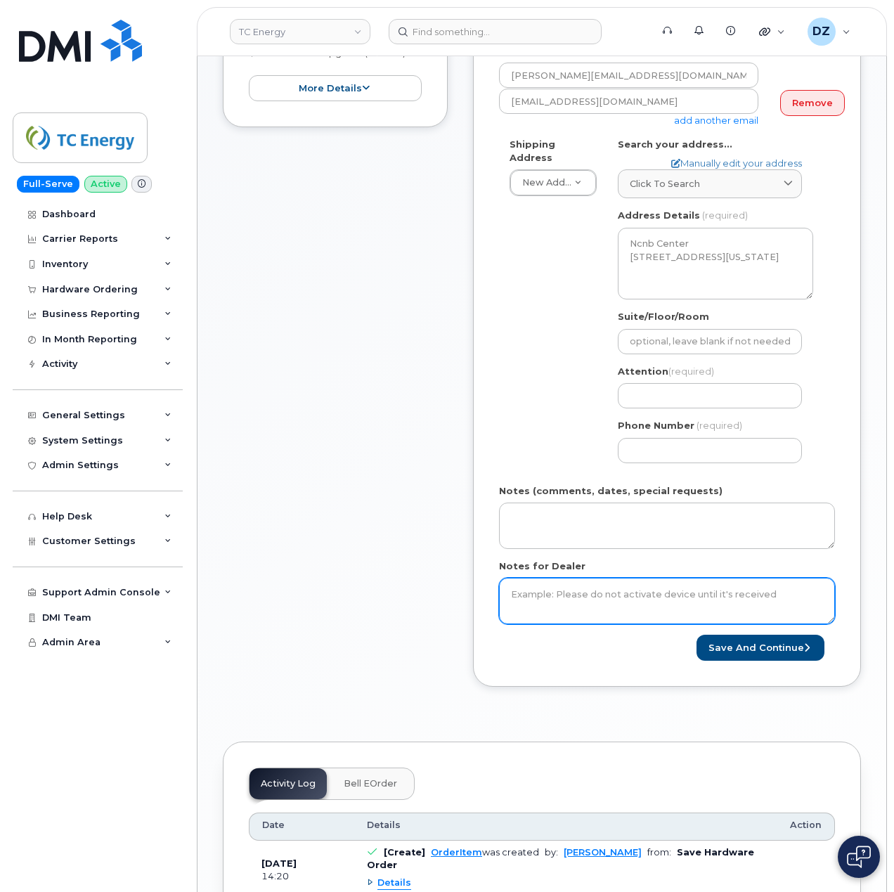
type input "SCTASK0686097"
click at [586, 594] on textarea "Notes for Dealer" at bounding box center [667, 601] width 336 height 46
paste textarea "SCTASK0686097"
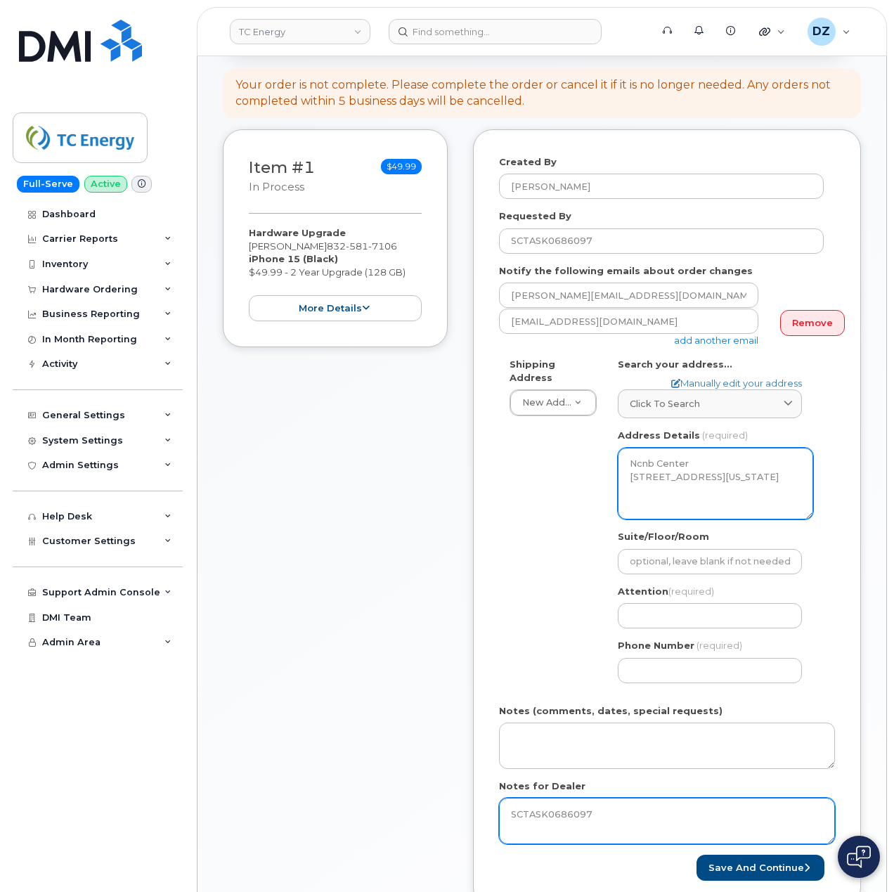
scroll to position [187, 0]
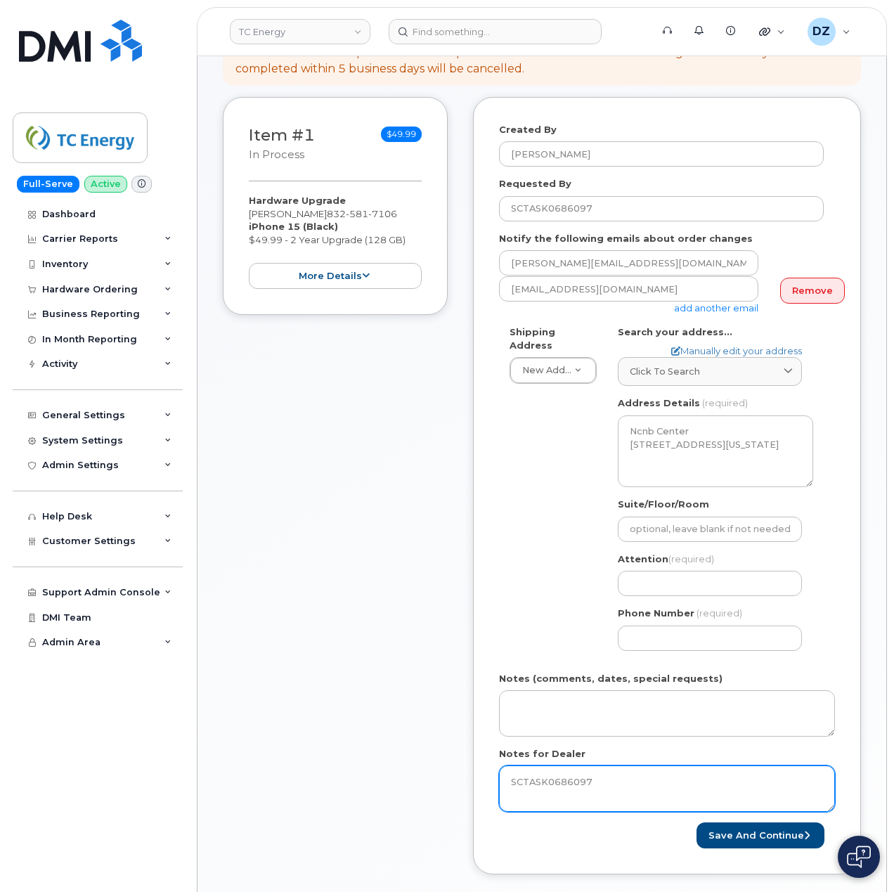
type textarea "SCTASK0686097"
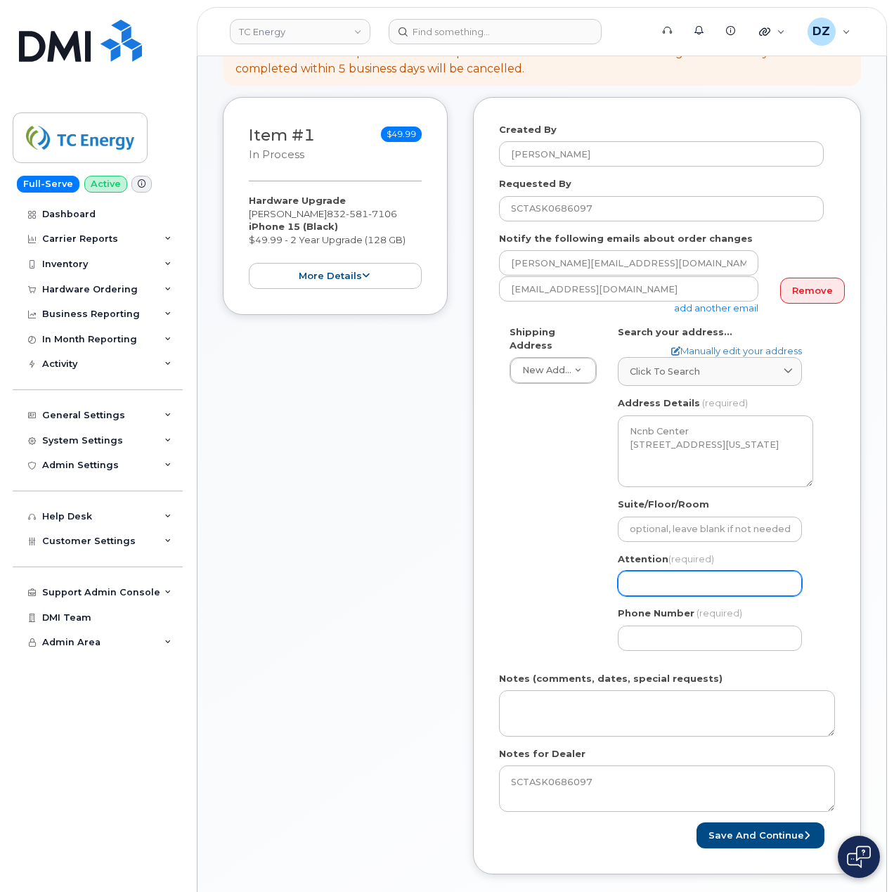
click at [672, 572] on input "Attention (required)" at bounding box center [710, 583] width 184 height 25
paste input "[PERSON_NAME]"
select select
type input "[PERSON_NAME]"
click at [647, 626] on input "Phone Number" at bounding box center [710, 638] width 184 height 25
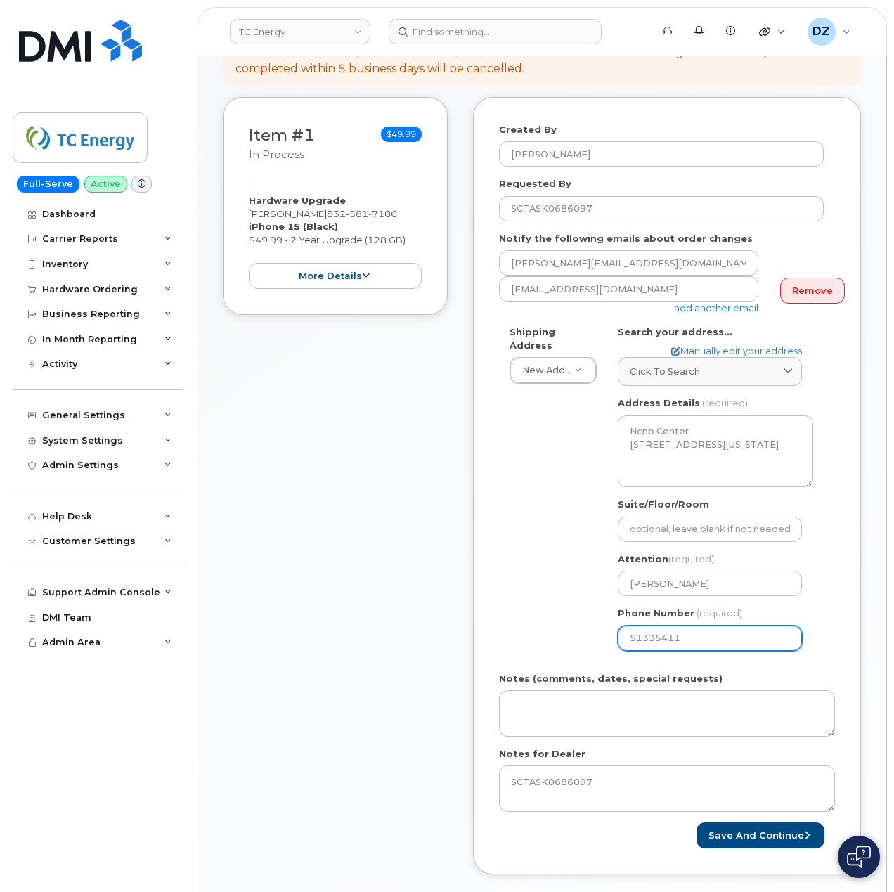
type input "513354115"
select select
type input "5133541153"
click at [519, 586] on div "Shipping Address New Address New Address [STREET_ADDRESS][GEOGRAPHIC_DATA] [STR…" at bounding box center [661, 493] width 325 height 336
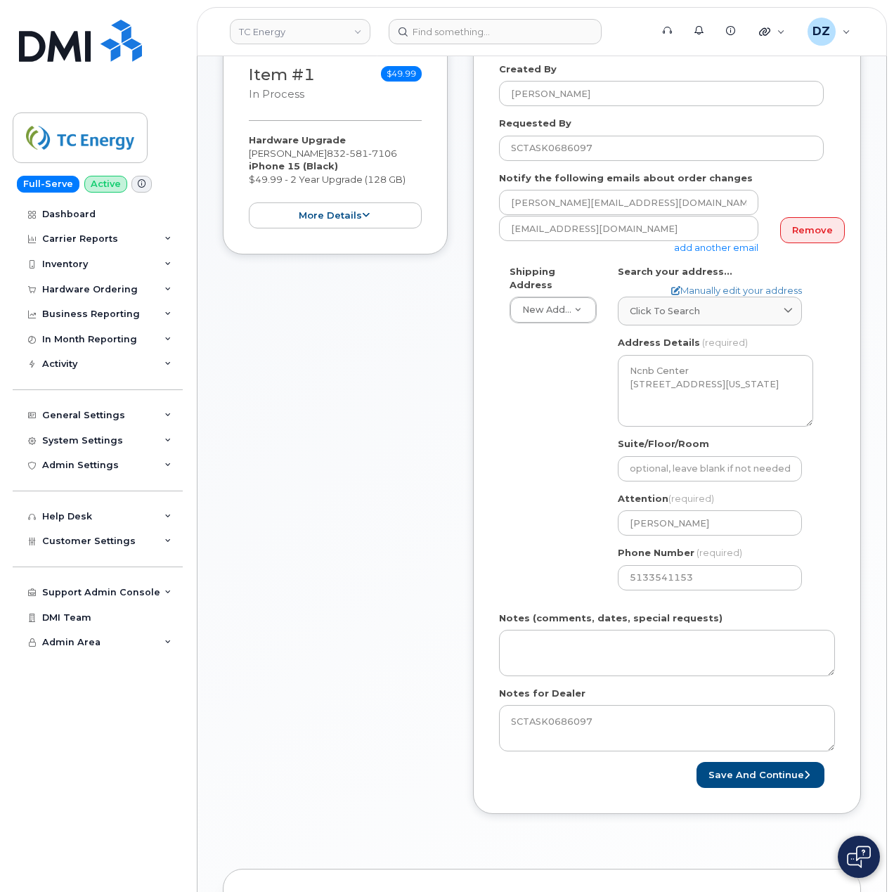
scroll to position [281, 0]
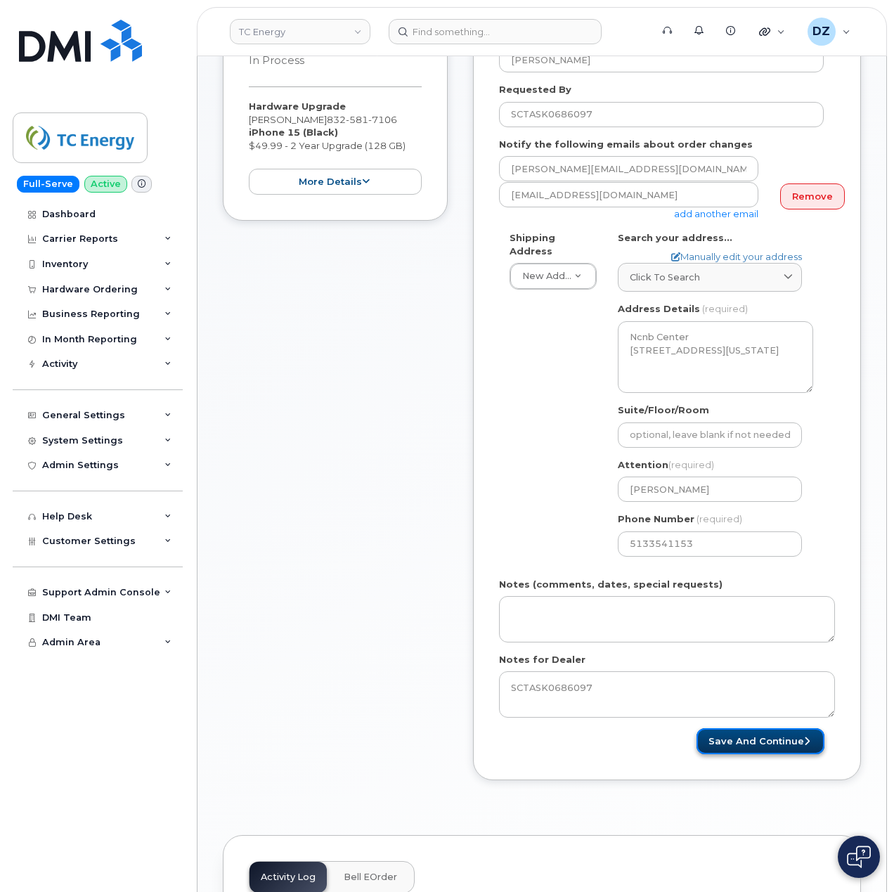
click at [786, 729] on button "Save and Continue" at bounding box center [761, 741] width 128 height 26
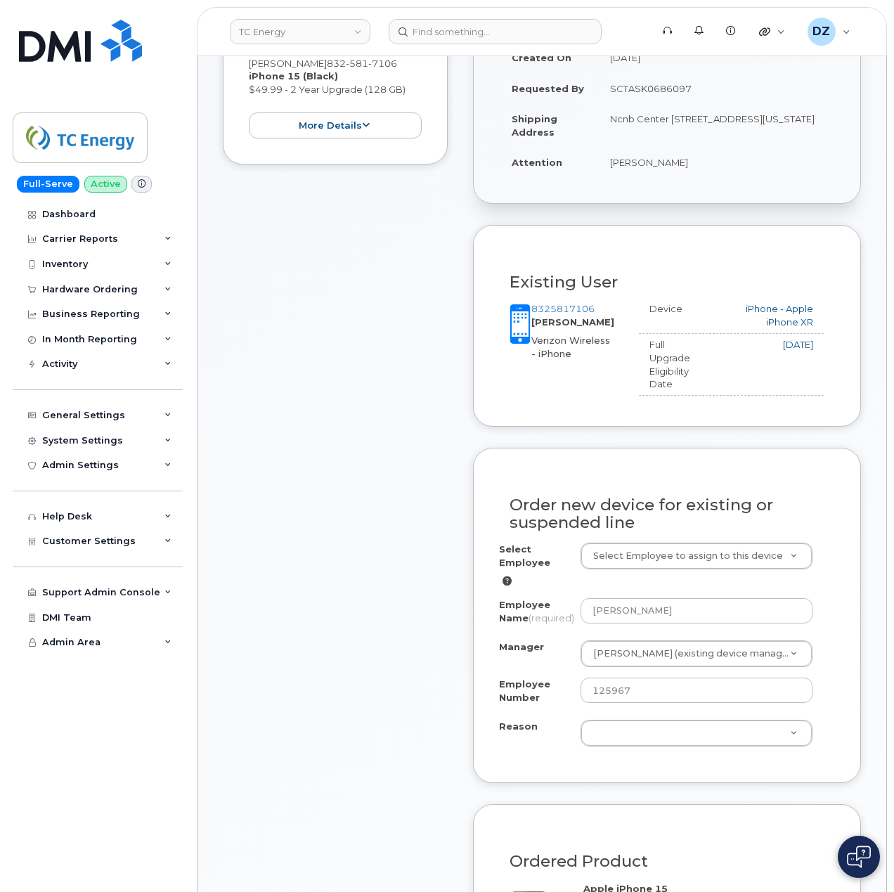
scroll to position [468, 0]
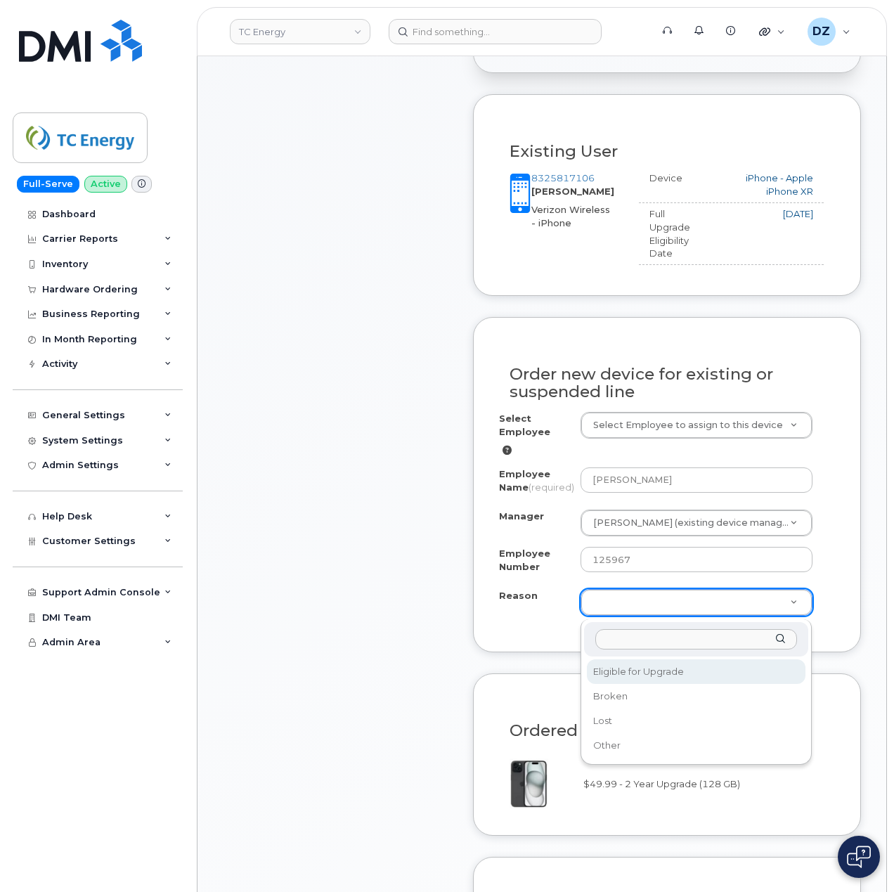
select select "eligible_for_upgrade"
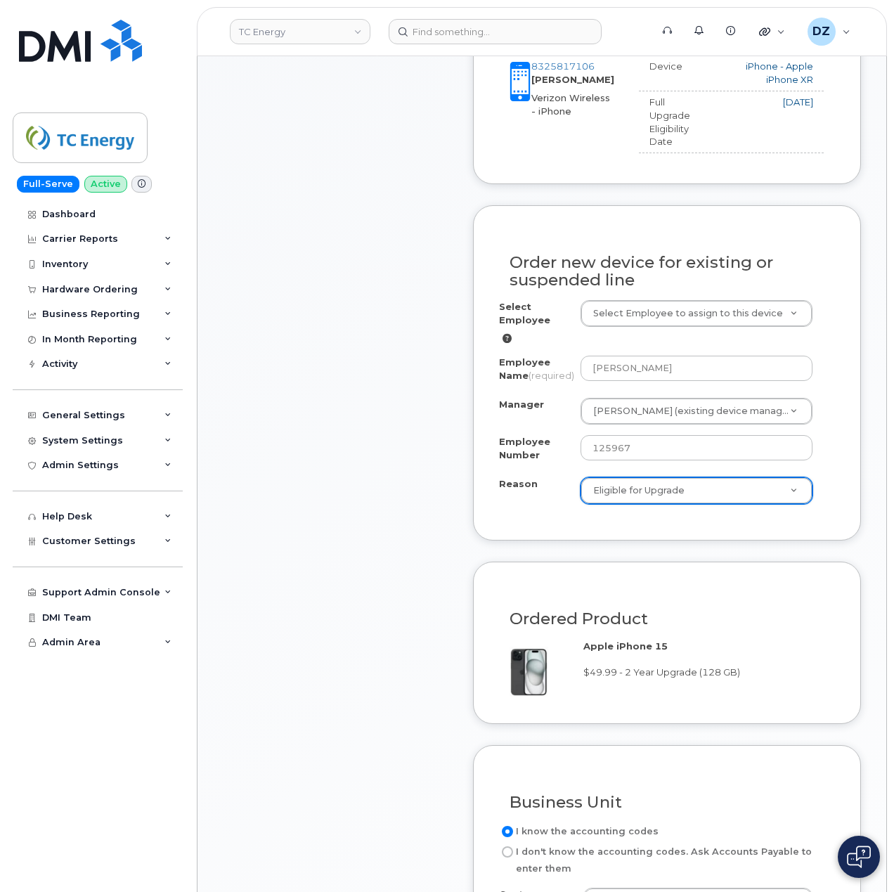
scroll to position [749, 0]
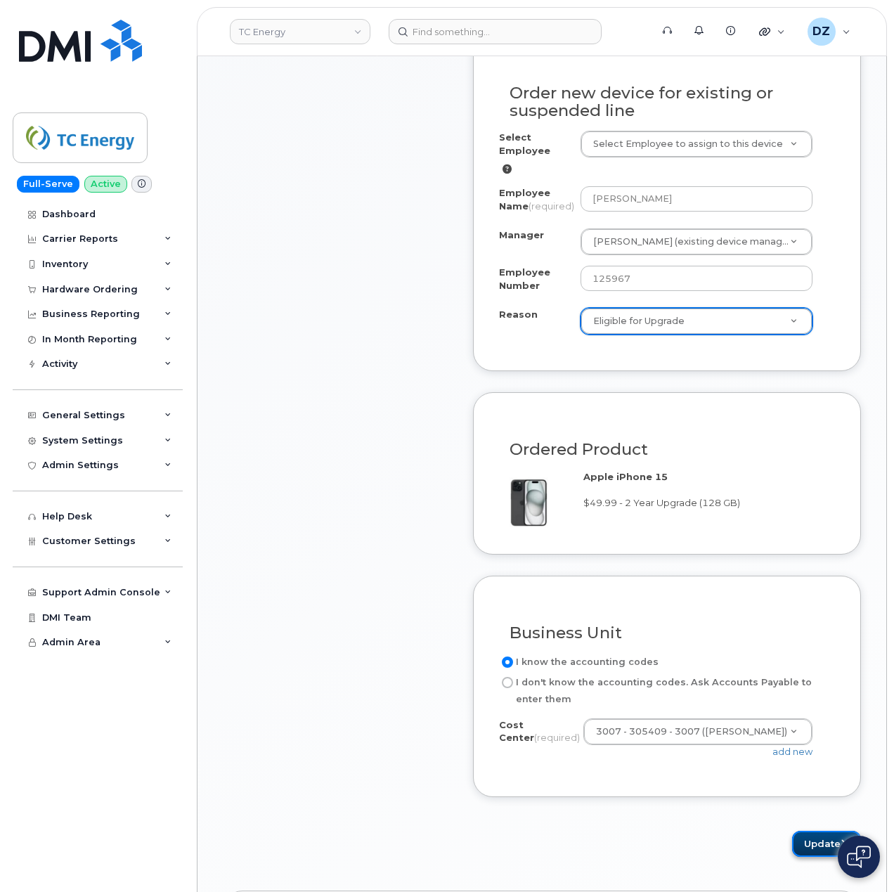
click at [813, 848] on button "Update" at bounding box center [826, 844] width 69 height 26
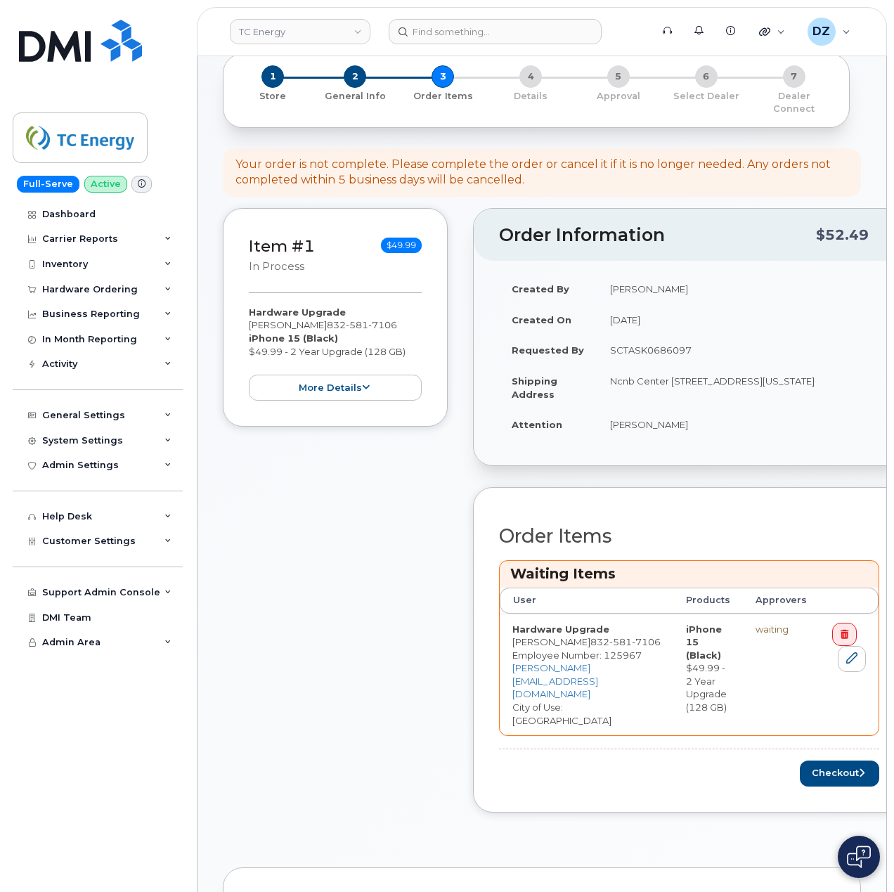
scroll to position [187, 0]
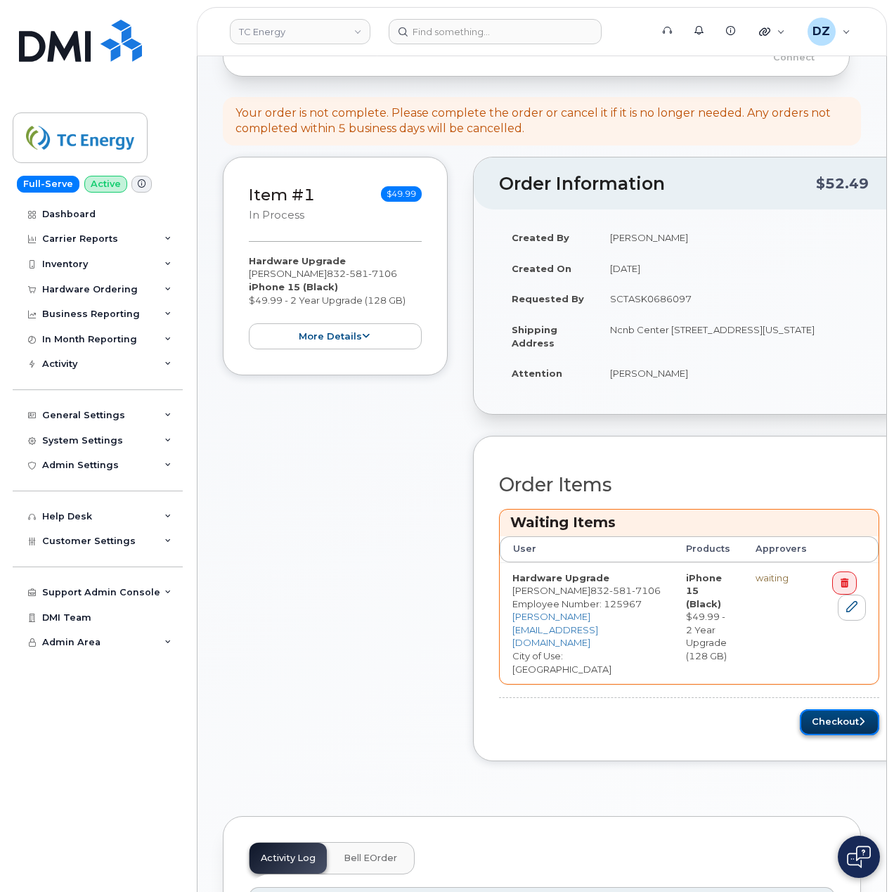
click at [813, 709] on button "Checkout" at bounding box center [839, 722] width 79 height 26
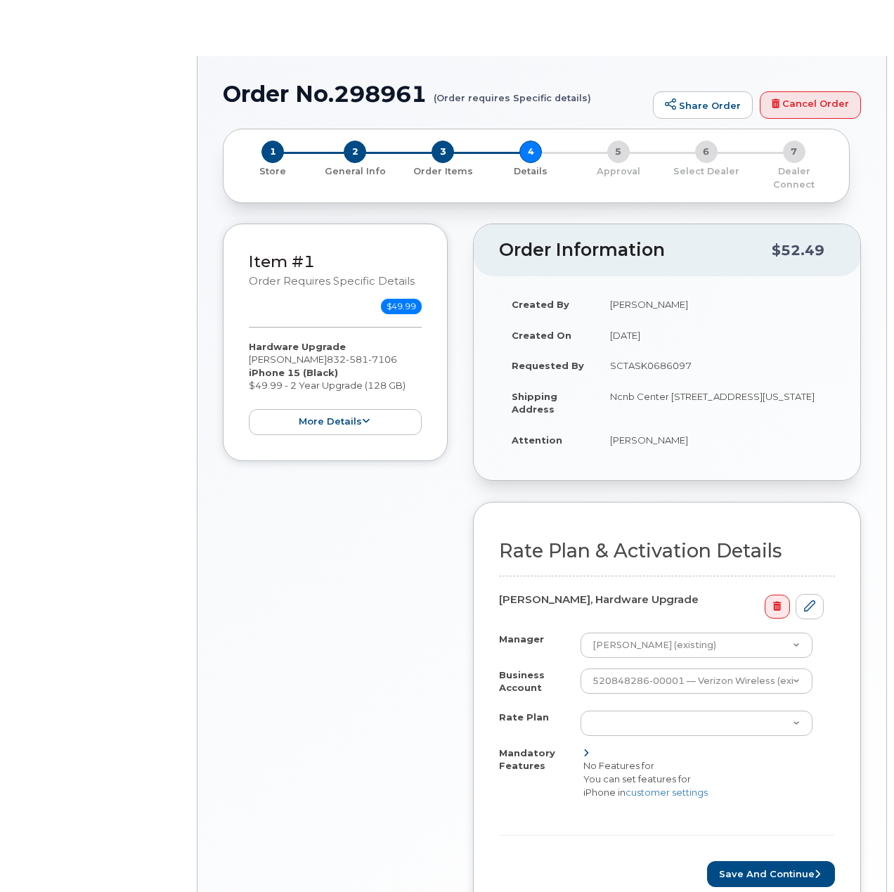
select select "ACCOUNT LEVEL PLAN"
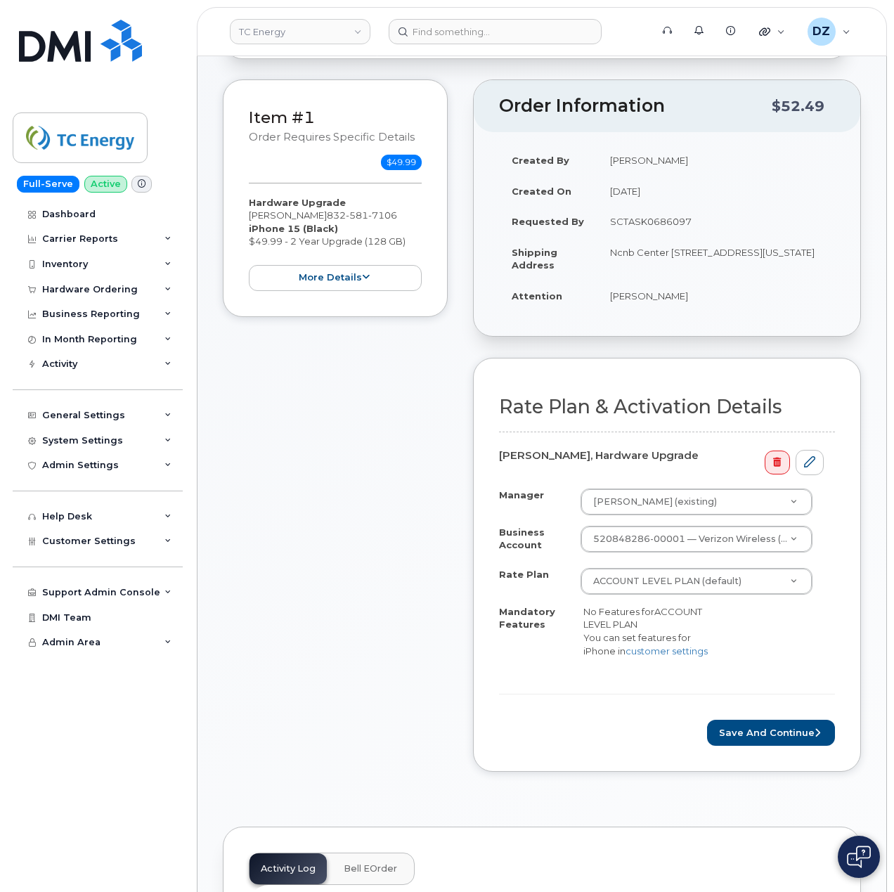
scroll to position [187, 0]
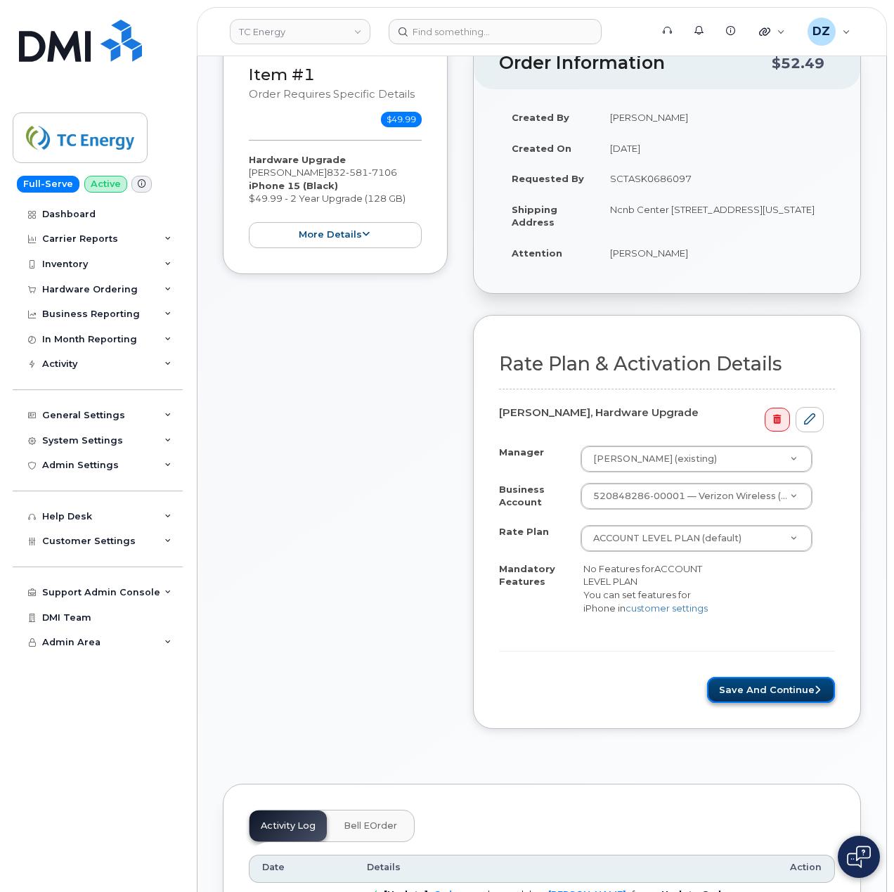
click at [763, 692] on button "Save and Continue" at bounding box center [771, 690] width 128 height 26
click at [662, 169] on td "SCTASK0686097" at bounding box center [717, 178] width 238 height 31
copy td "SCTASK0686097"
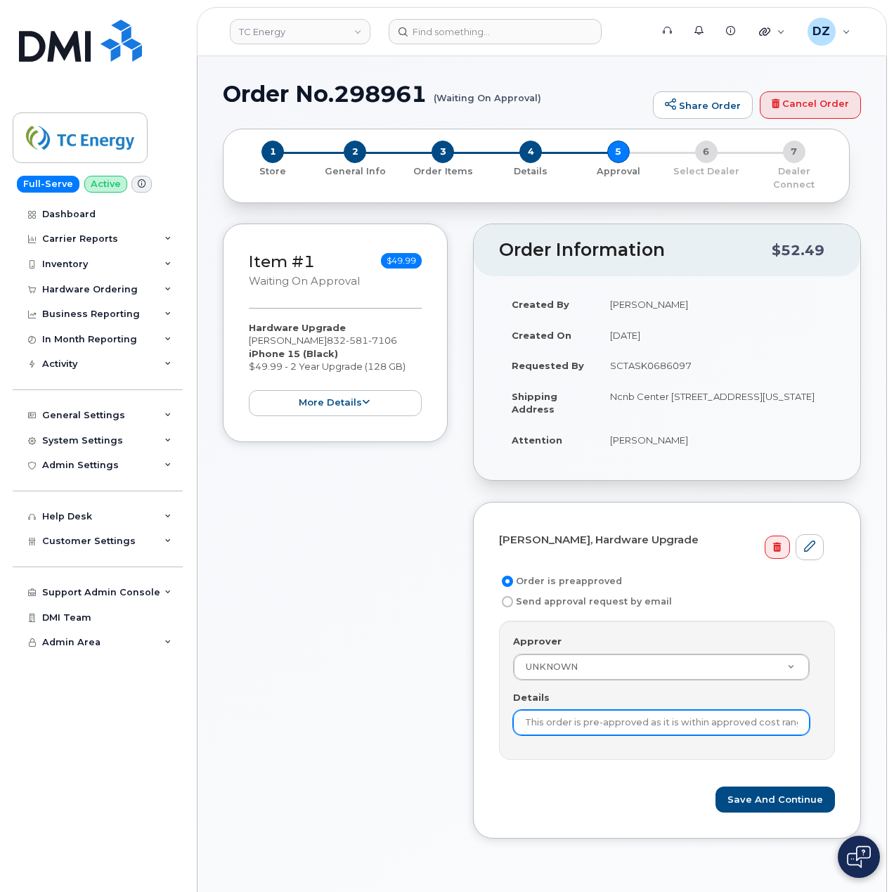
click at [612, 710] on input "This order is pre-approved as it is within approved cost range." at bounding box center [661, 722] width 297 height 25
paste input "SCTASK0686097"
type input "SCTASK0686097"
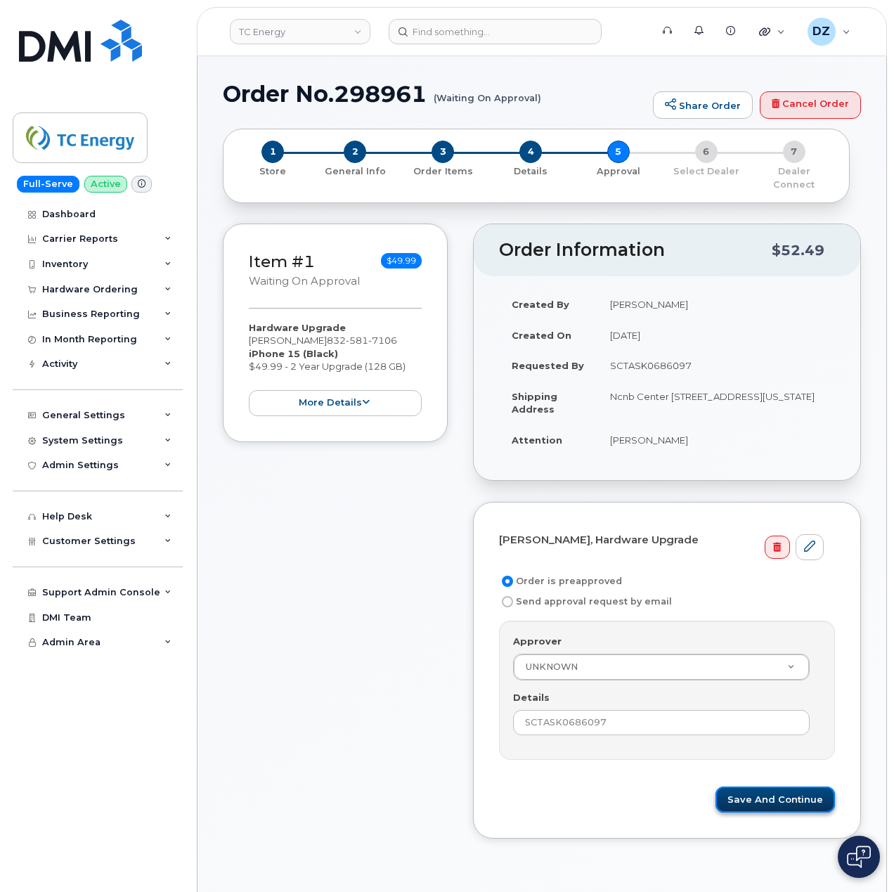
click at [796, 787] on button "Save and Continue" at bounding box center [776, 800] width 120 height 26
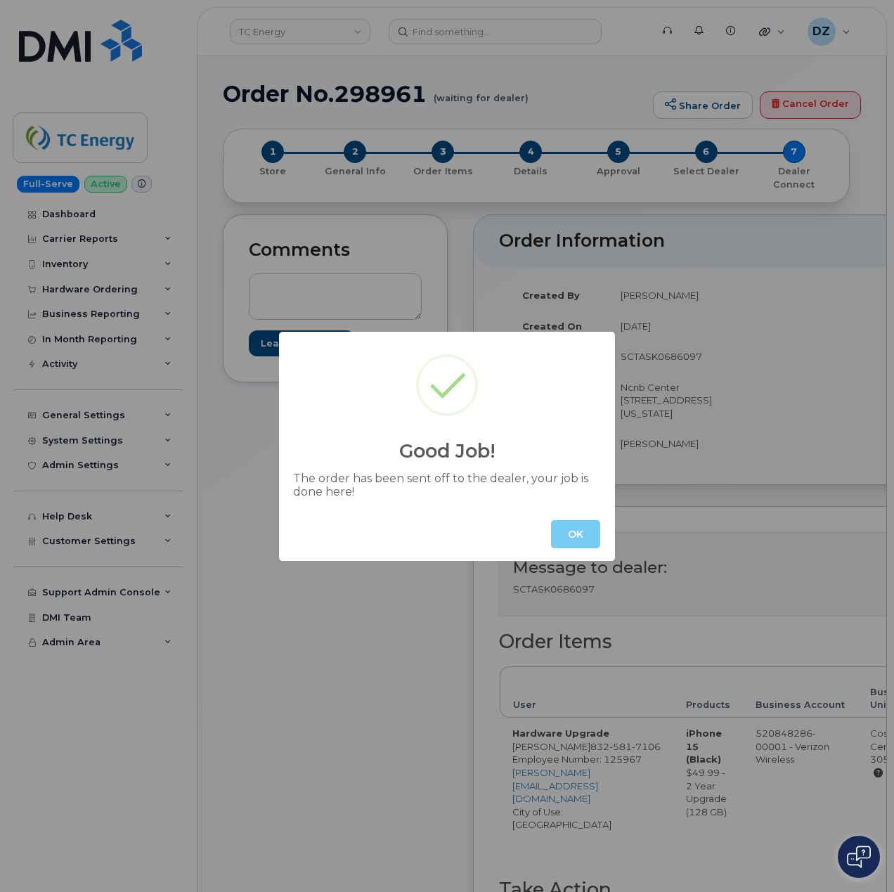
click at [567, 530] on button "OK" at bounding box center [575, 534] width 49 height 28
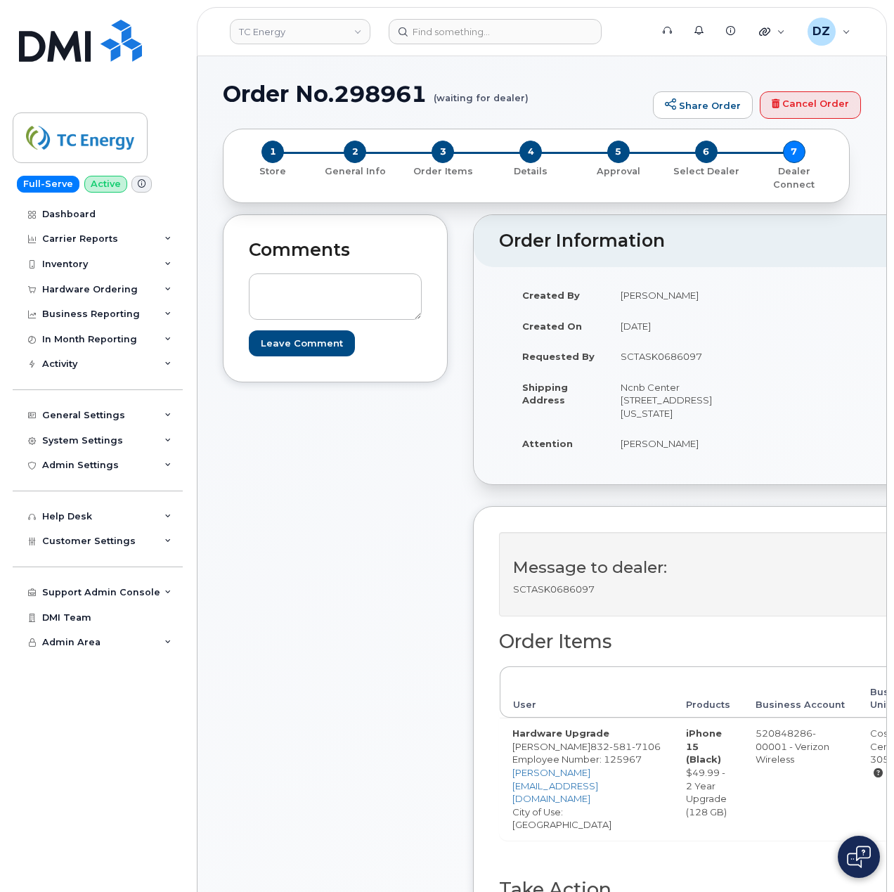
click at [257, 96] on h1 "Order No.298961 (waiting for dealer)" at bounding box center [434, 94] width 423 height 25
click at [401, 94] on h1 "Order No.298961 (waiting for dealer)" at bounding box center [434, 94] width 423 height 25
copy h1 "Order No.298961"
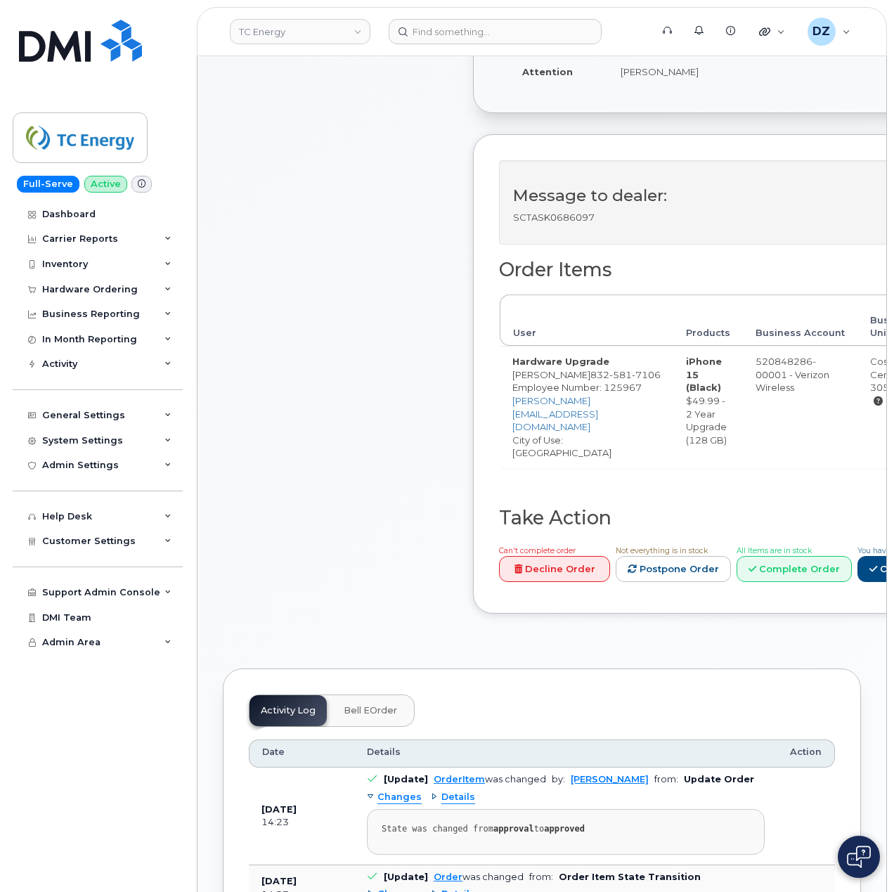
scroll to position [468, 0]
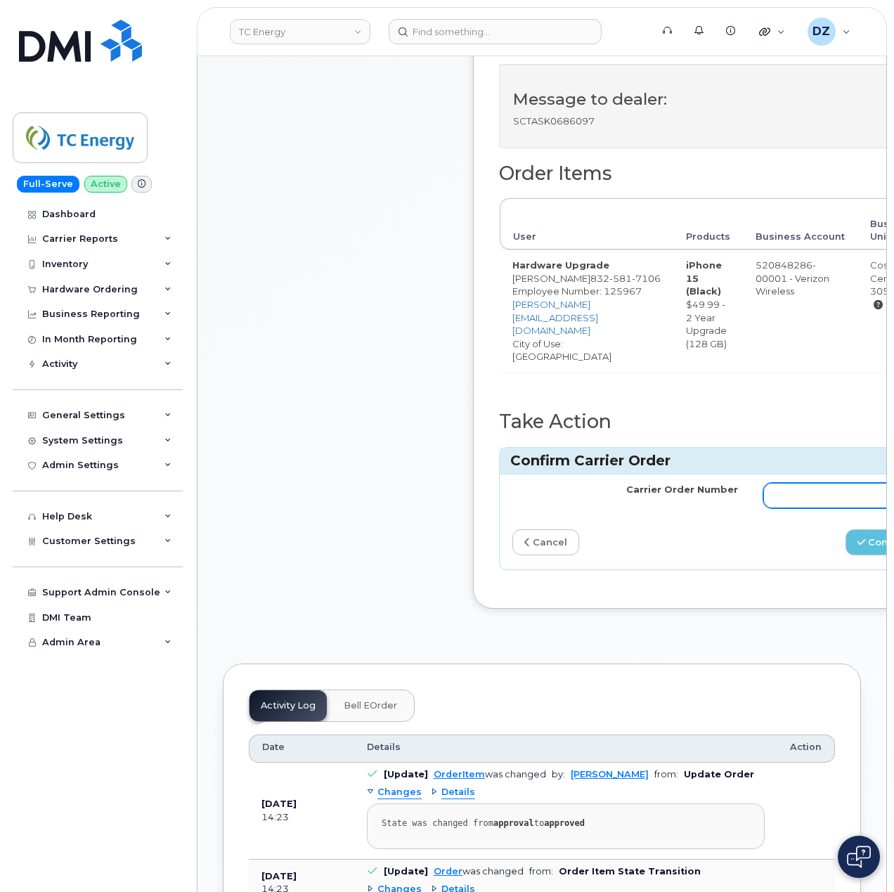
click at [768, 506] on input "Carrier Order Number" at bounding box center [876, 495] width 226 height 25
paste input "MB3000588775987"
type input "MB3000588775987"
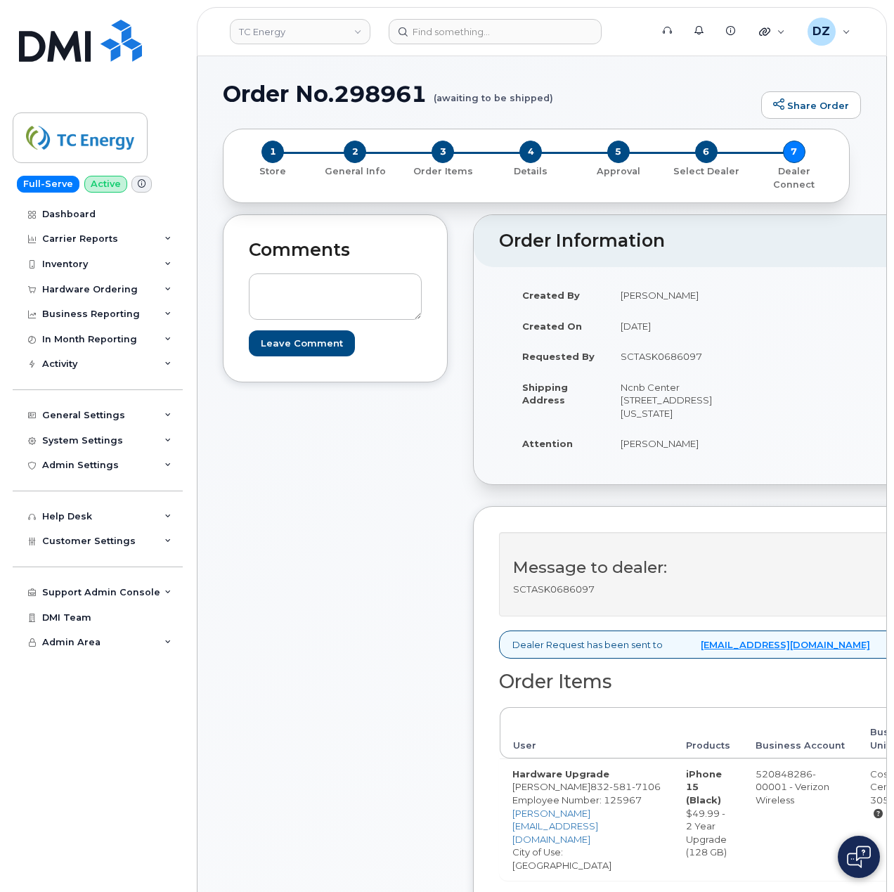
scroll to position [468, 0]
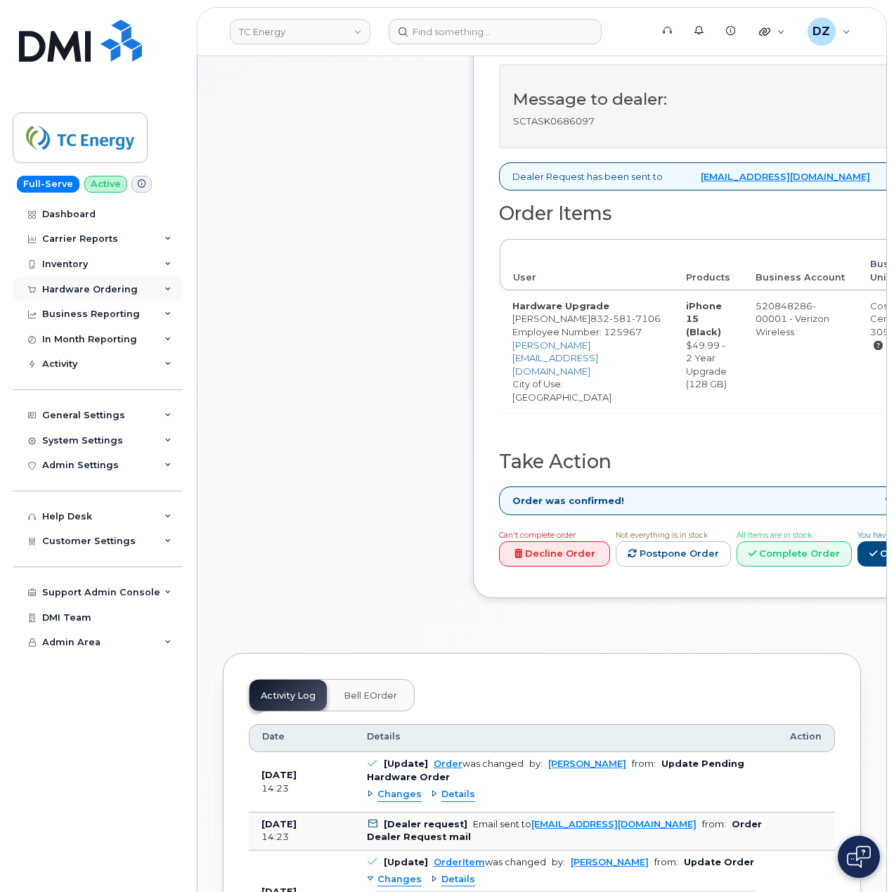
click at [129, 290] on div "Hardware Ordering" at bounding box center [90, 289] width 96 height 11
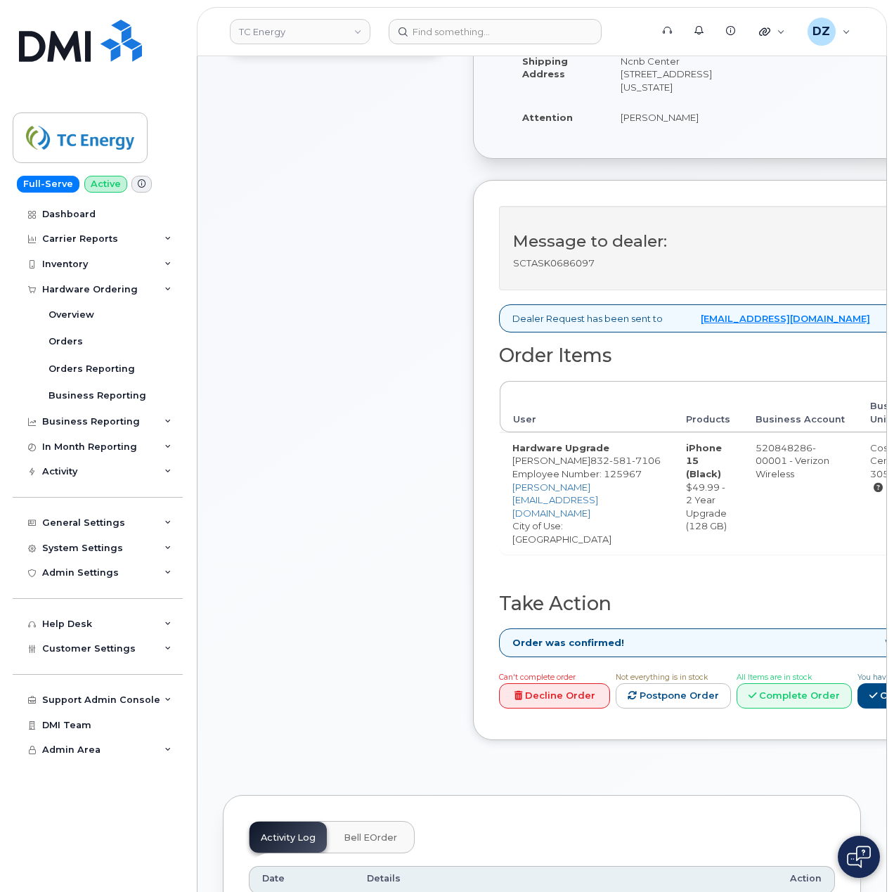
scroll to position [562, 0]
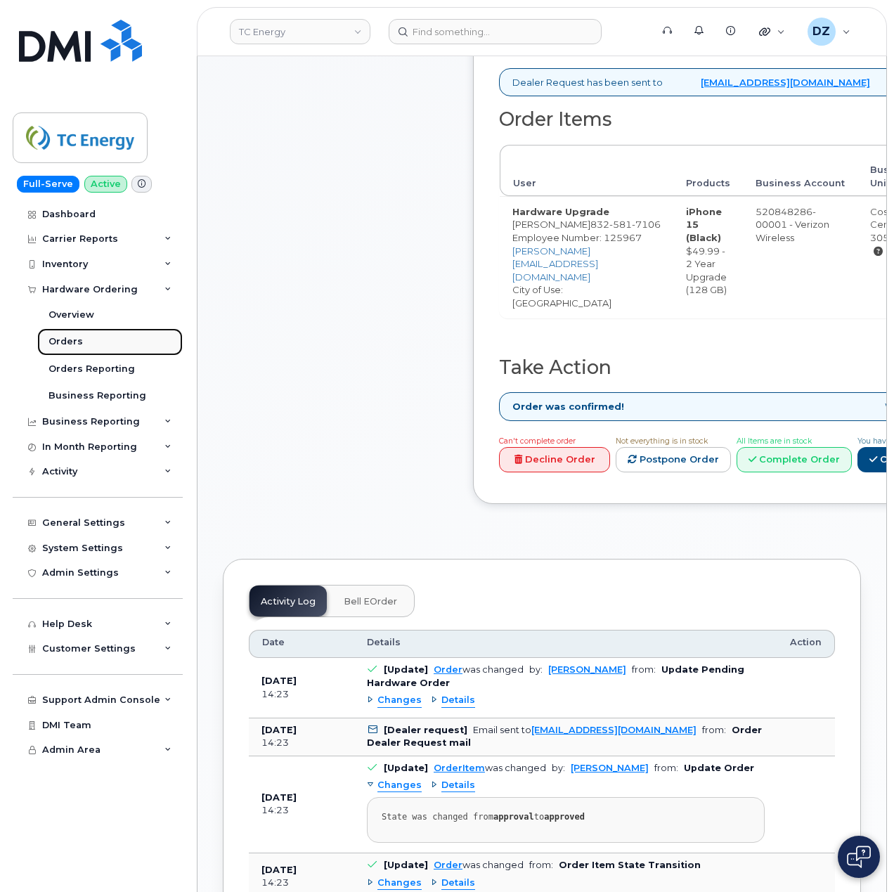
click at [99, 339] on link "Orders" at bounding box center [110, 341] width 146 height 27
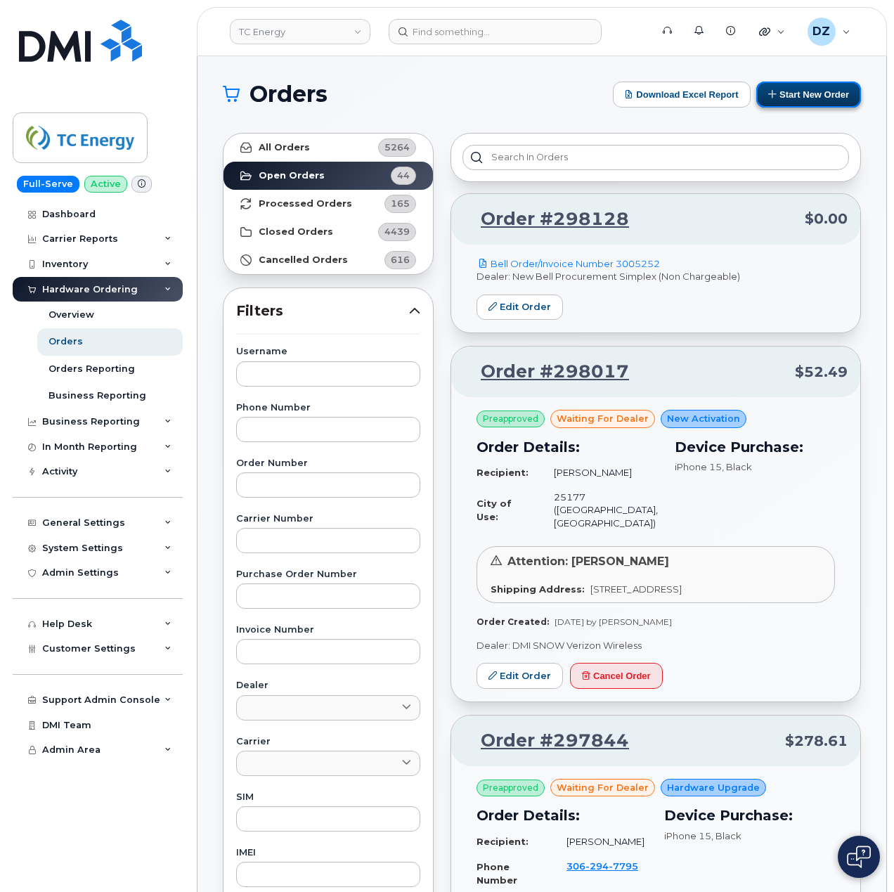
click at [800, 94] on button "Start New Order" at bounding box center [808, 95] width 105 height 26
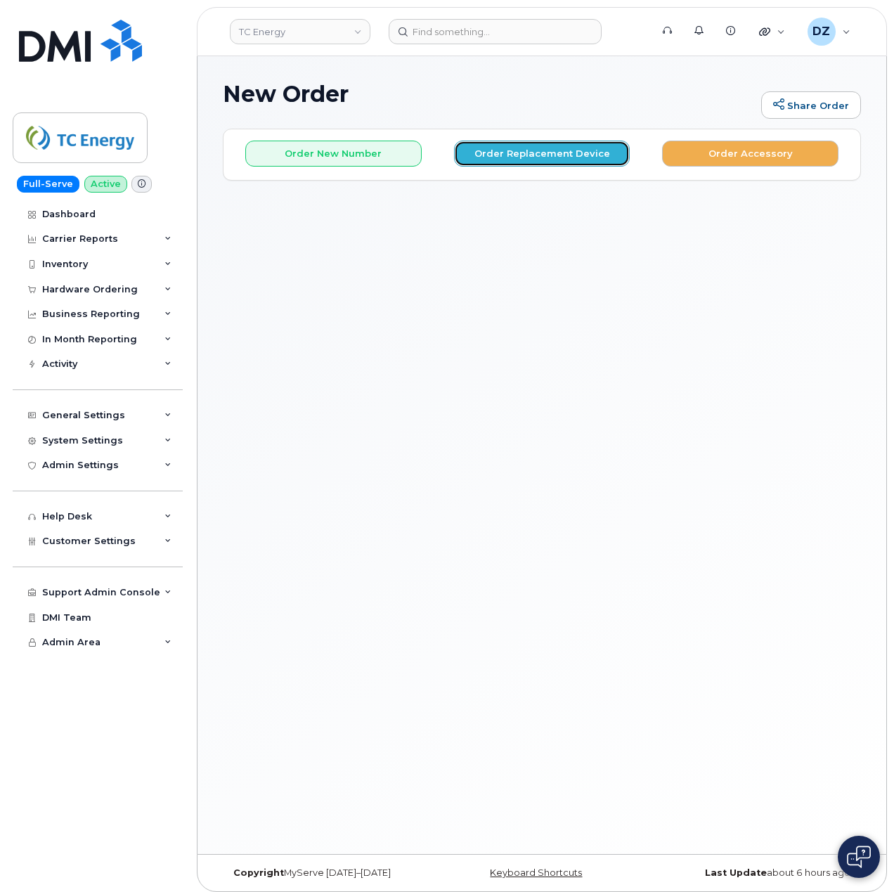
click at [575, 144] on button "Order Replacement Device" at bounding box center [542, 154] width 176 height 26
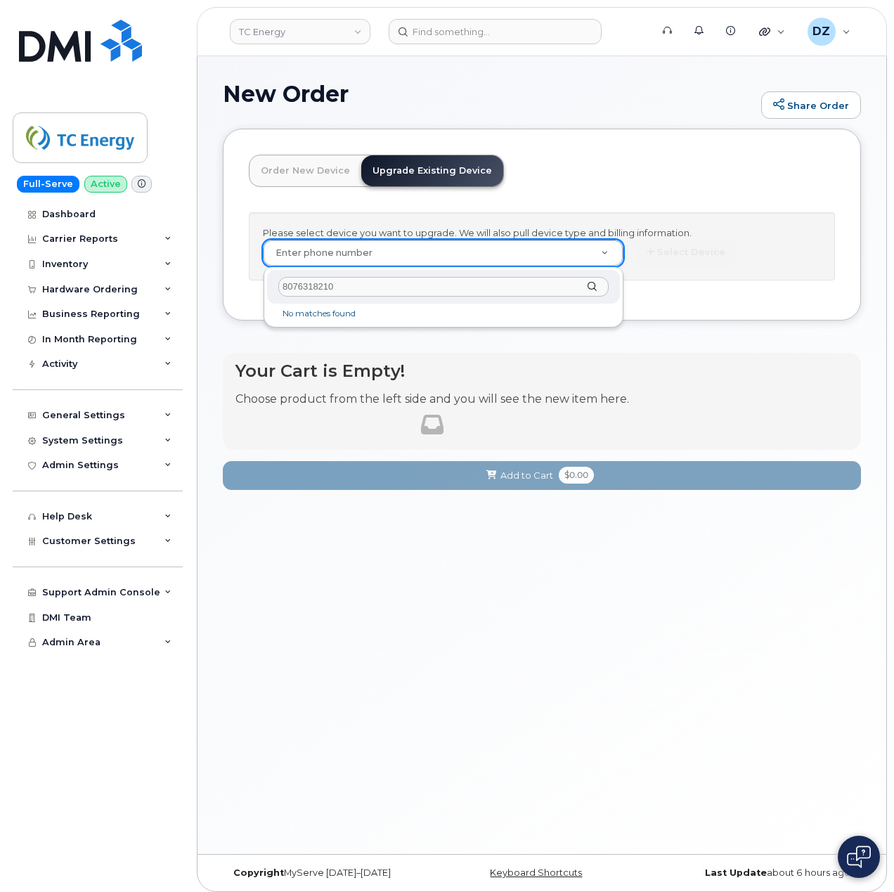
click at [363, 287] on input "8076318210" at bounding box center [443, 287] width 330 height 20
paste input "780728215"
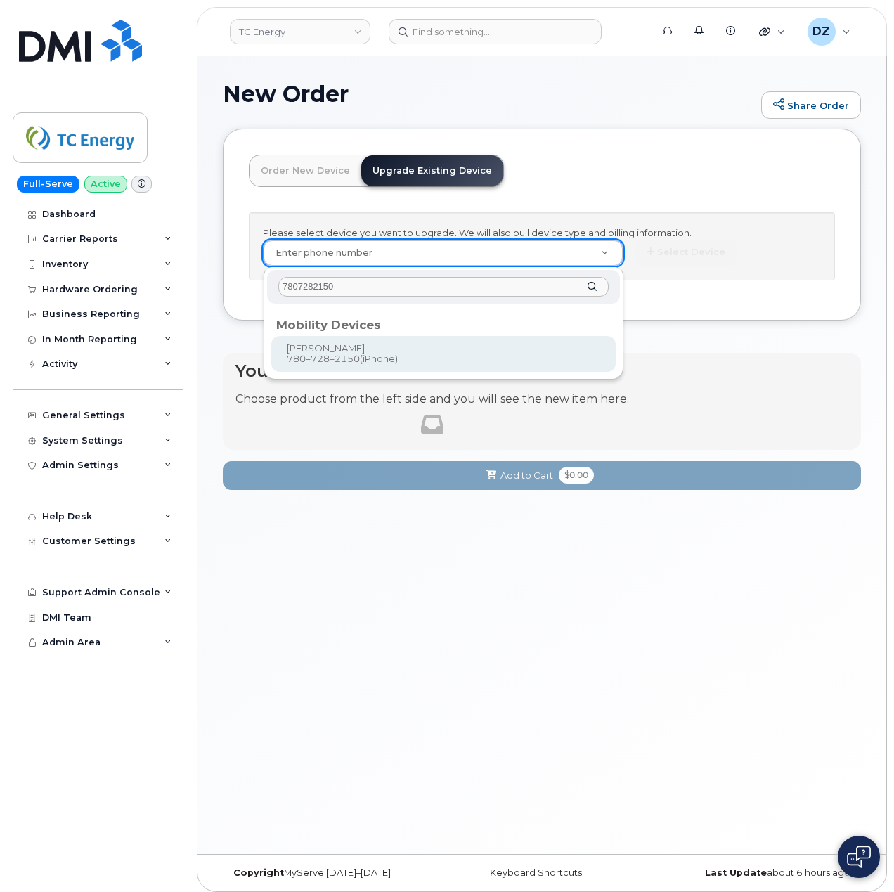
type input "7807282150"
type input "558384"
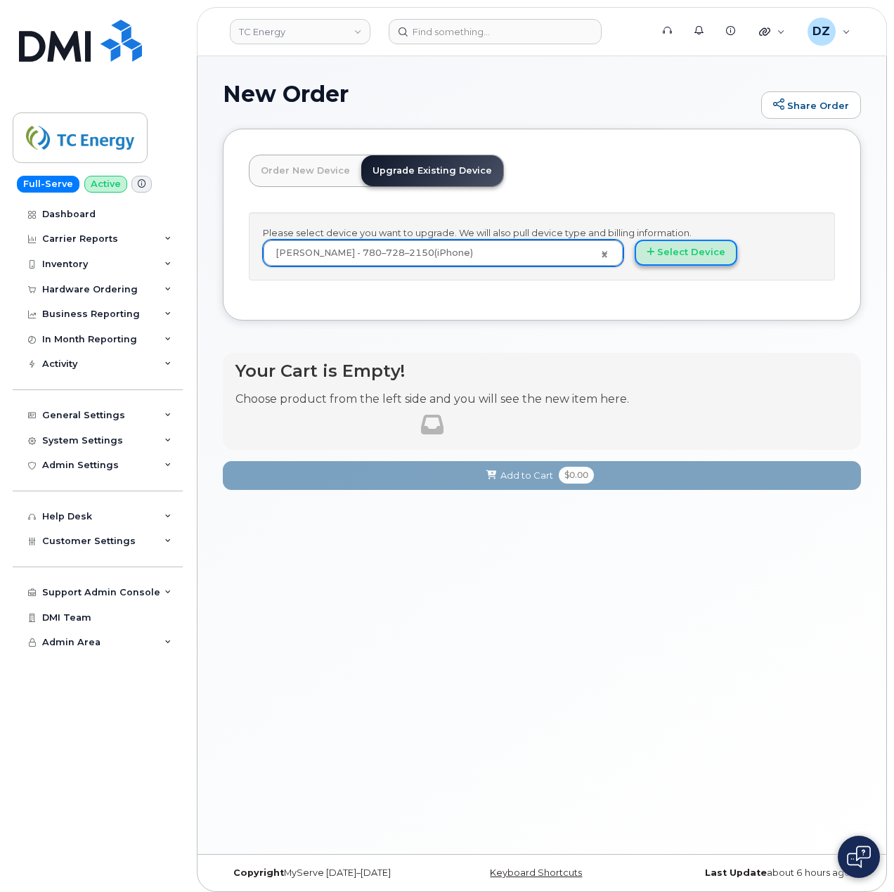
click at [679, 249] on button "Select Device" at bounding box center [686, 253] width 103 height 26
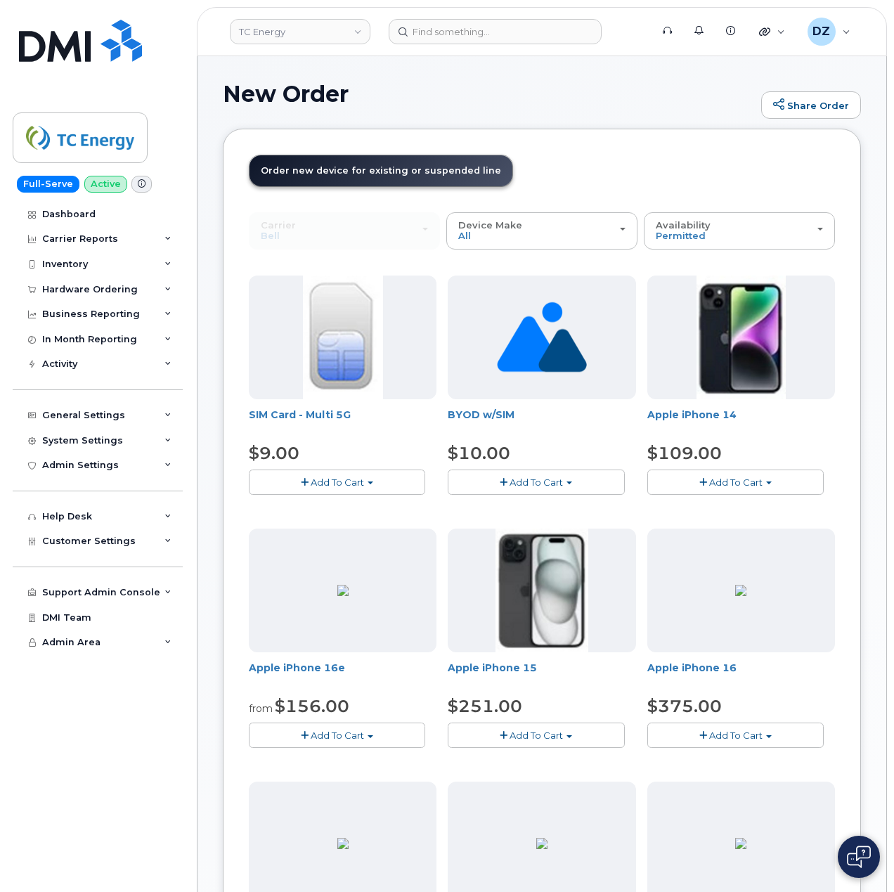
scroll to position [94, 0]
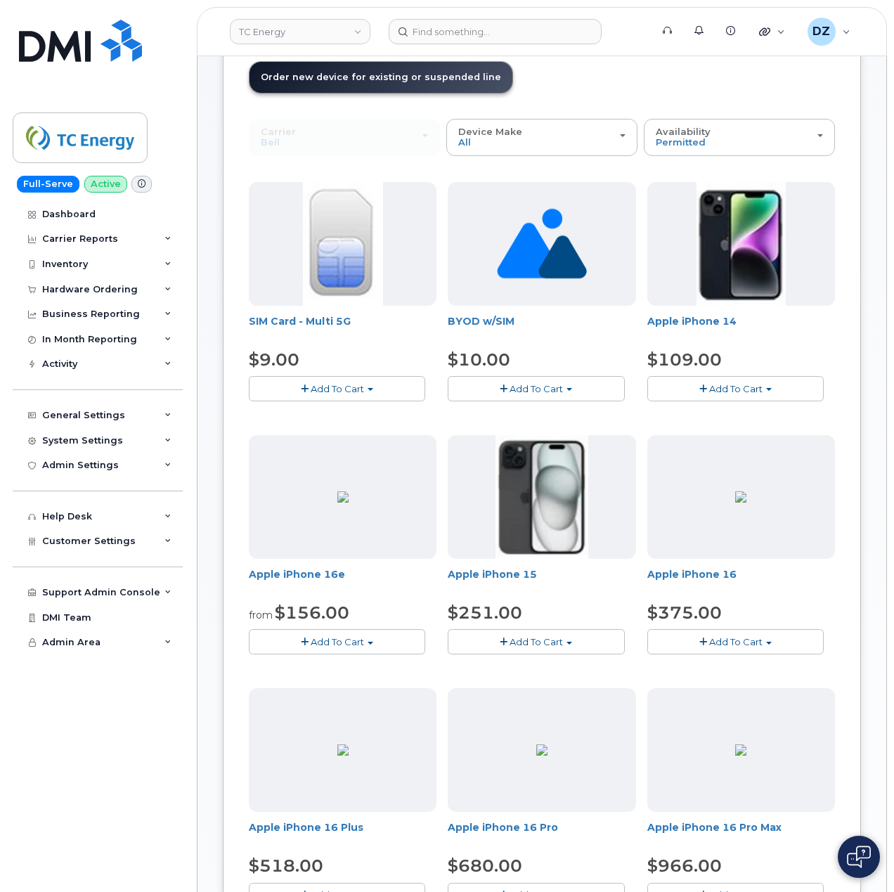
click at [535, 645] on span "Add To Cart" at bounding box center [536, 641] width 53 height 11
click at [576, 689] on link "$251.00 - 3-year upgrade (128GB model)" at bounding box center [561, 685] width 221 height 18
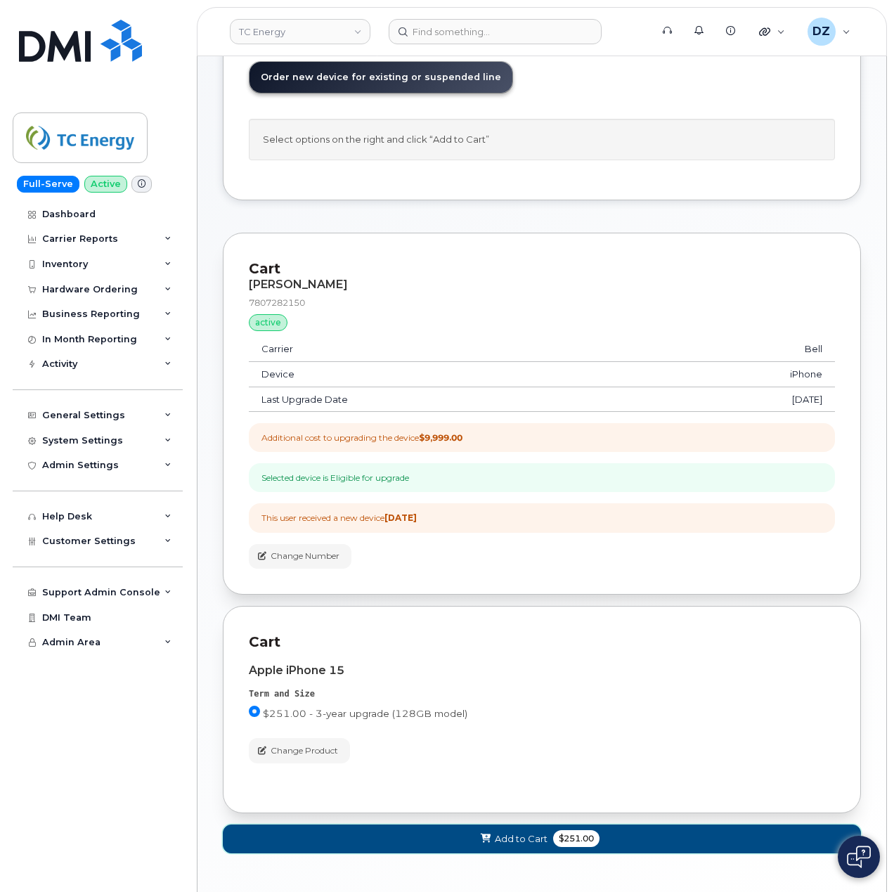
click at [555, 847] on span "$251.00" at bounding box center [576, 838] width 46 height 17
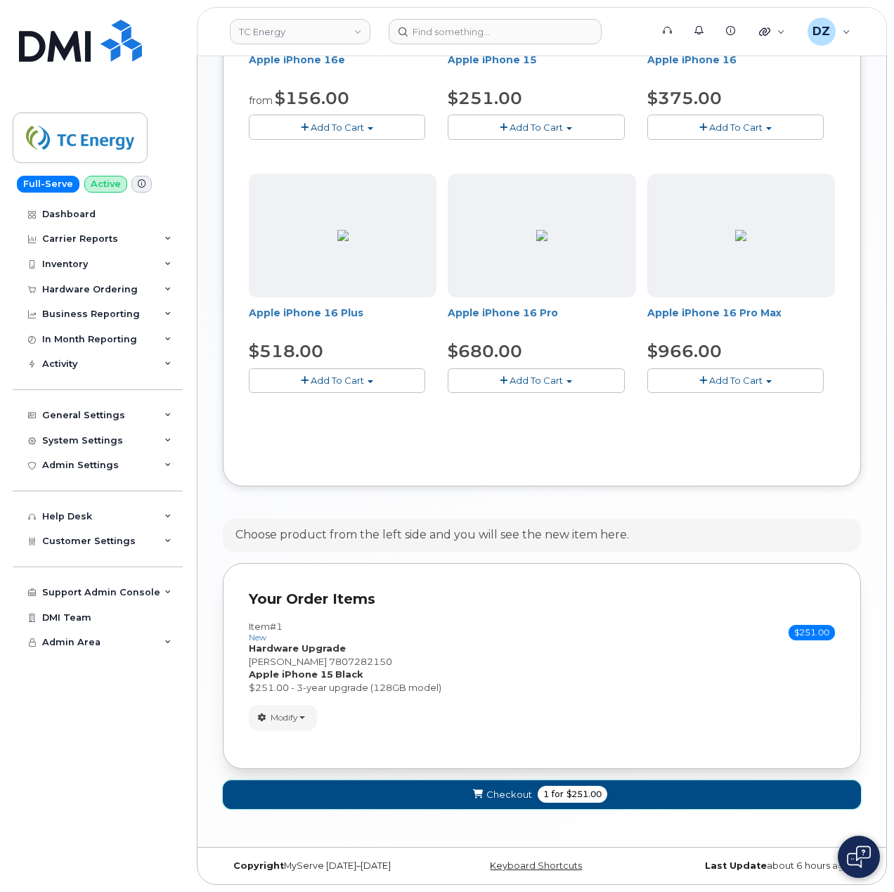
click at [529, 801] on button "Checkout 1 for $251.00" at bounding box center [542, 794] width 638 height 29
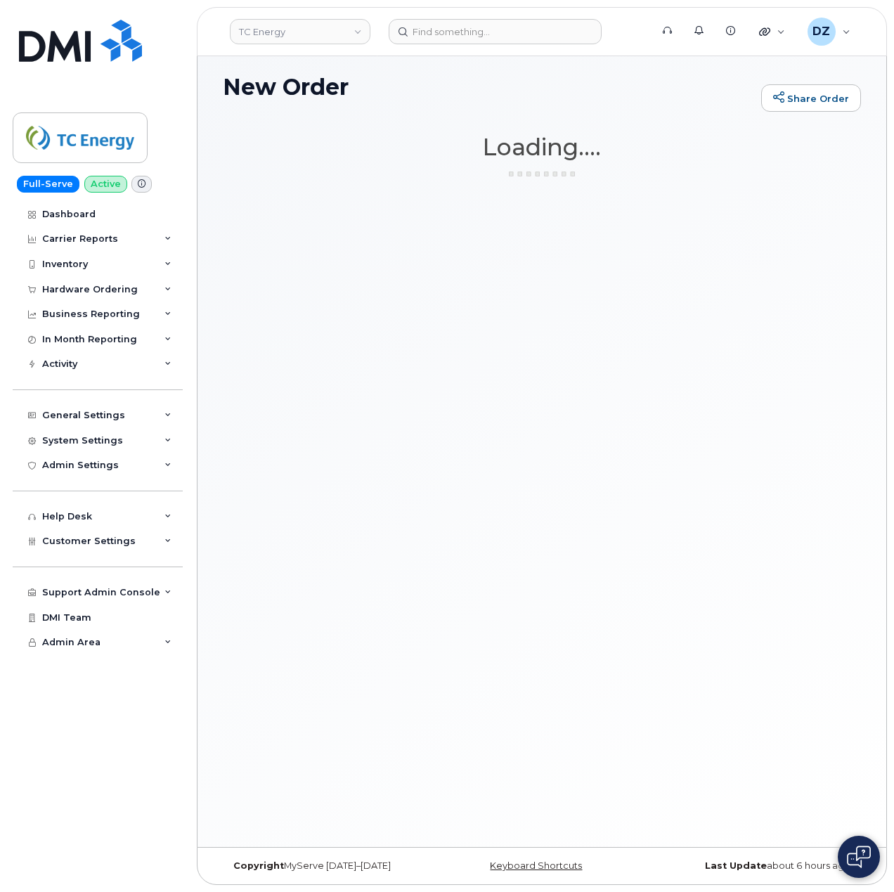
scroll to position [7, 0]
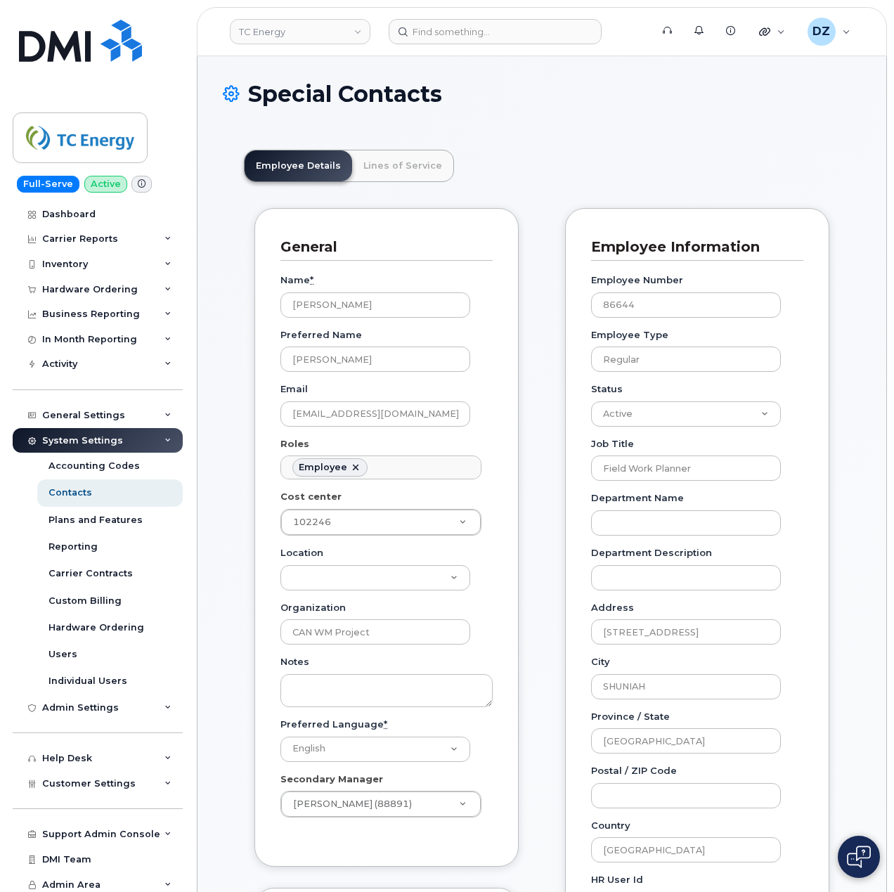
scroll to position [41, 0]
click at [404, 153] on link "Lines of Service" at bounding box center [402, 165] width 101 height 31
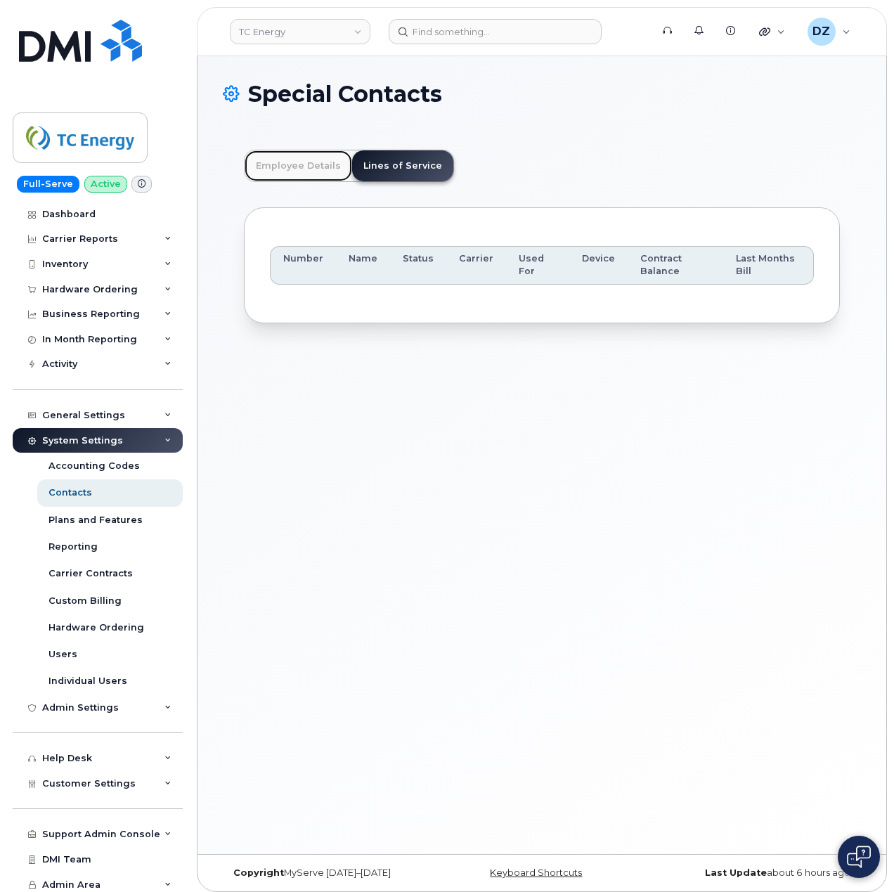
click at [309, 176] on link "Employee Details" at bounding box center [299, 165] width 108 height 31
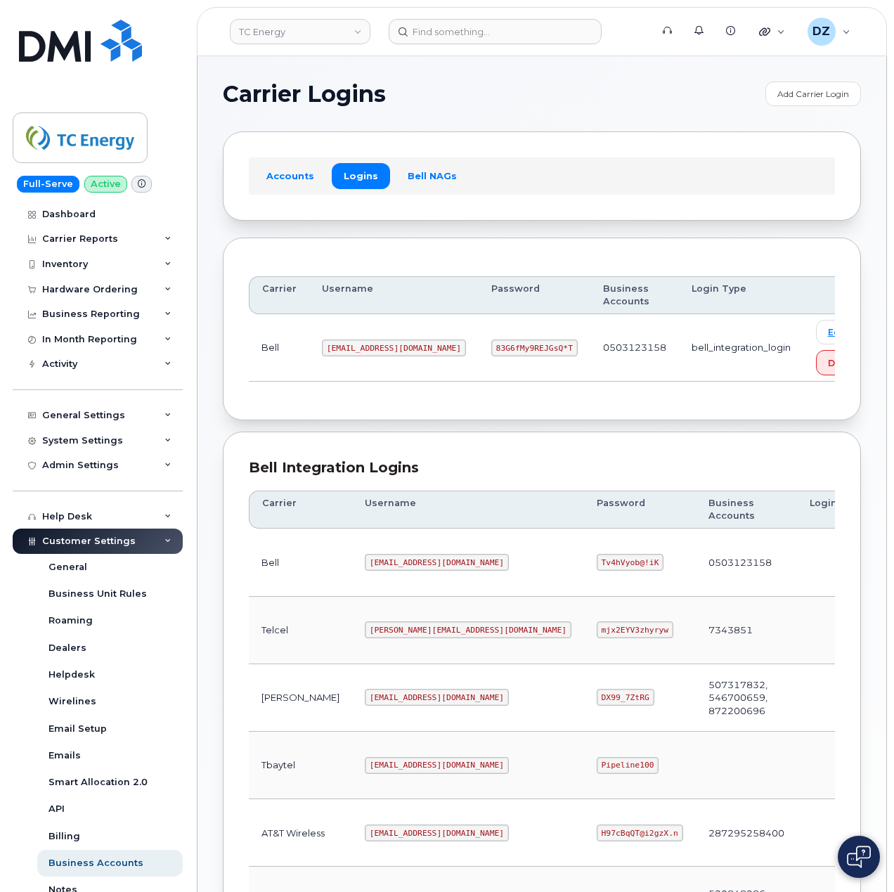
scroll to position [342, 0]
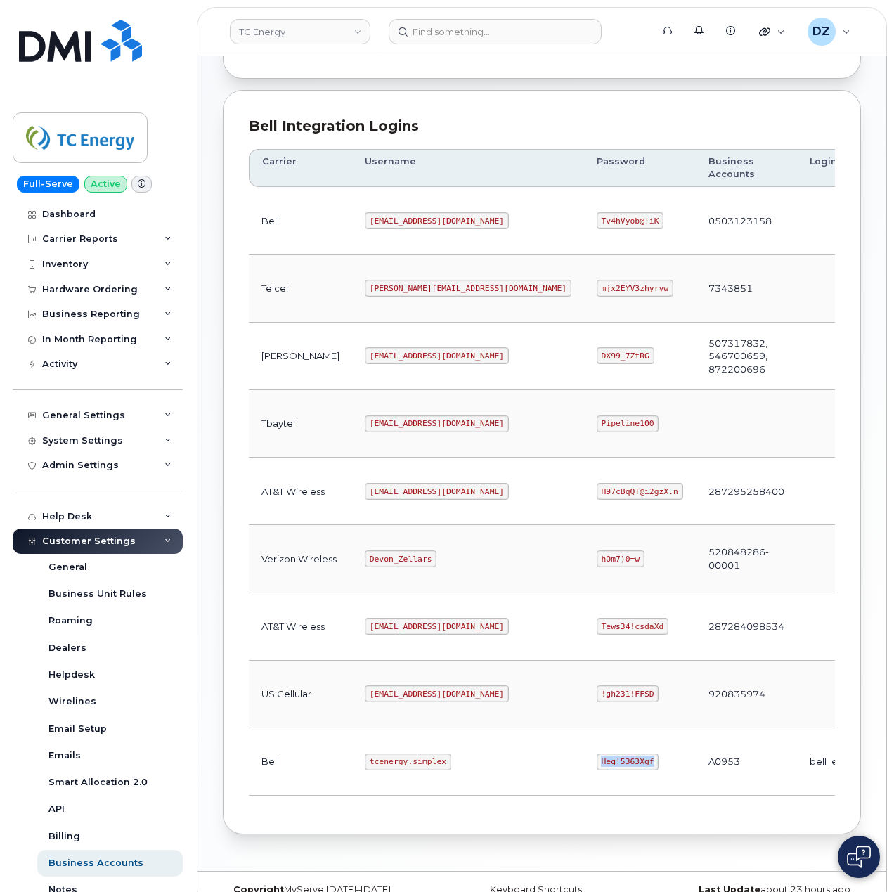
drag, startPoint x: 332, startPoint y: 432, endPoint x: 471, endPoint y: 427, distance: 139.3
click at [471, 427] on code "[EMAIL_ADDRESS][DOMAIN_NAME]" at bounding box center [437, 423] width 144 height 17
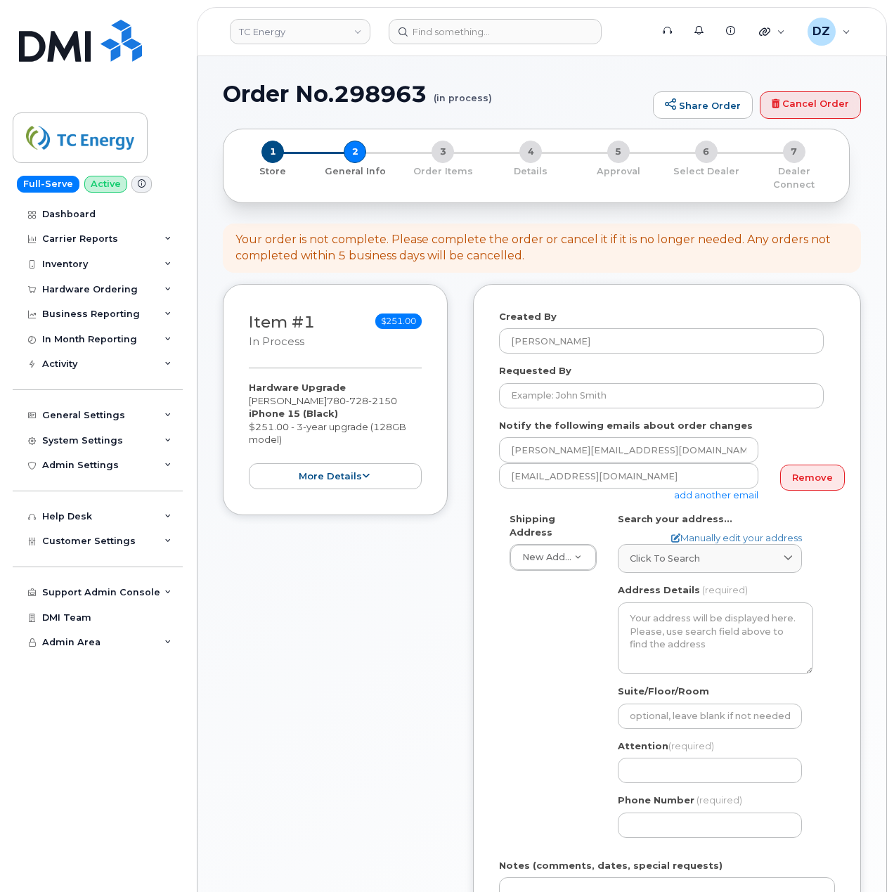
select select
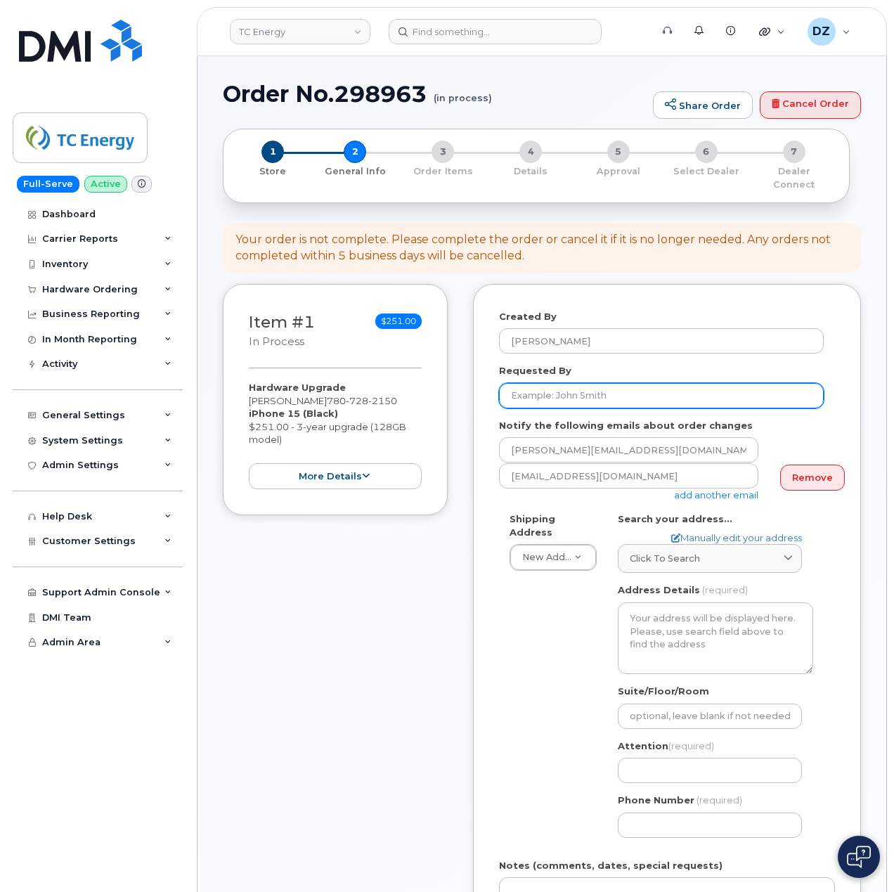
click at [536, 388] on input "Requested By" at bounding box center [661, 395] width 325 height 25
paste input "SCTASK0686218"
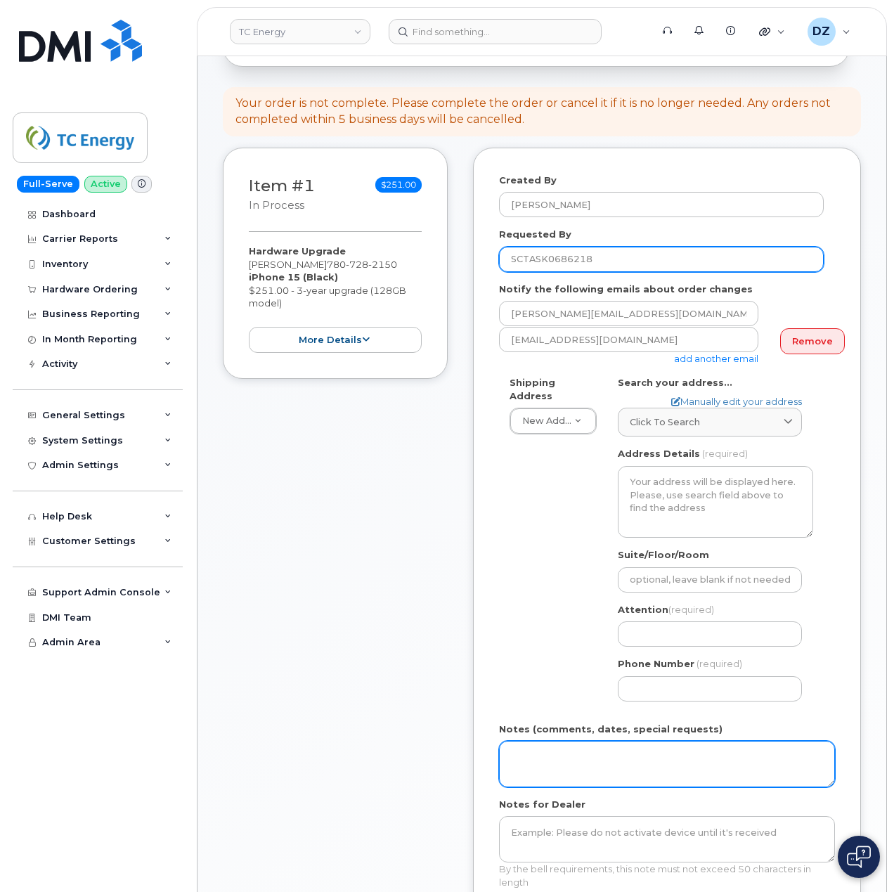
scroll to position [281, 0]
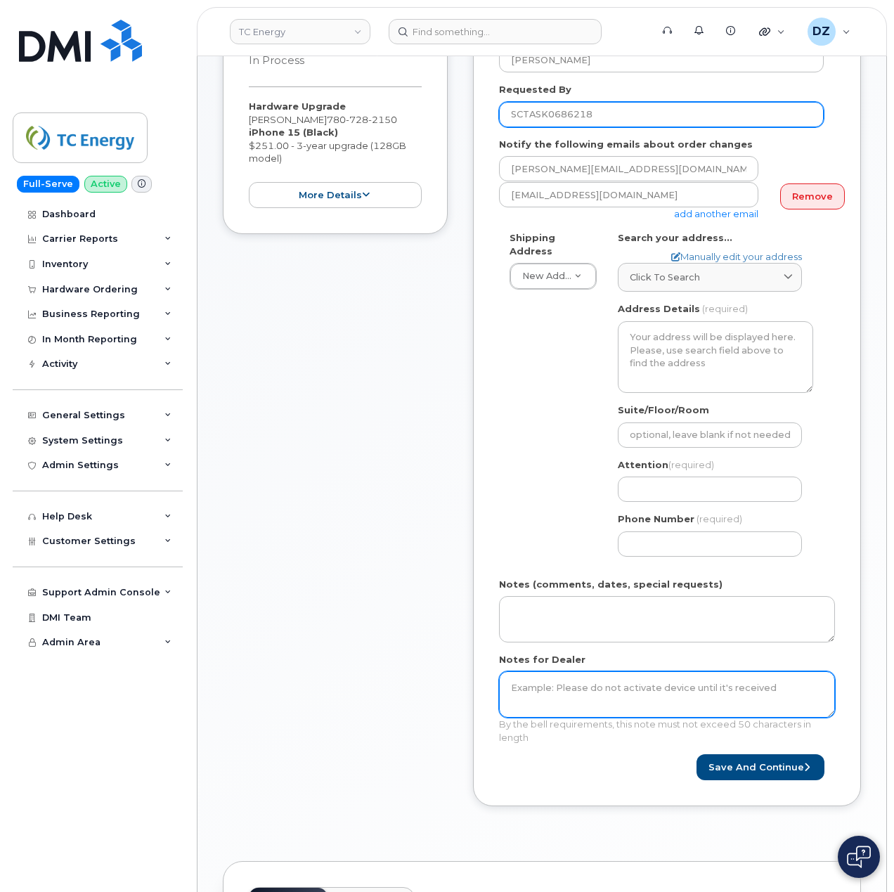
type input "SCTASK0686218"
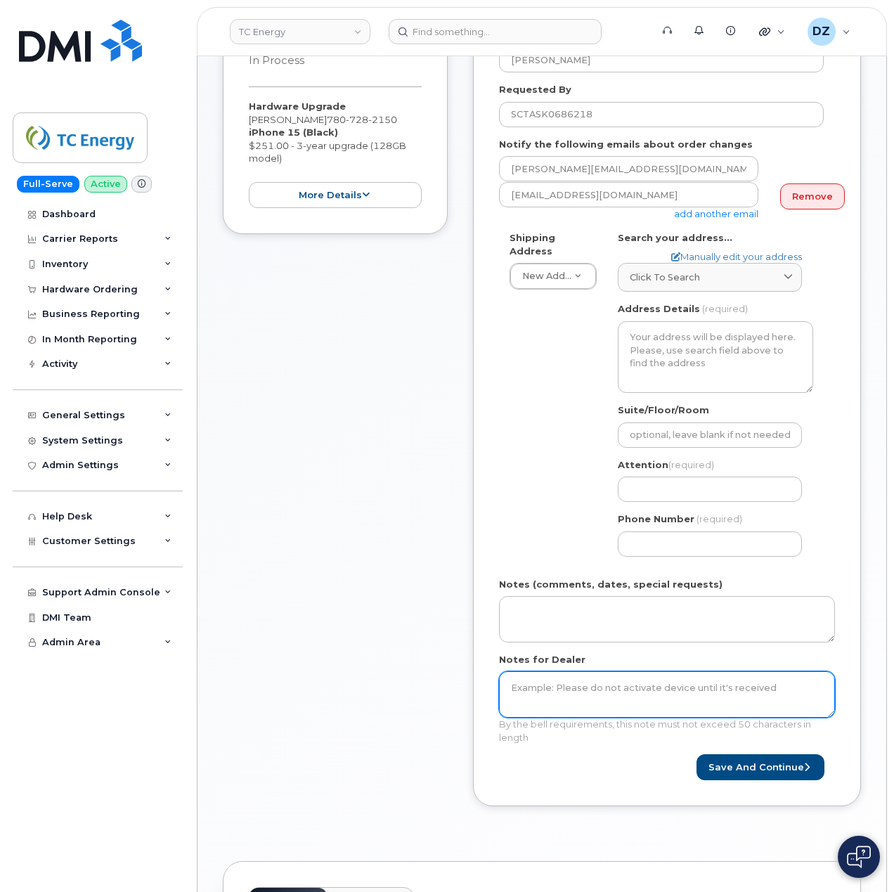
click at [579, 693] on textarea "Notes for Dealer" at bounding box center [667, 694] width 336 height 46
paste textarea "SCTASK0686218"
type textarea "SCTASK0686218"
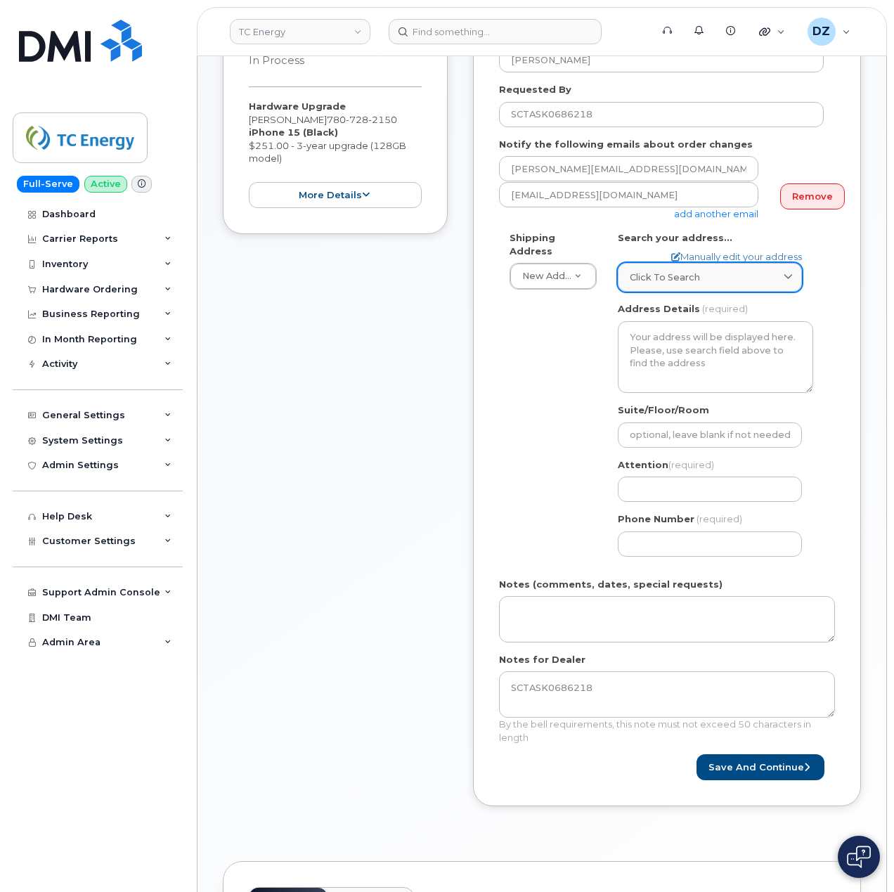
click at [669, 276] on link "Click to search" at bounding box center [710, 277] width 184 height 29
paste input "3390 Highway 15"
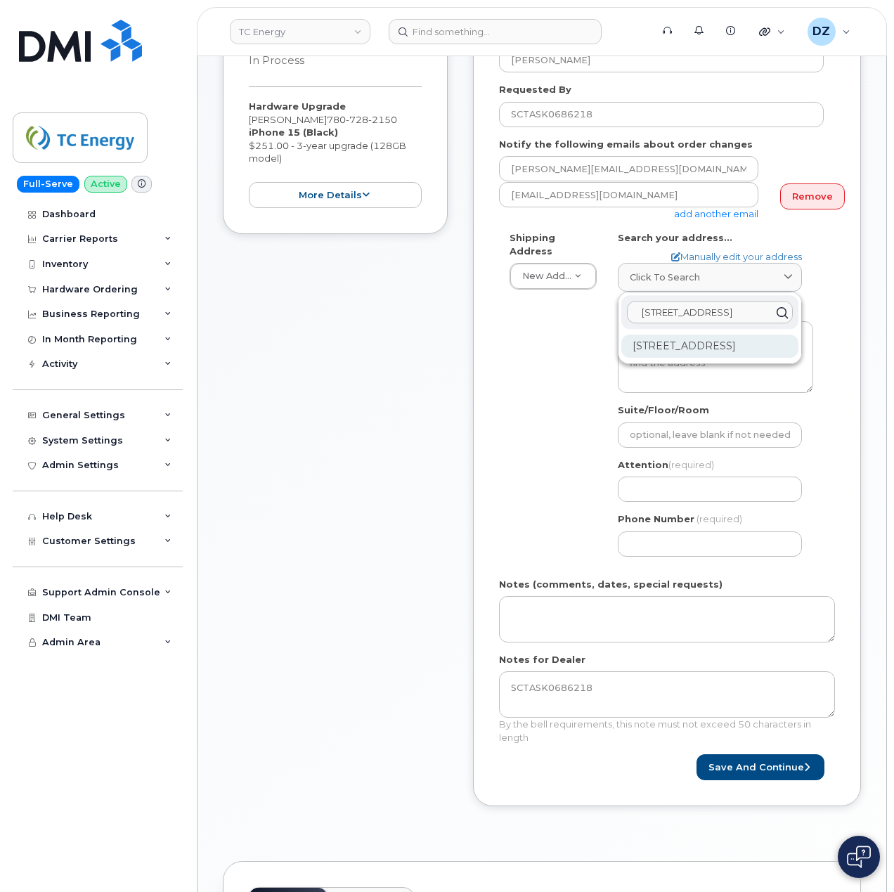
type input "3390 Highway 15"
click at [721, 343] on div "3390 Highway 15 Kingston ON K7L 4V3" at bounding box center [709, 346] width 177 height 23
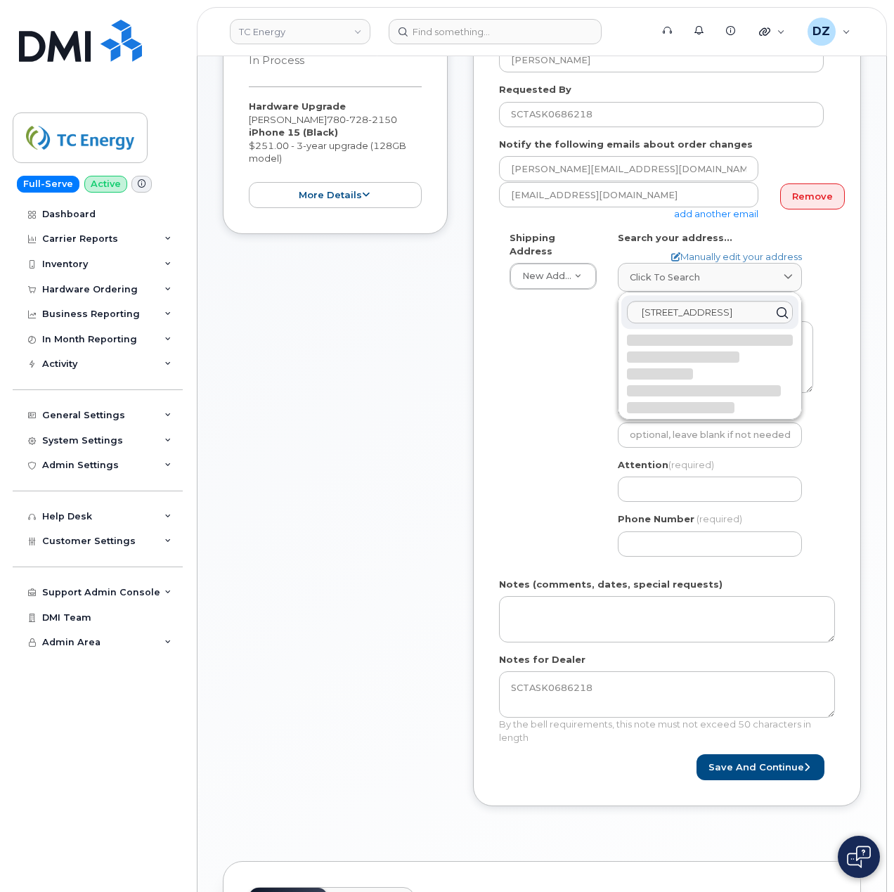
select select
type textarea "3390 Highway 15 KINGSTON ON K7L 4V3 CANADA"
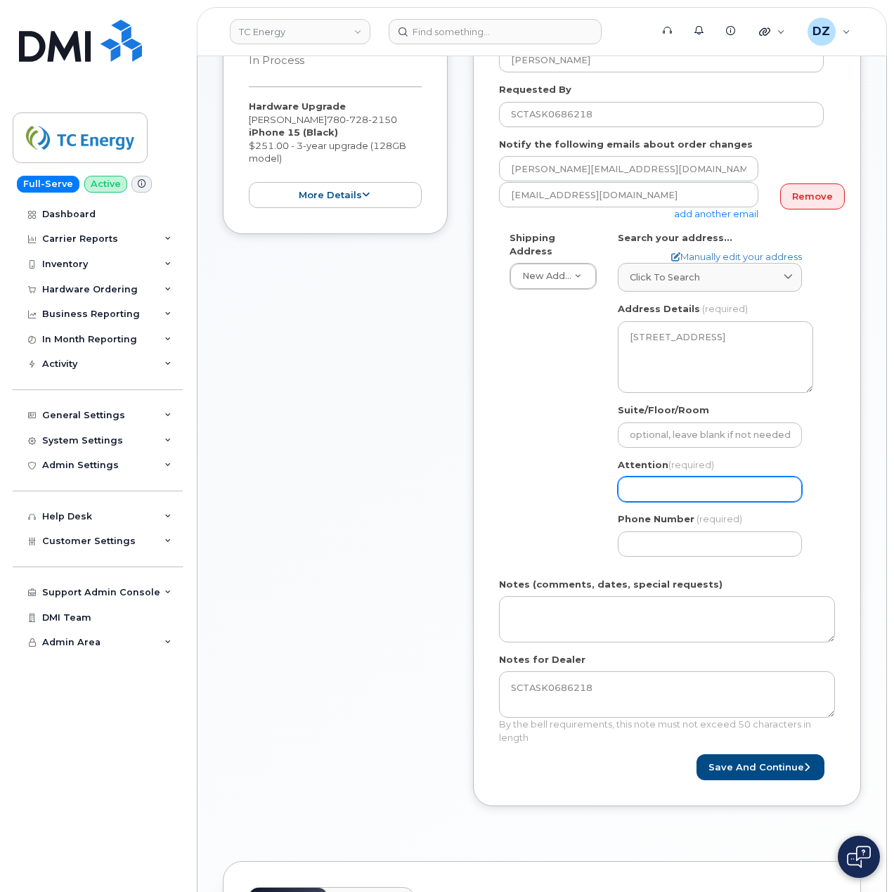
click at [664, 477] on input "Attention (required)" at bounding box center [710, 489] width 184 height 25
paste input "[PERSON_NAME]"
select select
type input "[PERSON_NAME]"
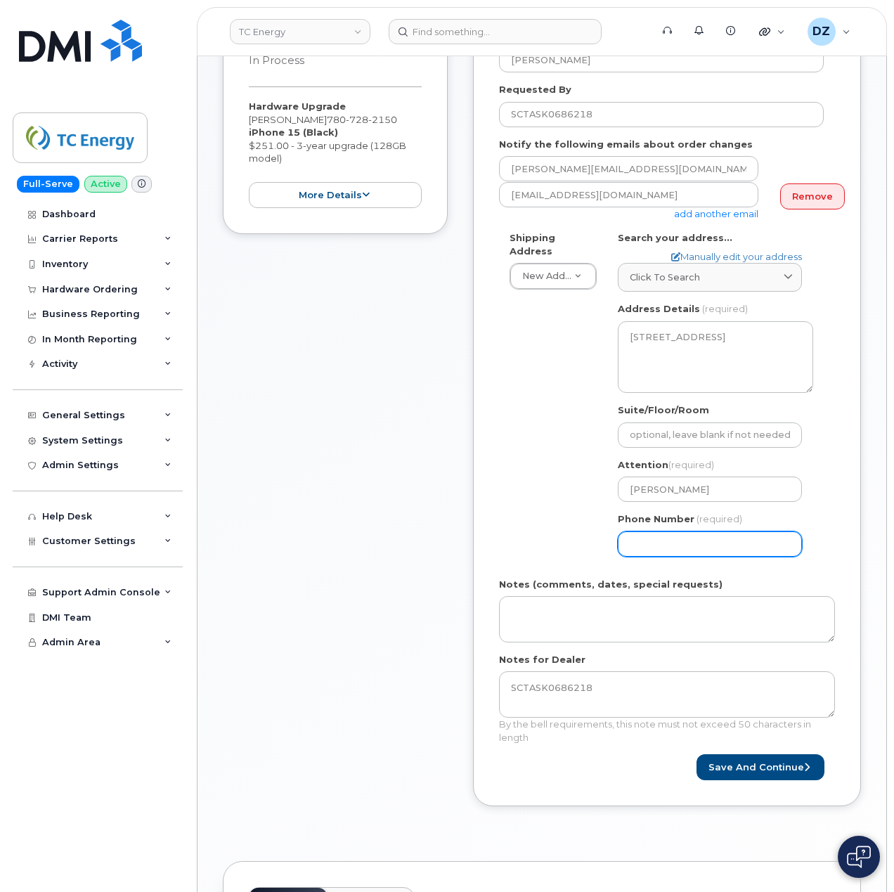
click at [669, 531] on input "Phone Number" at bounding box center [710, 543] width 184 height 25
paste input "7807282150"
type input "7807282150"
select select
type input "7807282150"
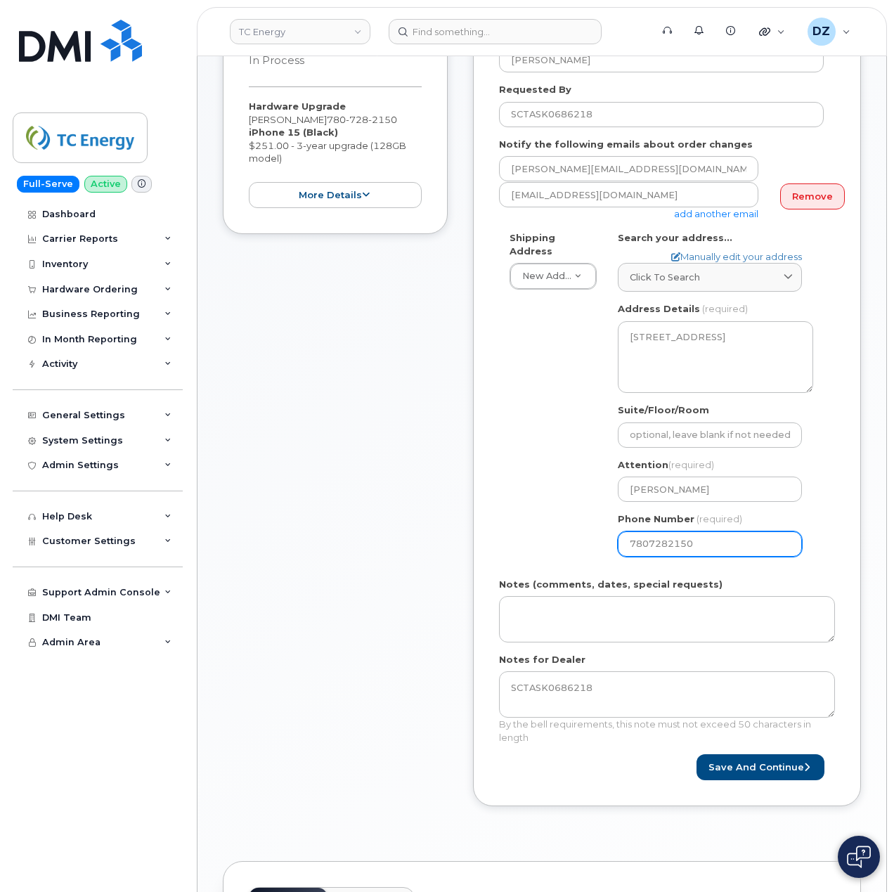
click at [530, 512] on div "Shipping Address New Address New Address 1401 Veterans Blvd NE 450 1 St SW Ncnb…" at bounding box center [661, 399] width 325 height 336
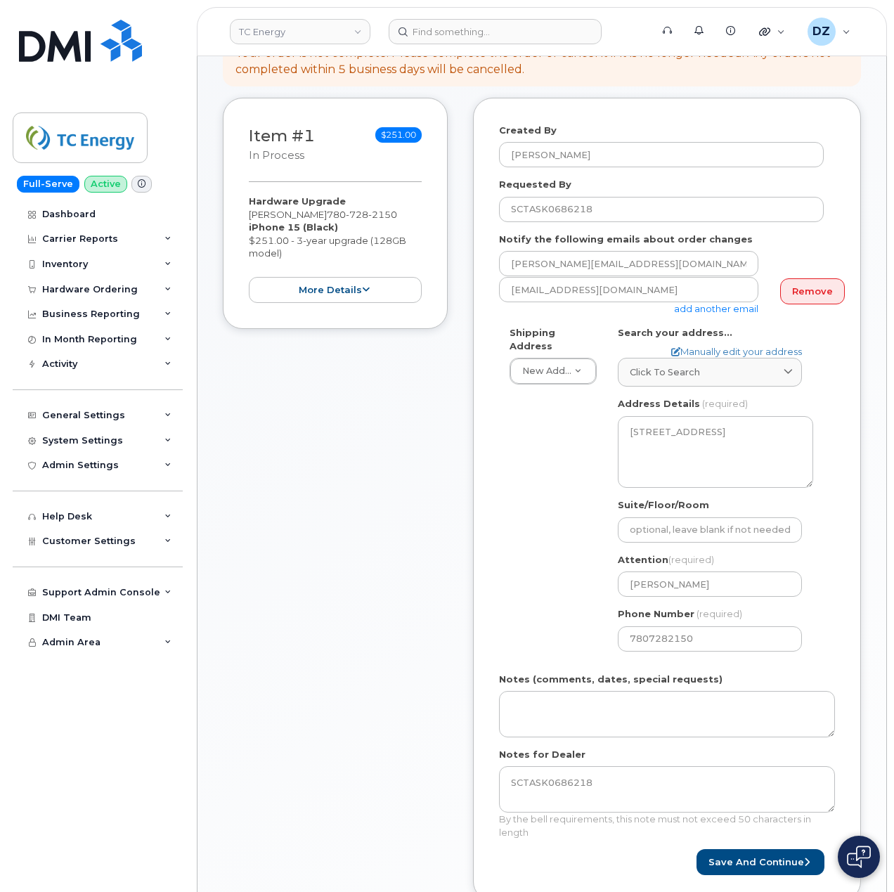
scroll to position [187, 0]
drag, startPoint x: 752, startPoint y: 848, endPoint x: 373, endPoint y: 837, distance: 379.1
click at [752, 849] on button "Save and Continue" at bounding box center [761, 862] width 128 height 26
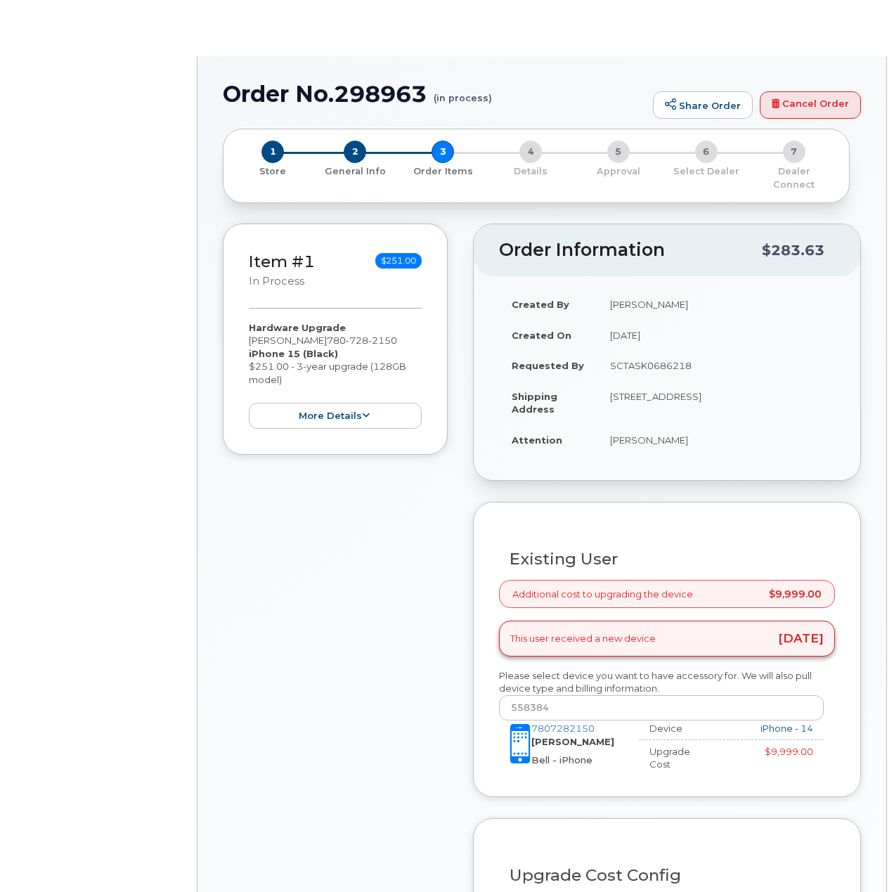
type input "[PERSON_NAME]"
select select "1373839"
radio input "true"
type input "84603"
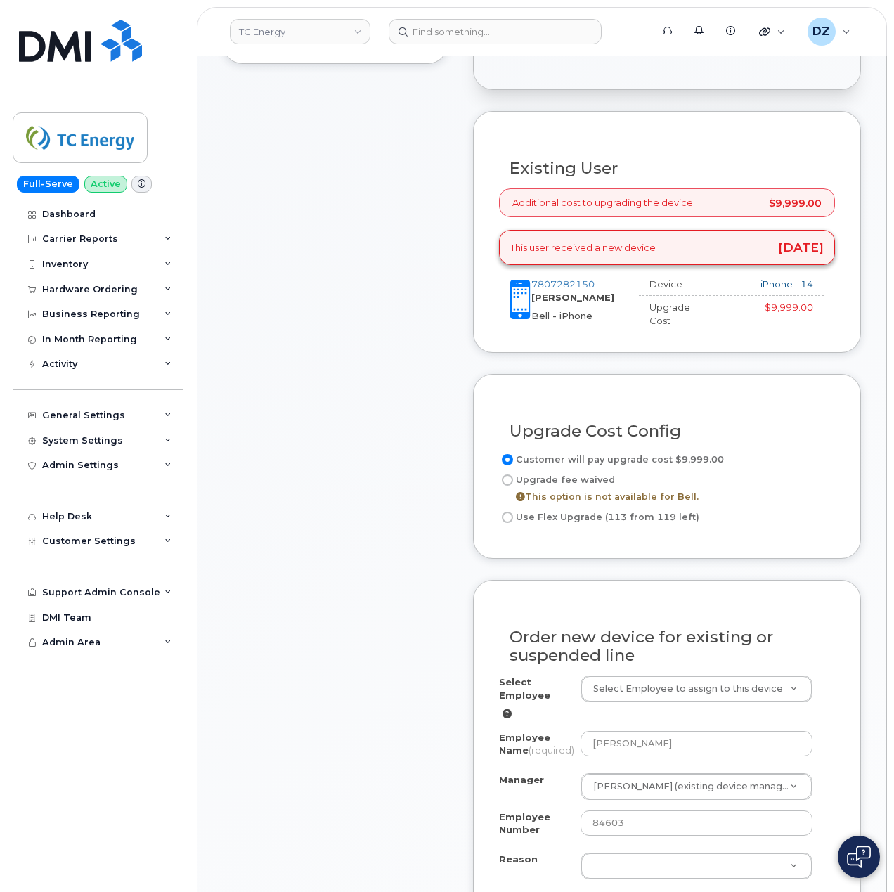
scroll to position [468, 0]
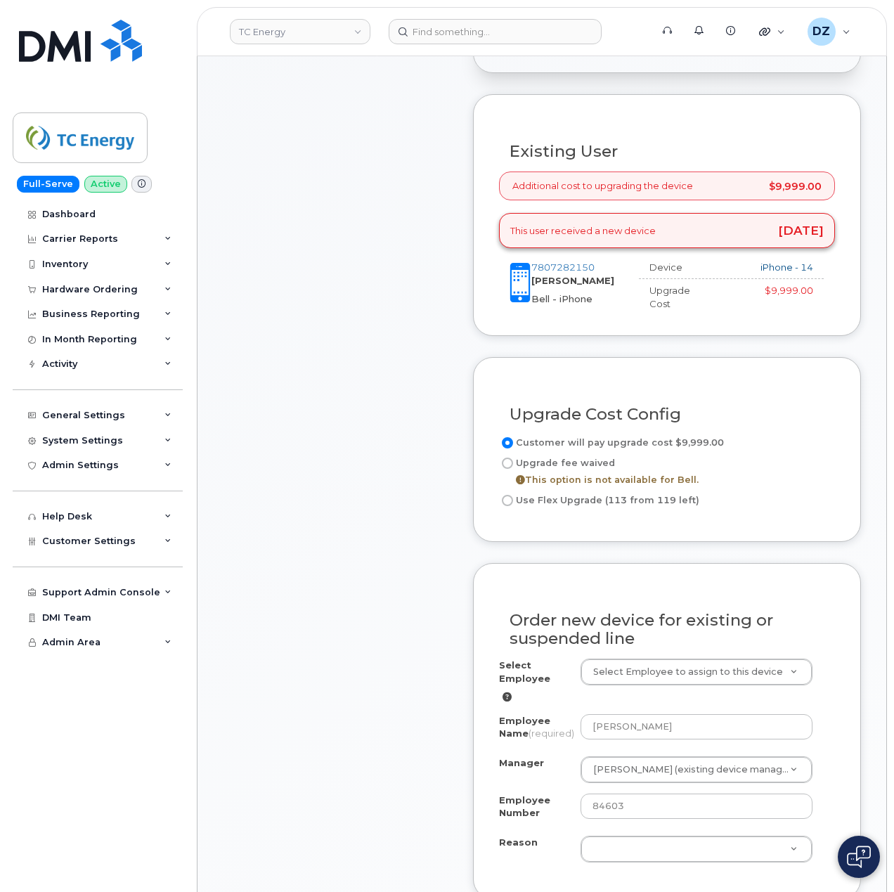
click at [510, 495] on input "Use Flex Upgrade (113 from 119 left)" at bounding box center [507, 500] width 11 height 11
radio input "true"
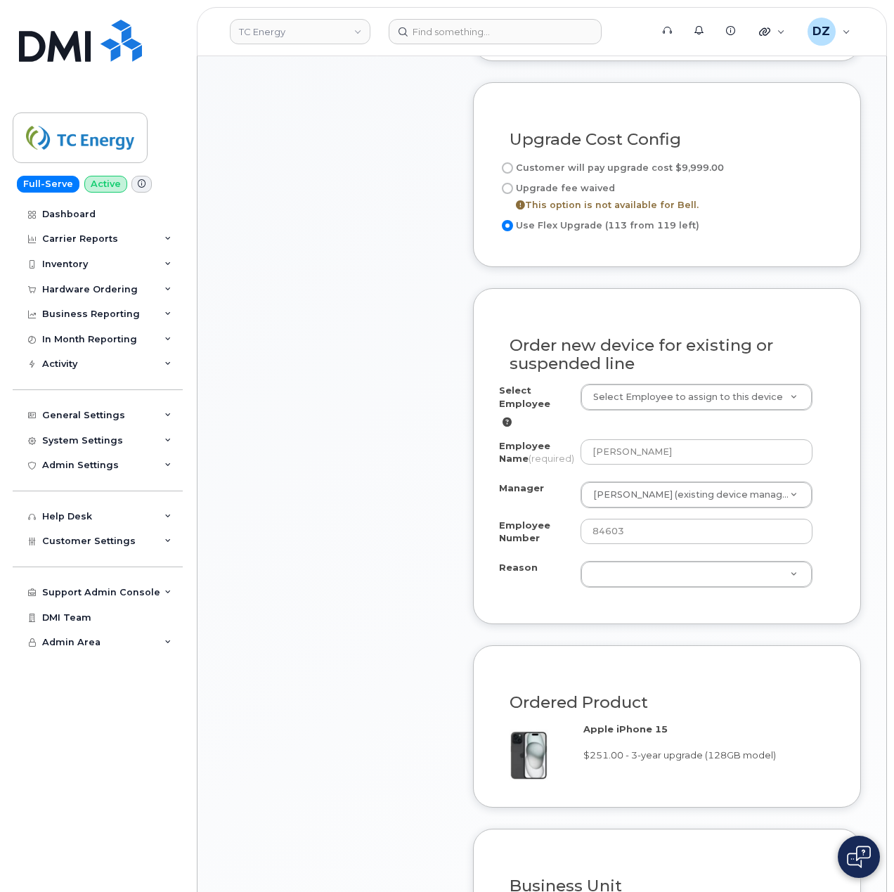
scroll to position [749, 0]
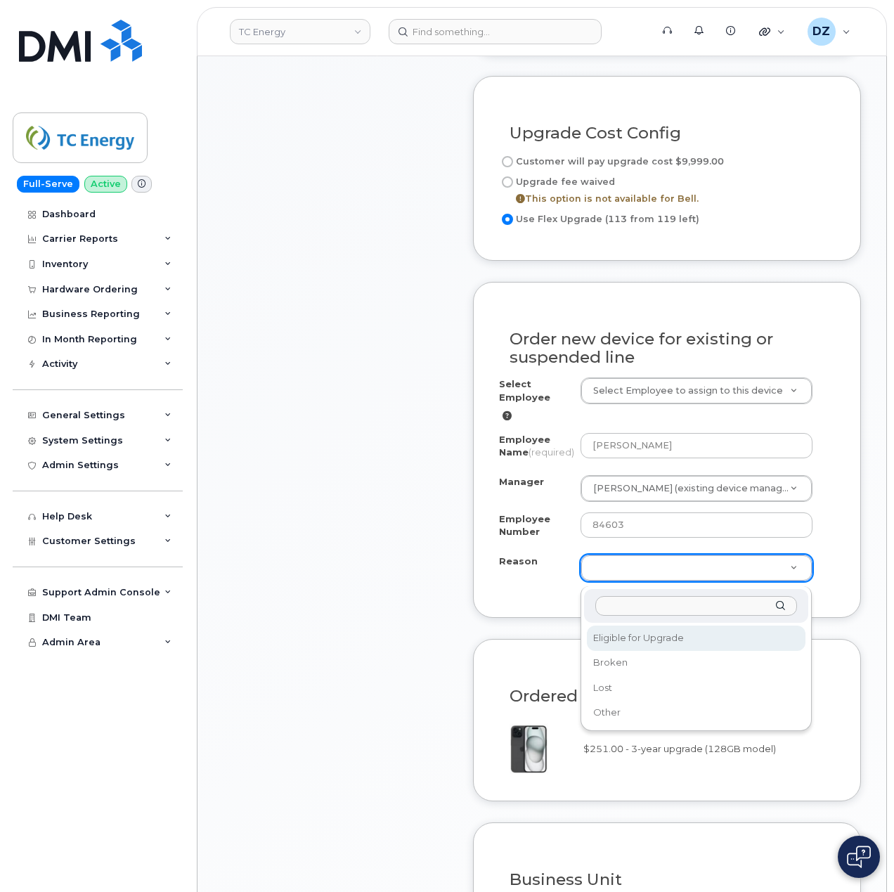
select select "eligible_for_upgrade"
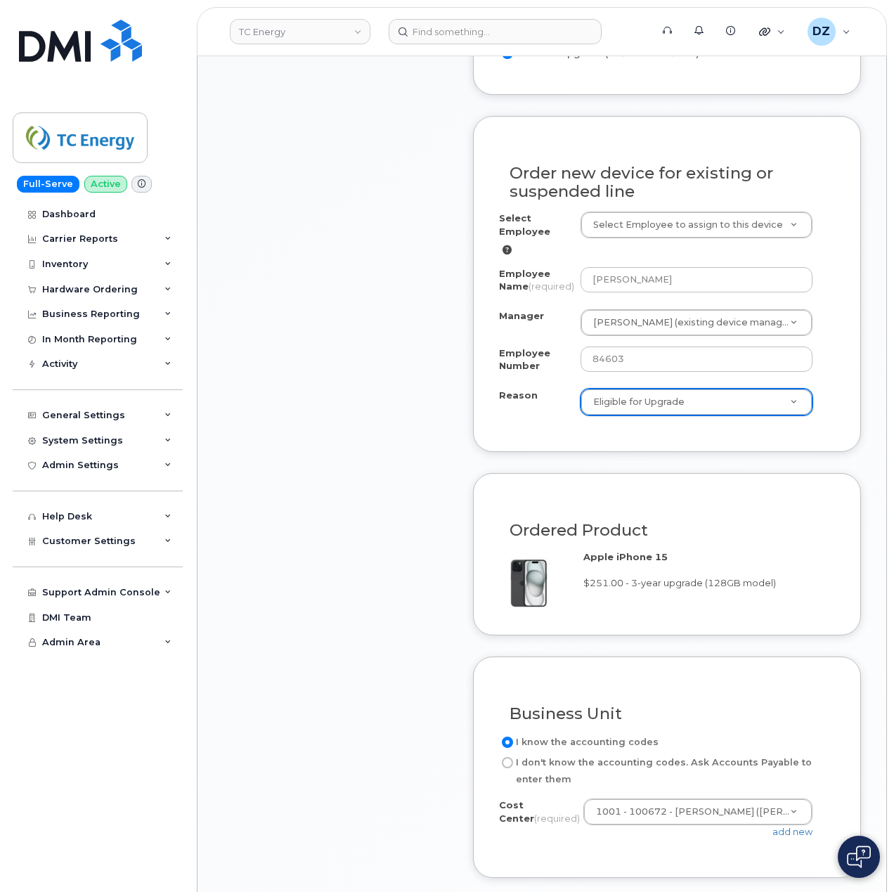
scroll to position [1218, 0]
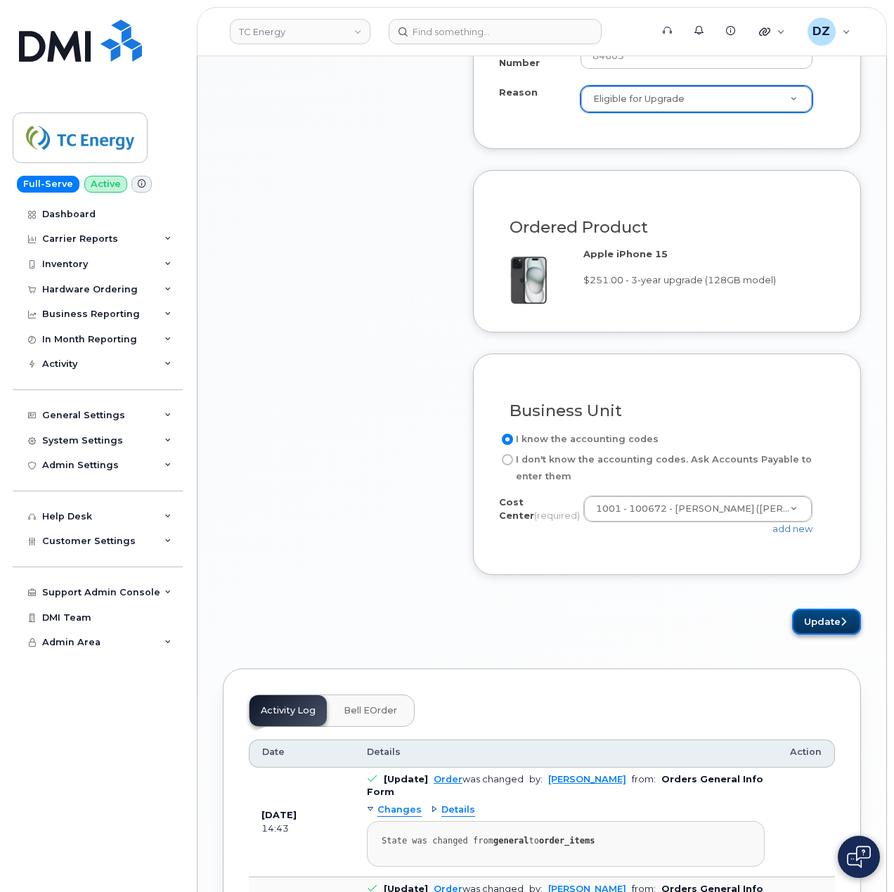
click at [828, 628] on button "Update" at bounding box center [826, 622] width 69 height 26
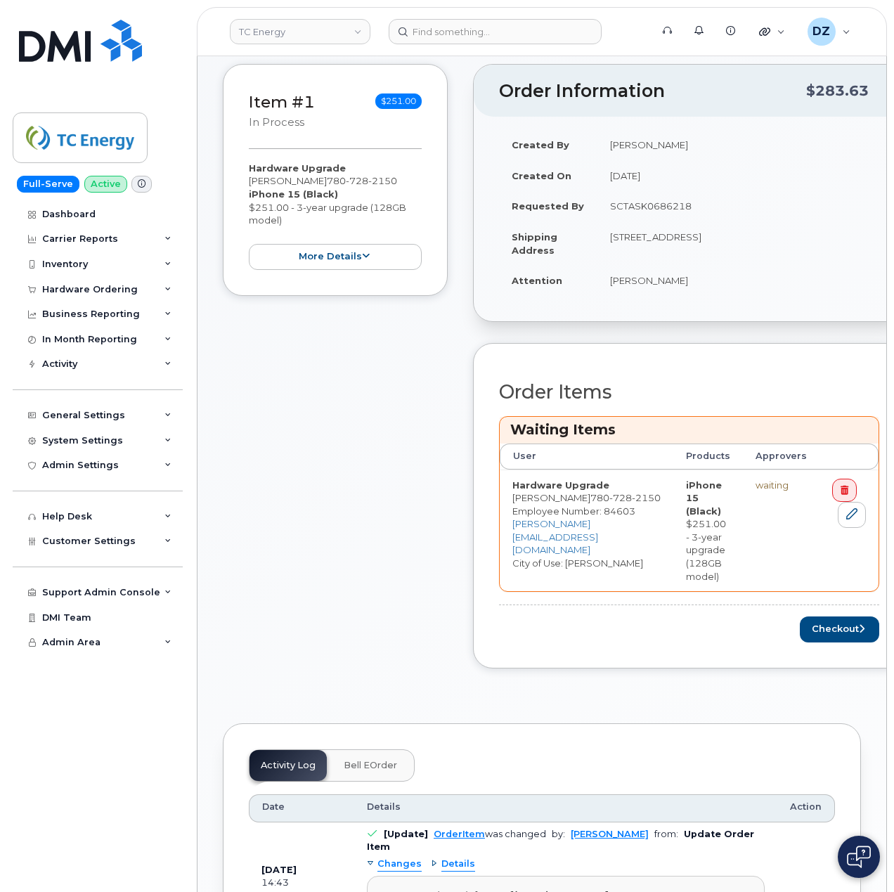
scroll to position [281, 0]
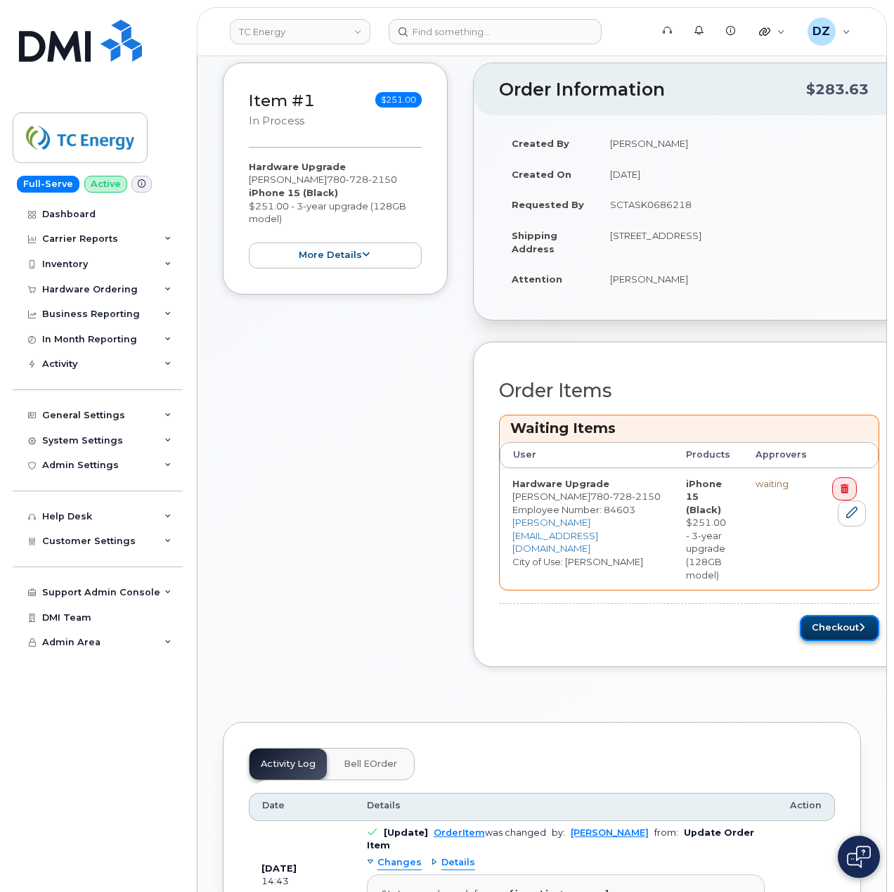
click at [811, 615] on button "Checkout" at bounding box center [839, 628] width 79 height 26
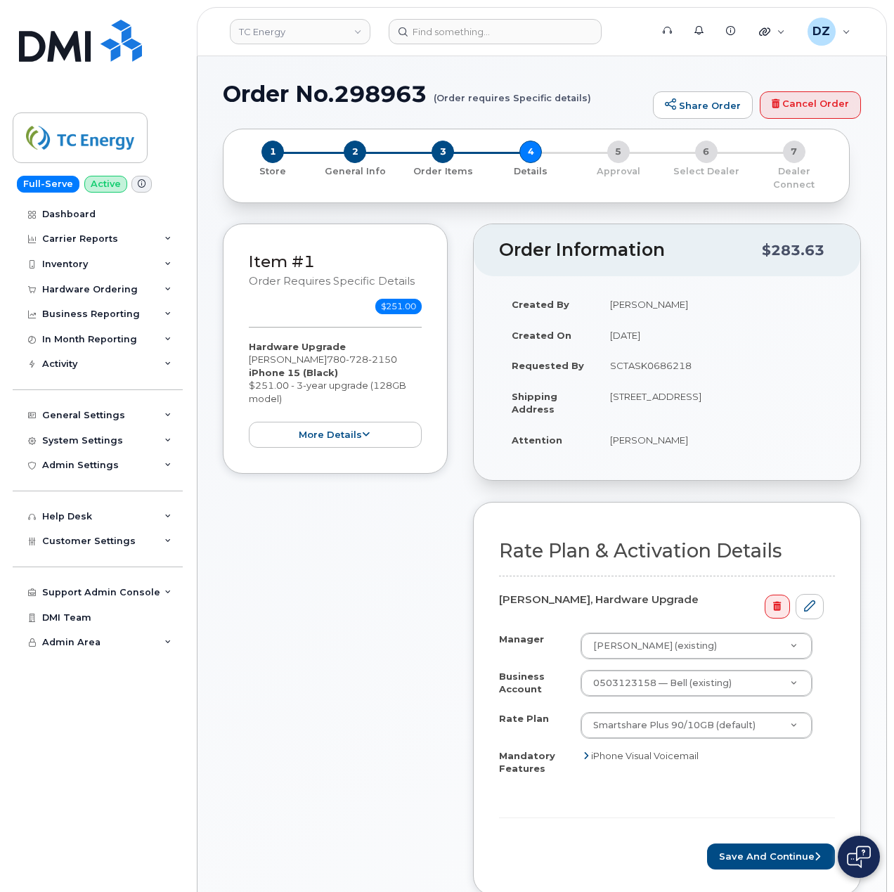
click at [266, 97] on h1 "Order No.298963 (Order requires Specific details)" at bounding box center [434, 94] width 423 height 25
click at [388, 98] on h1 "Order No.298963 (Order requires Specific details)" at bounding box center [434, 94] width 423 height 25
copy h1 "Order No.298963"
click at [770, 848] on button "Save and Continue" at bounding box center [771, 857] width 128 height 26
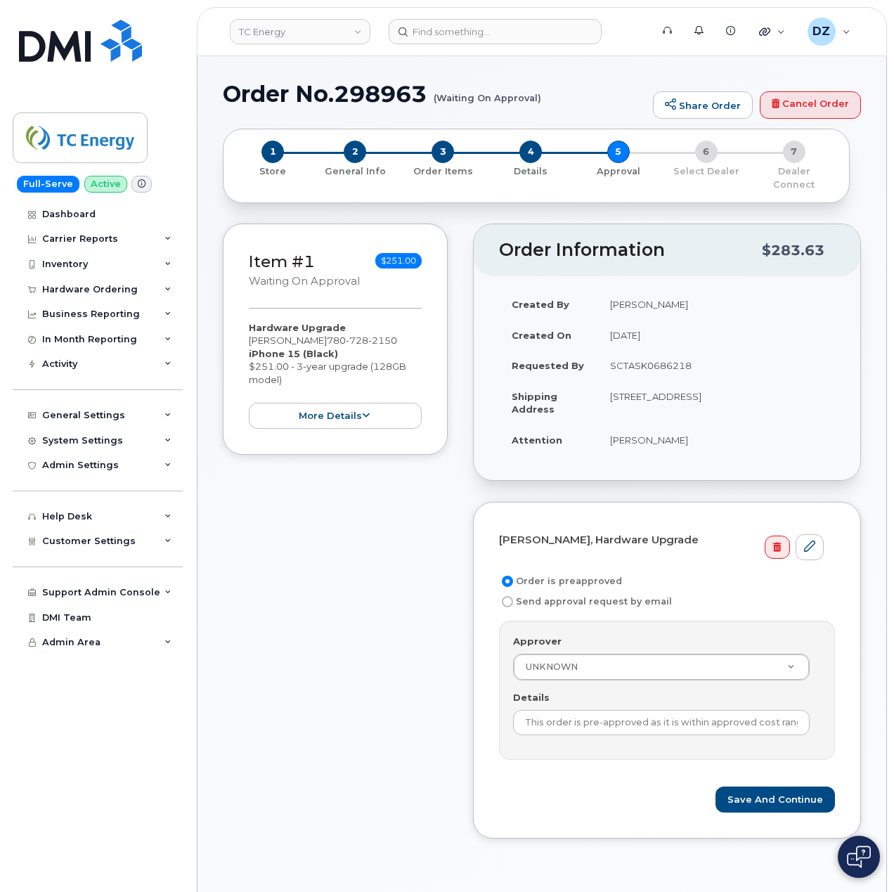
click at [667, 361] on td "SCTASK0686218" at bounding box center [717, 365] width 238 height 31
copy td "SCTASK0686218"
click at [628, 713] on input "This order is pre-approved as it is within approved cost range." at bounding box center [661, 722] width 297 height 25
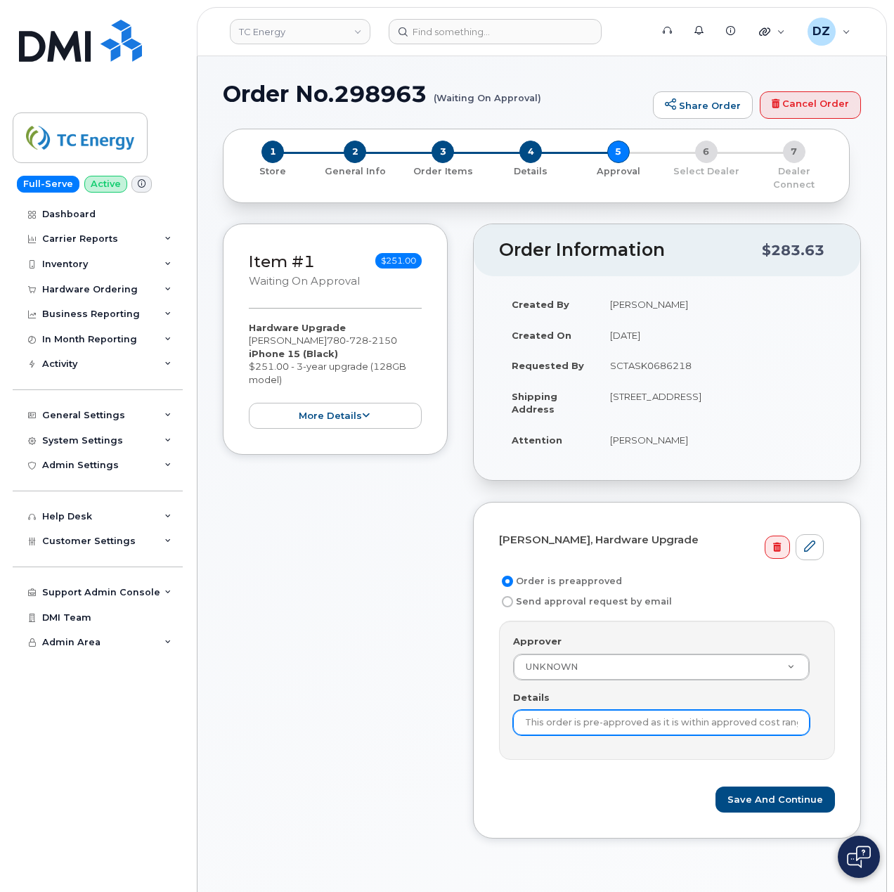
click at [628, 713] on input "This order is pre-approved as it is within approved cost range." at bounding box center [661, 722] width 297 height 25
paste input "SCTASK0686218"
type input "SCTASK0686218"
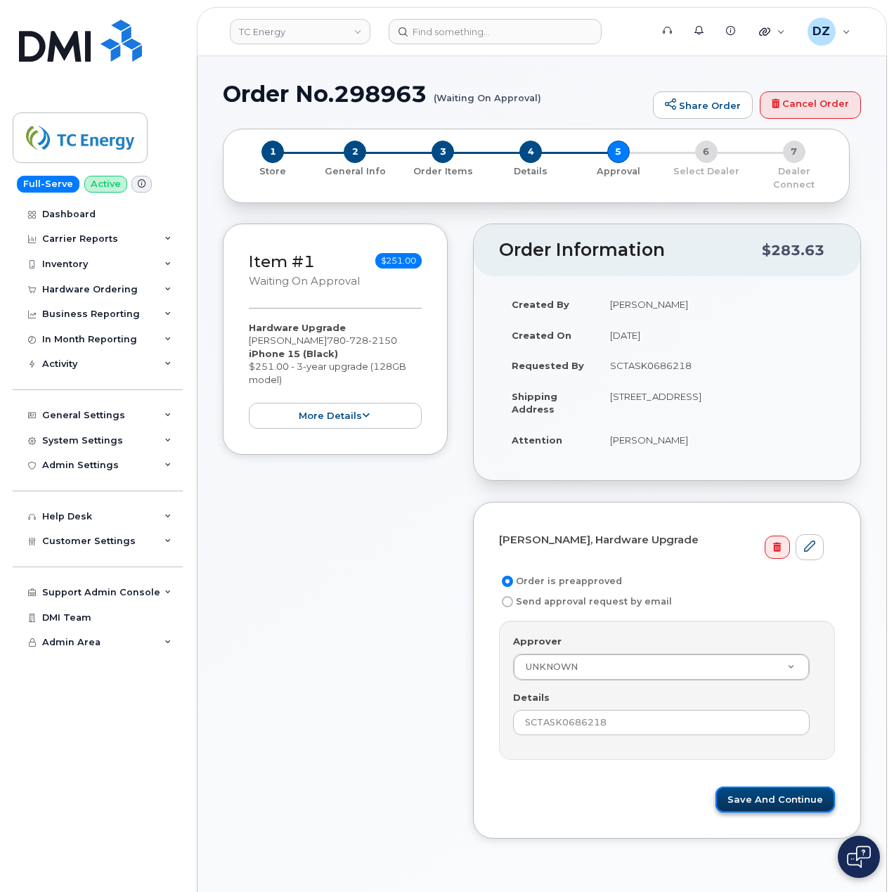
click at [771, 792] on button "Save and Continue" at bounding box center [776, 800] width 120 height 26
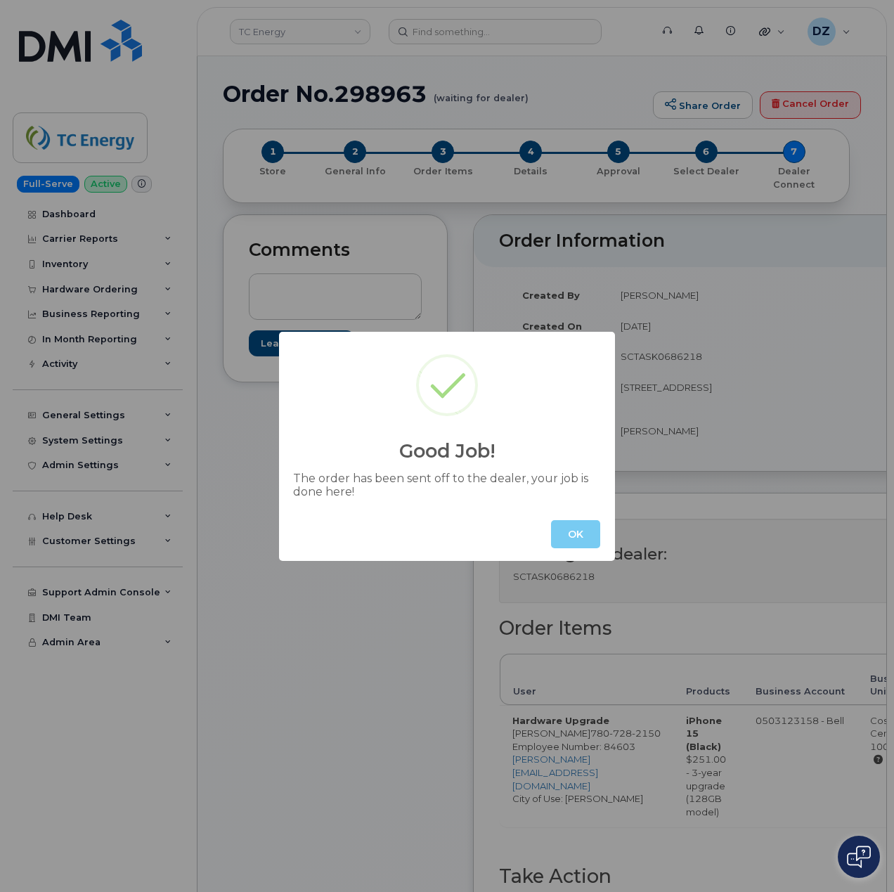
click at [581, 541] on button "OK" at bounding box center [575, 534] width 49 height 28
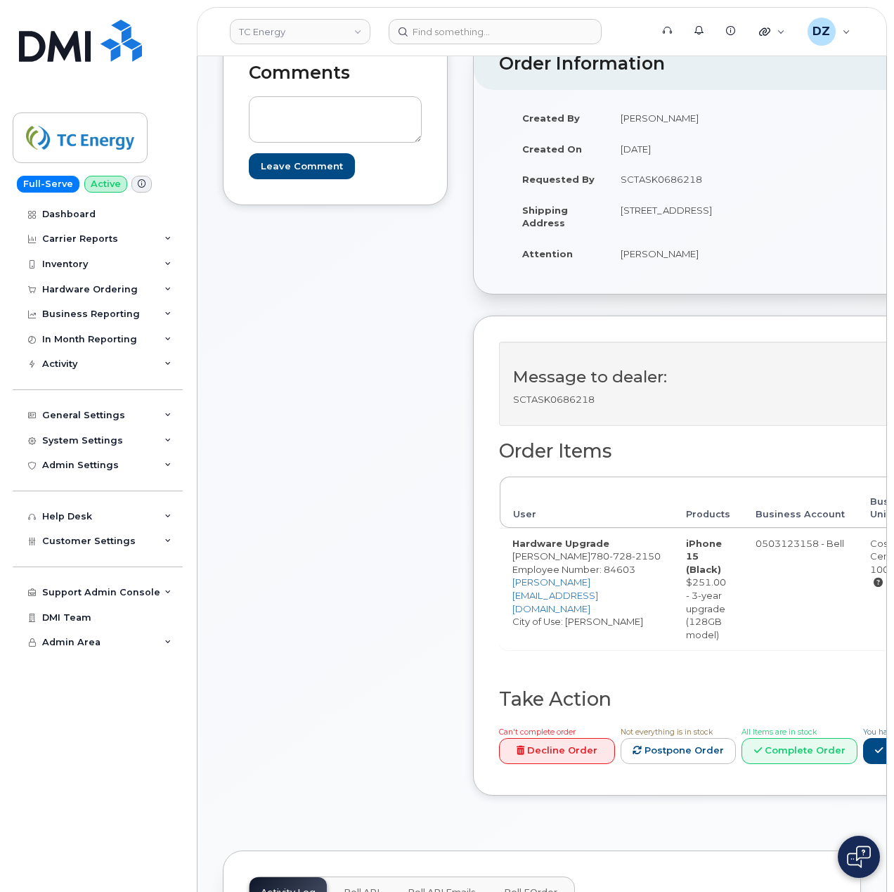
scroll to position [375, 0]
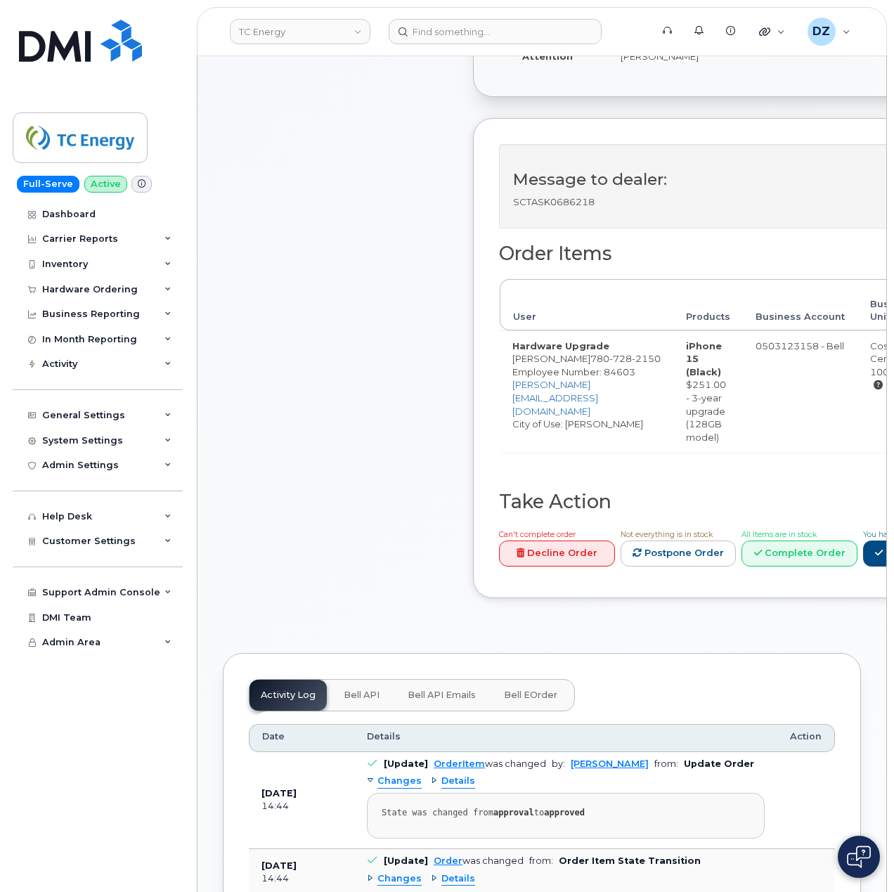
click at [355, 513] on div "Comments Leave Comment" at bounding box center [335, 230] width 225 height 780
